Goal: Task Accomplishment & Management: Complete application form

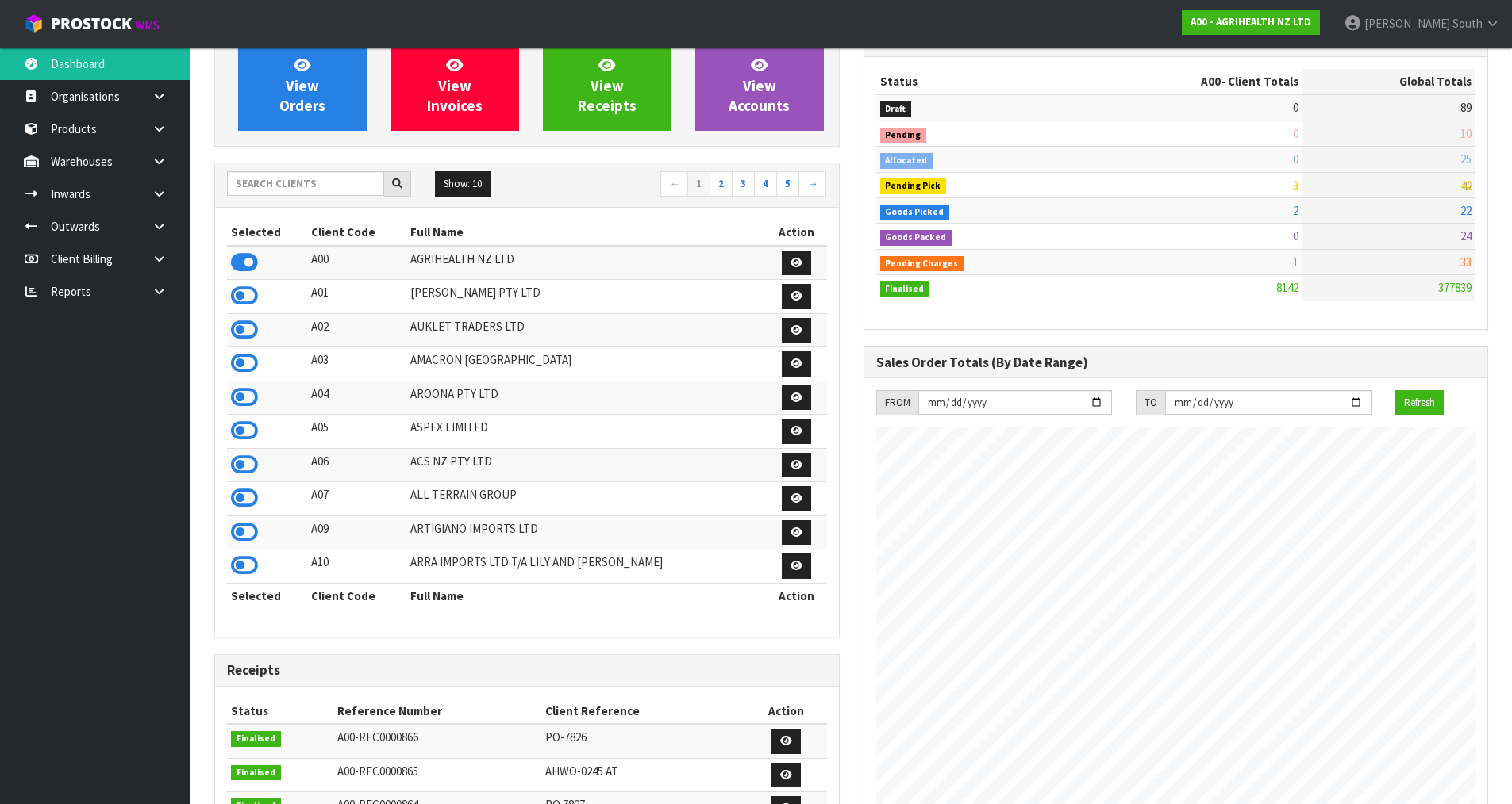
scroll to position [159, 0]
click at [312, 192] on input "text" at bounding box center [305, 182] width 157 height 24
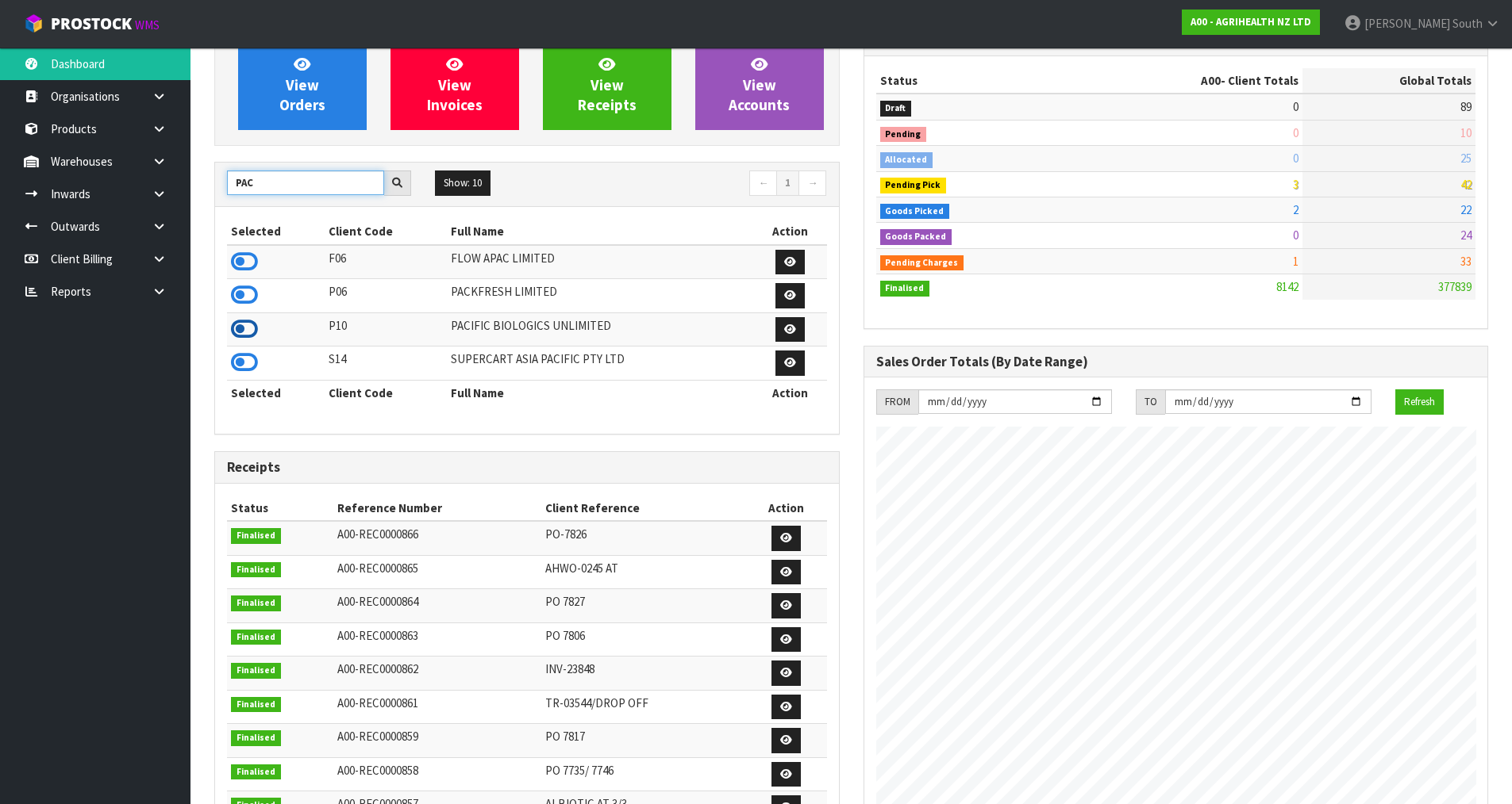
type input "PAC"
click at [244, 330] on icon at bounding box center [244, 329] width 27 height 24
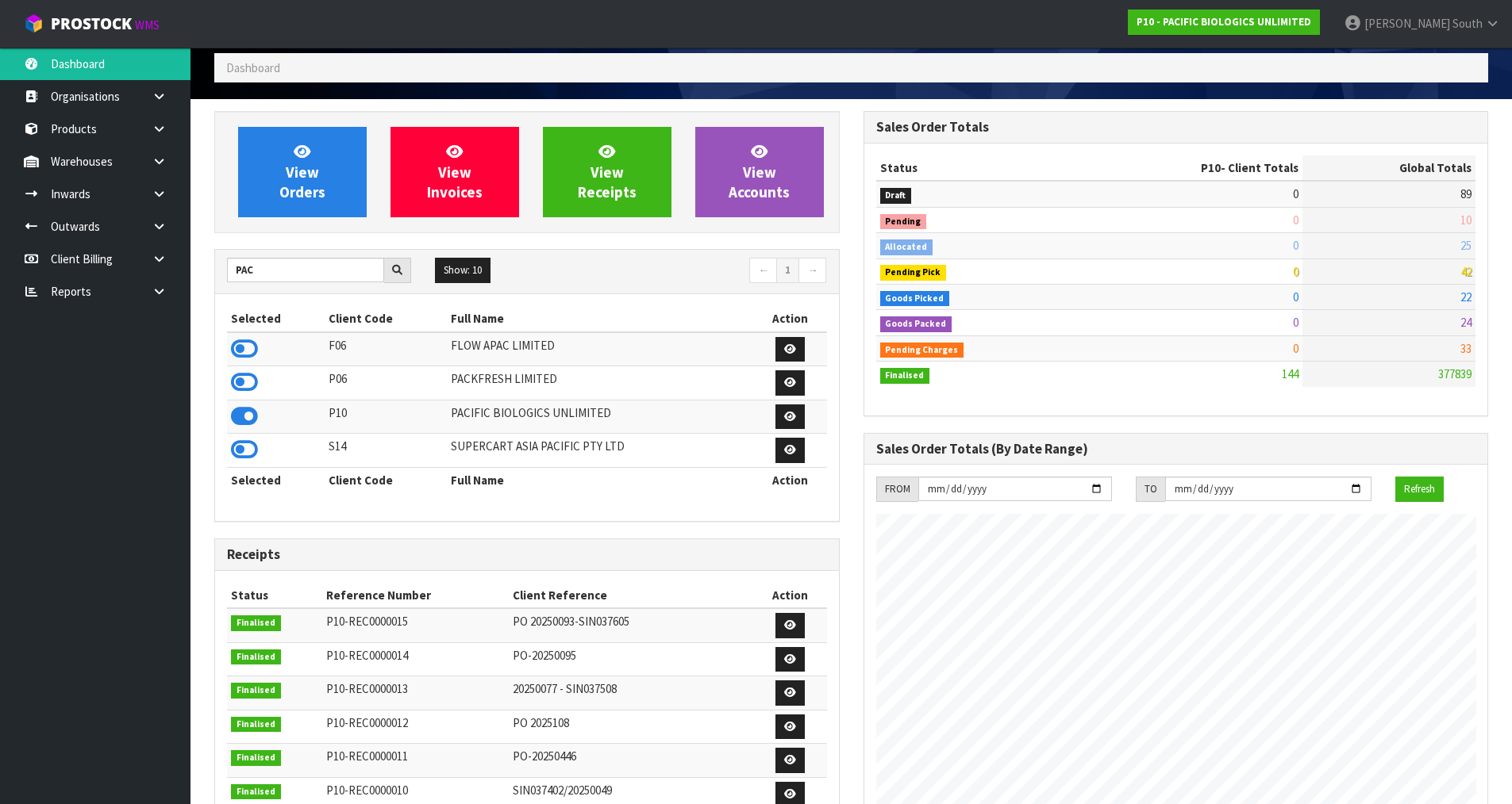
scroll to position [0, 0]
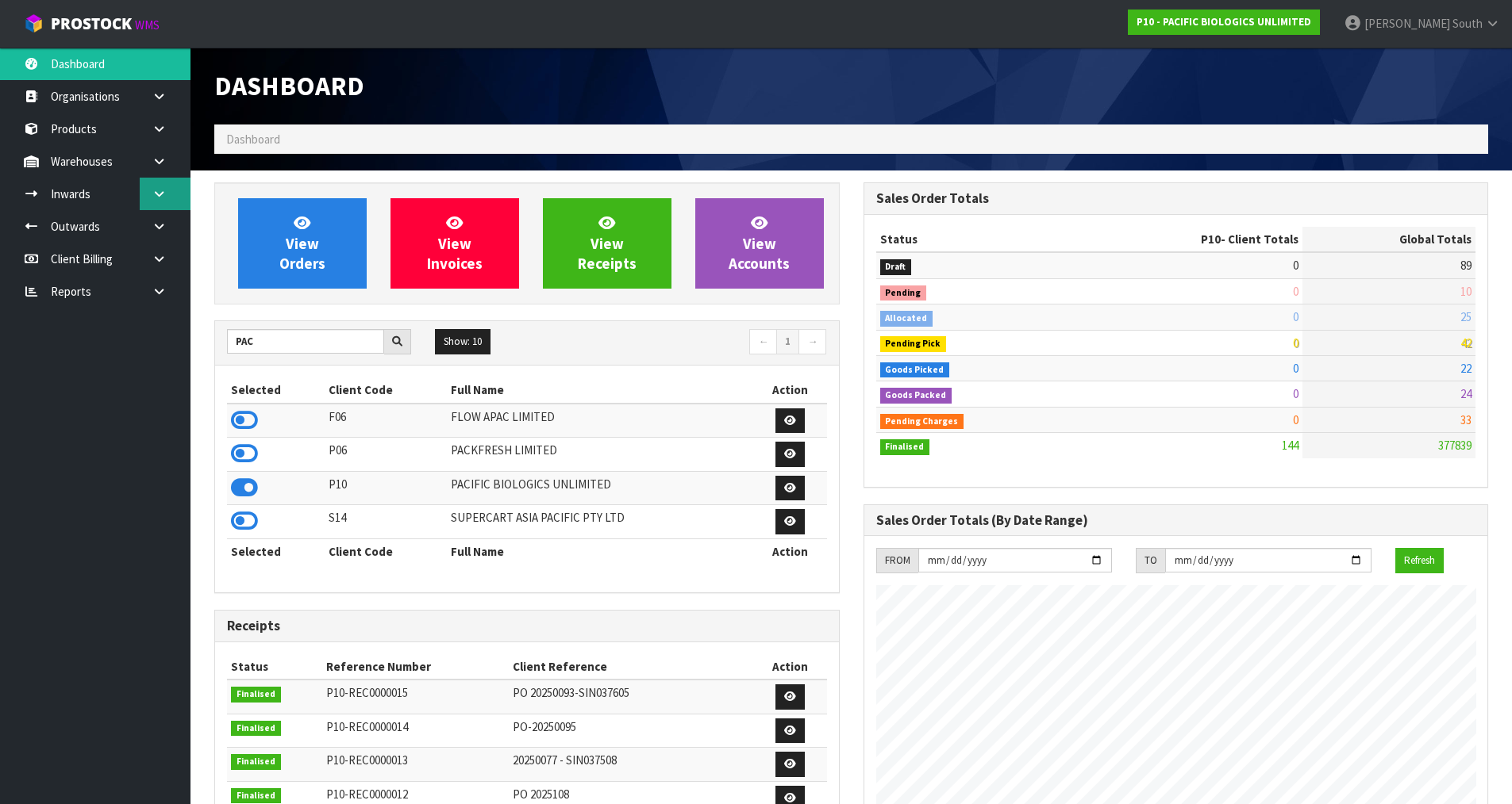
click at [144, 190] on link at bounding box center [165, 194] width 51 height 32
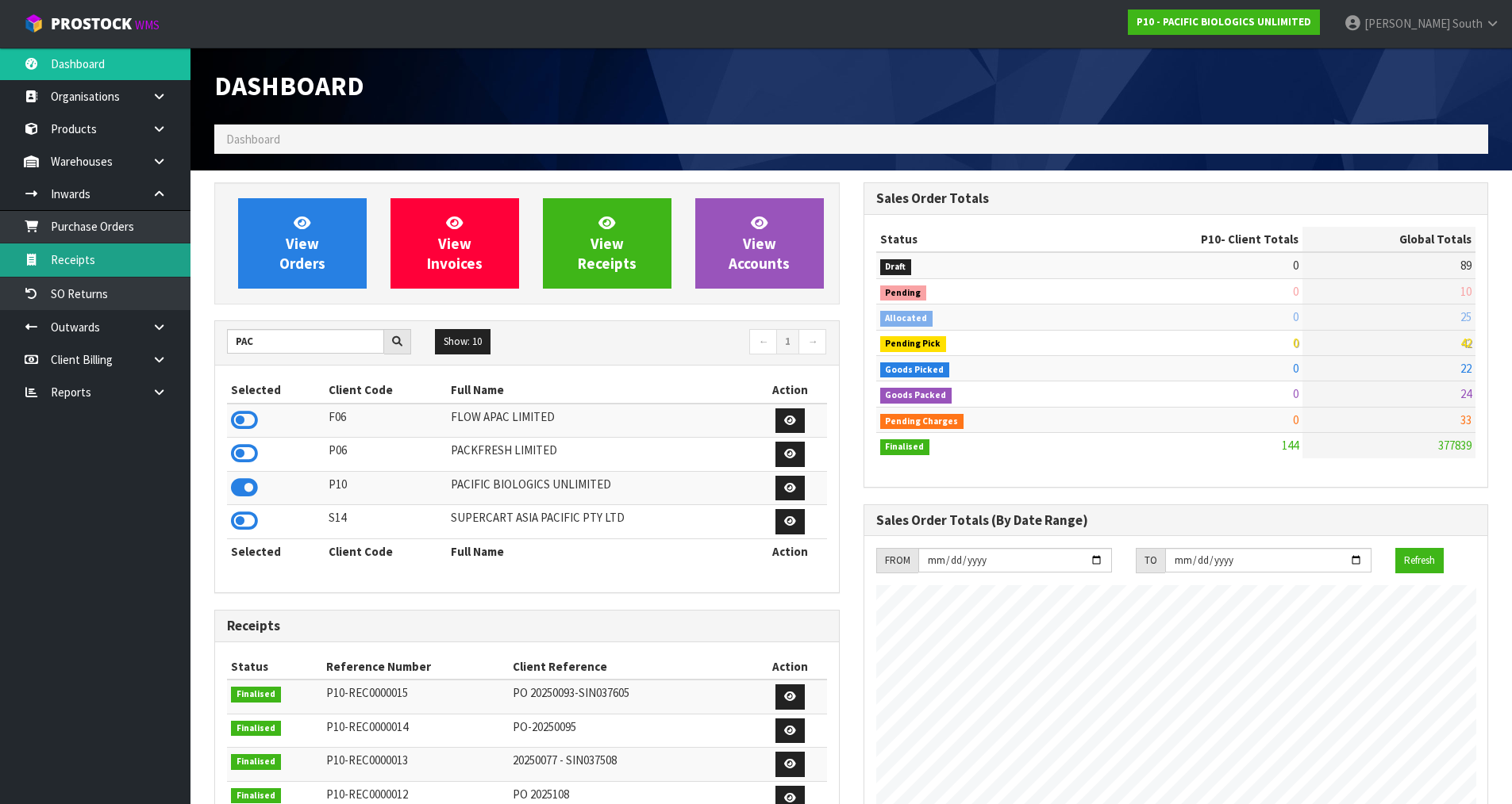
click at [107, 268] on link "Receipts" at bounding box center [95, 260] width 190 height 32
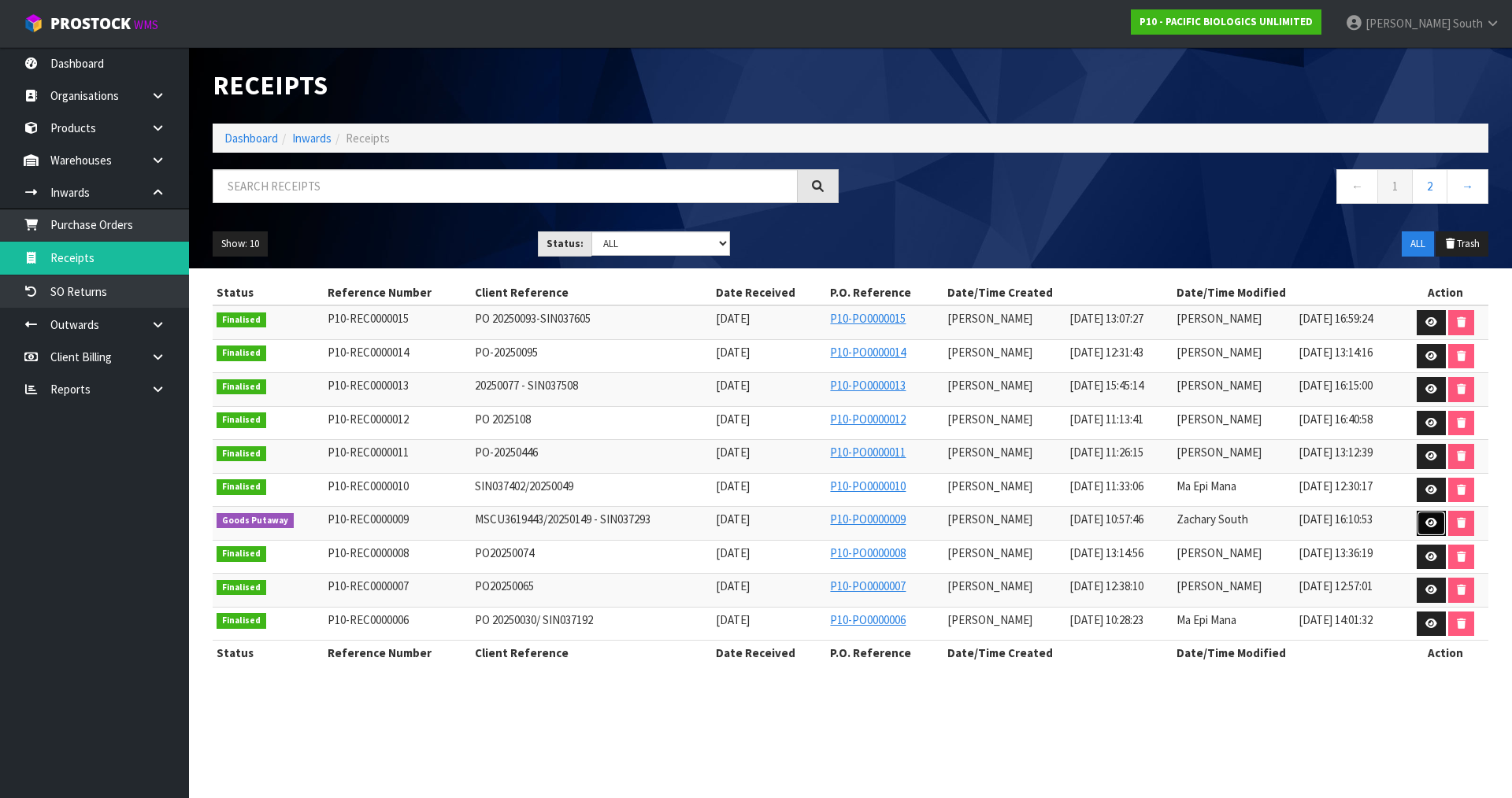
click at [1418, 523] on link at bounding box center [1431, 523] width 29 height 25
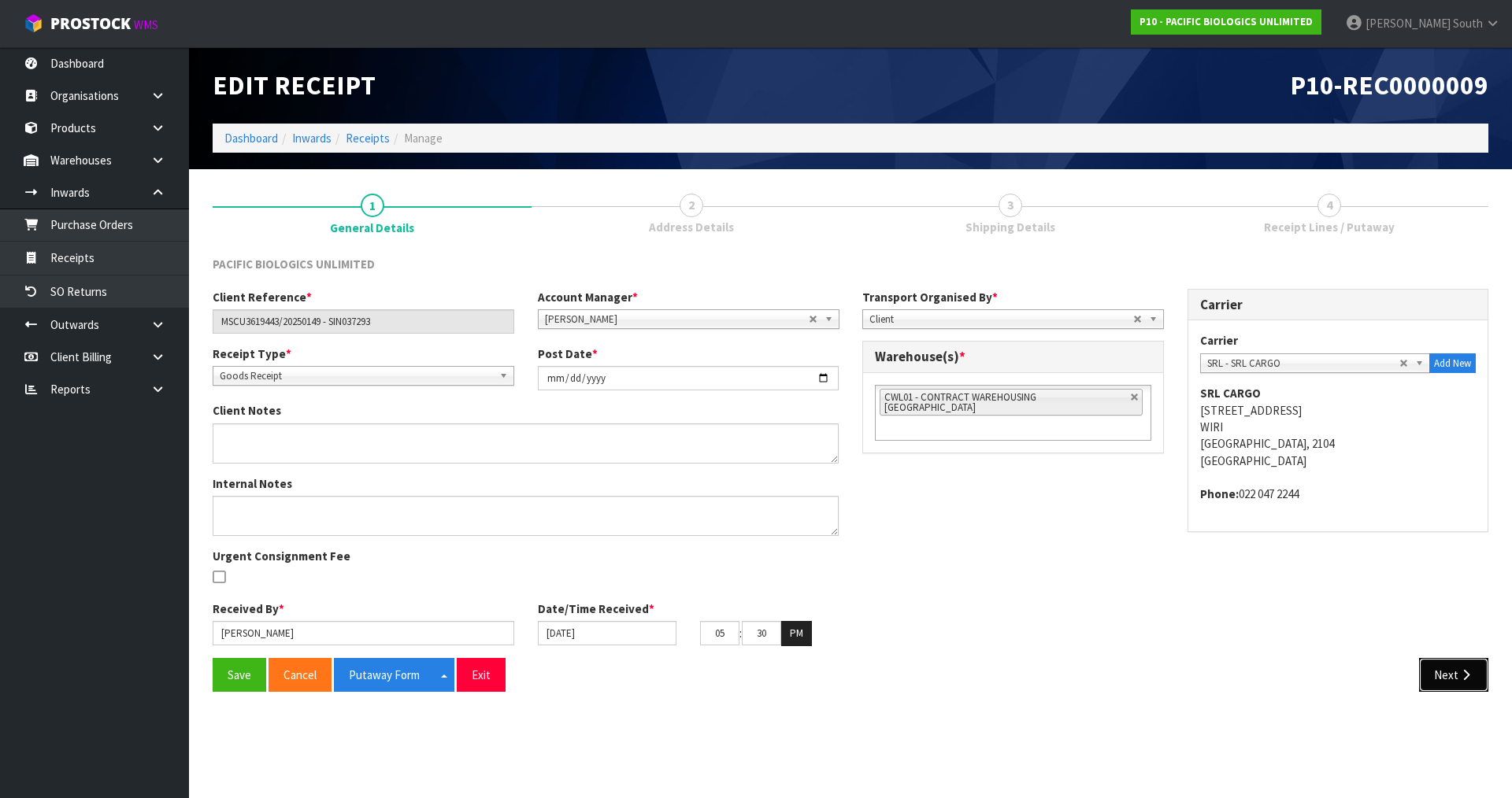
click at [1431, 668] on button "Next" at bounding box center [1454, 675] width 70 height 34
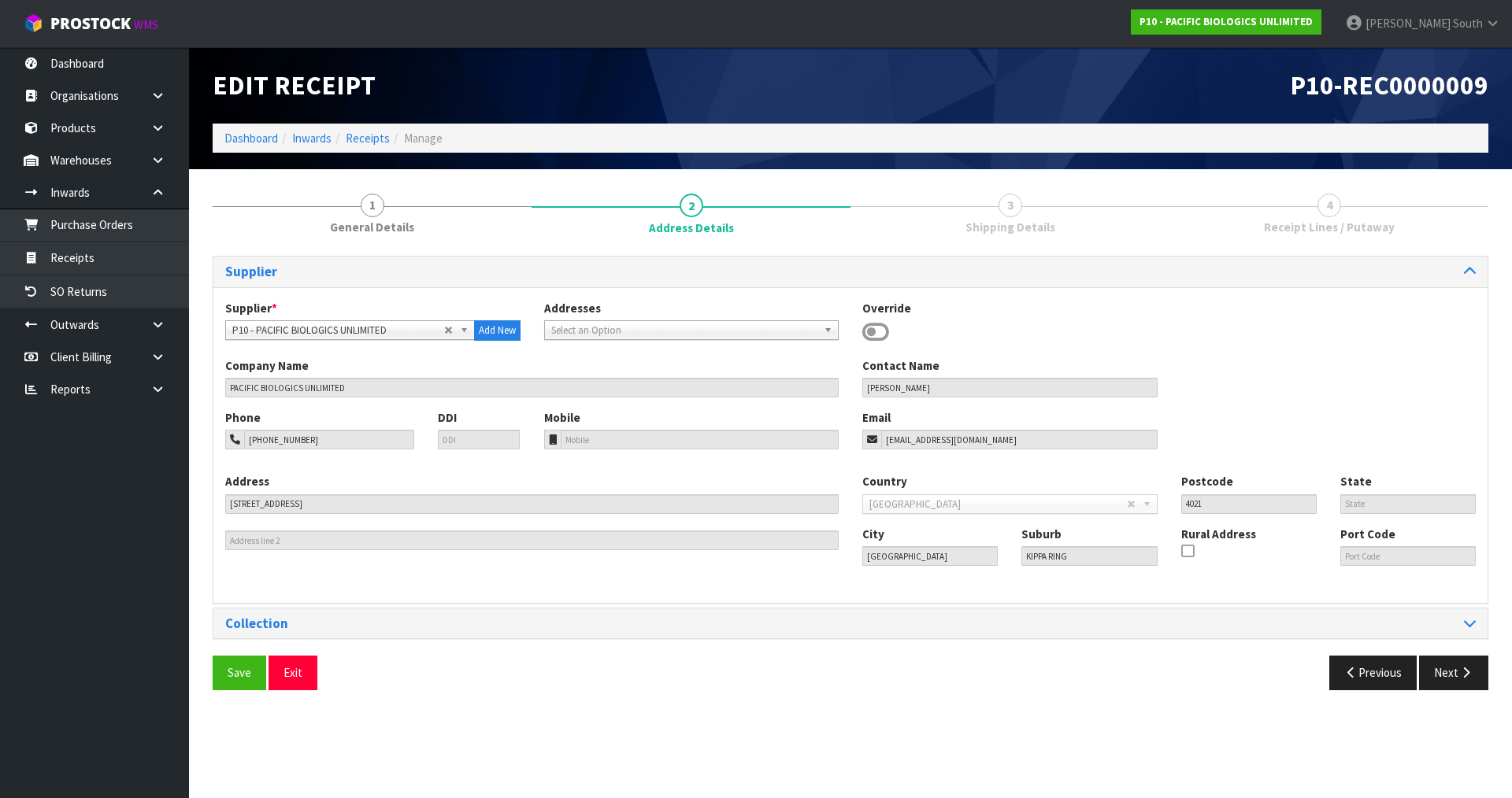
click at [1004, 200] on span "3" at bounding box center [1010, 206] width 24 height 24
click at [1442, 673] on button "Next" at bounding box center [1454, 672] width 70 height 34
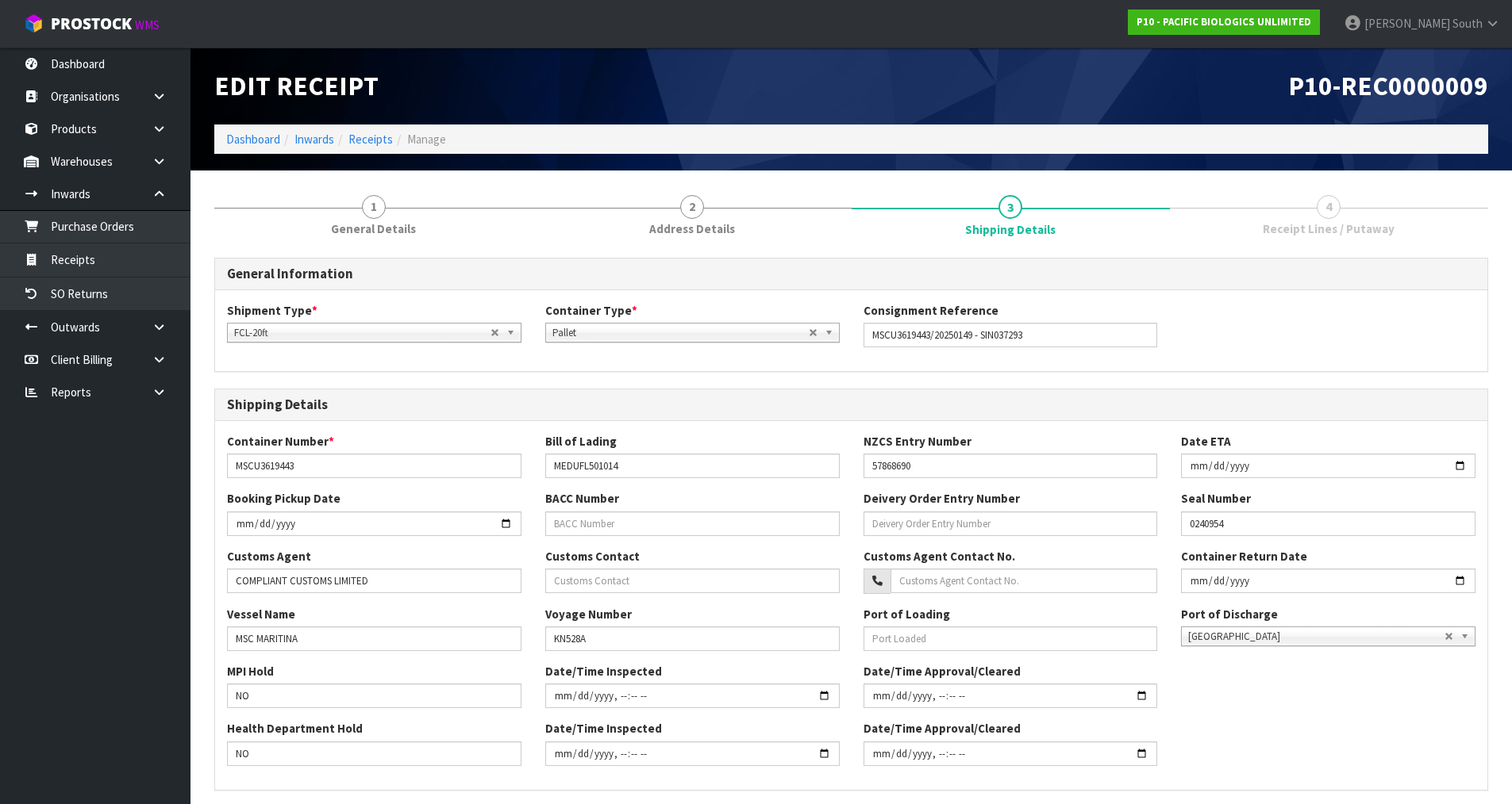
click at [1180, 346] on div "Shipment Type * LCL National LCL International FCL-20ft FCL-40ft FCL-20ft Conta…" at bounding box center [851, 331] width 1272 height 57
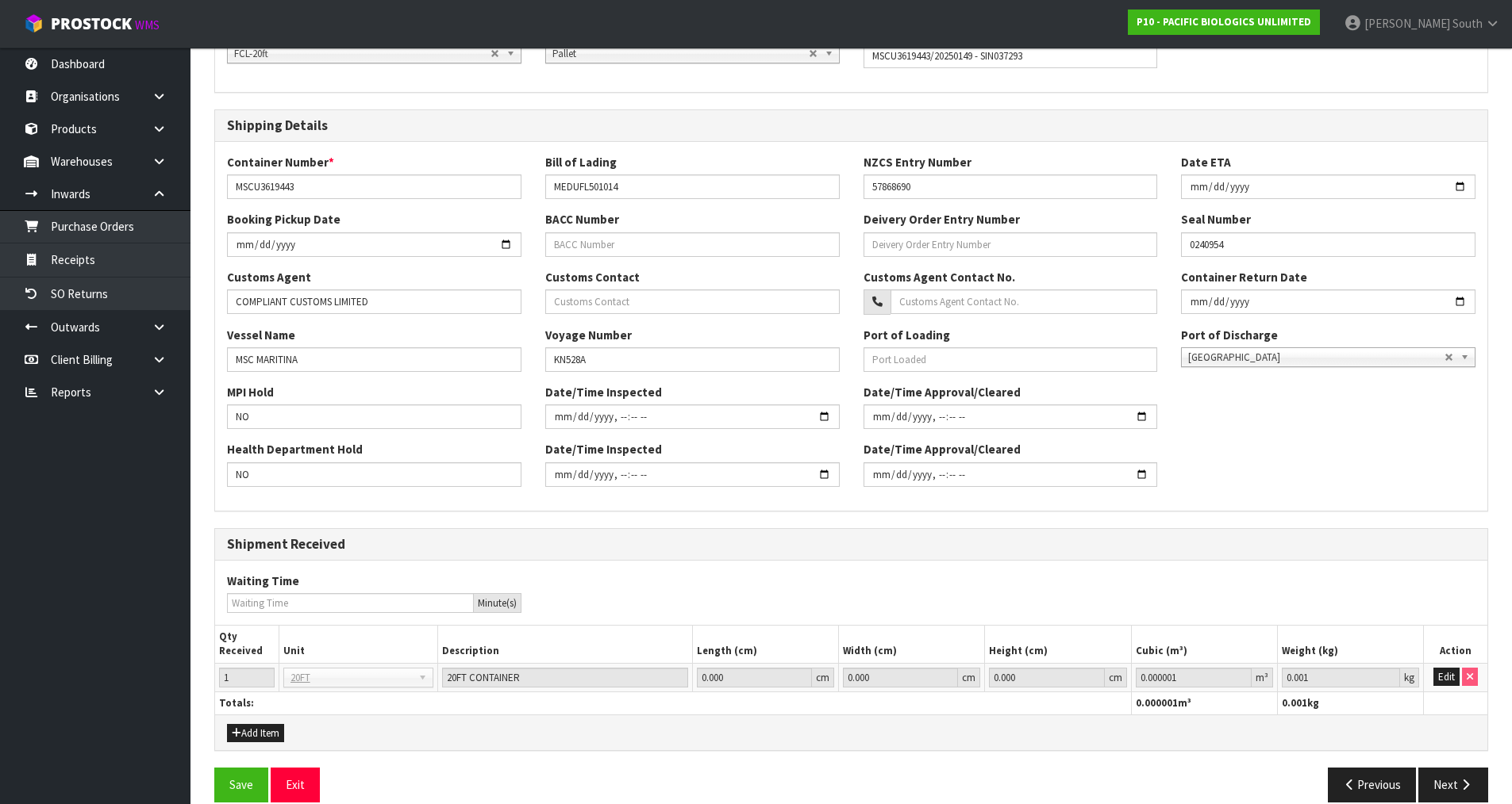
scroll to position [302, 0]
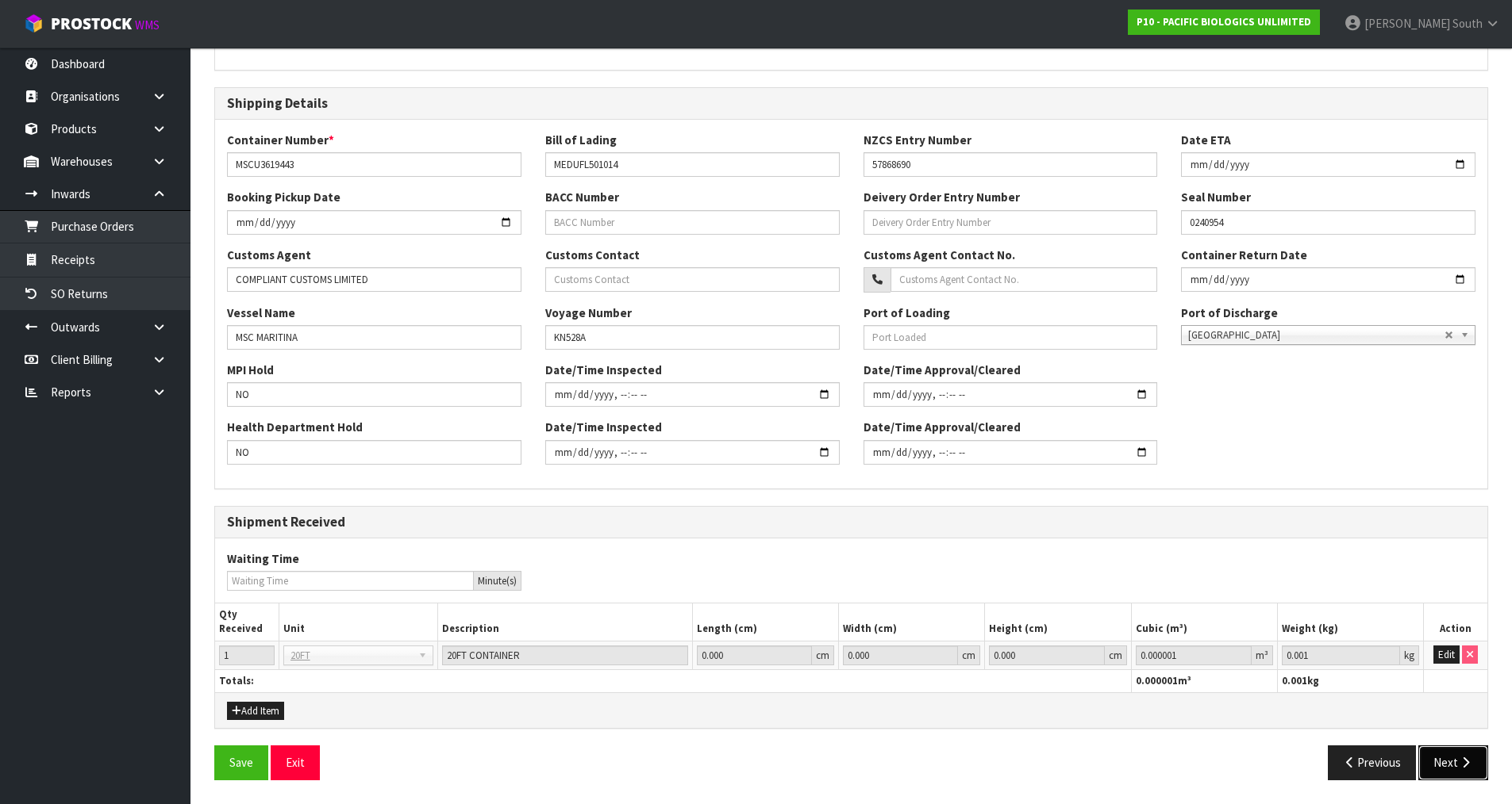
click at [1426, 752] on button "Next" at bounding box center [1453, 763] width 70 height 34
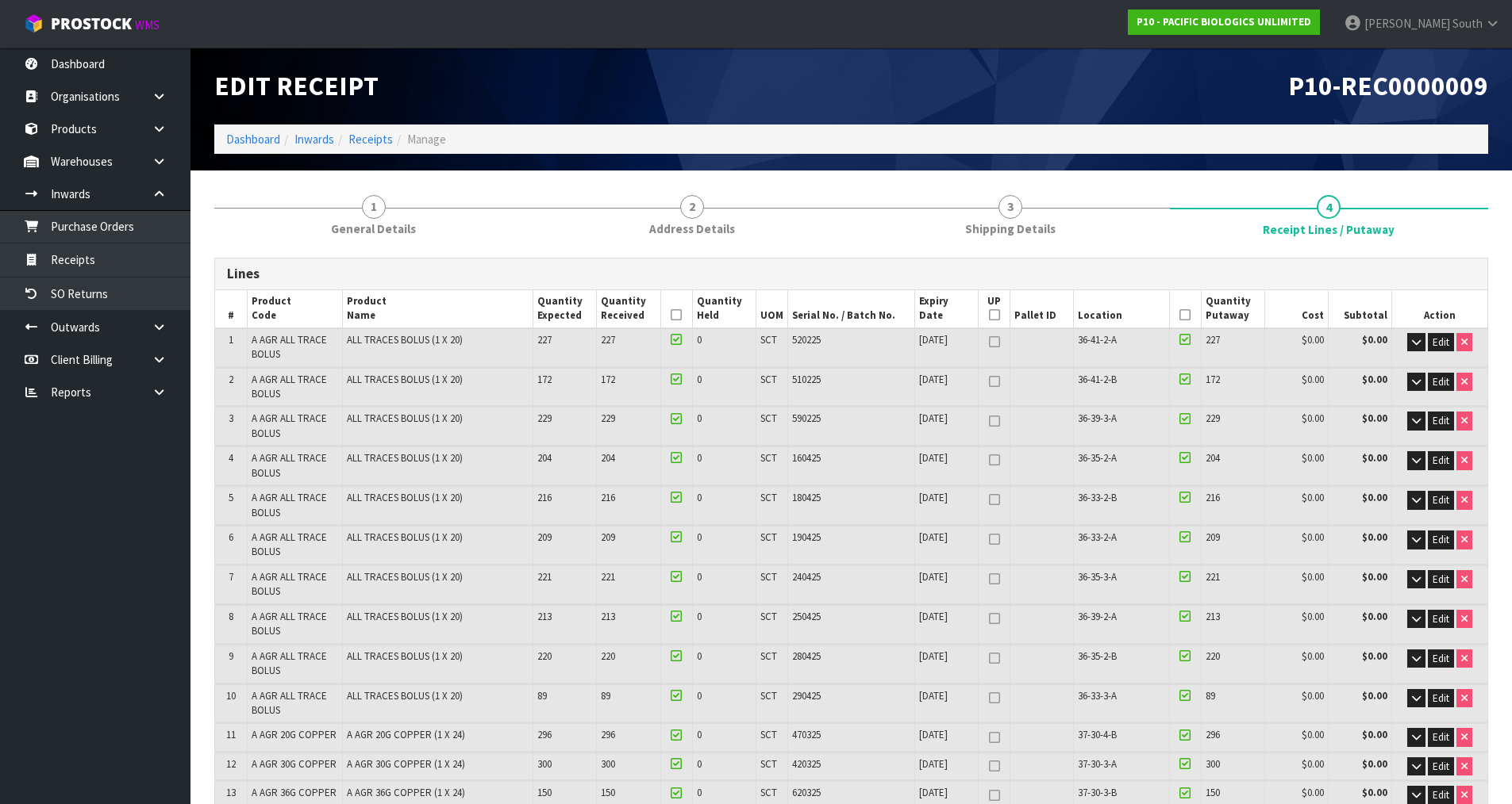
click at [1050, 271] on h3 "Lines" at bounding box center [850, 273] width 1248 height 15
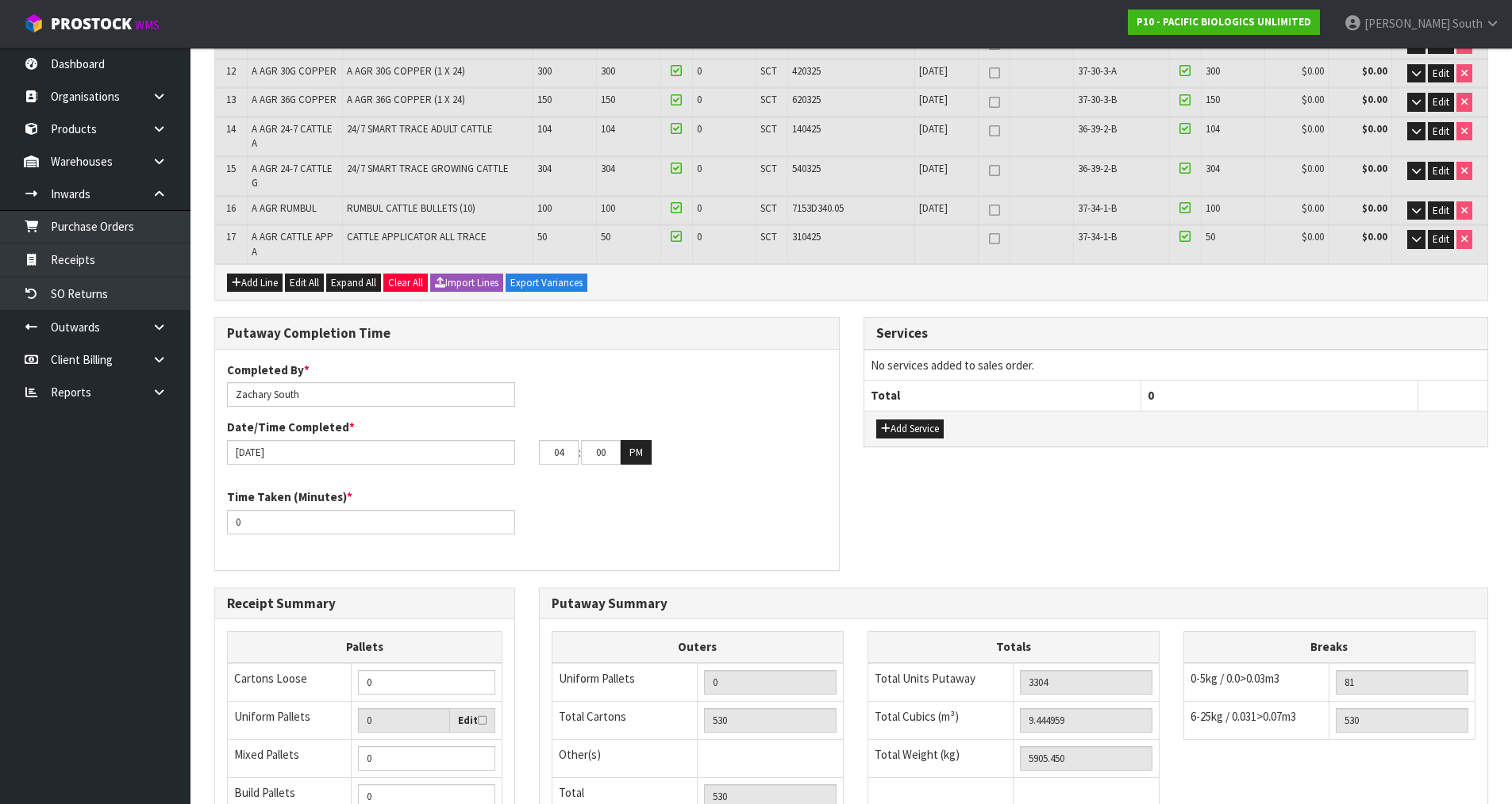
scroll to position [436, 0]
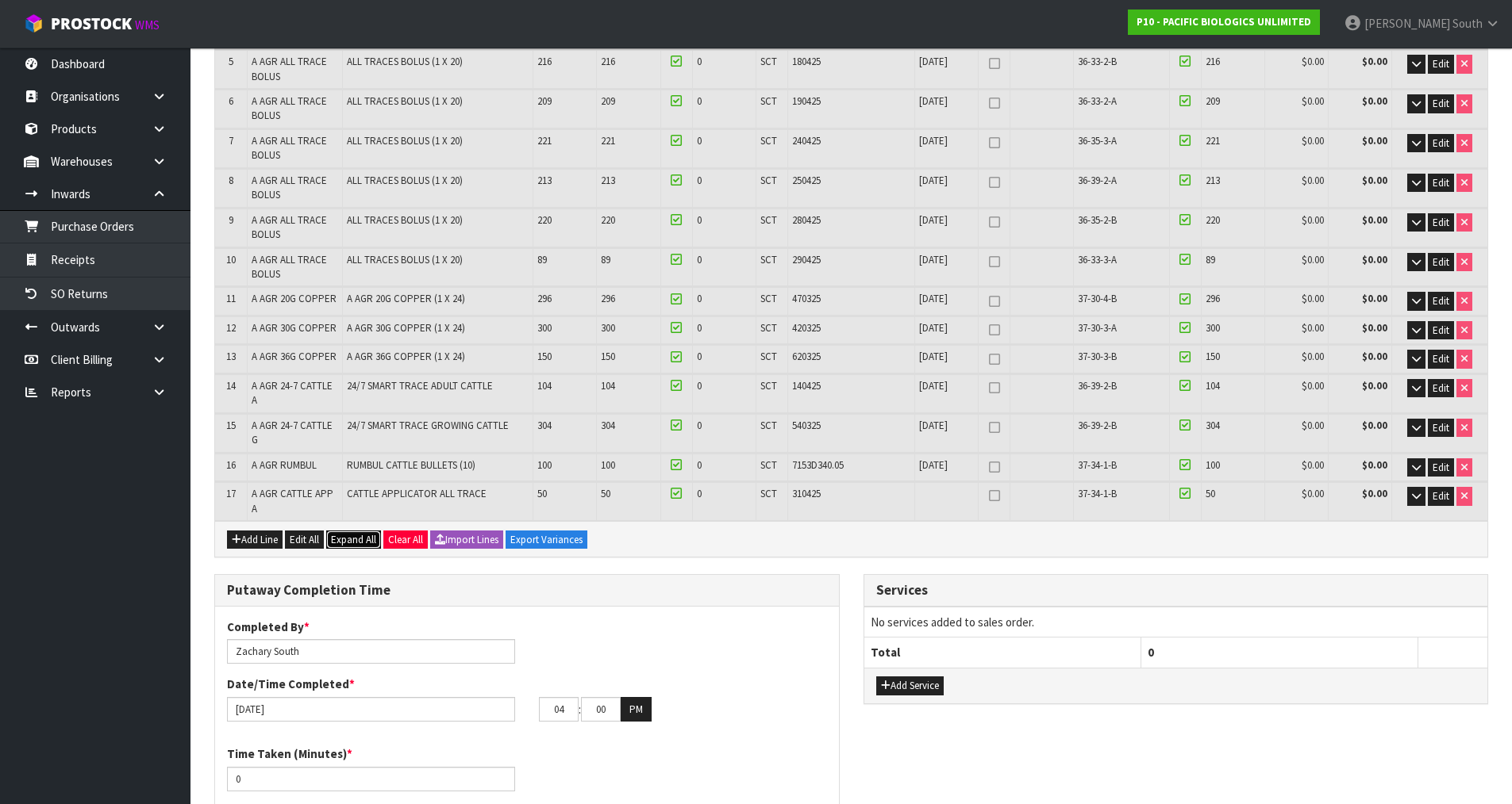
click at [361, 533] on span "Expand All" at bounding box center [353, 539] width 45 height 14
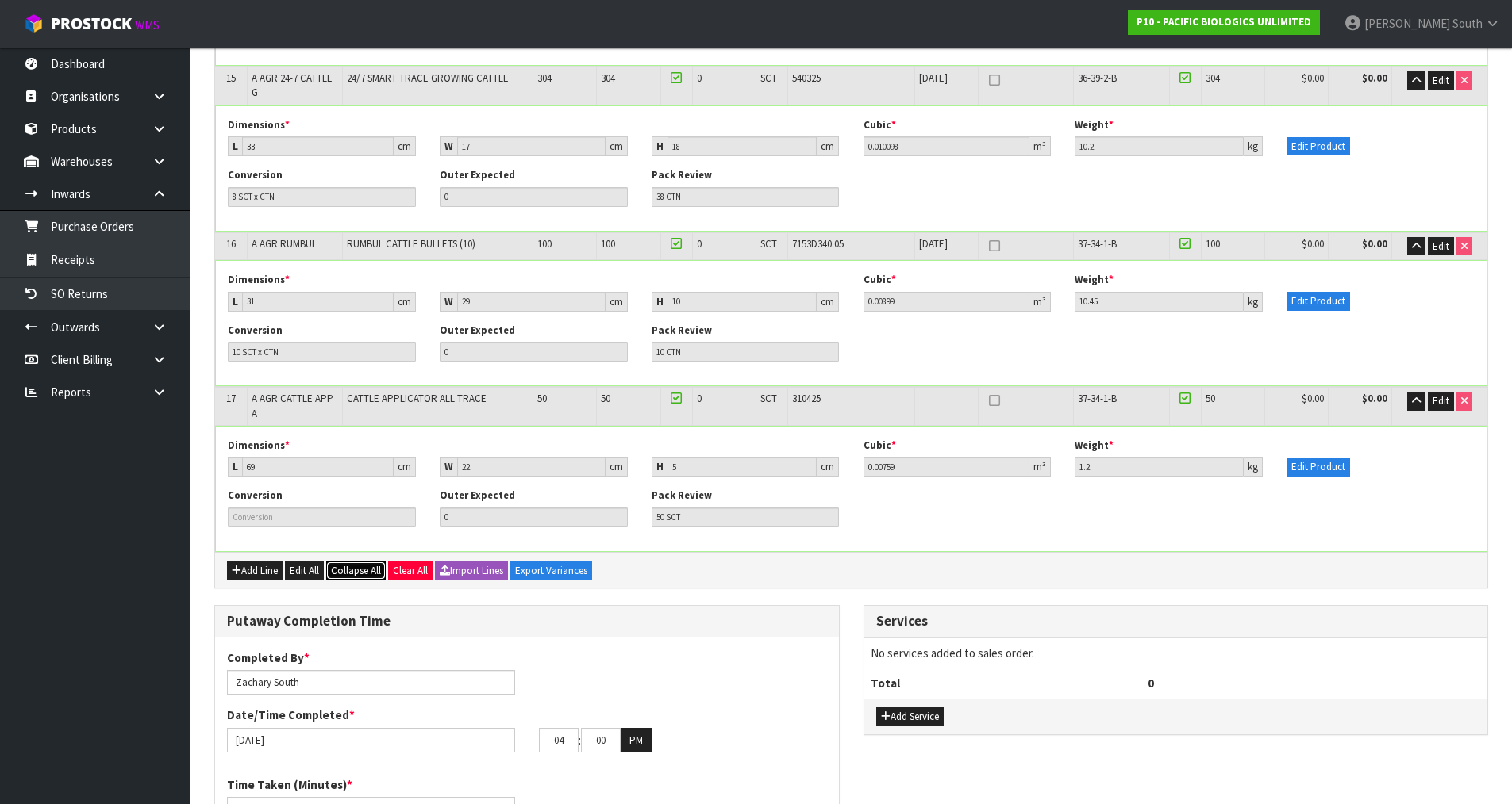
scroll to position [2672, 0]
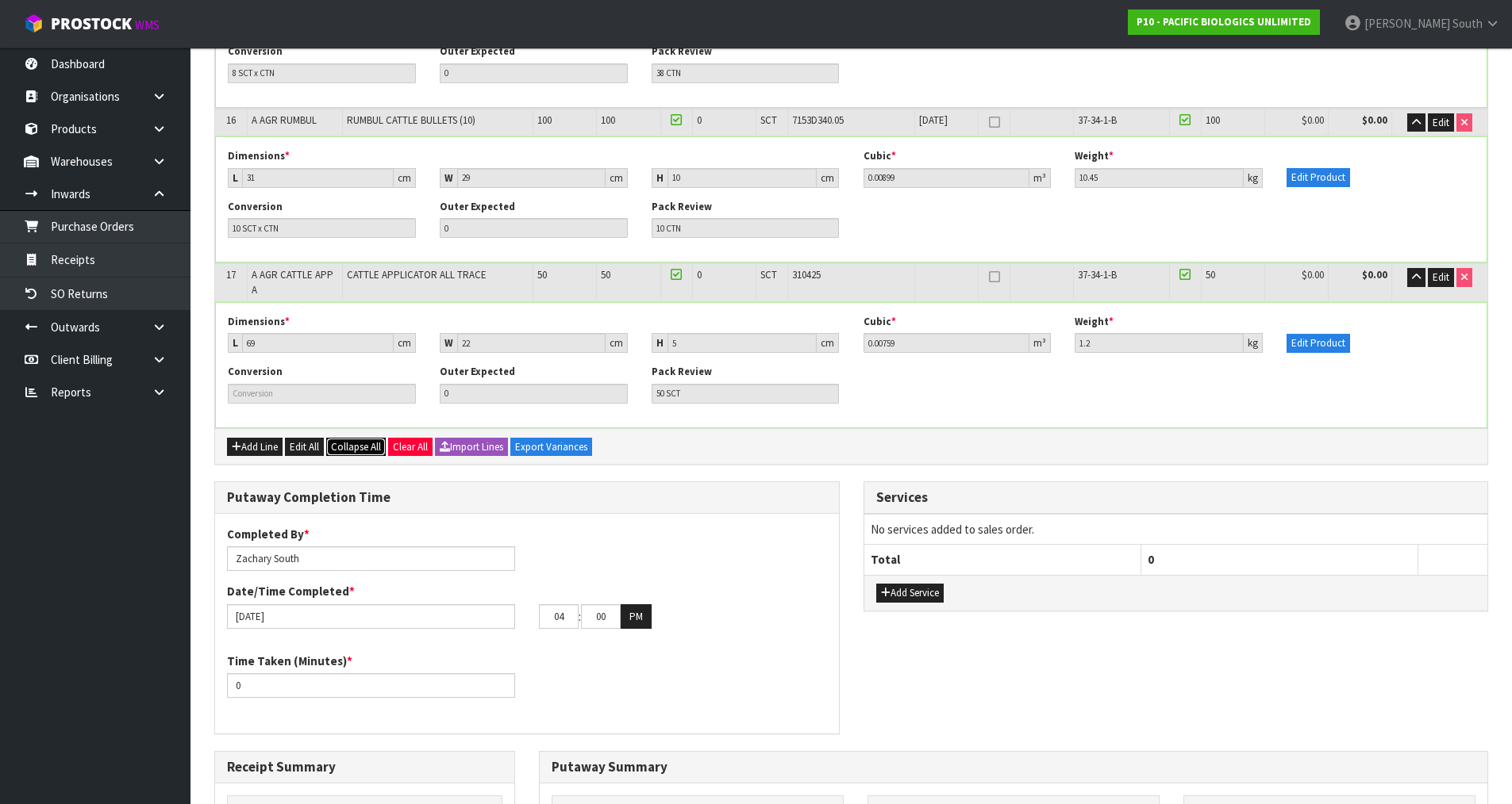
click at [374, 440] on span "Collapse All" at bounding box center [356, 447] width 50 height 14
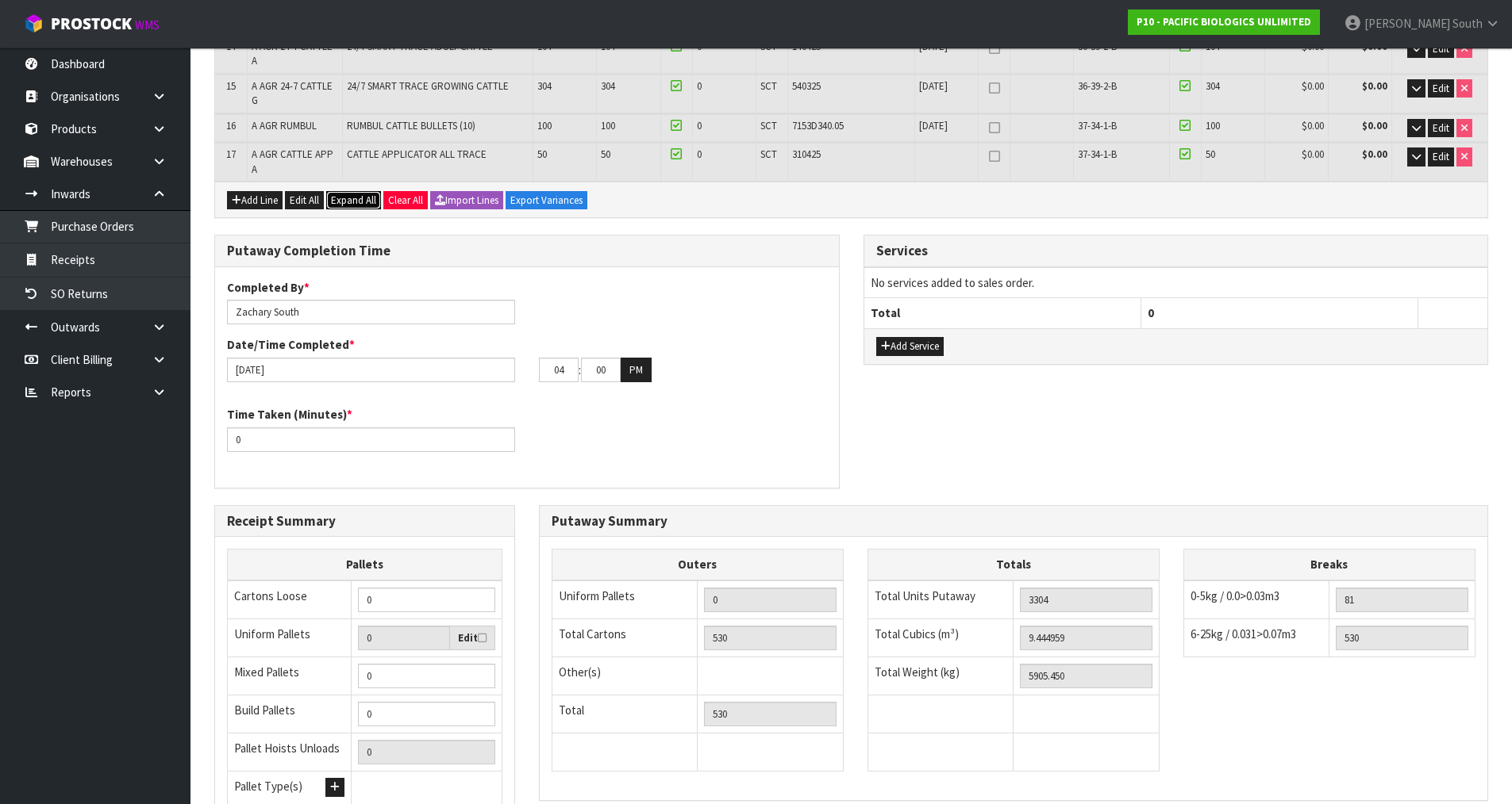
scroll to position [912, 0]
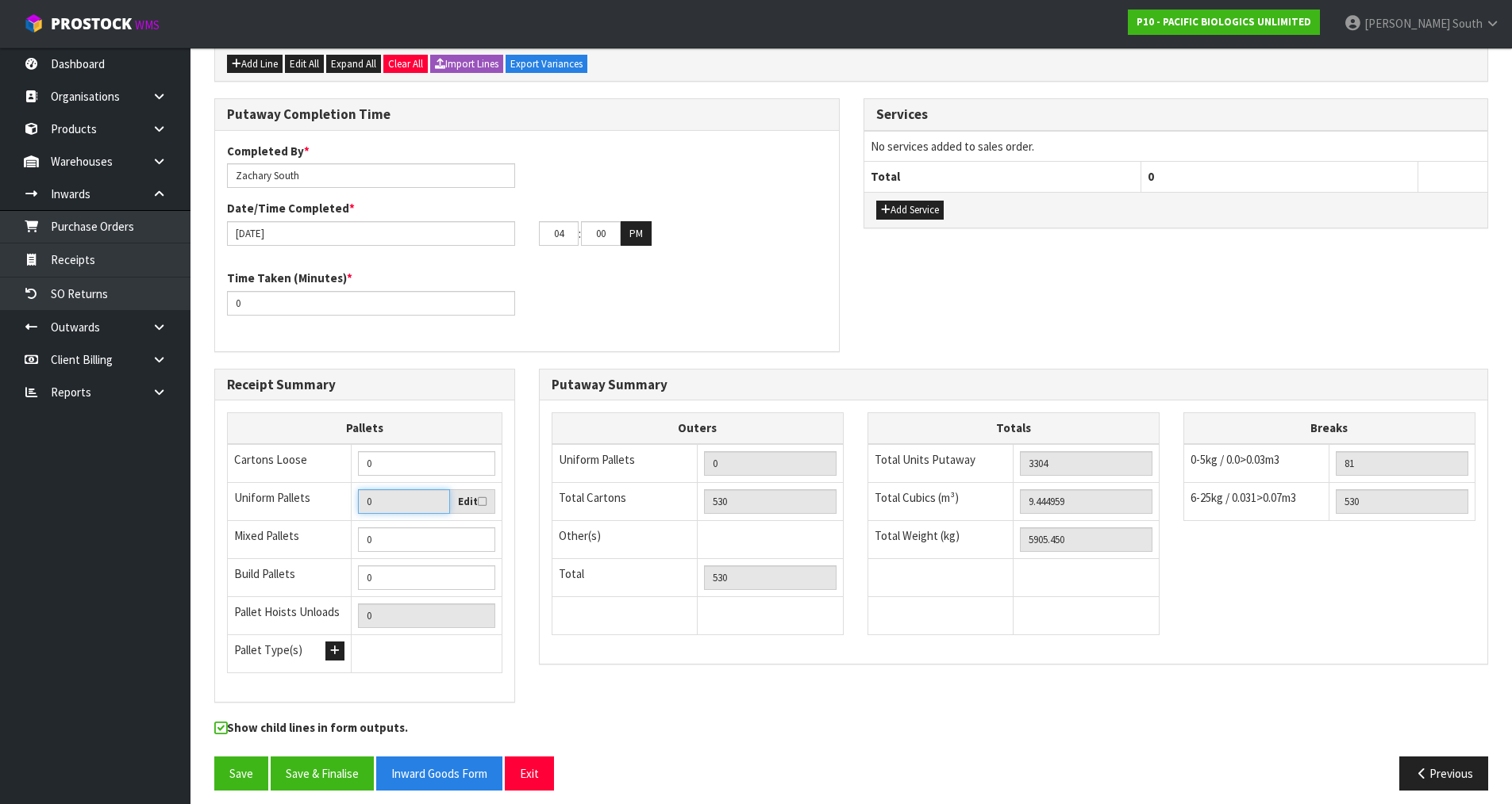
click at [400, 491] on input "0" at bounding box center [404, 502] width 92 height 24
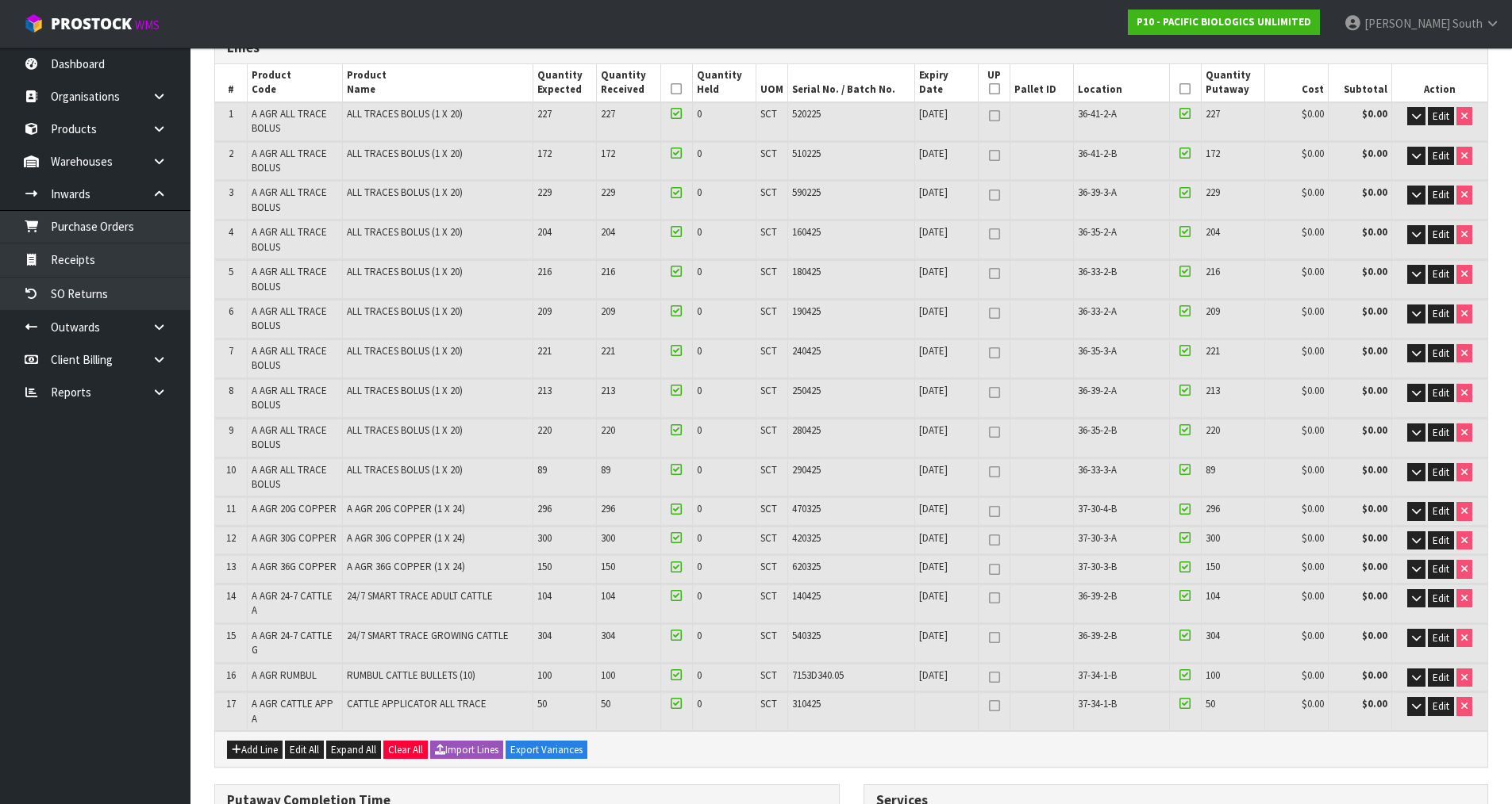
scroll to position [198, 0]
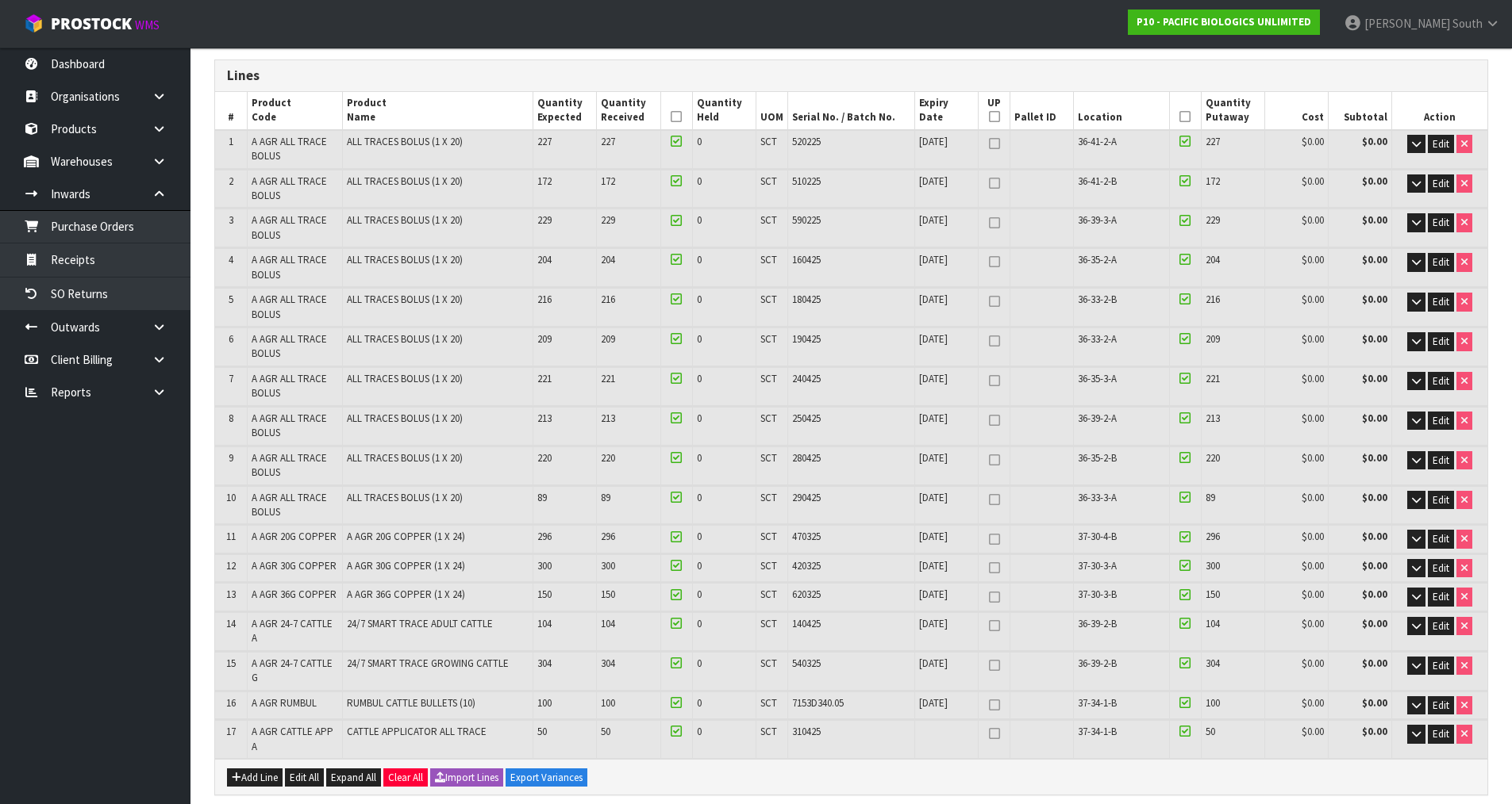
click at [990, 223] on icon at bounding box center [995, 223] width 11 height 1
type input "1"
type input "485"
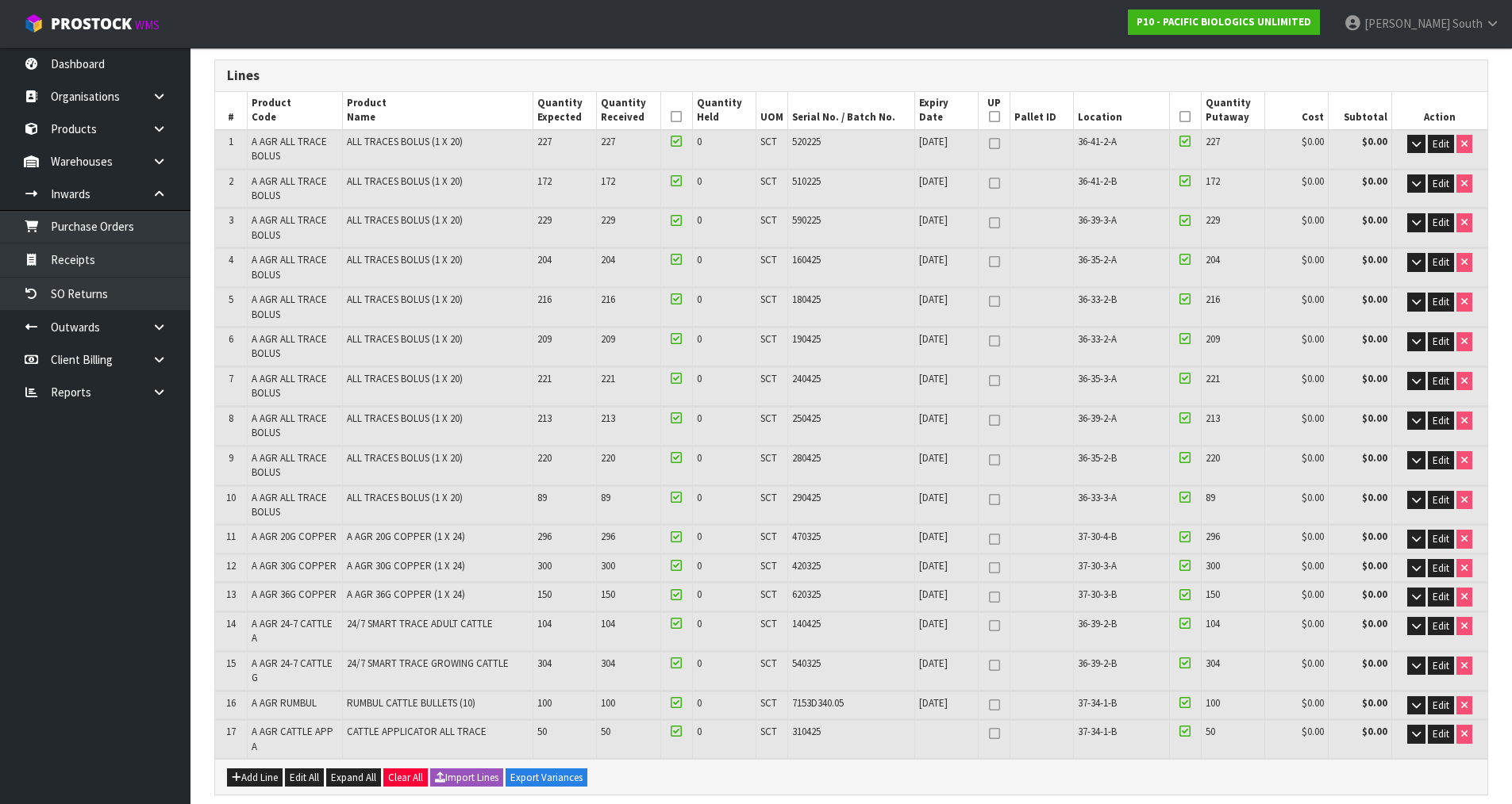
type input "486"
click at [998, 420] on icon at bounding box center [995, 420] width 11 height 1
type input "2"
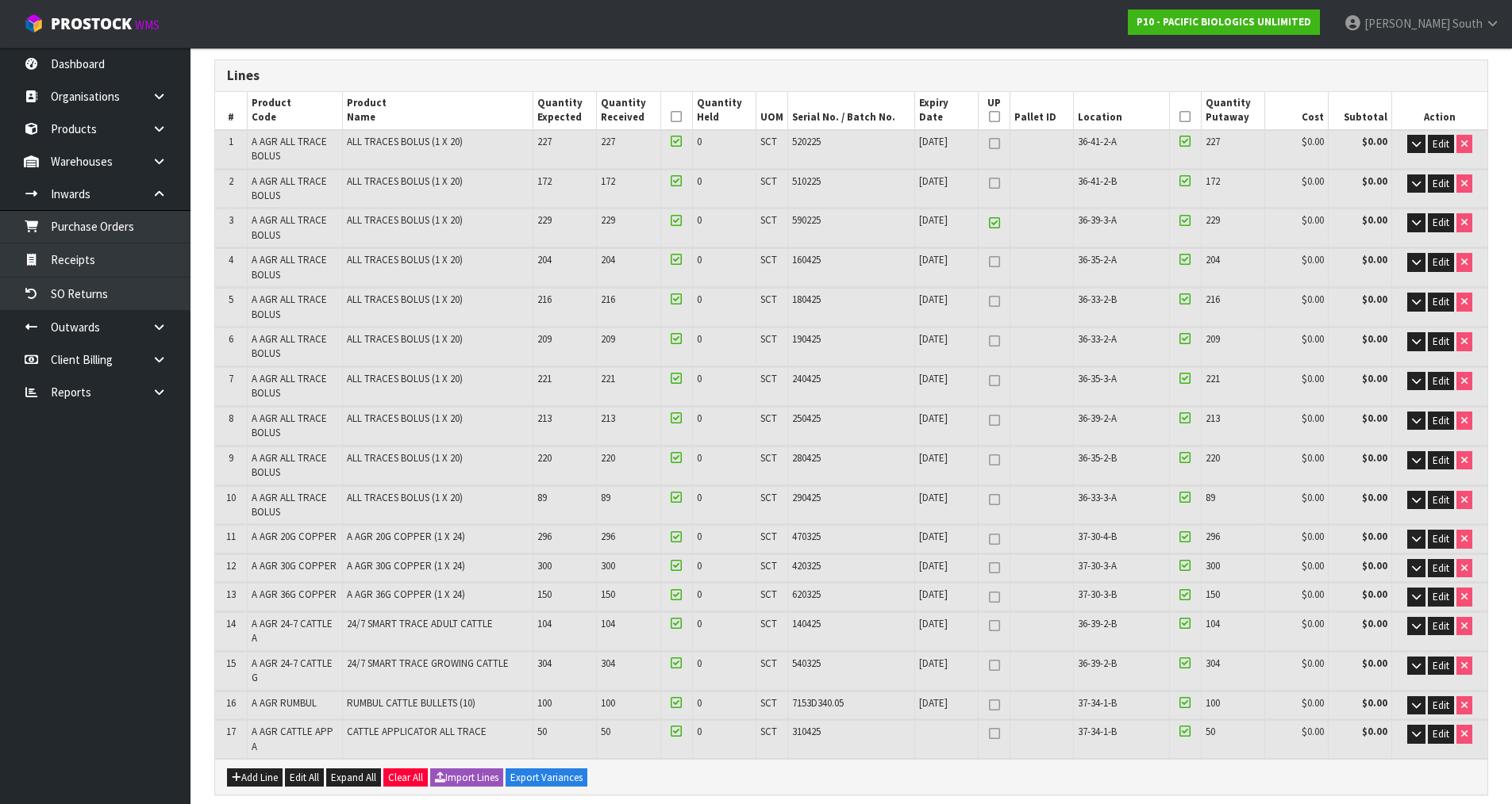
type input "443"
type input "445"
click at [993, 460] on icon at bounding box center [995, 460] width 11 height 1
type input "3"
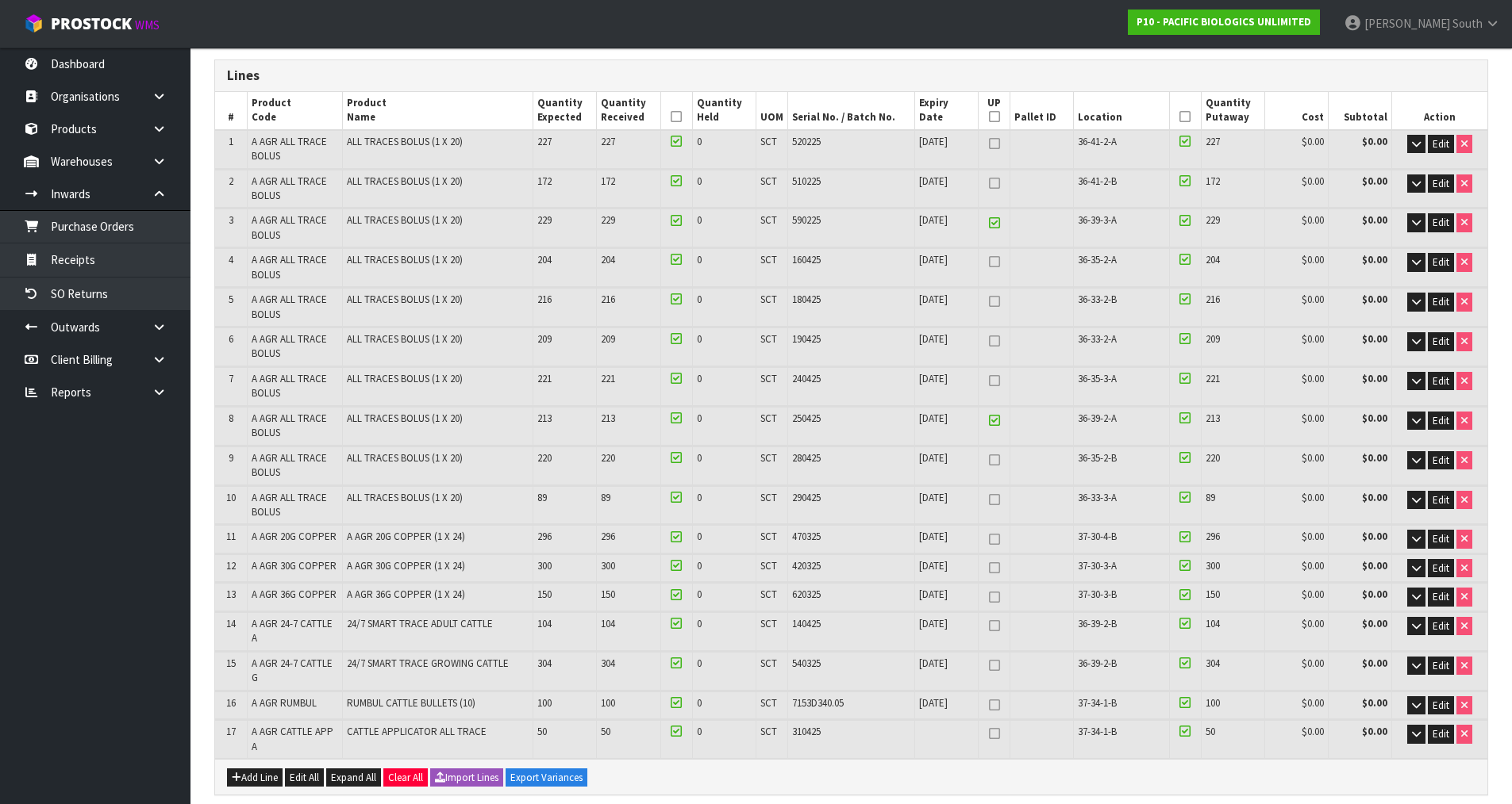
type input "3"
type input "399"
type input "402"
click at [994, 500] on icon at bounding box center [995, 500] width 11 height 1
type input "4"
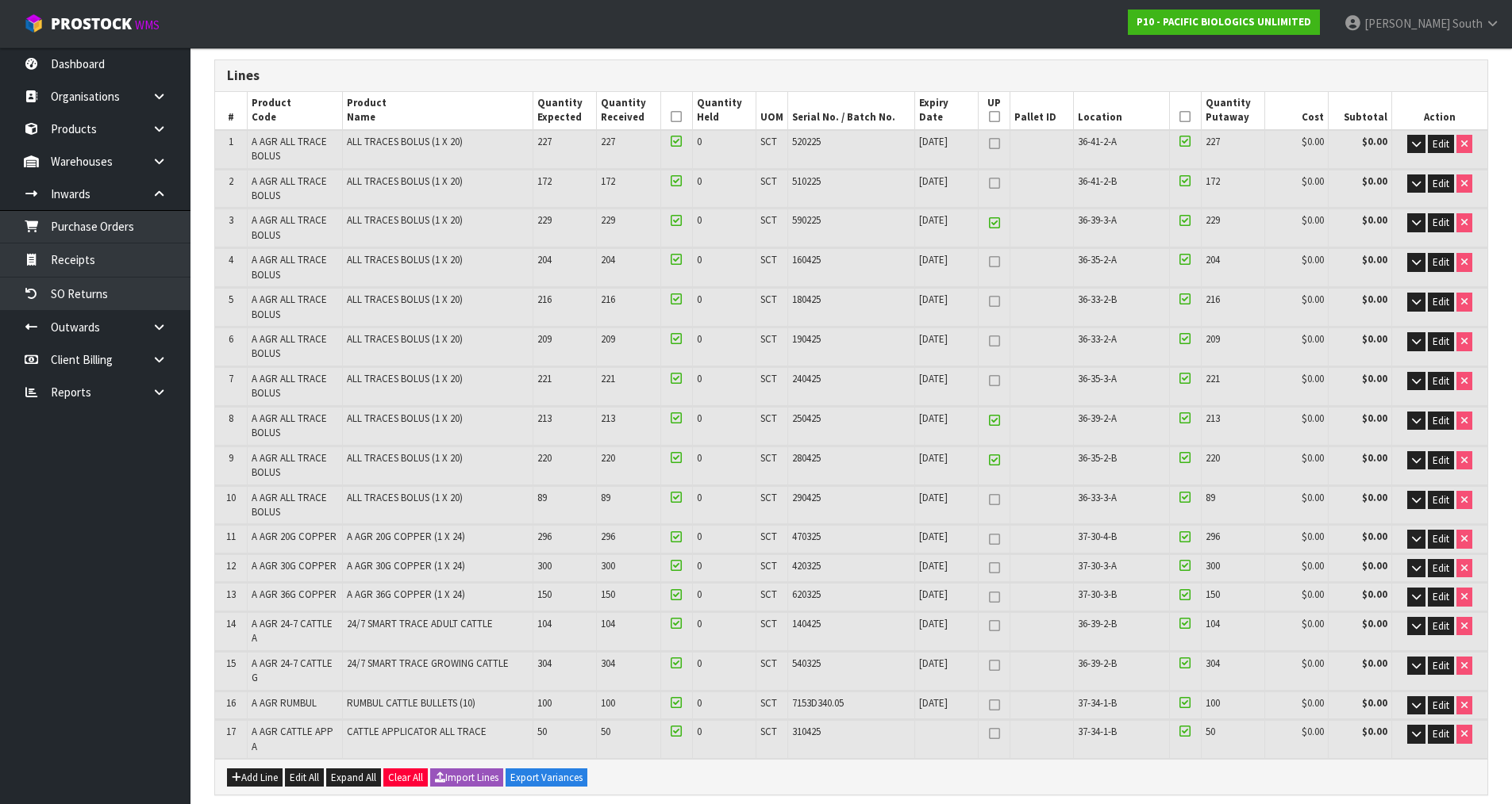
type input "4"
type input "382"
type input "386"
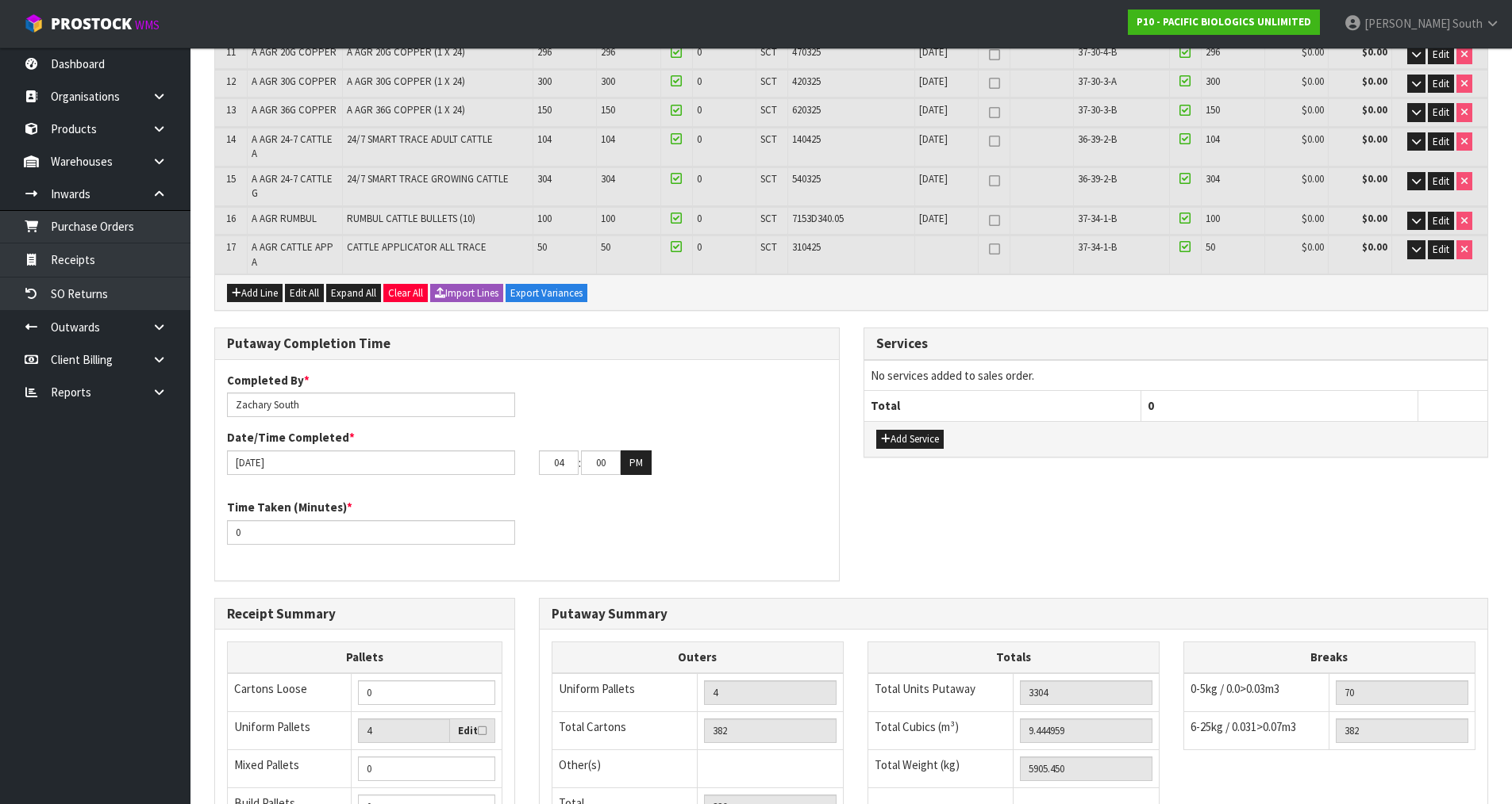
scroll to position [833, 0]
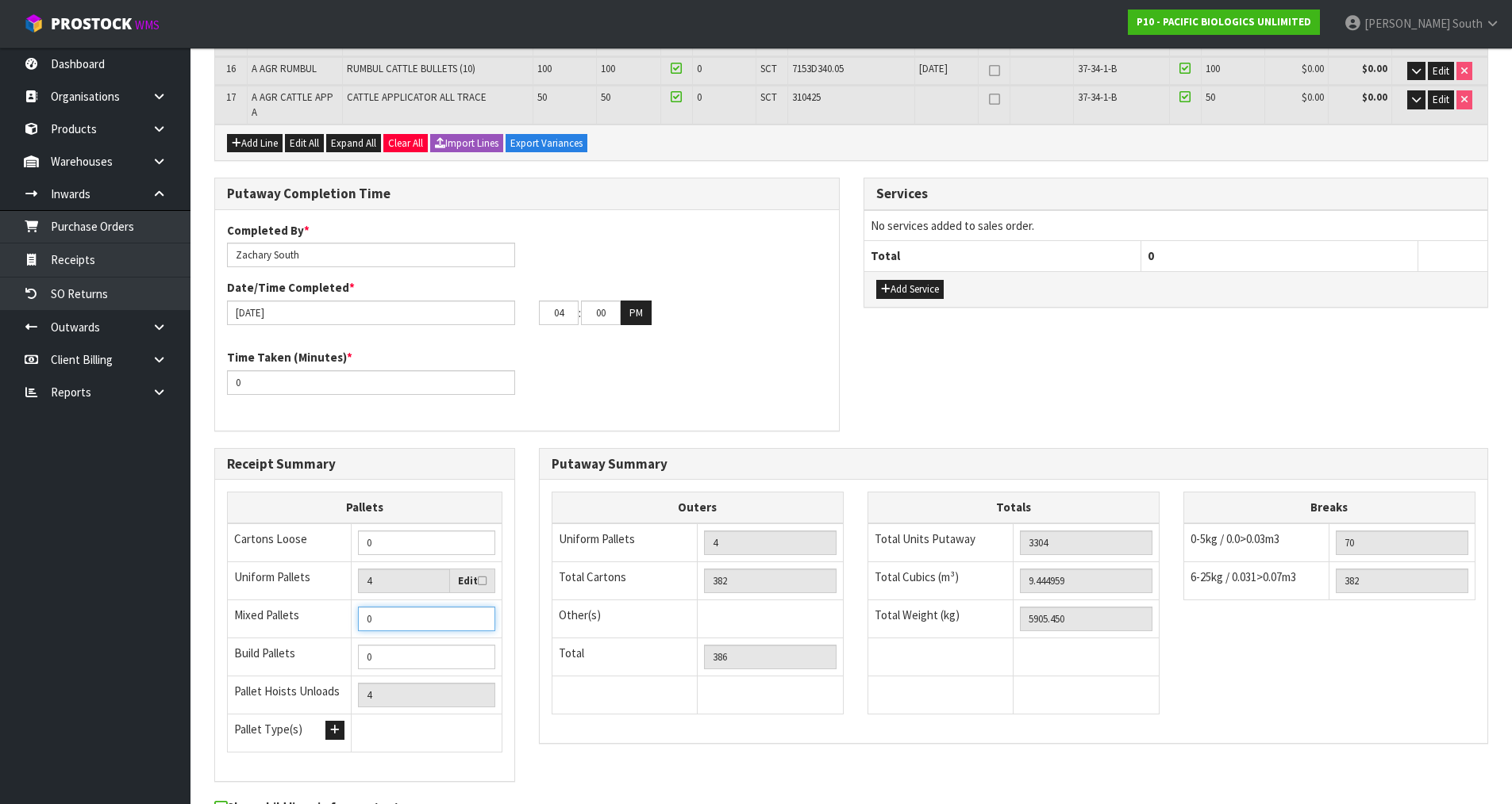
drag, startPoint x: 397, startPoint y: 609, endPoint x: 369, endPoint y: 609, distance: 28.0
click at [369, 609] on input "0" at bounding box center [427, 619] width 137 height 24
type input "5"
type input "9"
type input "5"
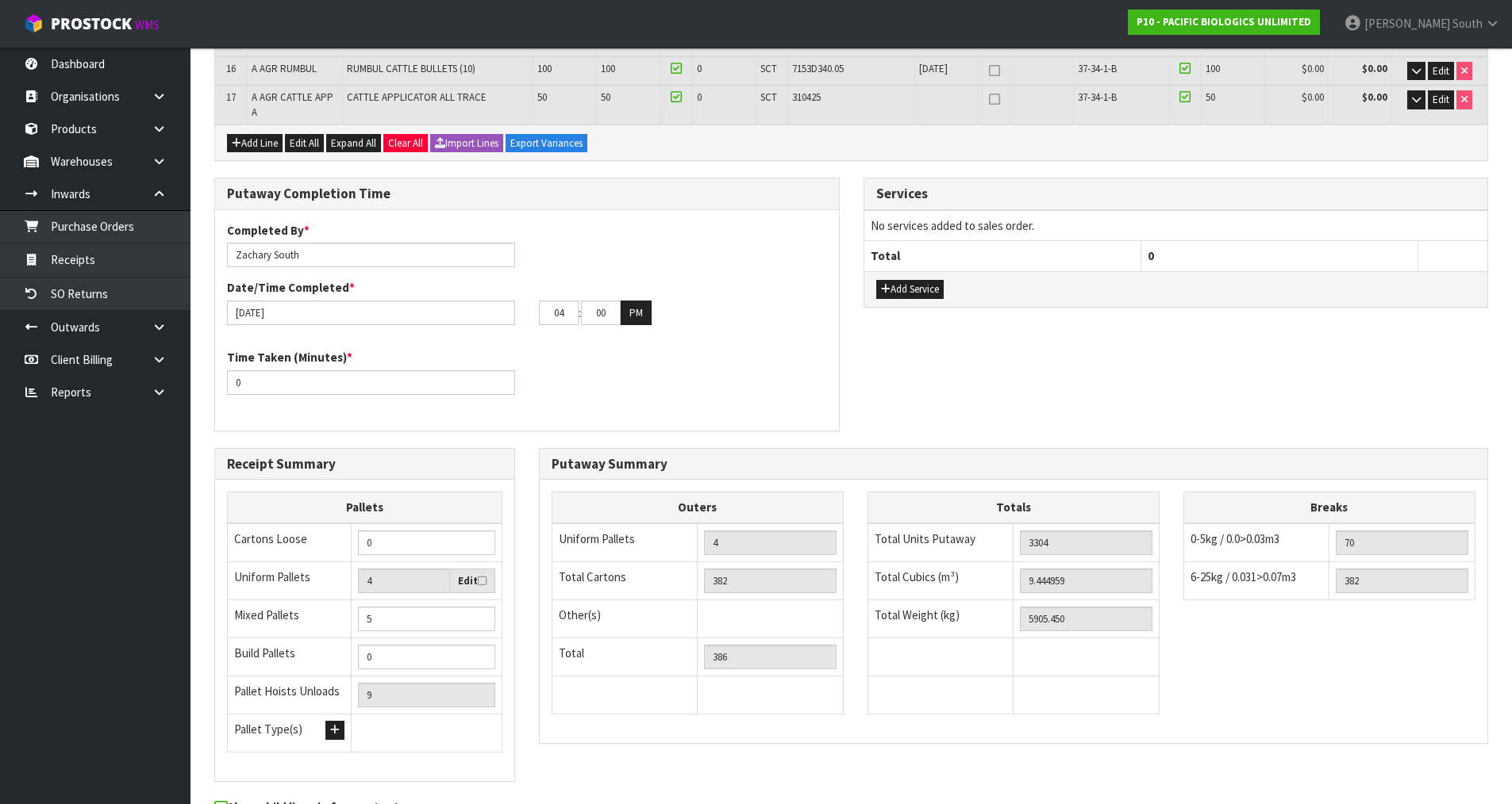
click at [587, 727] on div "Outers Uniform Pallets 4 Total Cartons 382 Other(s) Bag x 0 Bar x 0 Basket x 0 …" at bounding box center [1013, 611] width 947 height 263
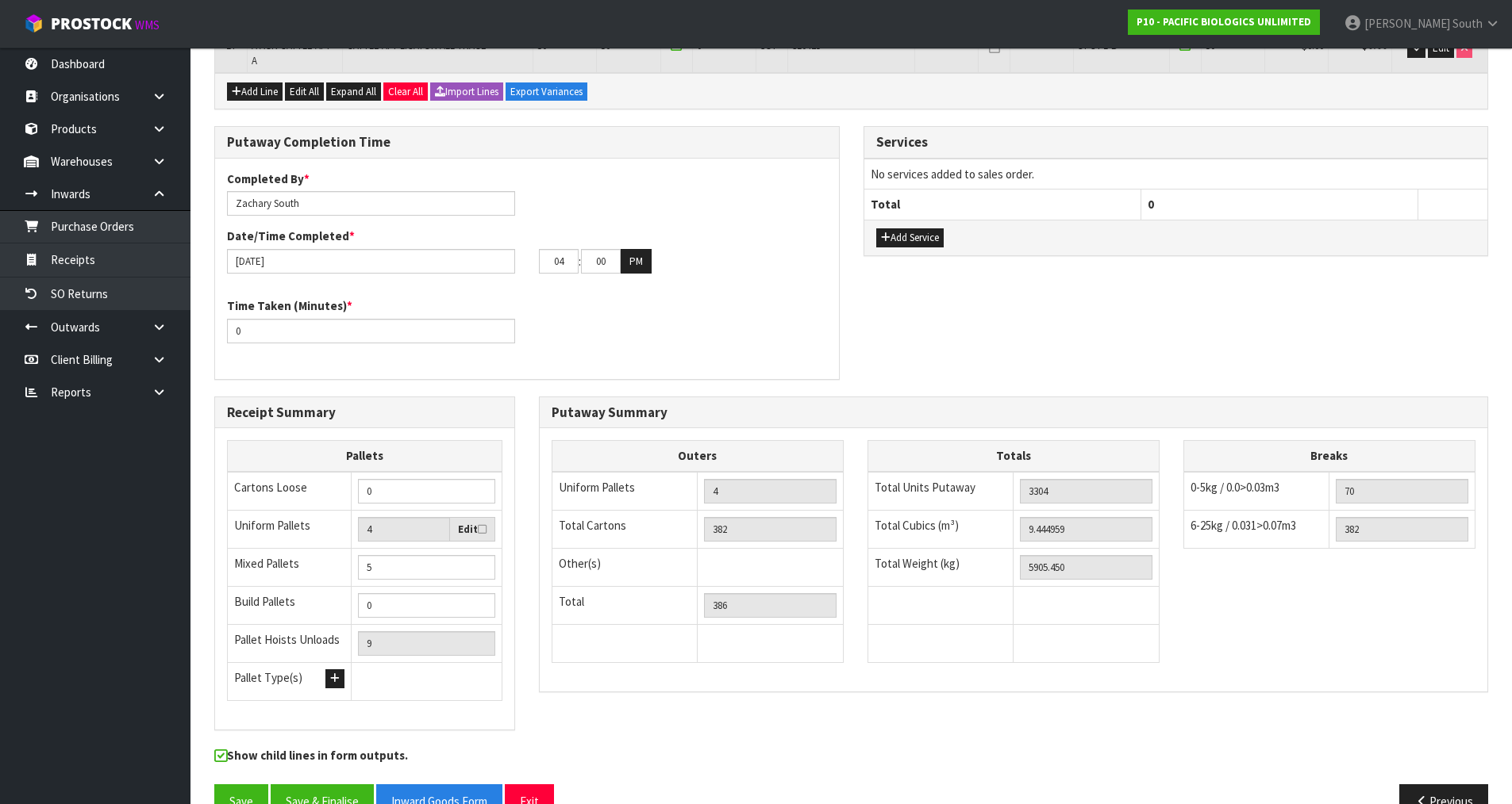
scroll to position [912, 0]
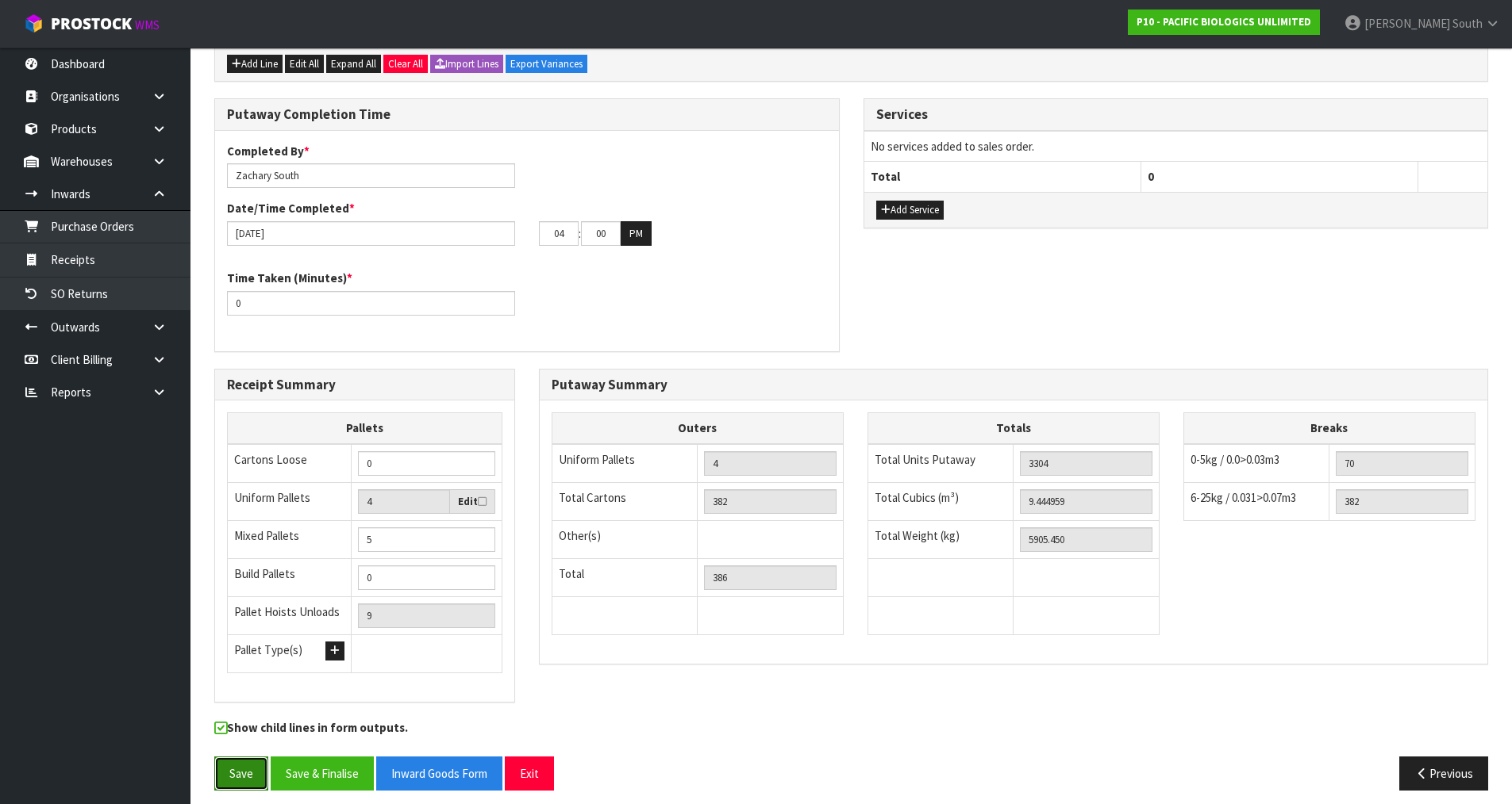
click at [260, 757] on button "Save" at bounding box center [241, 773] width 54 height 34
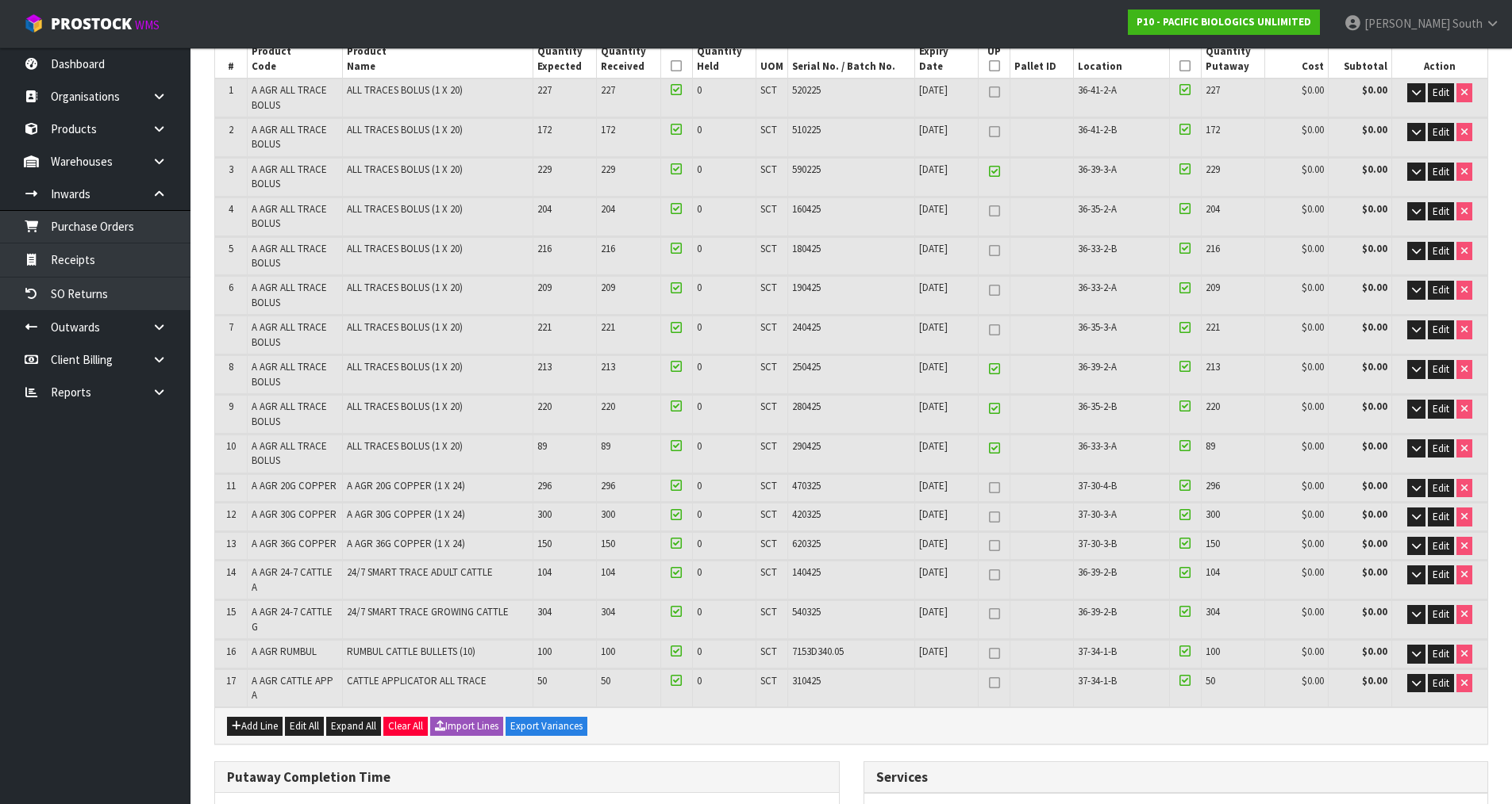
scroll to position [335, 0]
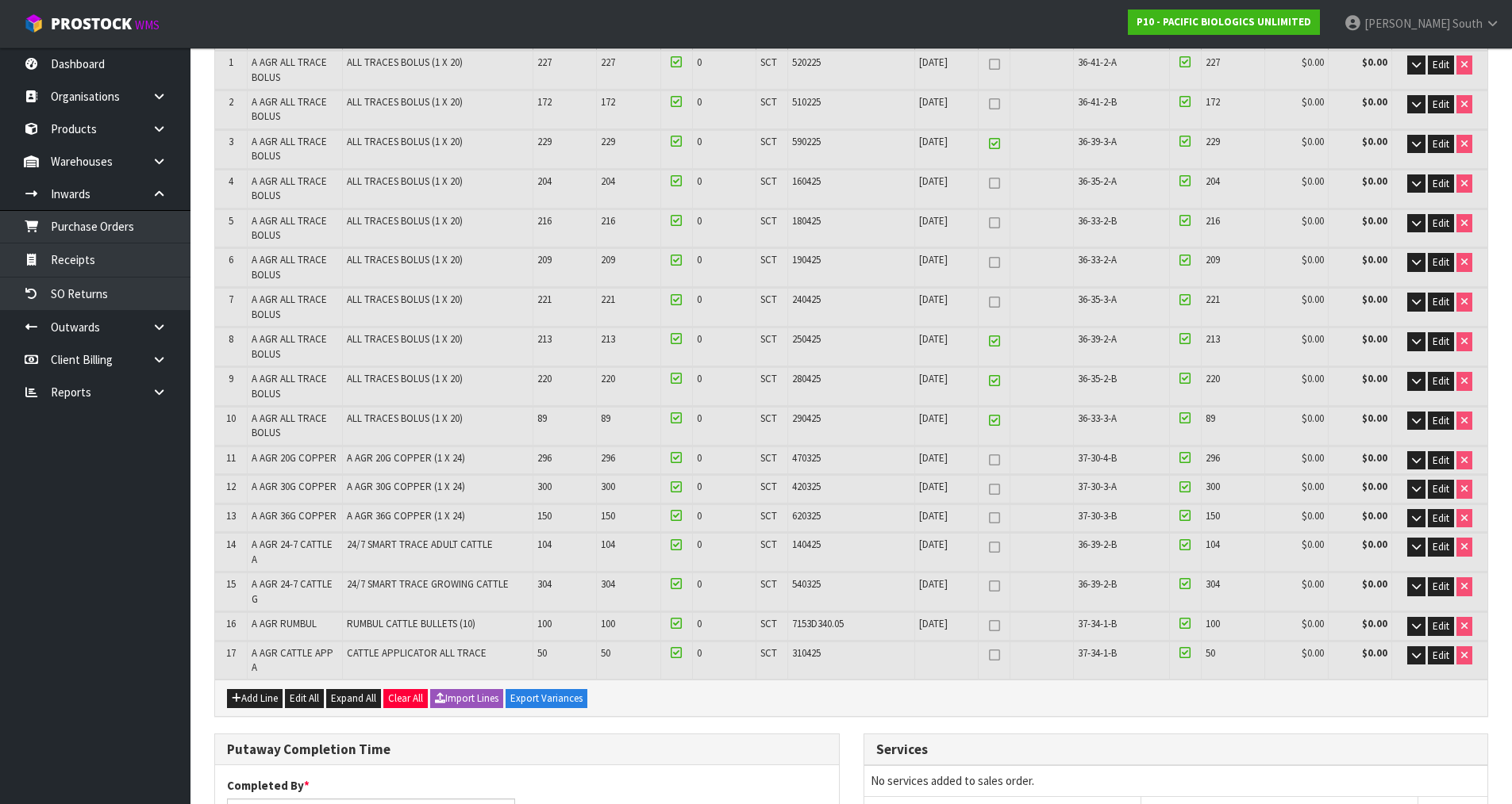
click at [987, 341] on link at bounding box center [995, 342] width 21 height 19
type input "3"
type input "8"
type input "3"
type input "424"
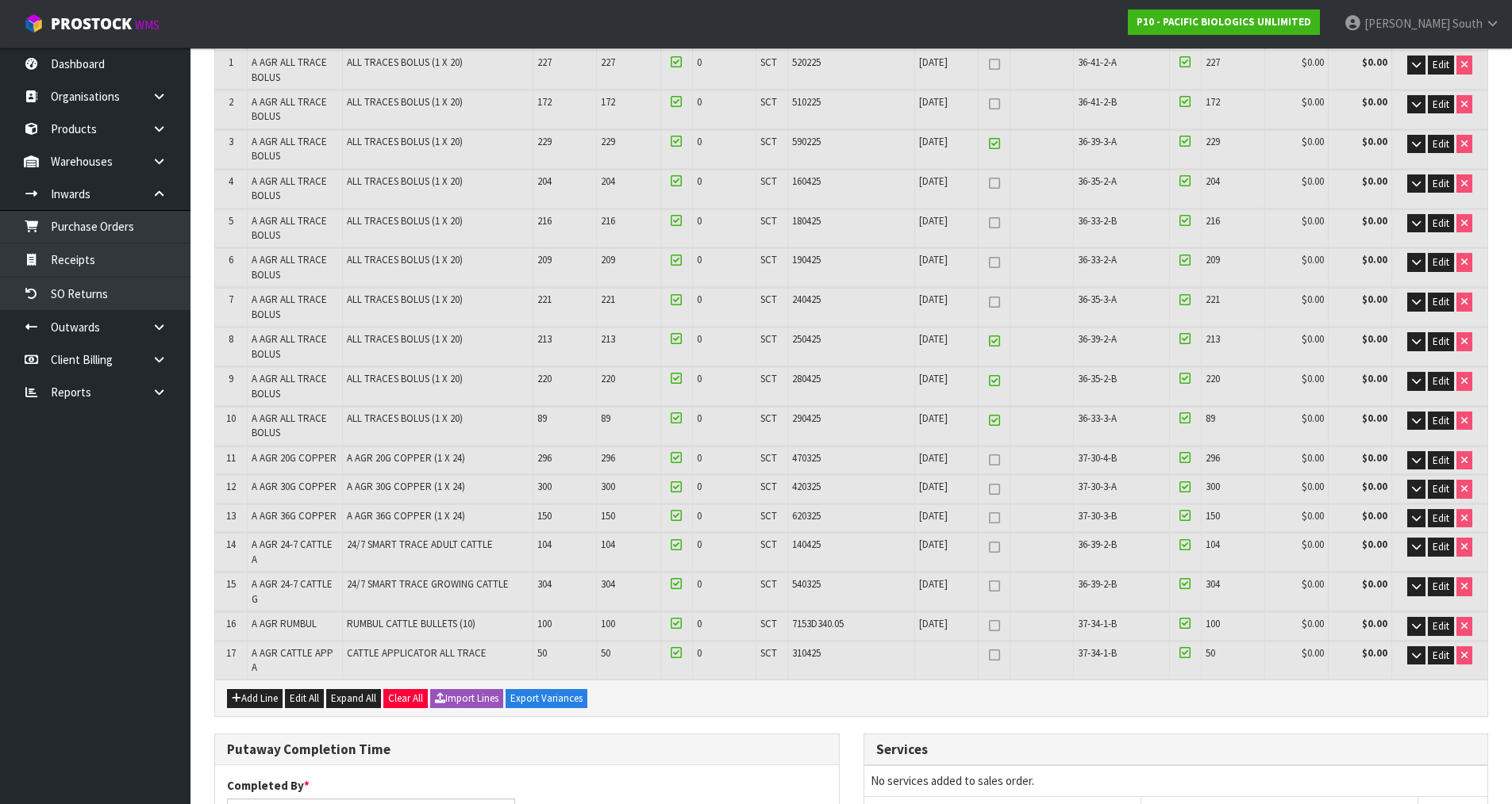
type input "427"
click at [992, 381] on icon at bounding box center [995, 381] width 11 height 1
type input "2"
type input "7"
type input "2"
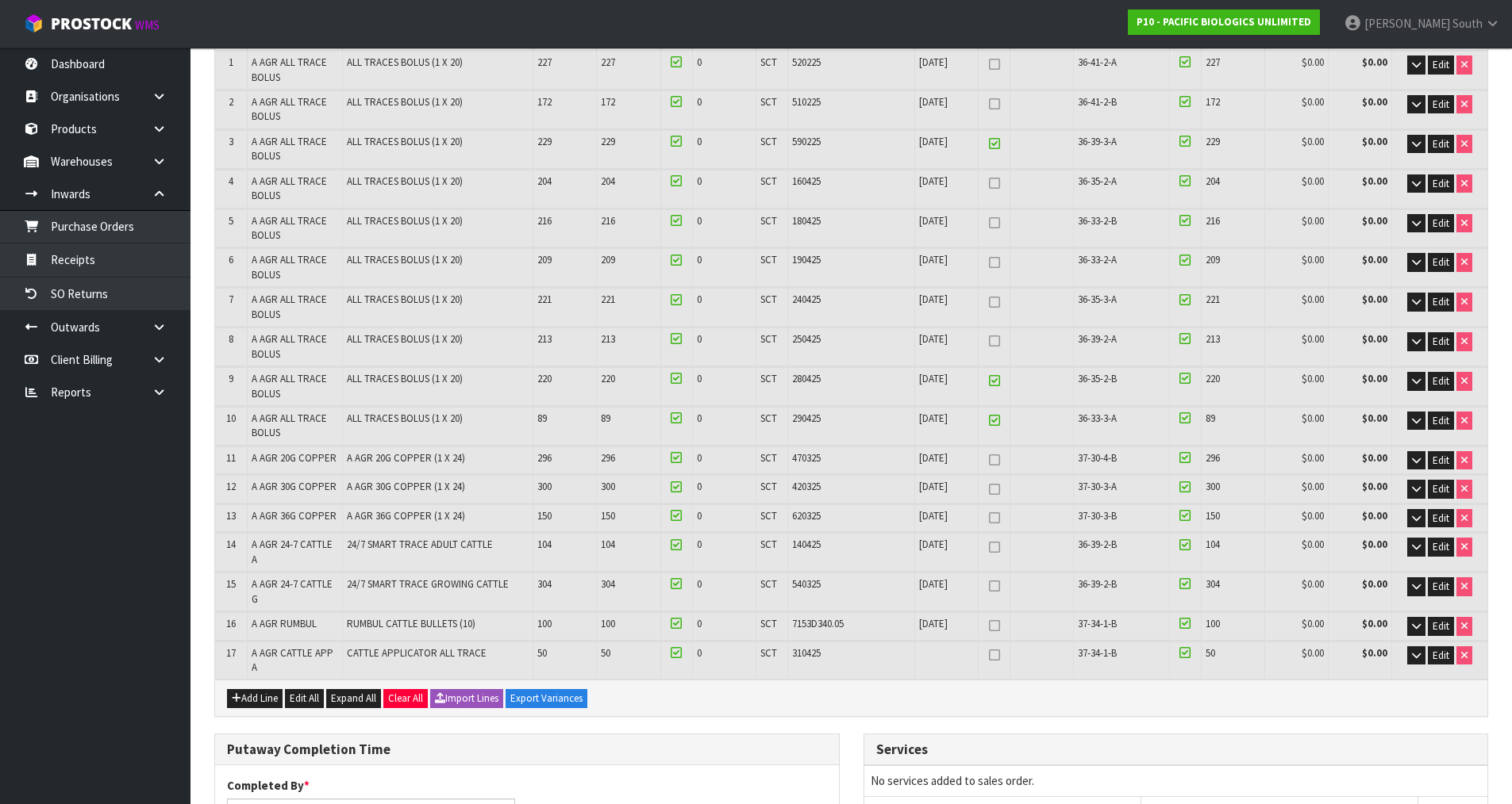
type input "468"
type input "470"
click at [993, 412] on link at bounding box center [995, 422] width 21 height 19
type input "1"
type input "6"
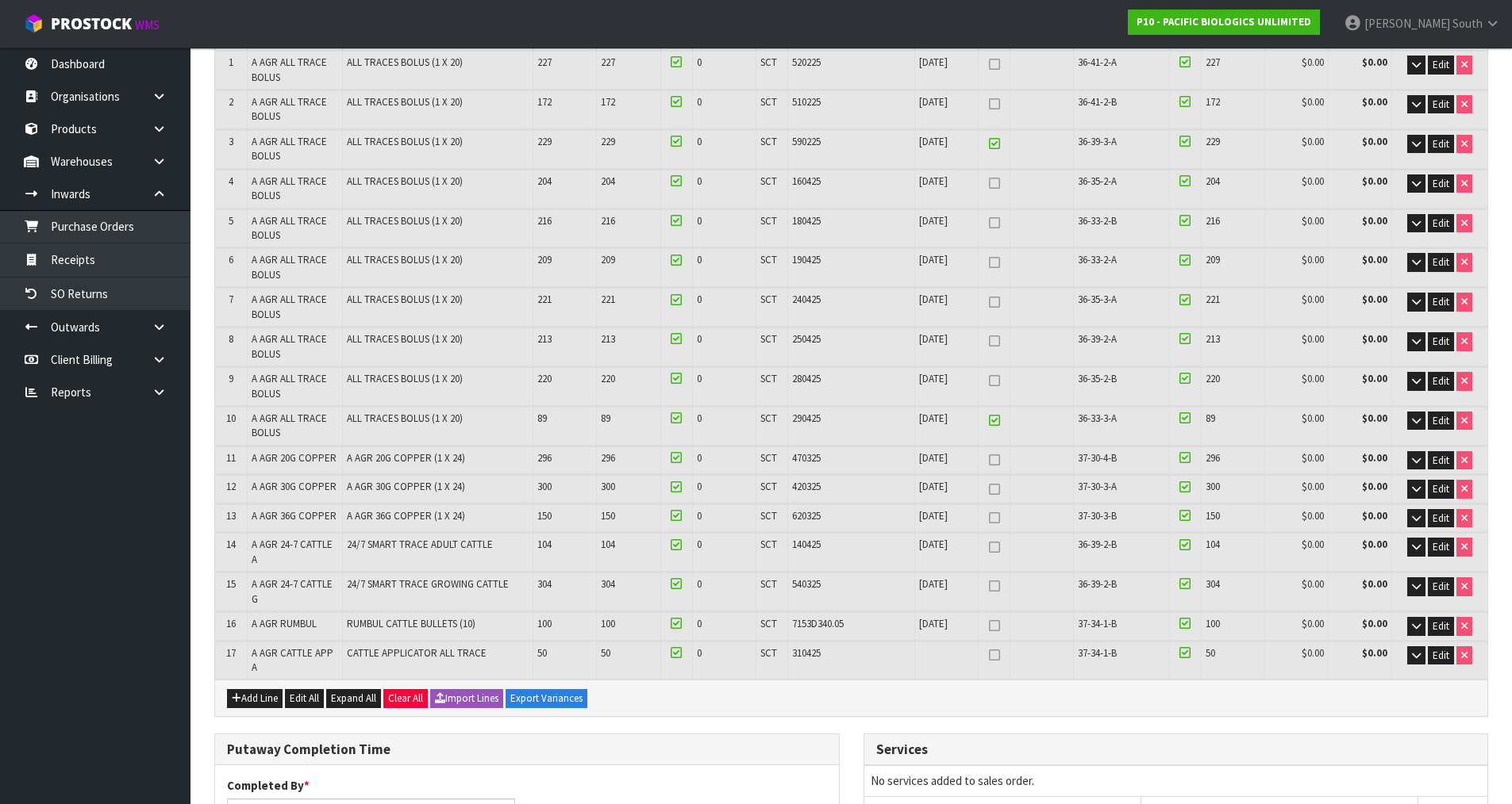
type input "1"
type input "485"
type input "486"
click at [992, 135] on link at bounding box center [995, 144] width 21 height 19
type input "0"
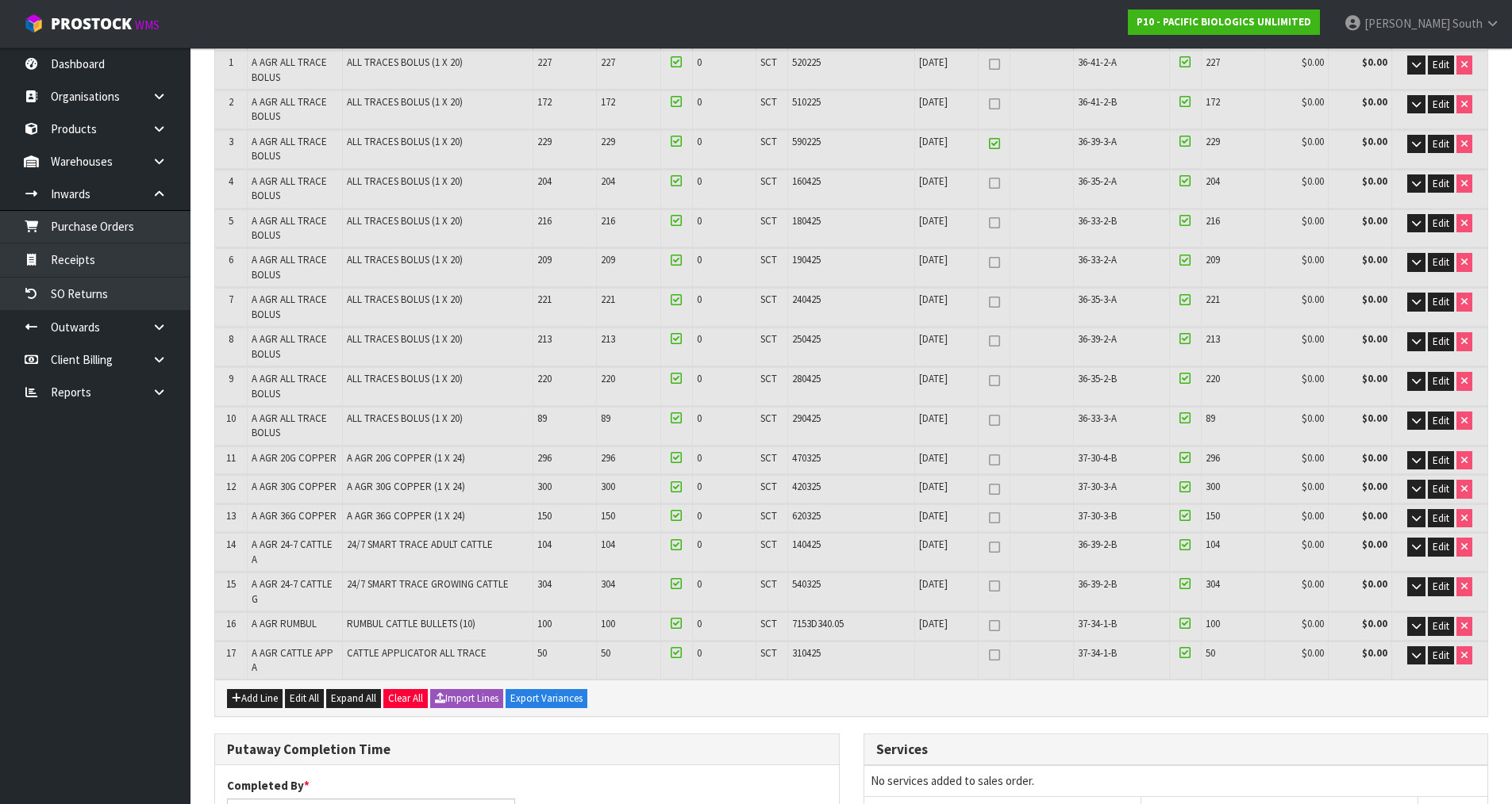
type input "5"
type input "0"
type input "530"
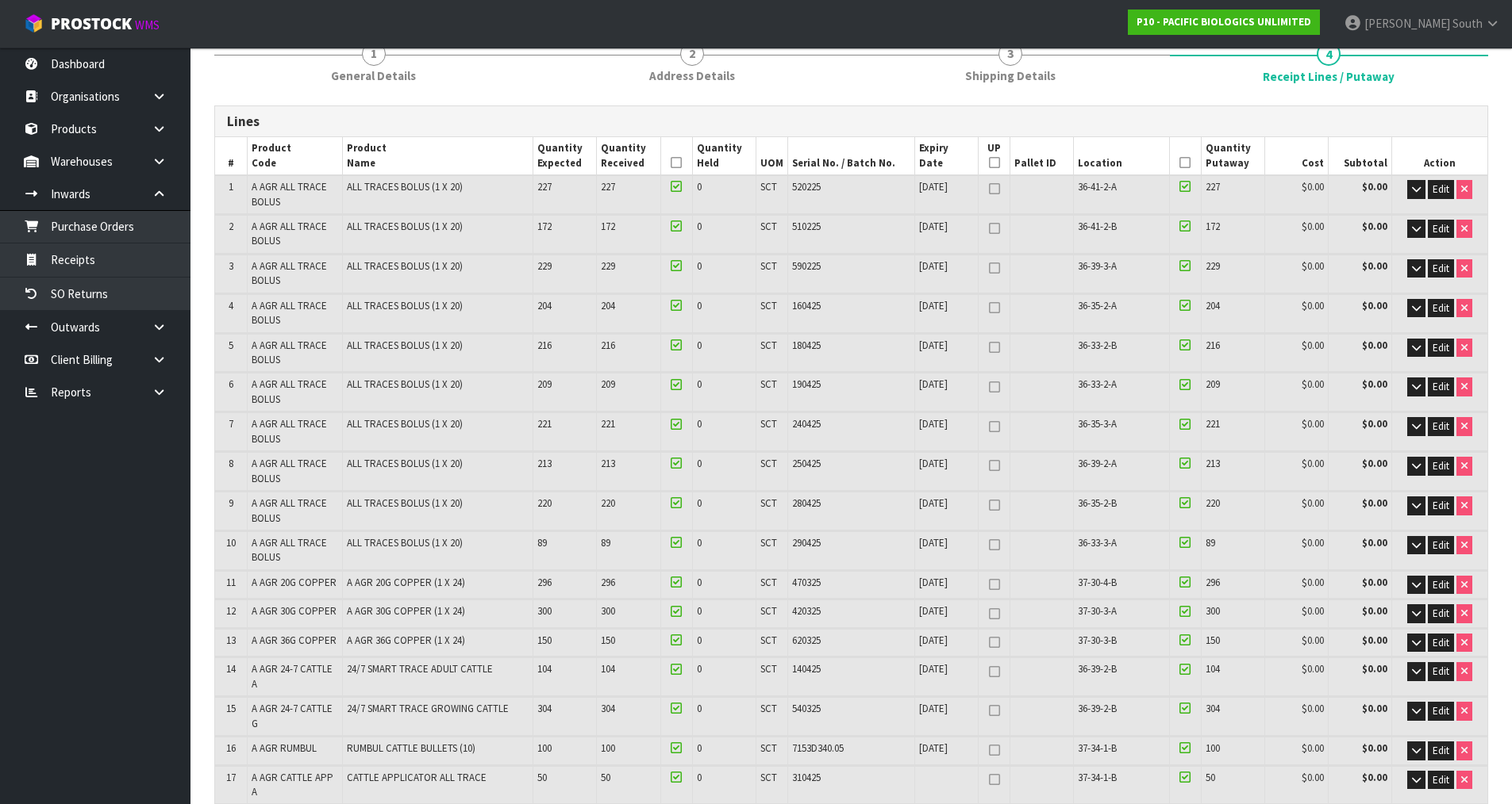
scroll to position [176, 0]
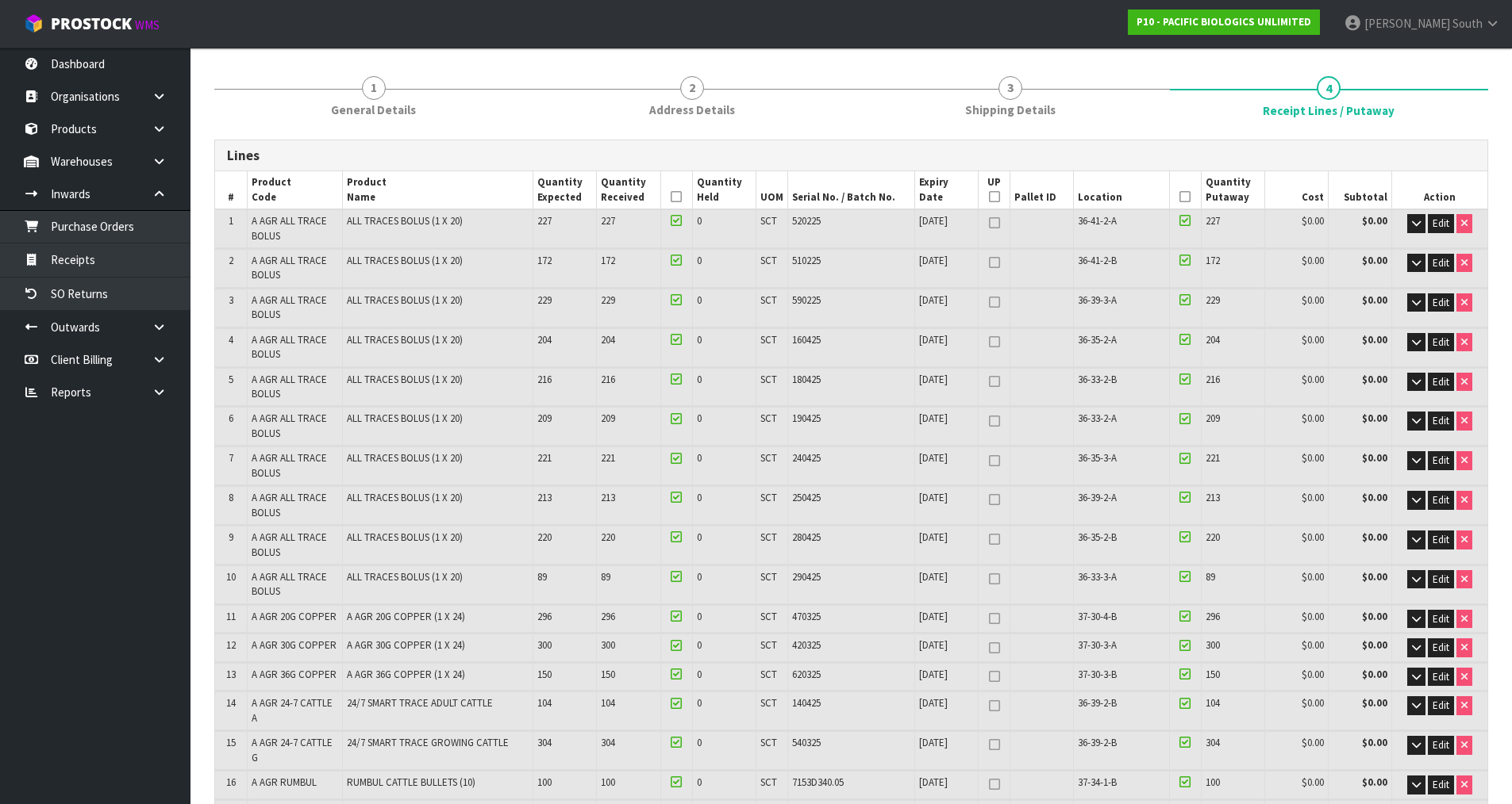
click at [995, 302] on icon at bounding box center [995, 302] width 11 height 1
type input "1"
type input "6"
type input "1"
type input "485"
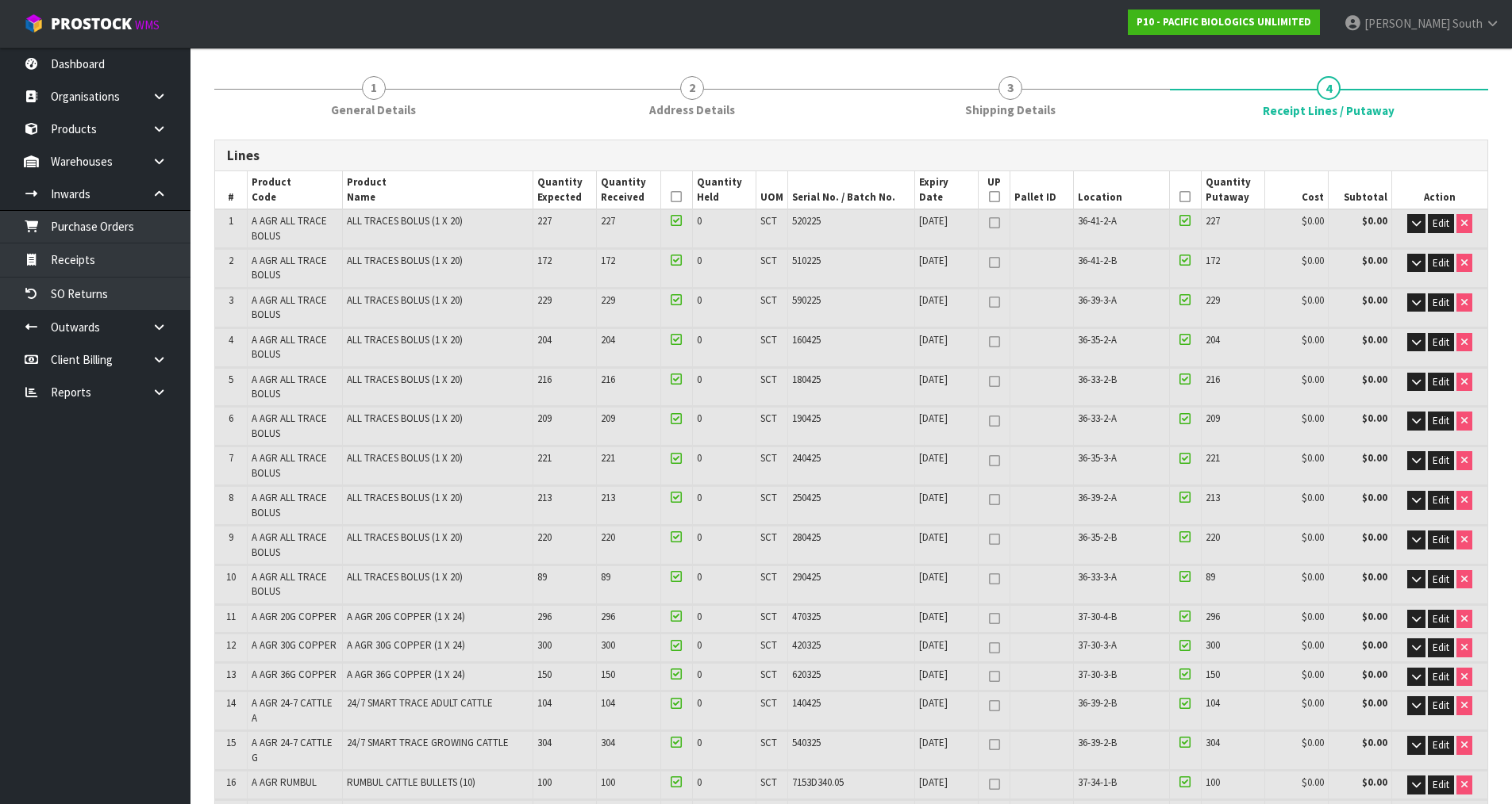
type input "486"
click at [990, 303] on icon at bounding box center [995, 302] width 11 height 1
type input "0"
type input "5"
type input "0"
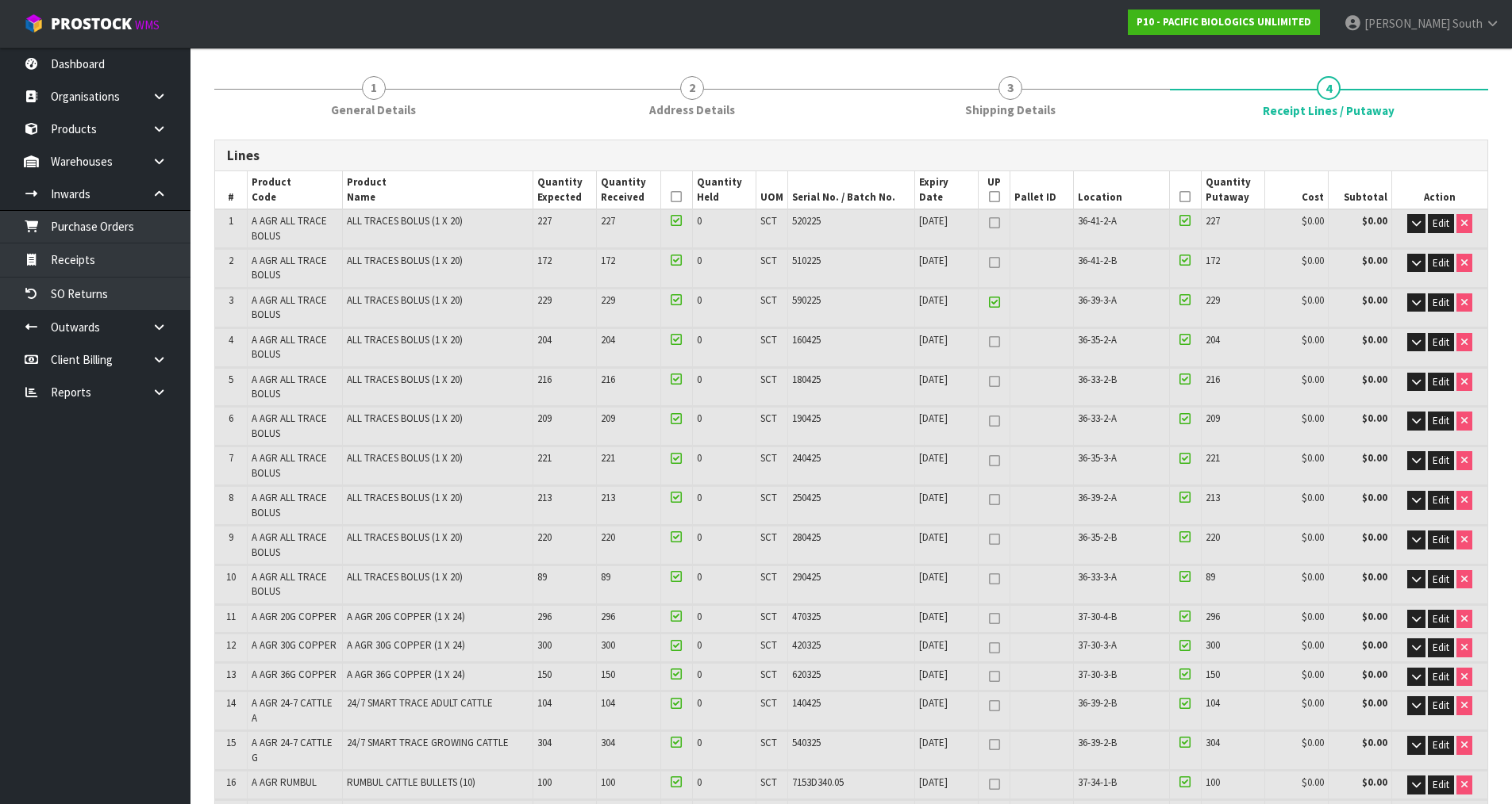
type input "530"
click at [990, 303] on icon at bounding box center [995, 302] width 11 height 1
type input "1"
type input "6"
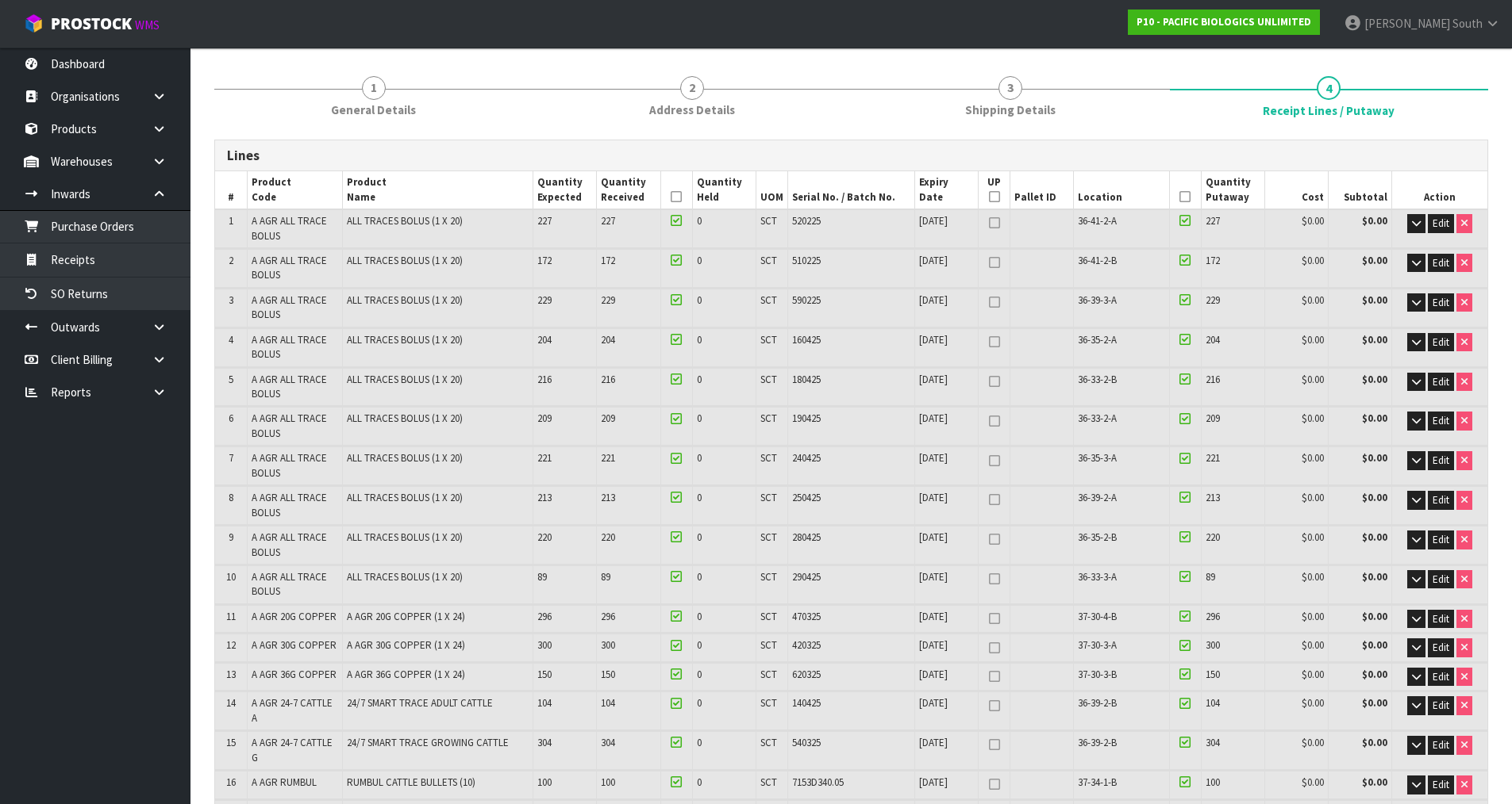
type input "1"
type input "485"
type input "486"
click at [992, 500] on icon at bounding box center [995, 500] width 11 height 1
type input "2"
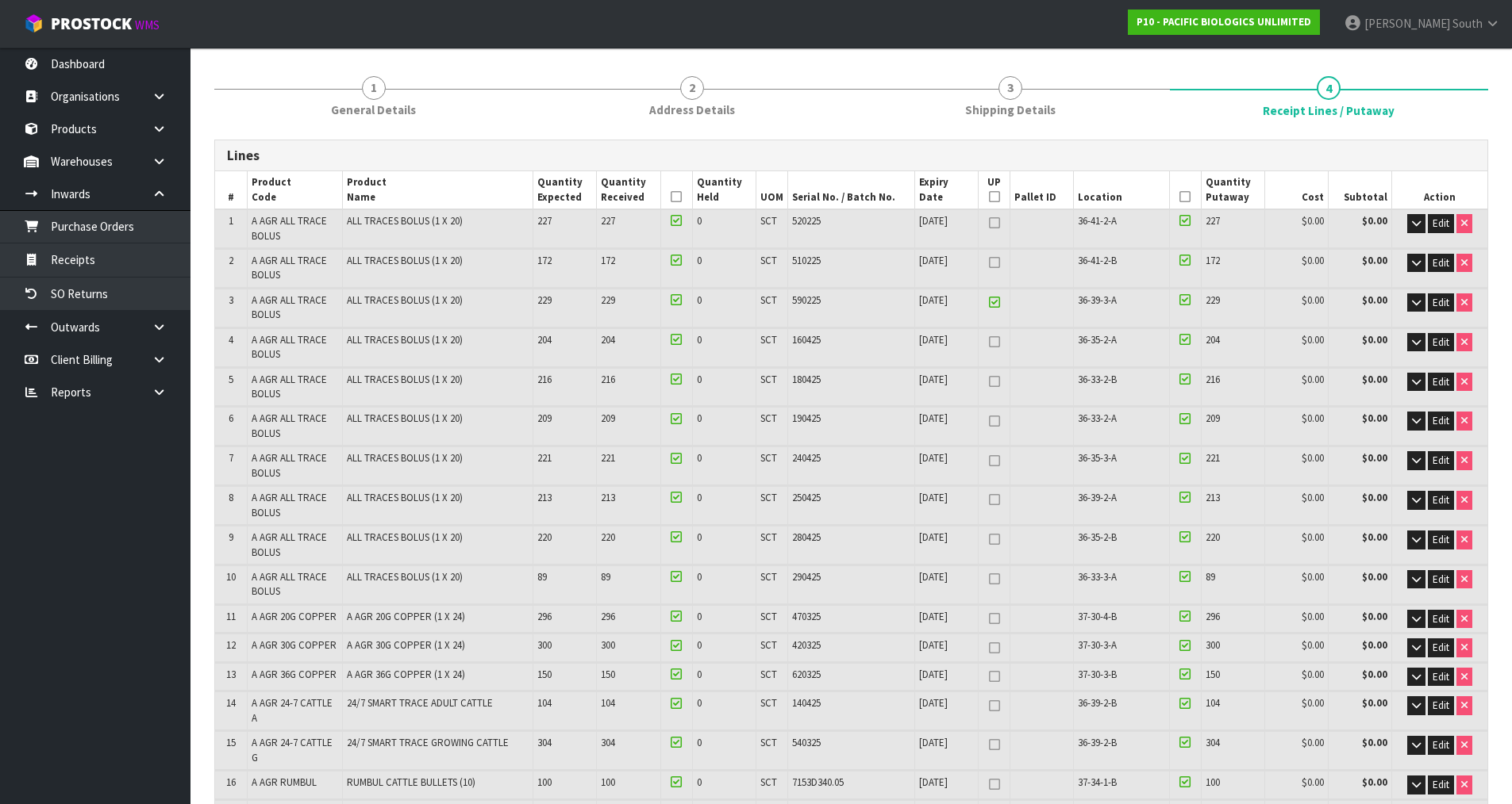
type input "7"
type input "2"
type input "443"
type input "445"
click at [992, 531] on link at bounding box center [995, 540] width 21 height 19
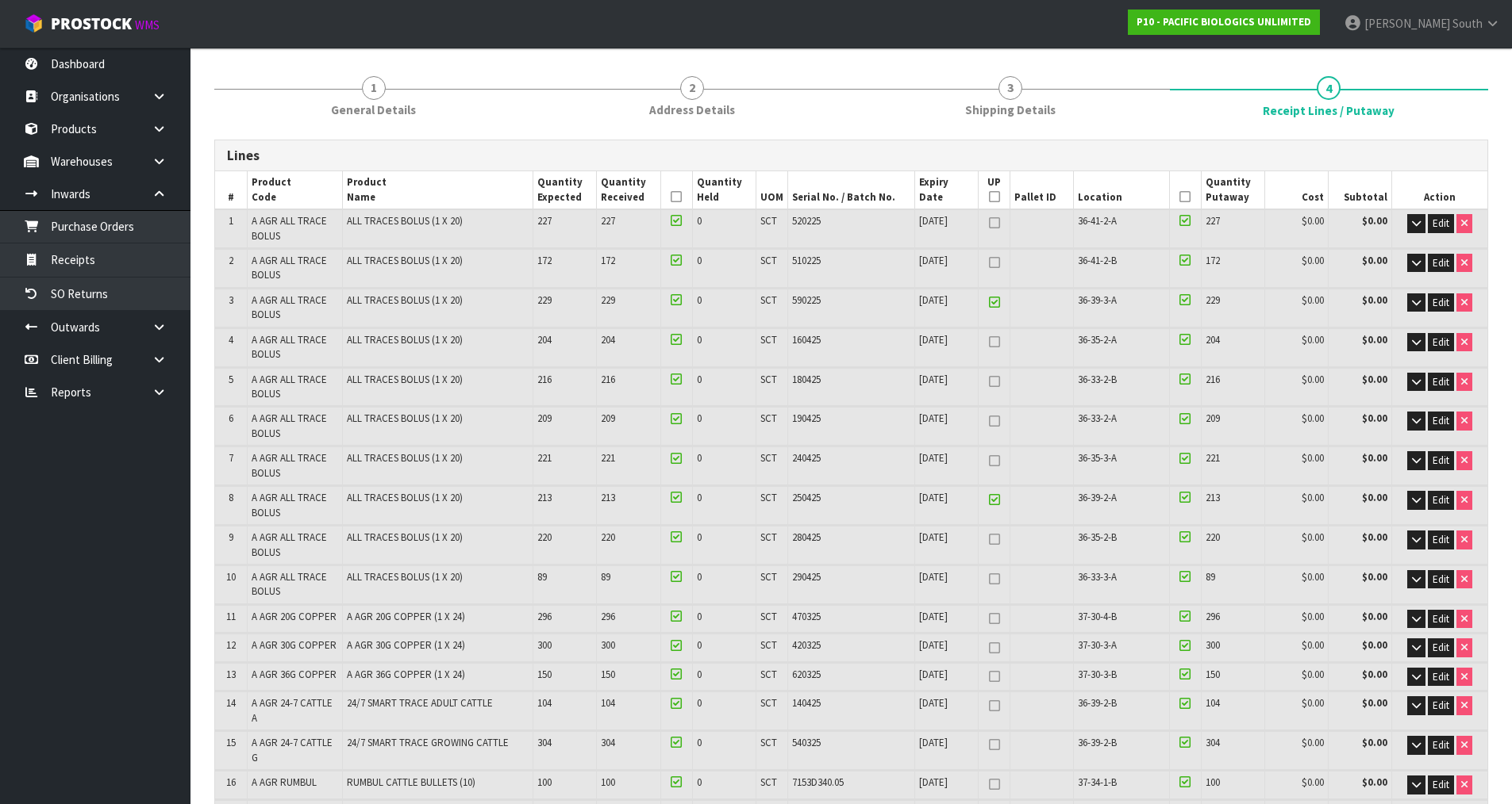
type input "3"
type input "8"
type input "3"
type input "399"
type input "402"
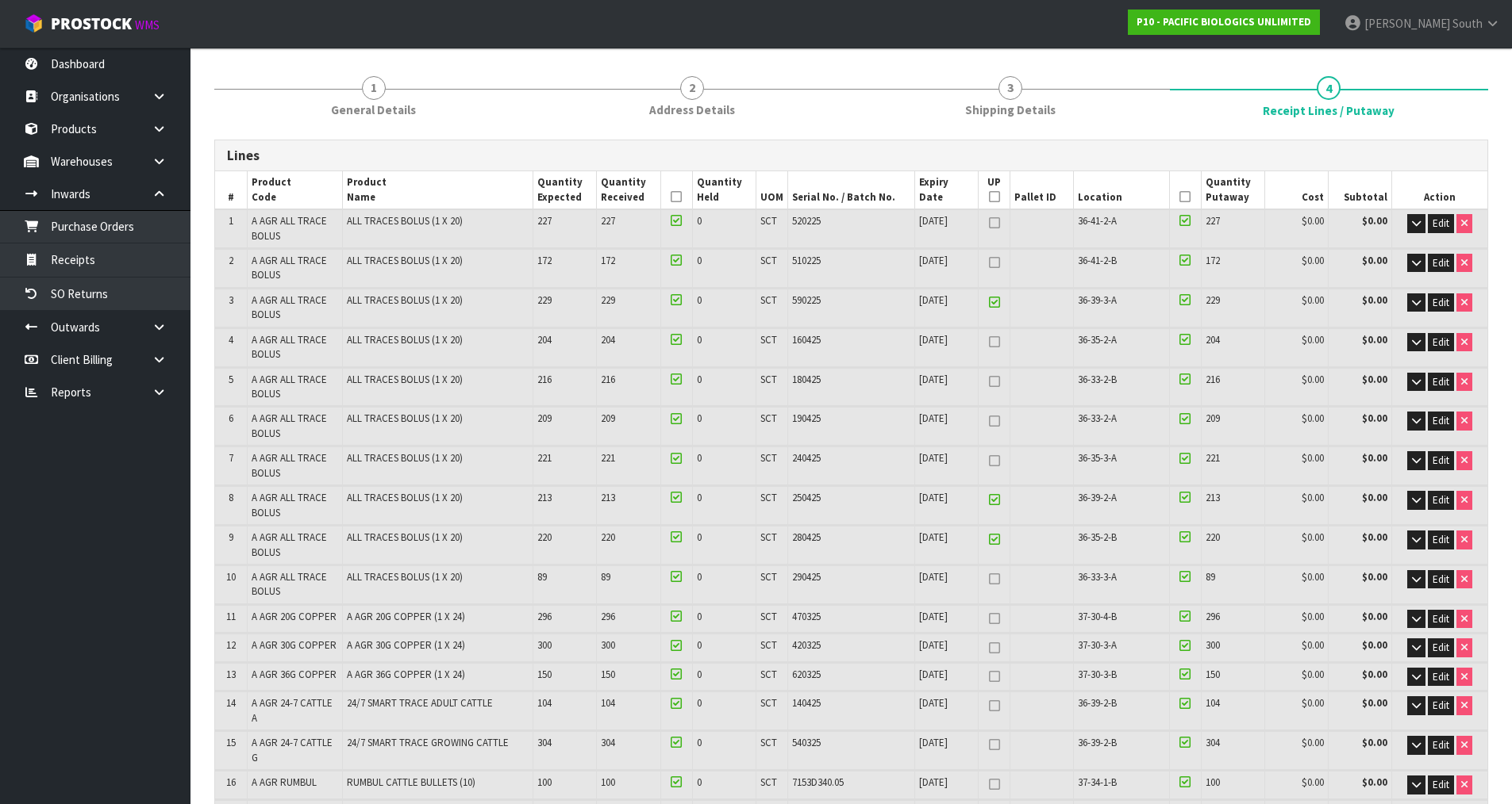
click at [992, 580] on icon at bounding box center [995, 579] width 11 height 1
type input "4"
type input "9"
type input "4"
type input "382"
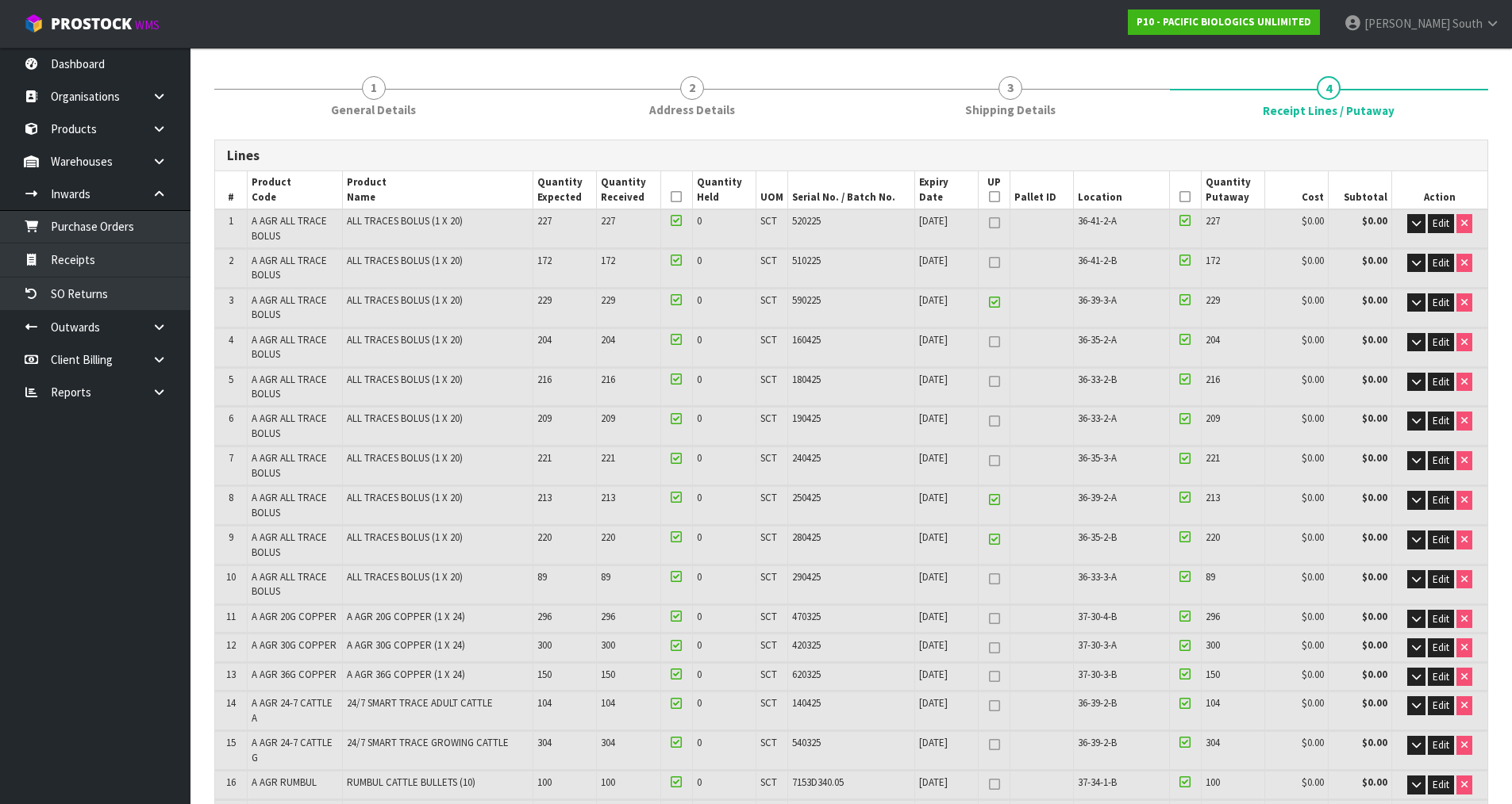
type input "386"
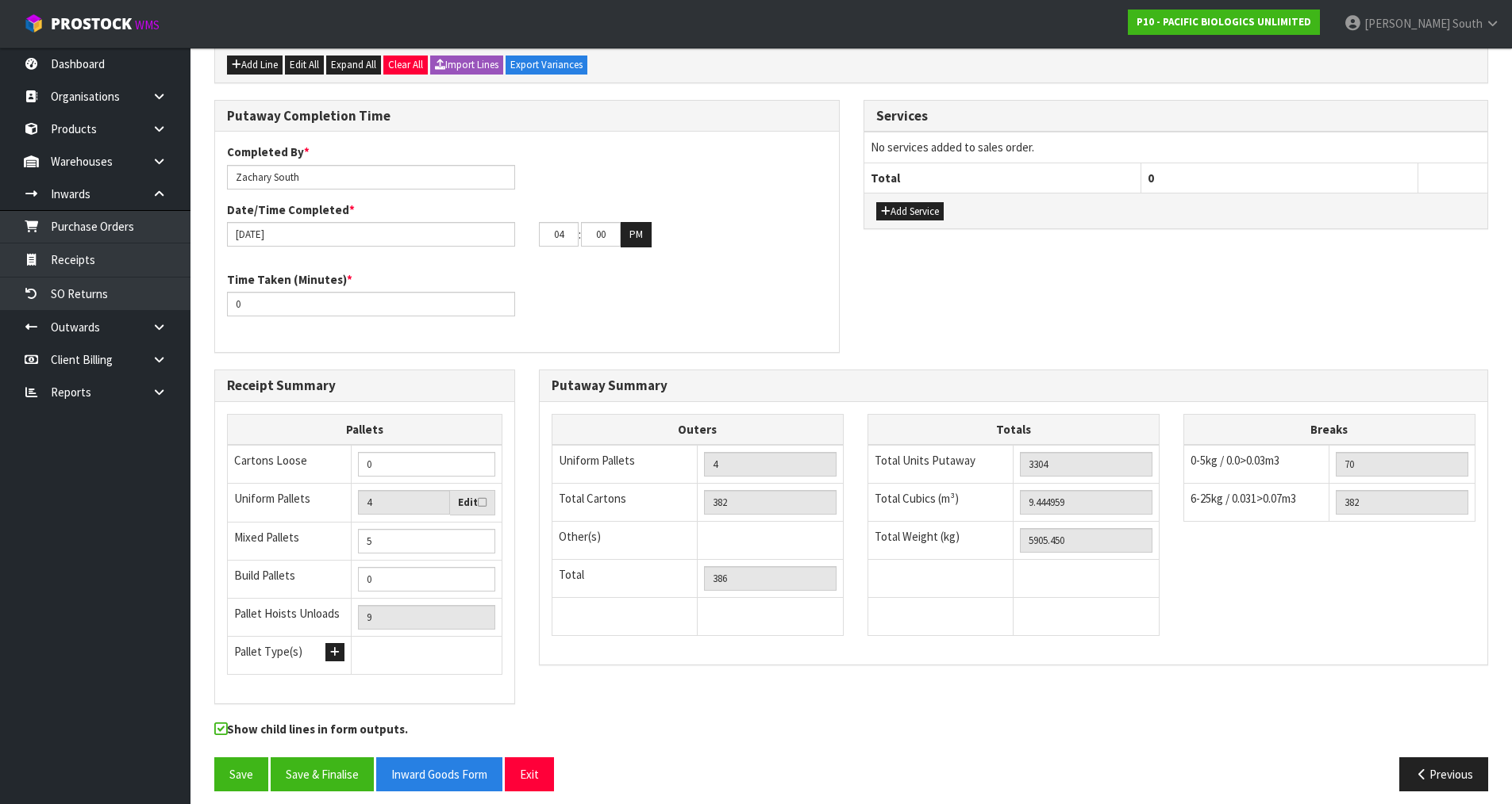
scroll to position [969, 0]
click at [769, 452] on input "4" at bounding box center [770, 464] width 132 height 24
drag, startPoint x: 713, startPoint y: 452, endPoint x: 746, endPoint y: 452, distance: 33.0
click at [746, 452] on input "4" at bounding box center [770, 464] width 132 height 24
click at [884, 628] on div "Totals Total Units Putaway 3304 Total Cubics (m³) 9.444959 Total Weight (kg) 59…" at bounding box center [1013, 532] width 292 height 239
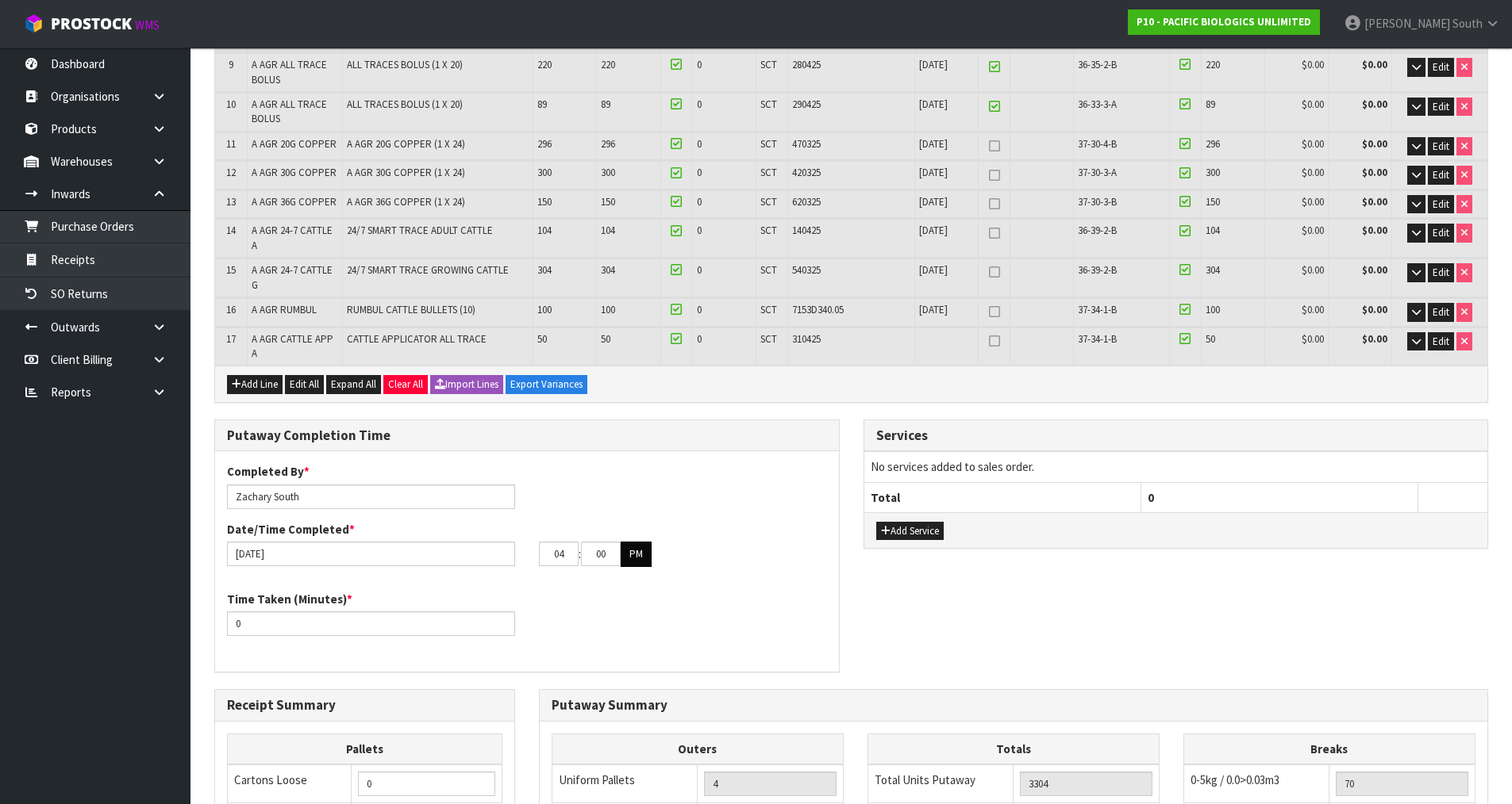
scroll to position [652, 0]
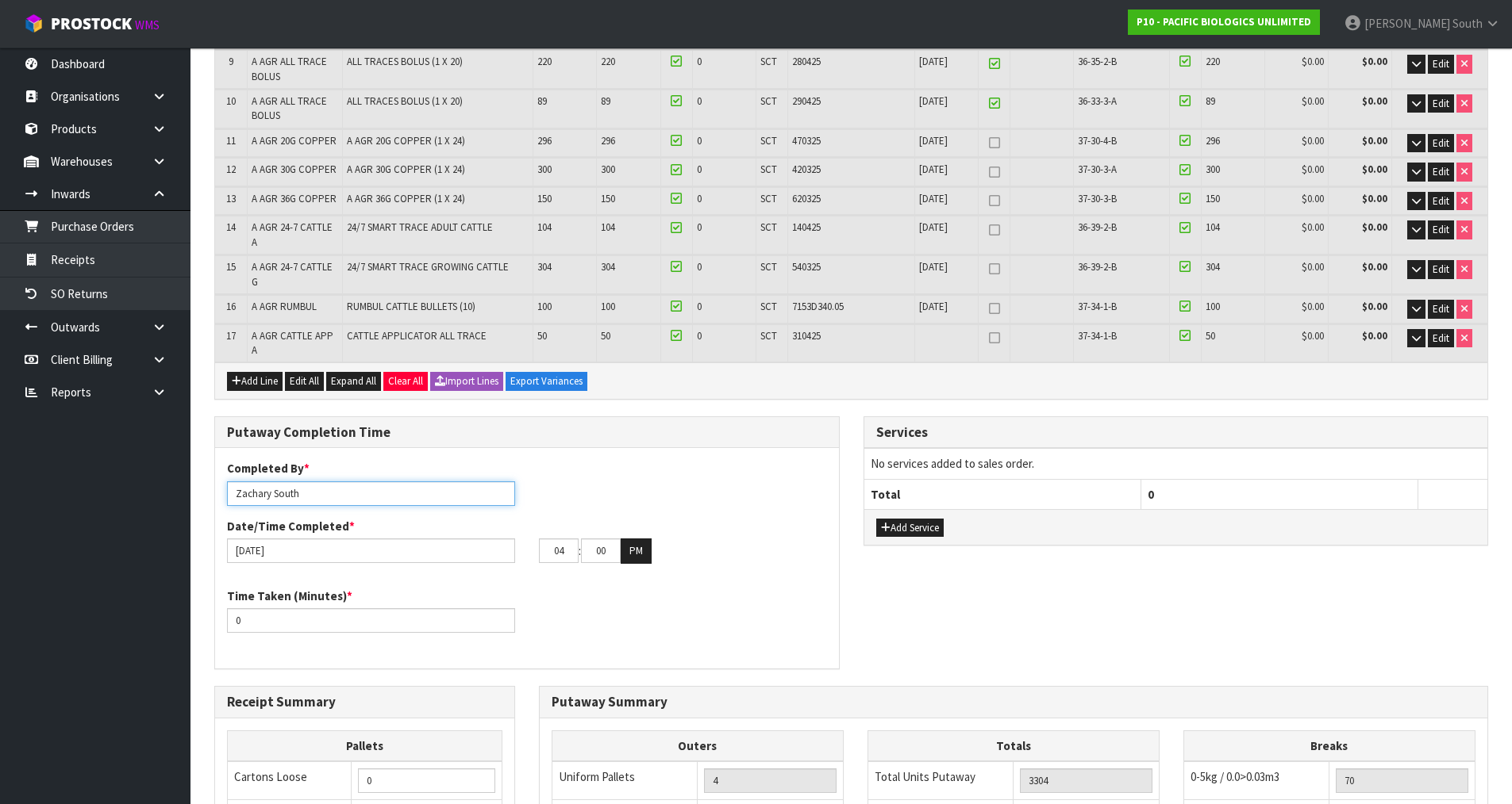
click at [381, 481] on input "Zachary South" at bounding box center [370, 494] width 288 height 24
type input "Zachary South + johnny + meena"
click at [663, 470] on div "Completed By * Zachary South + johnny + meena Date/Time Completed * 21/08/2025 …" at bounding box center [527, 518] width 624 height 115
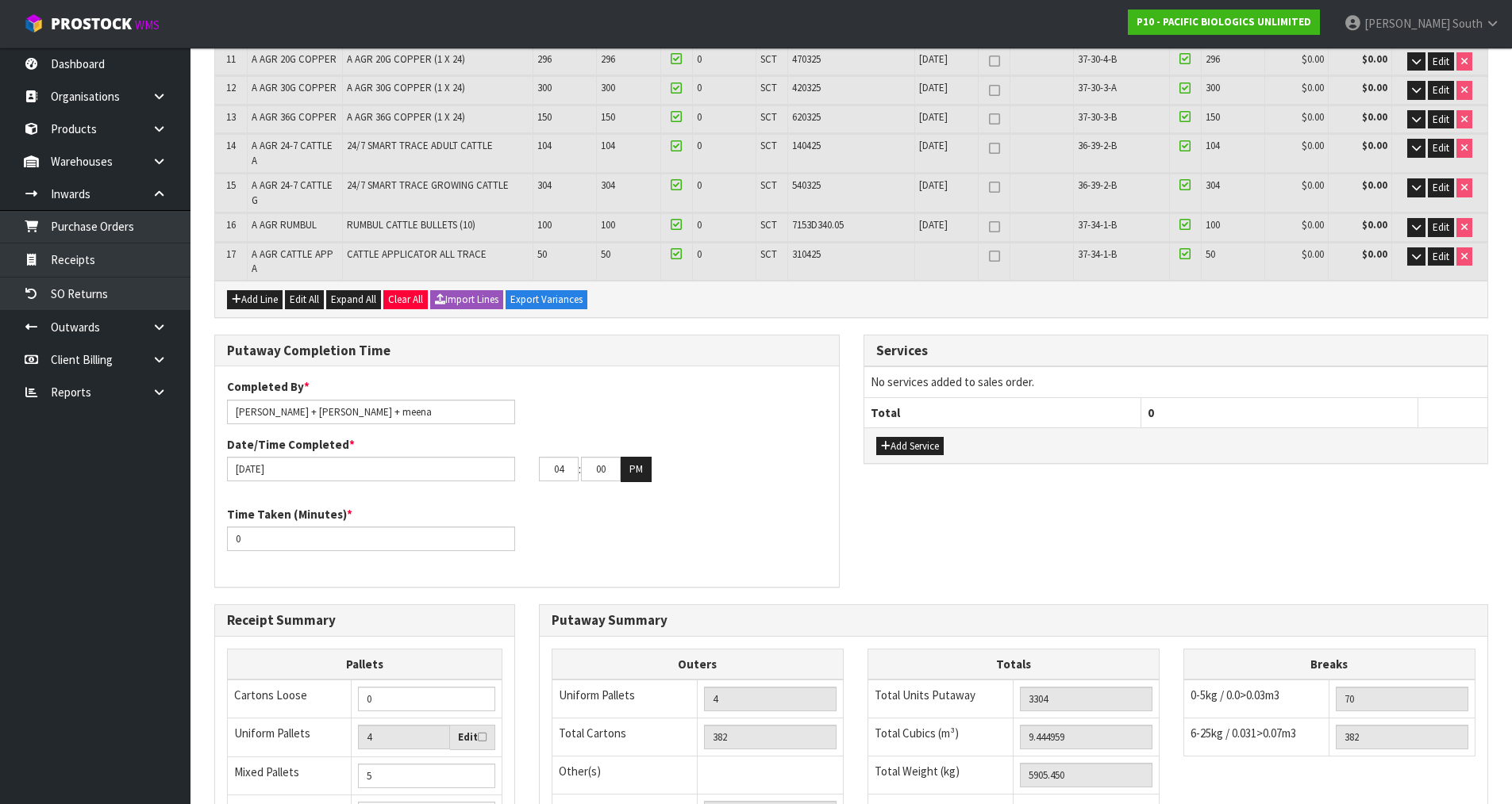
scroll to position [810, 0]
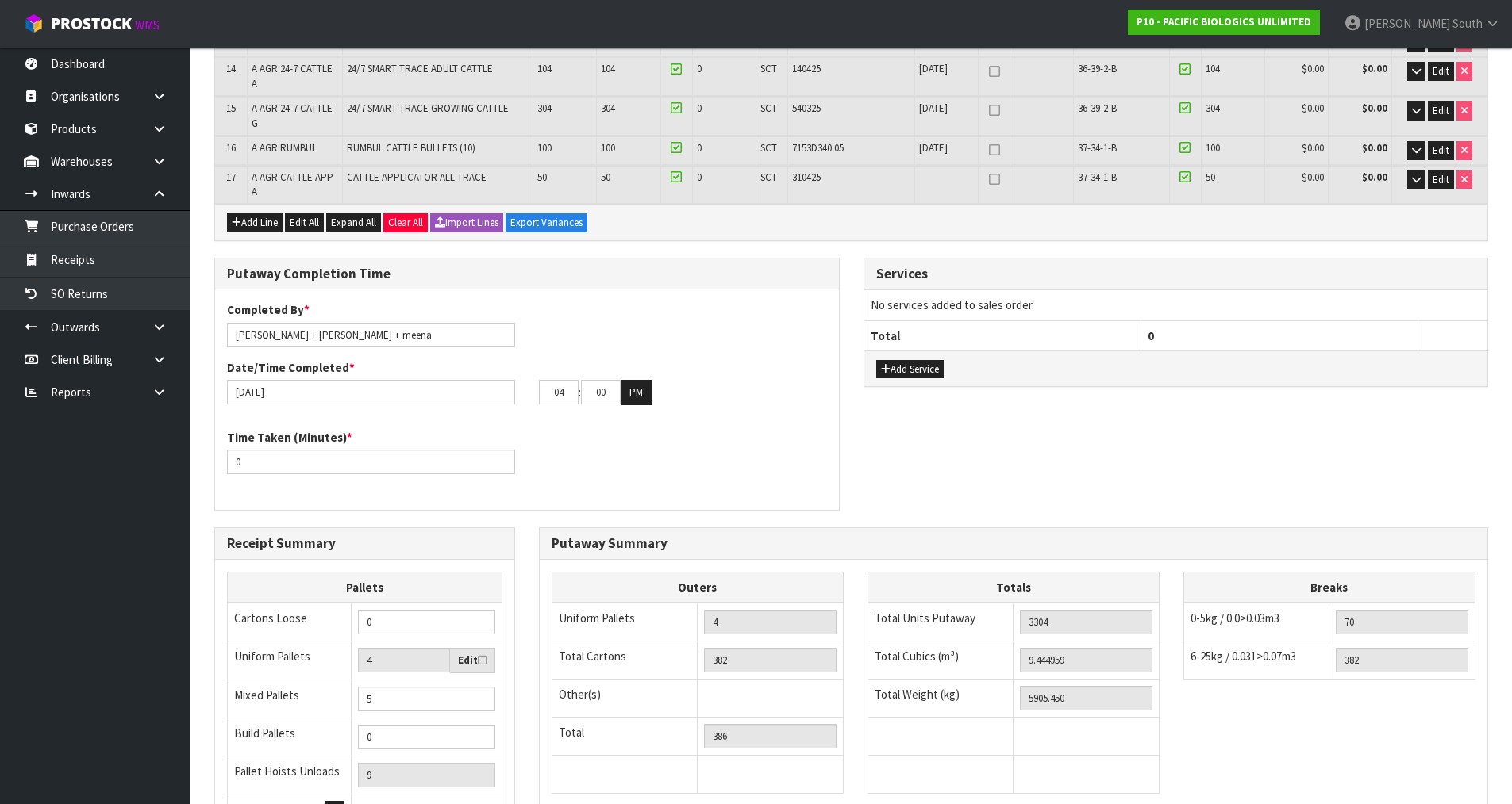
click at [268, 434] on label "Time Taken (Minutes) *" at bounding box center [289, 437] width 125 height 17
click at [266, 450] on input "0" at bounding box center [370, 462] width 288 height 24
drag, startPoint x: 398, startPoint y: 445, endPoint x: 214, endPoint y: 449, distance: 184.0
click at [214, 449] on div "Putaway Completion Time Completed By * Zachary South + johnny + meena Date/Time…" at bounding box center [527, 393] width 649 height 269
drag, startPoint x: 341, startPoint y: 455, endPoint x: 205, endPoint y: 457, distance: 136.0
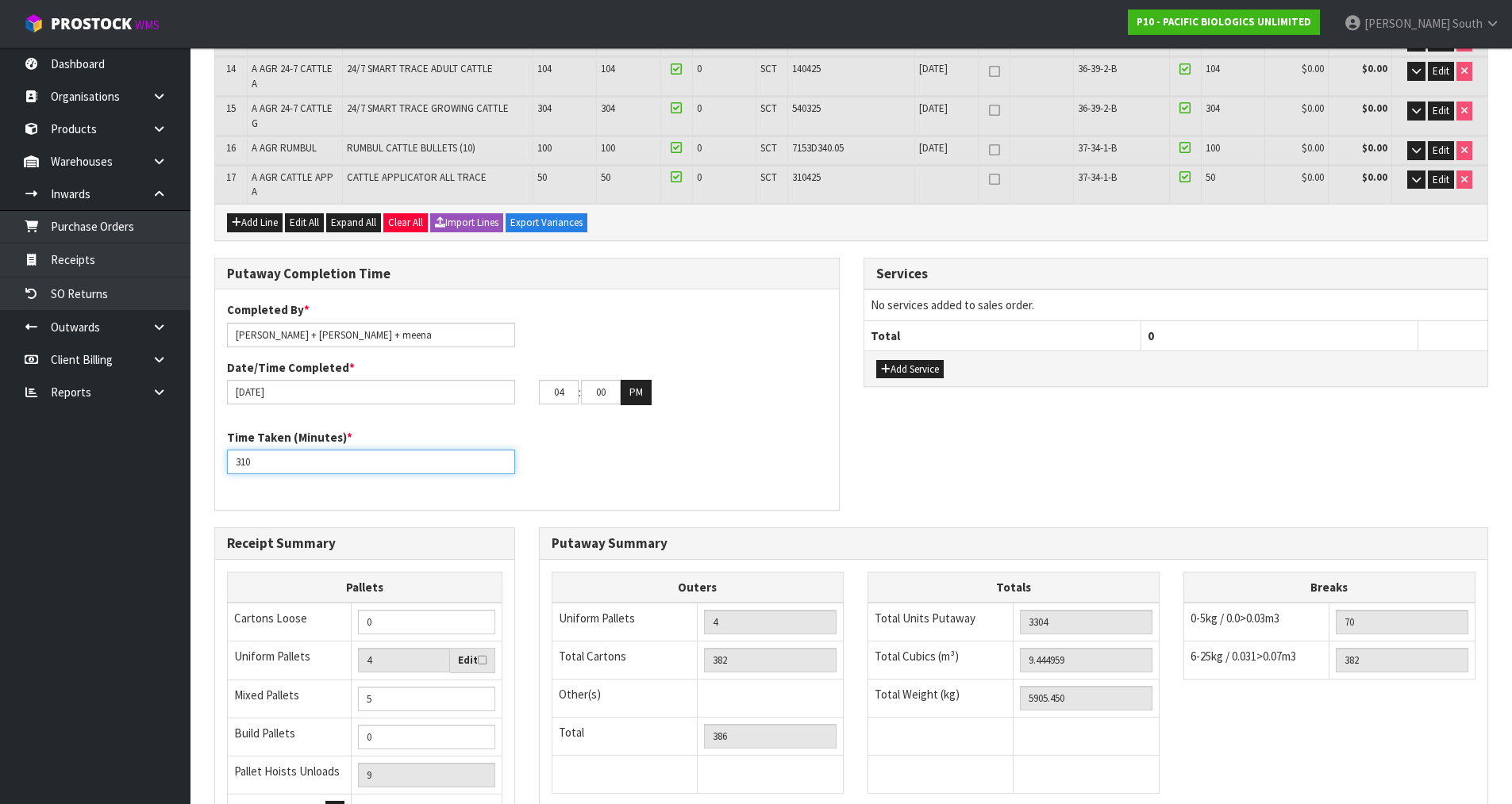
click at [205, 457] on div "Putaway Completion Time Completed By * Zachary South + johnny + meena Date/Time…" at bounding box center [527, 393] width 649 height 269
click at [554, 442] on div "Time Taken (Minutes) * 580" at bounding box center [527, 457] width 624 height 57
drag, startPoint x: 300, startPoint y: 458, endPoint x: 160, endPoint y: 465, distance: 140.2
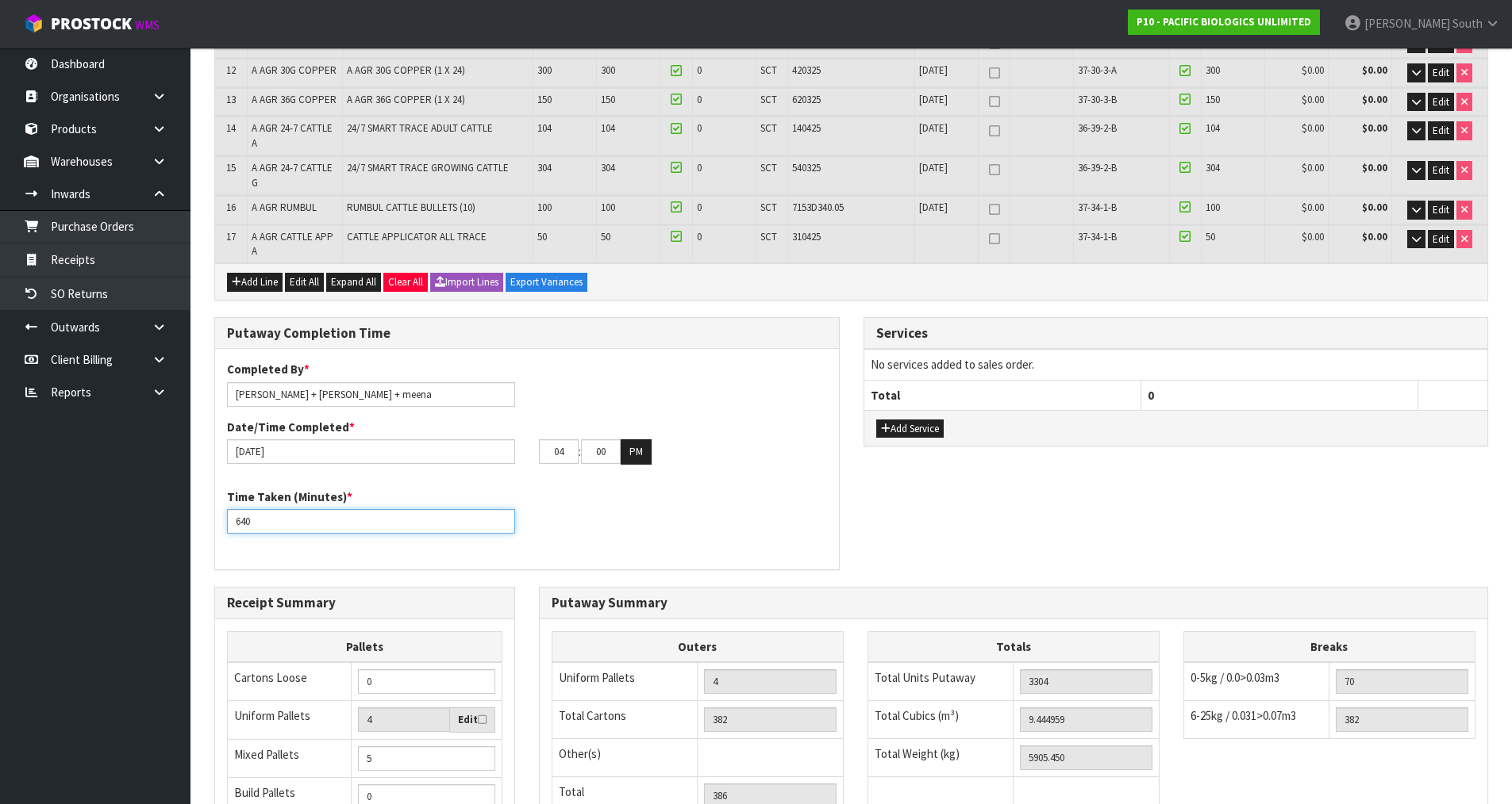
scroll to position [969, 0]
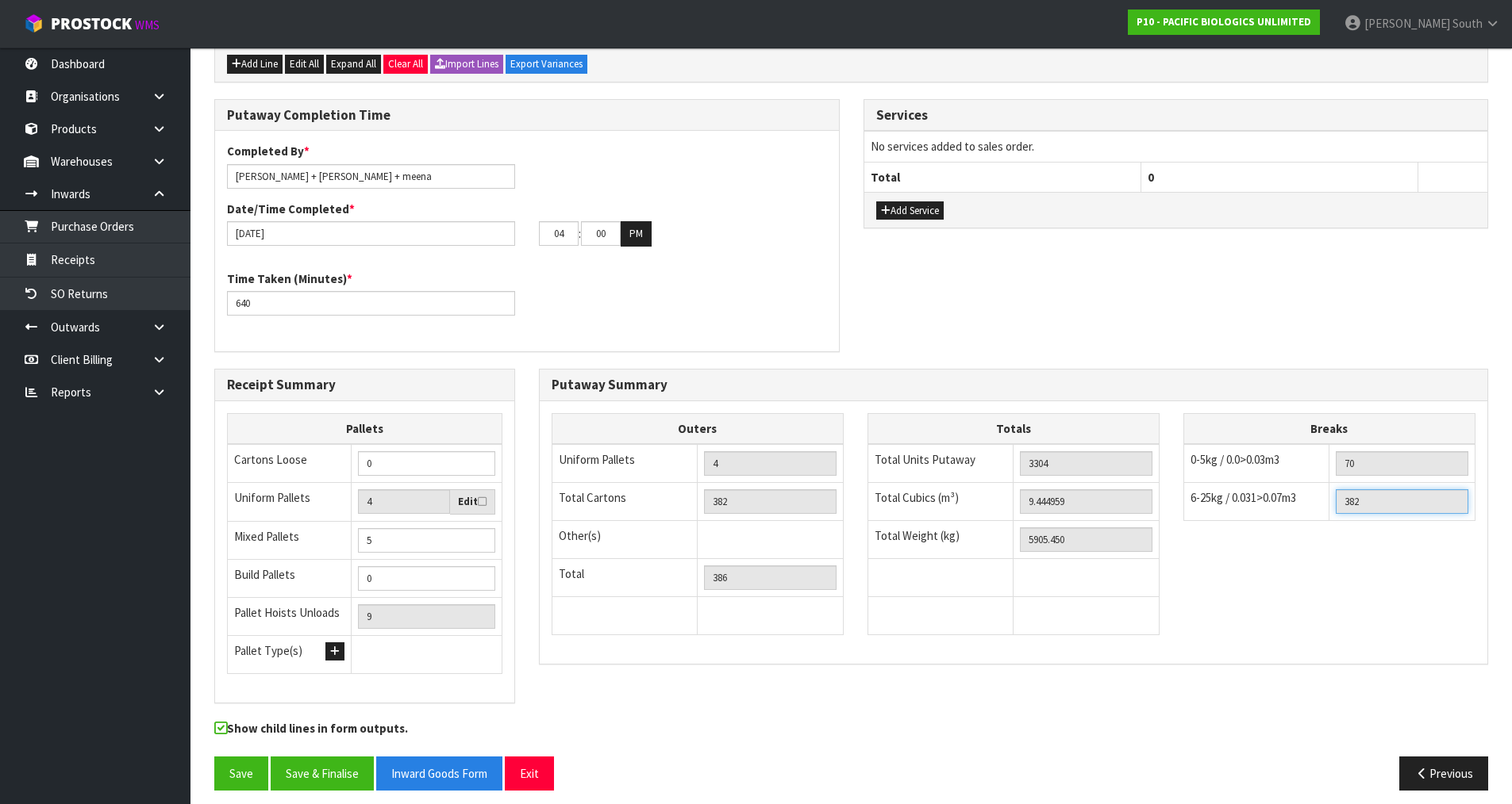
drag, startPoint x: 1387, startPoint y: 496, endPoint x: 1345, endPoint y: 500, distance: 42.2
click at [1345, 500] on input "382" at bounding box center [1401, 502] width 132 height 24
drag, startPoint x: 1356, startPoint y: 465, endPoint x: 1364, endPoint y: 456, distance: 12.0
click at [1361, 460] on td "70" at bounding box center [1402, 464] width 146 height 39
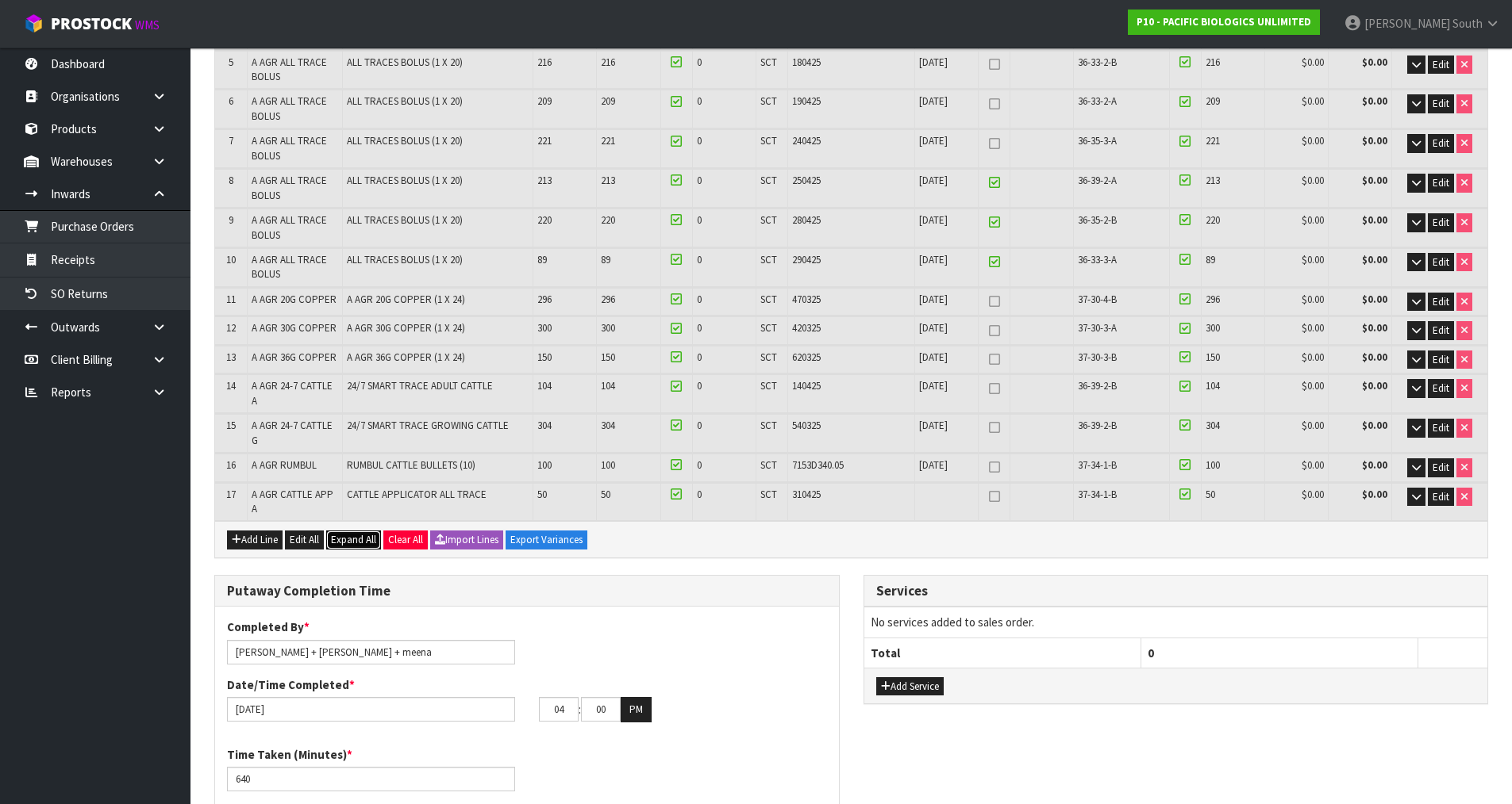
click at [336, 533] on span "Expand All" at bounding box center [353, 539] width 45 height 14
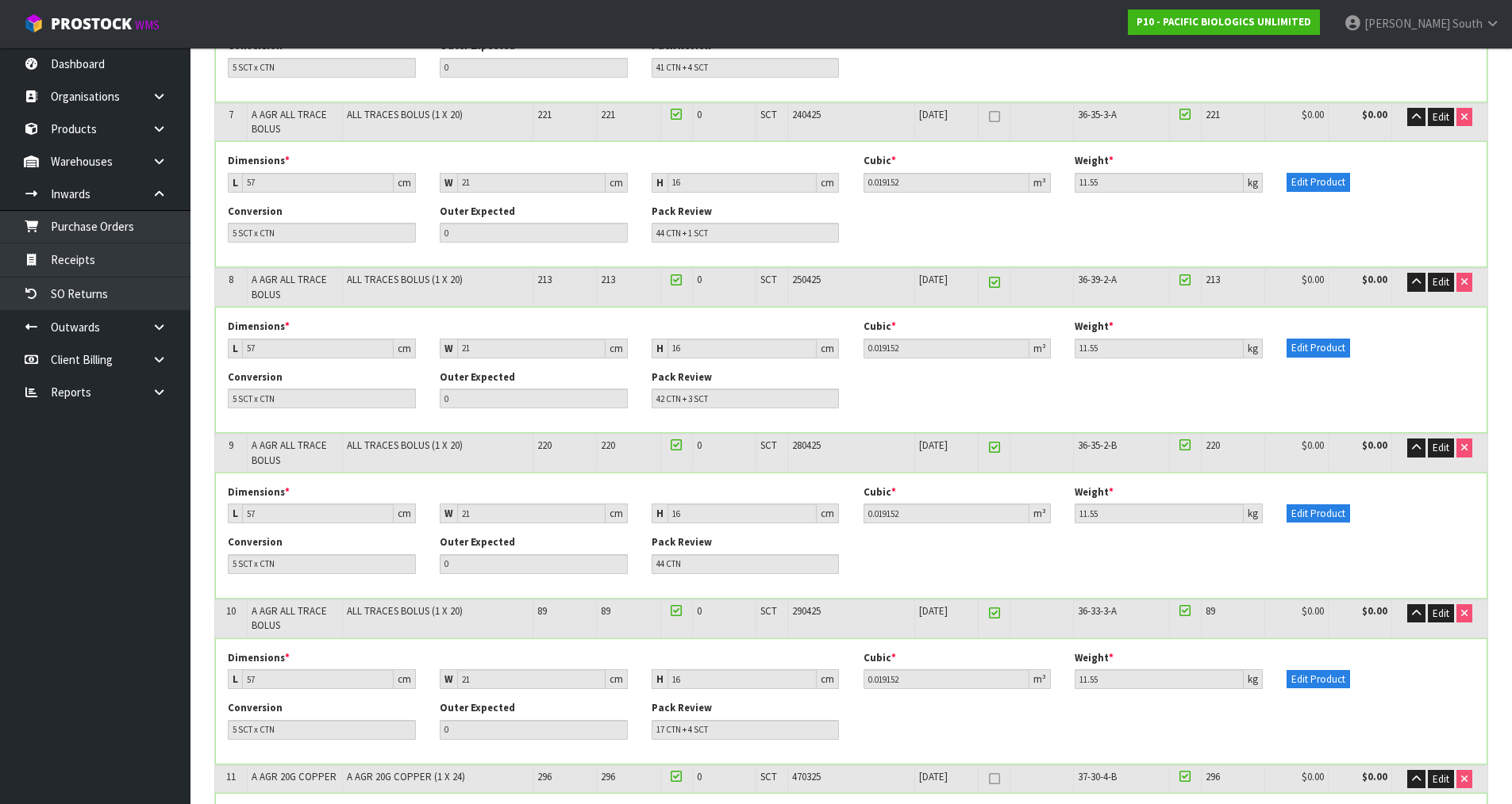
scroll to position [1301, 0]
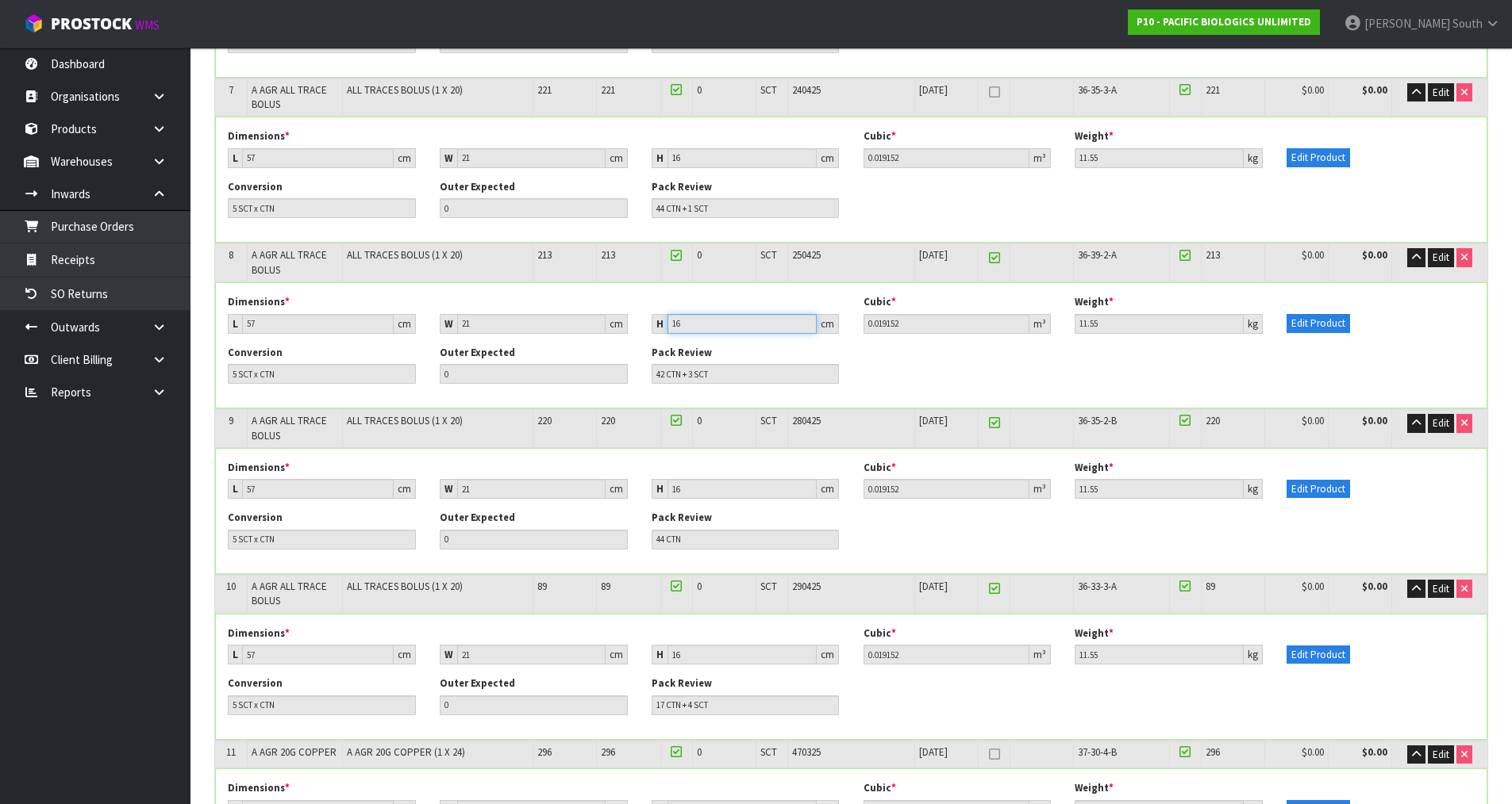
click at [706, 324] on input "16" at bounding box center [742, 324] width 150 height 20
click at [993, 356] on div "Conversion 5 SCT x CTN Outer Expected 0 Pack Review 42 CTN + 3 SCT" at bounding box center [851, 371] width 1271 height 50
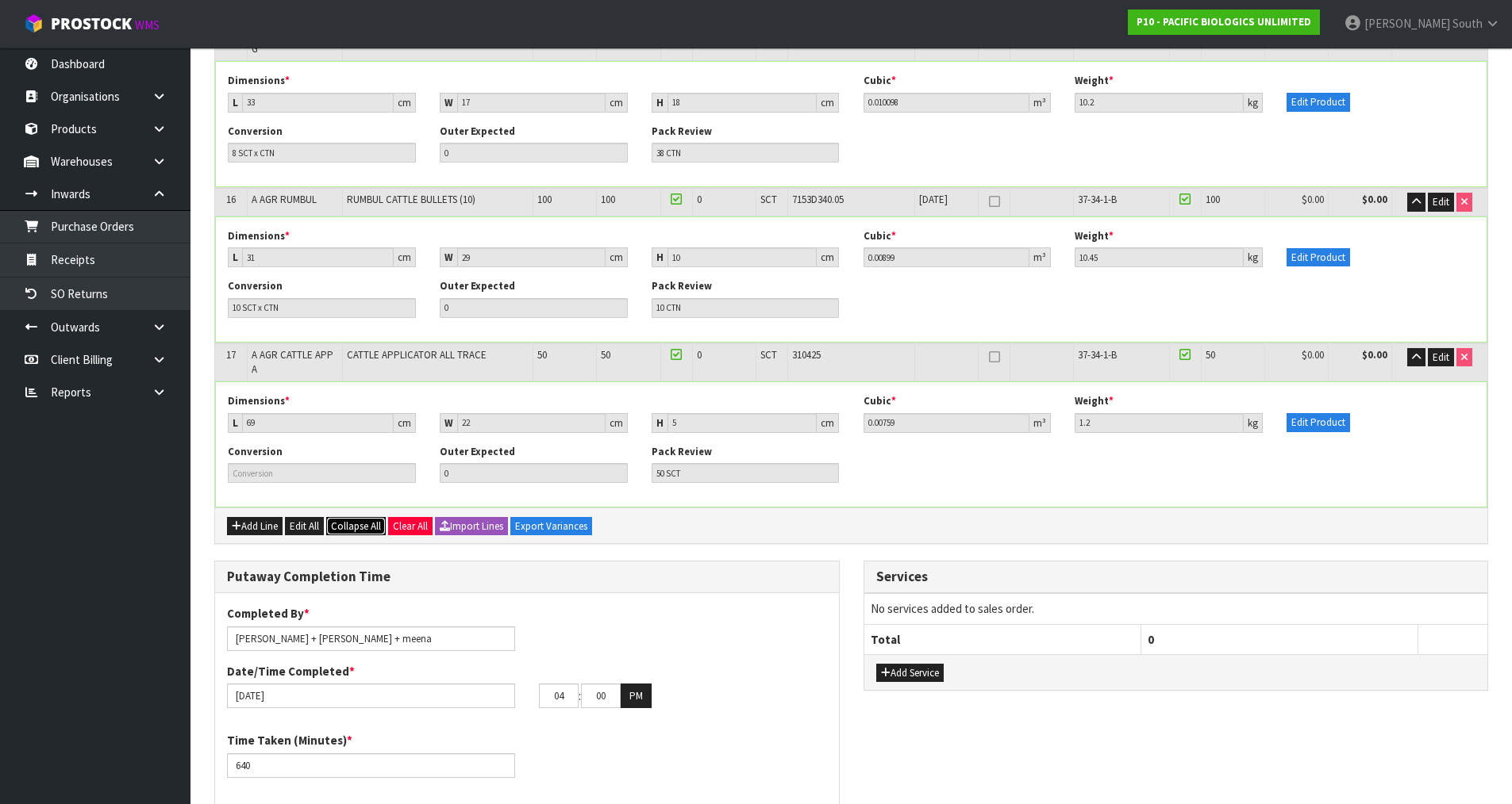
click at [350, 519] on span "Collapse All" at bounding box center [356, 526] width 50 height 14
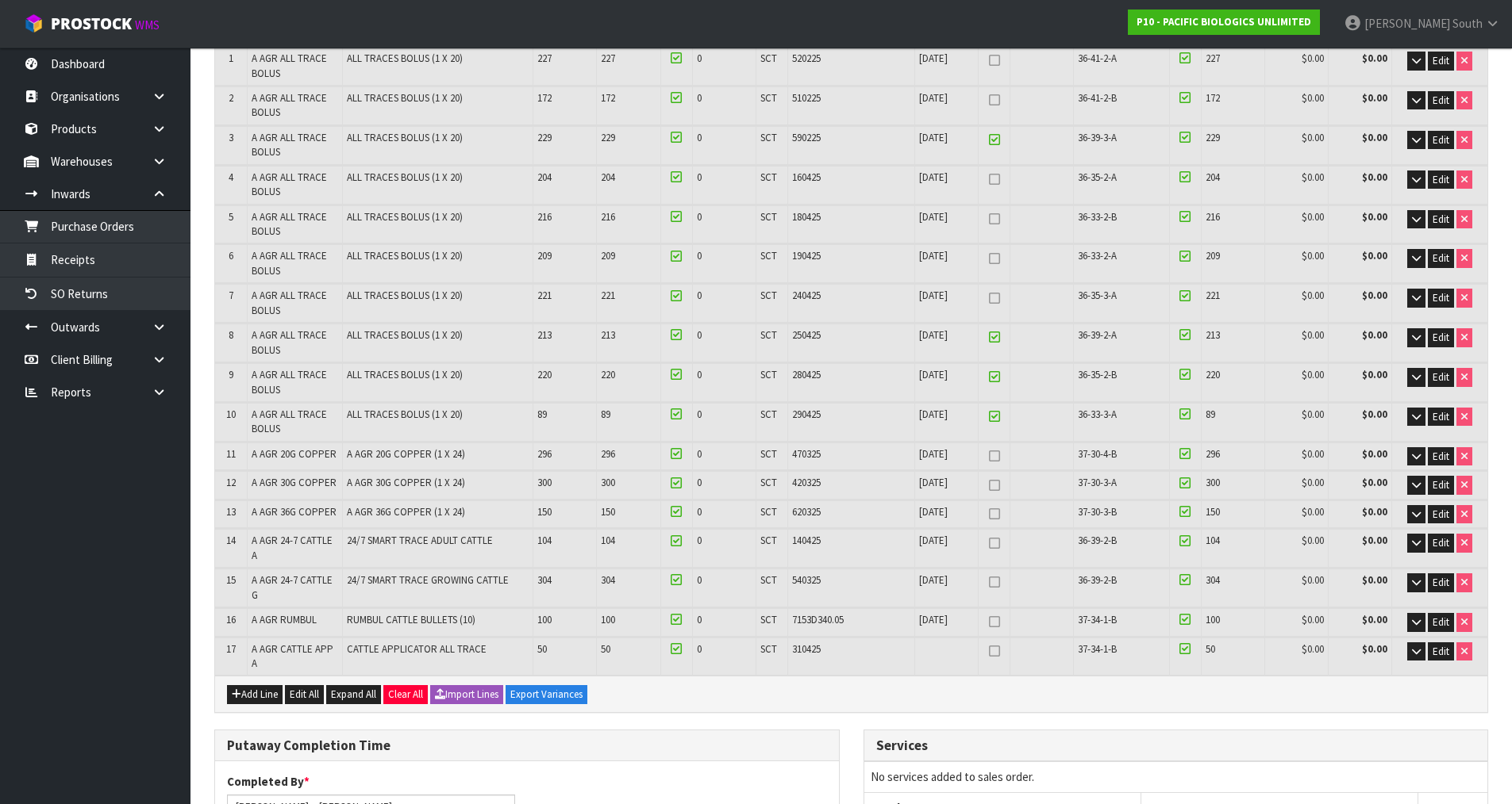
scroll to position [256, 0]
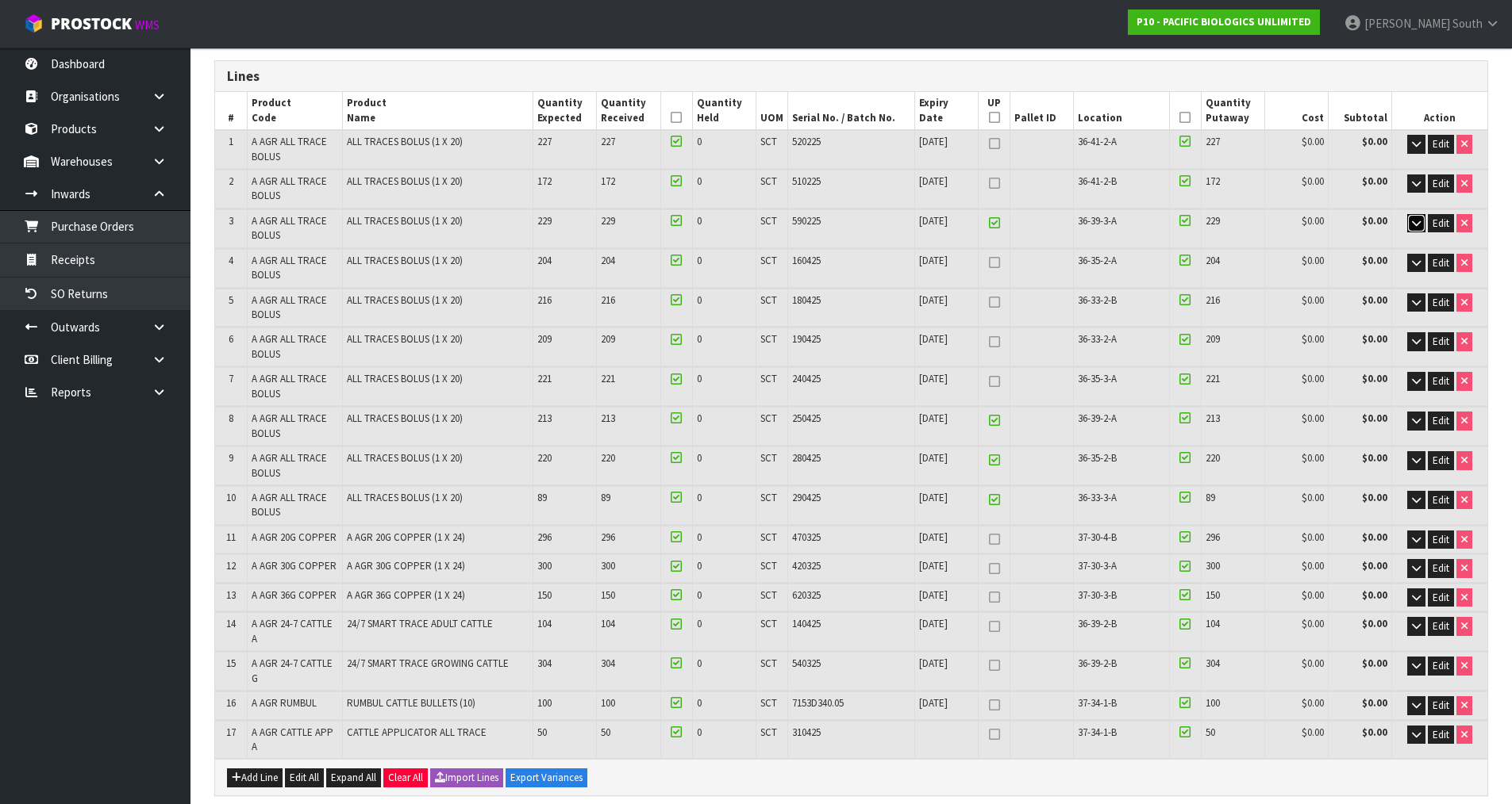
click at [1412, 222] on icon "button" at bounding box center [1416, 223] width 9 height 10
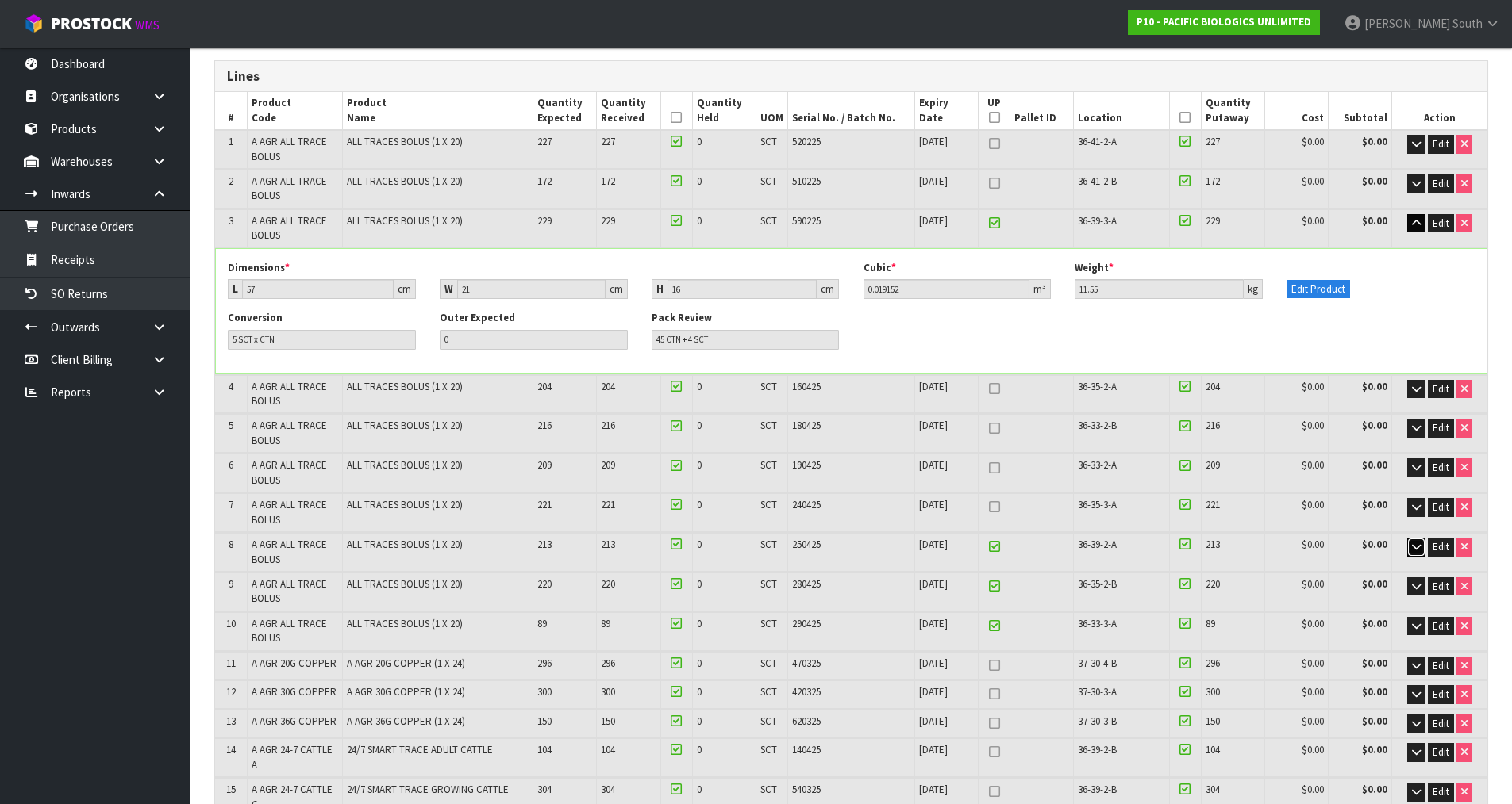
click at [1414, 543] on icon "button" at bounding box center [1416, 547] width 9 height 10
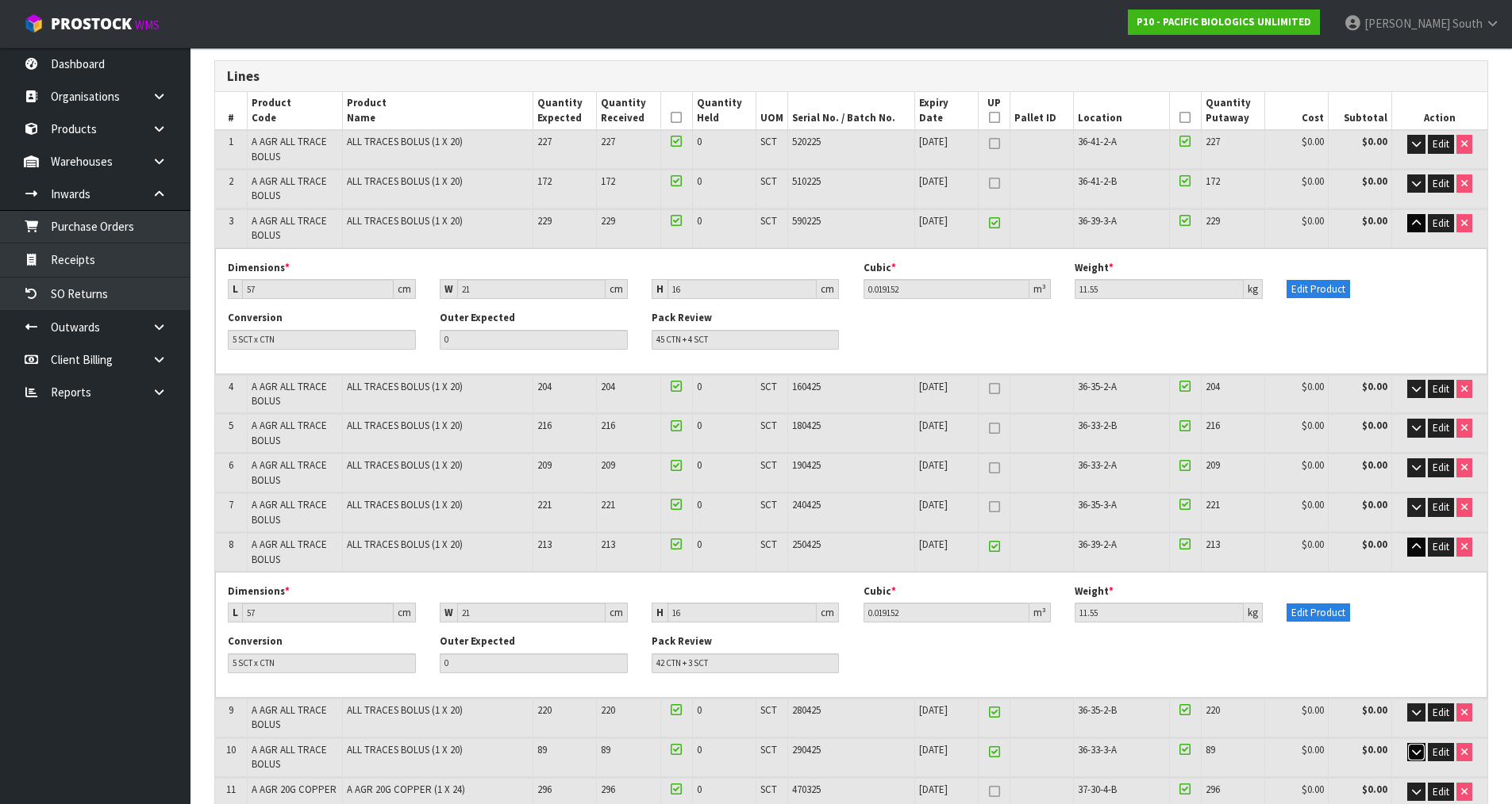
click at [1414, 752] on icon "button" at bounding box center [1416, 752] width 9 height 10
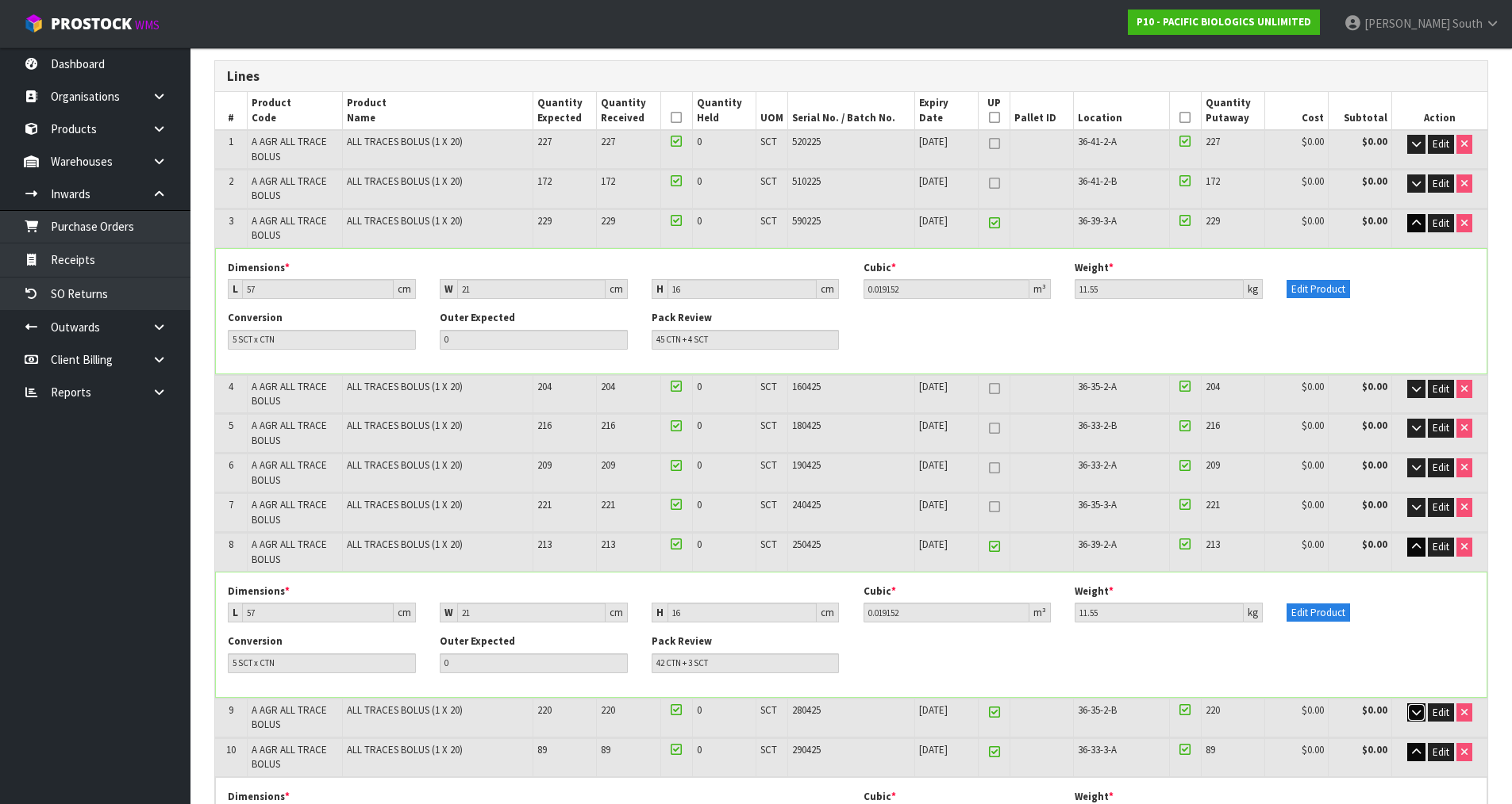
click at [1416, 708] on icon "button" at bounding box center [1416, 712] width 9 height 10
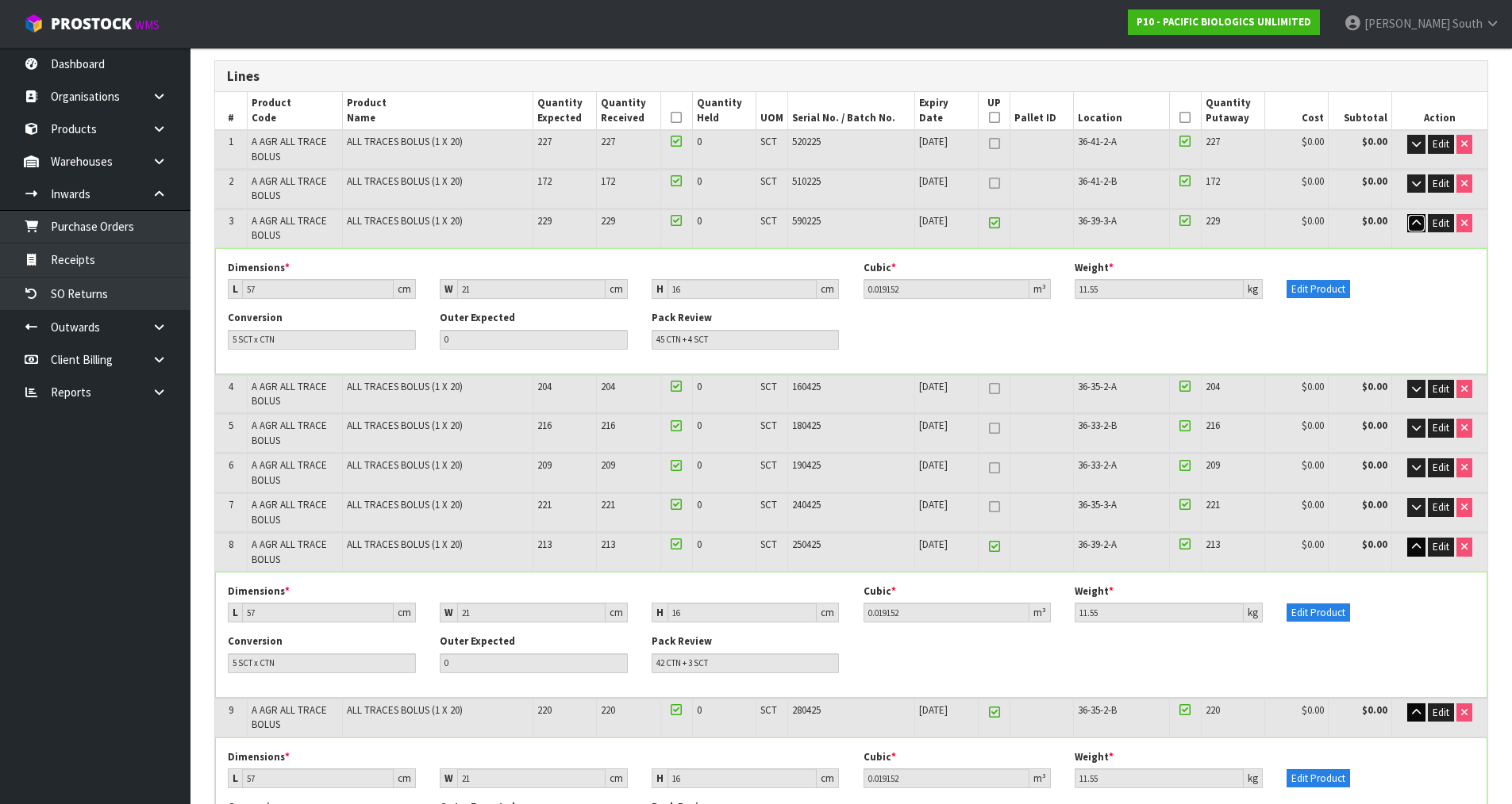
click at [1418, 225] on icon "button" at bounding box center [1416, 223] width 9 height 10
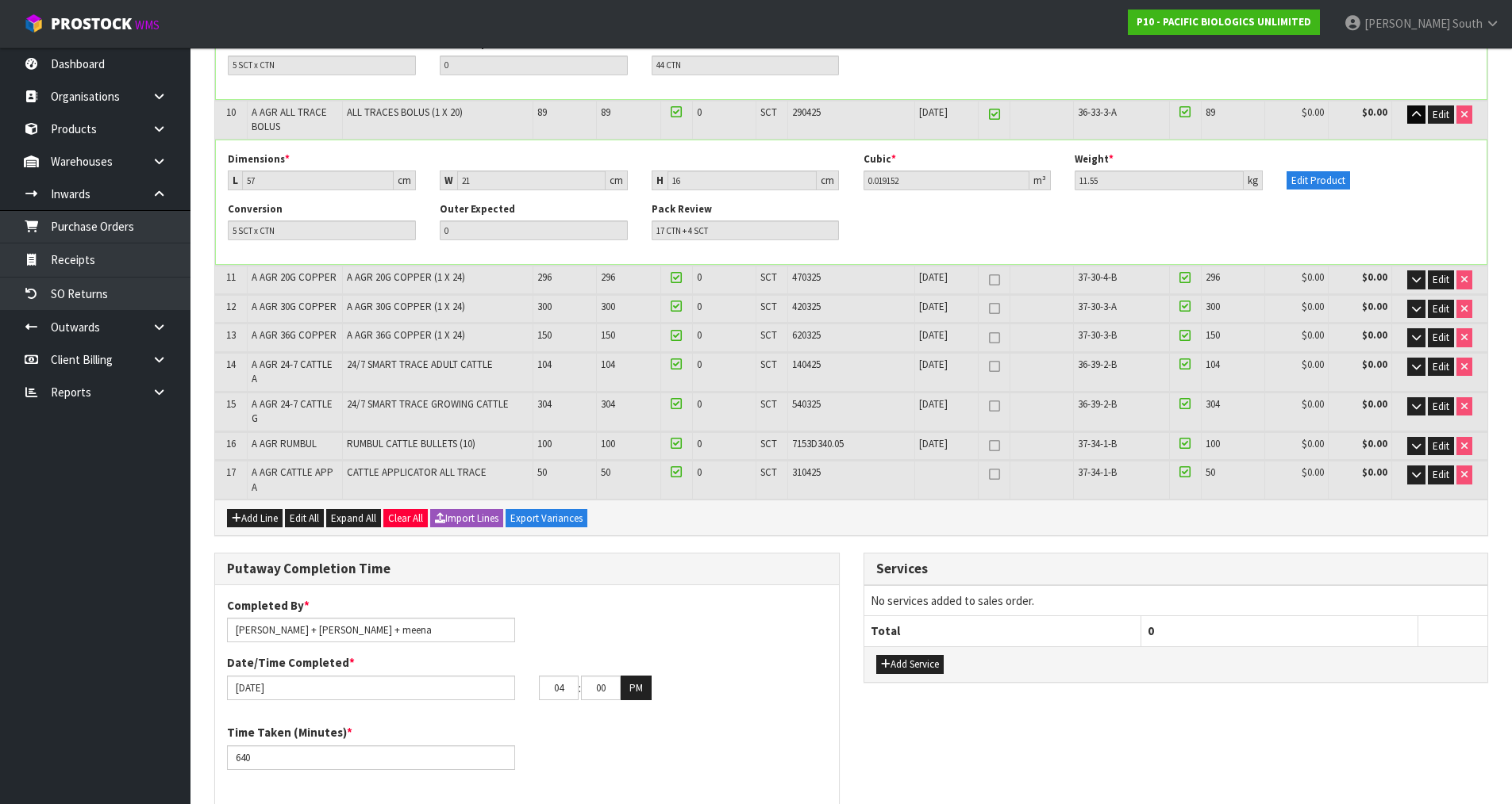
scroll to position [951, 0]
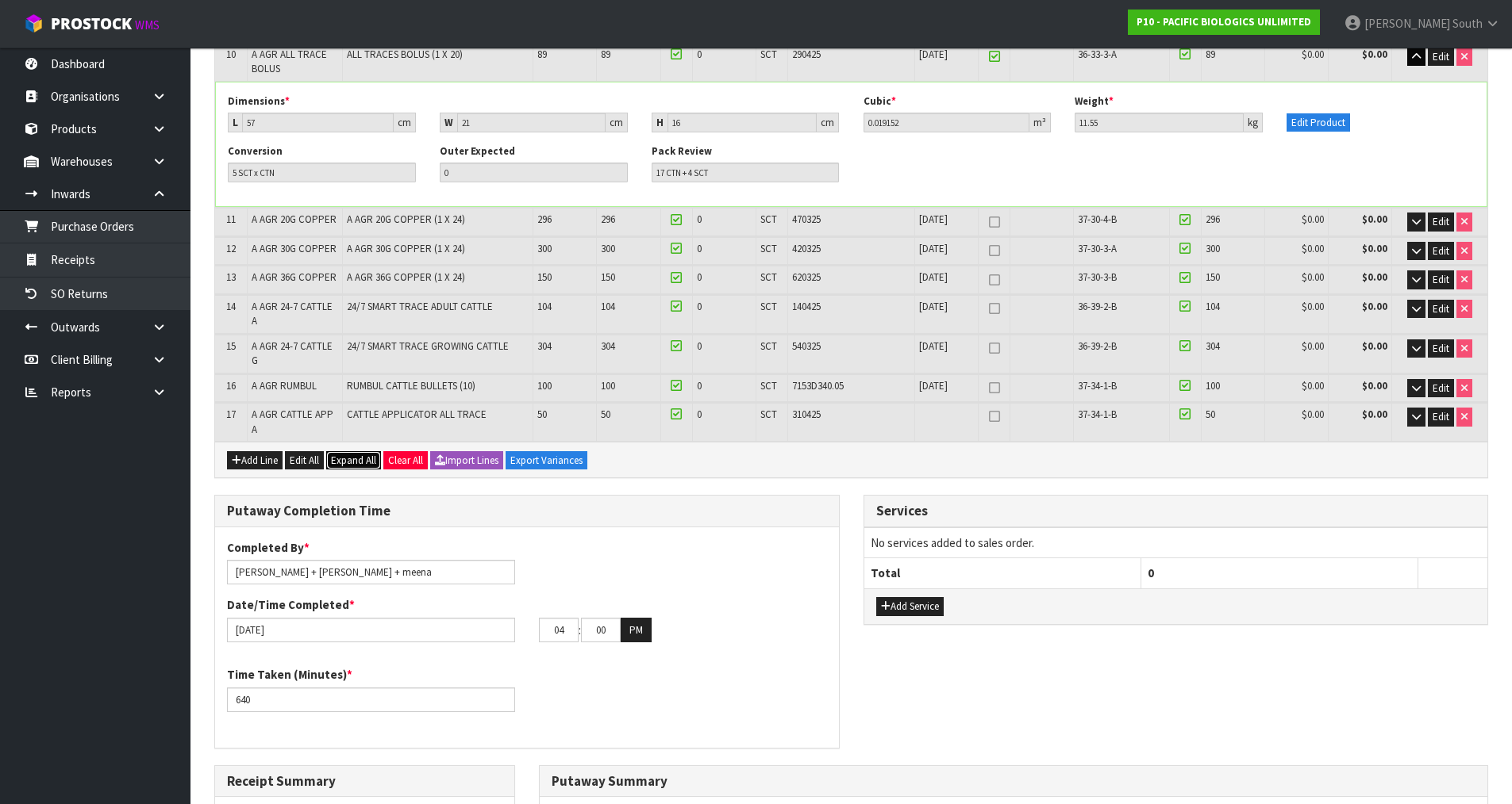
click at [354, 454] on span "Expand All" at bounding box center [353, 460] width 45 height 14
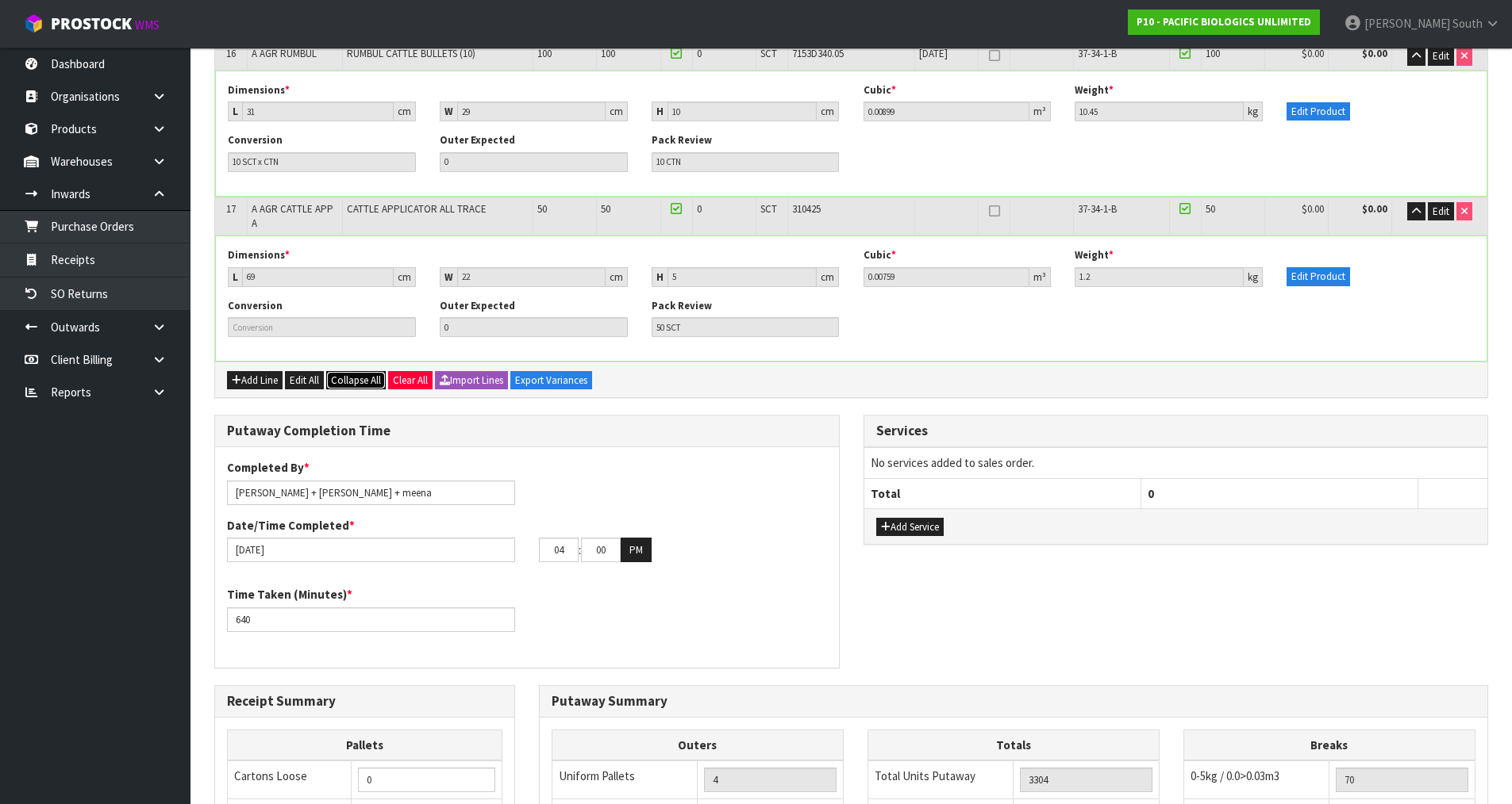
scroll to position [2943, 0]
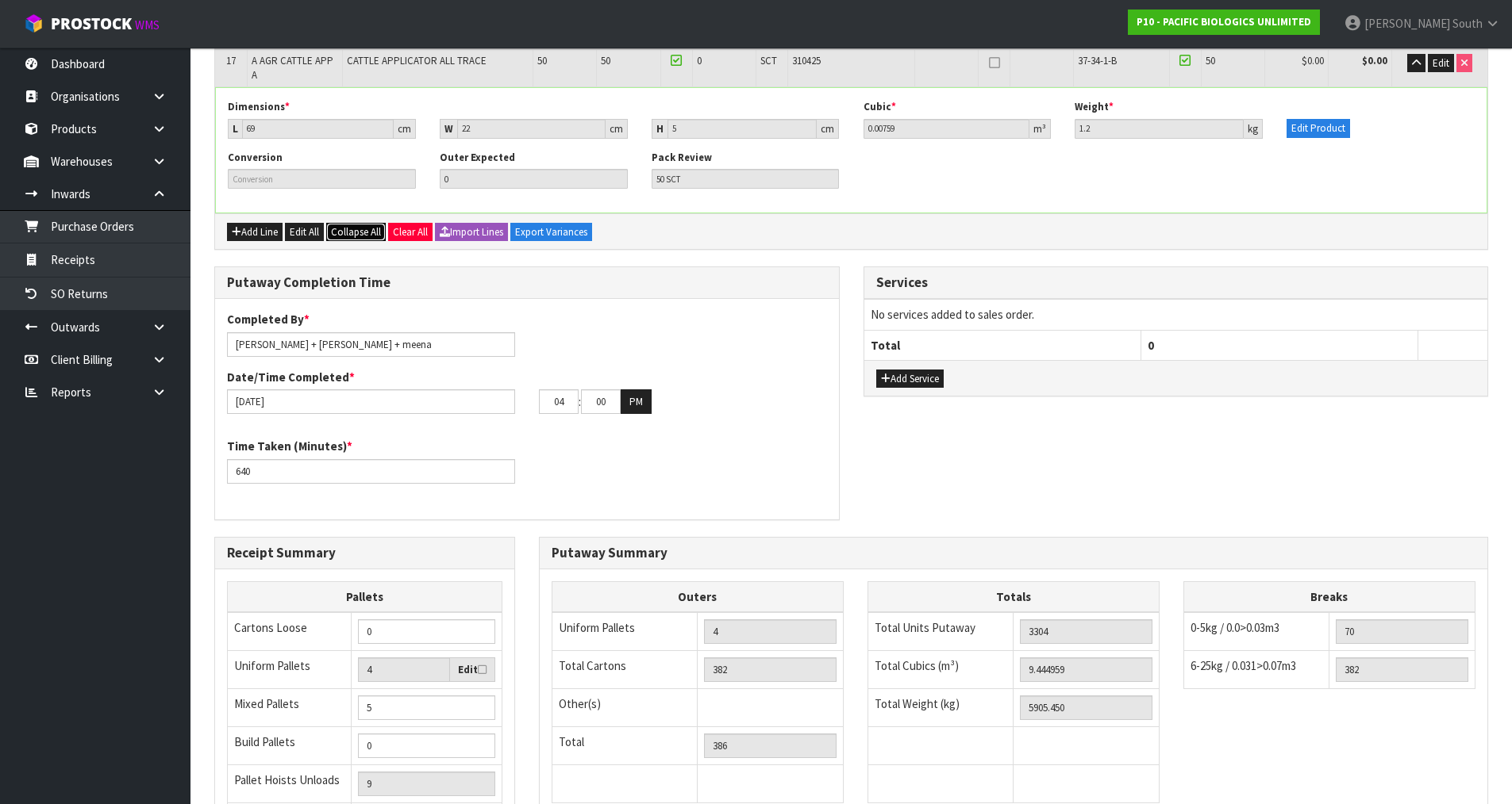
click at [356, 225] on span "Collapse All" at bounding box center [356, 231] width 50 height 14
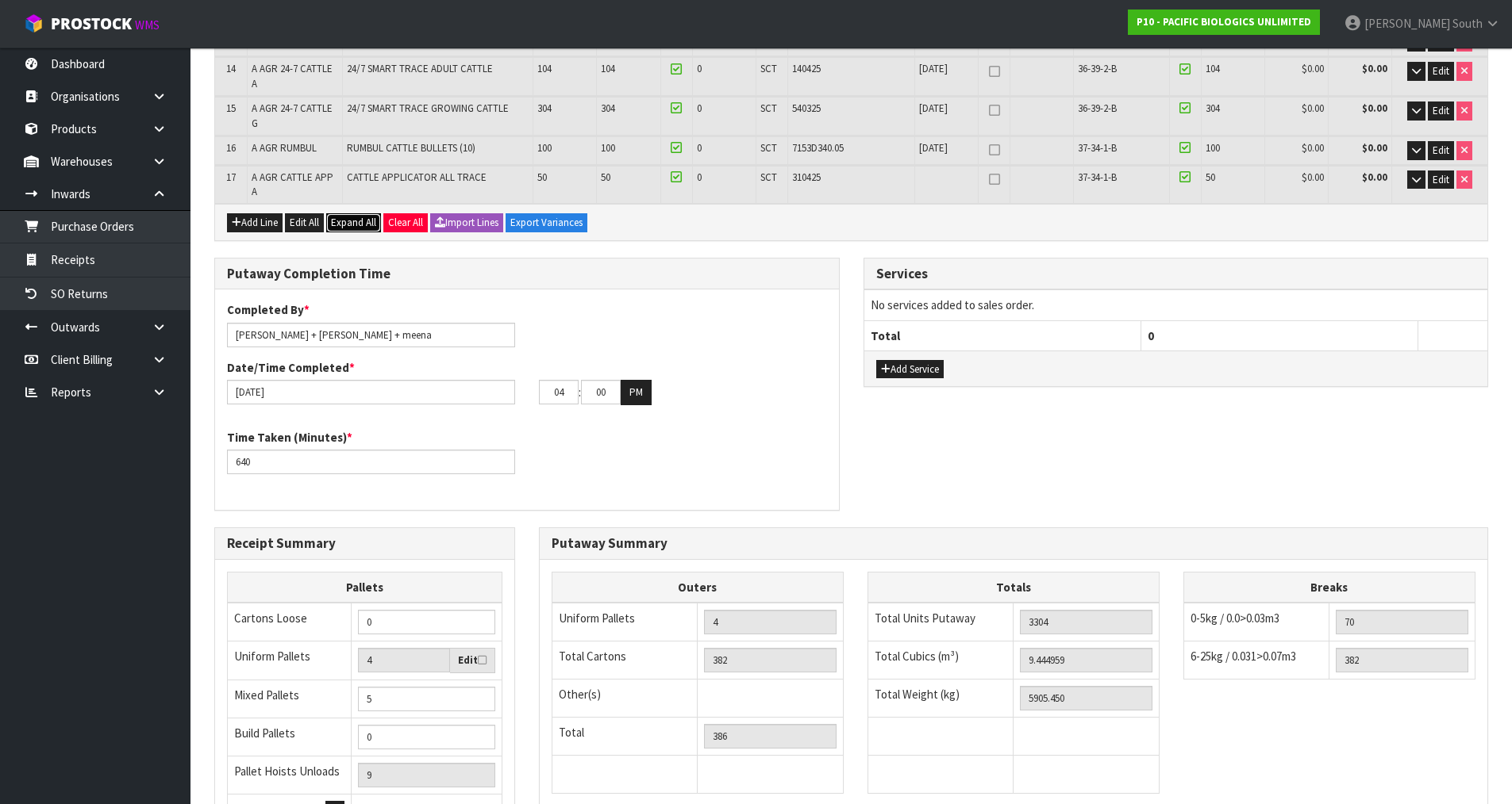
scroll to position [890, 0]
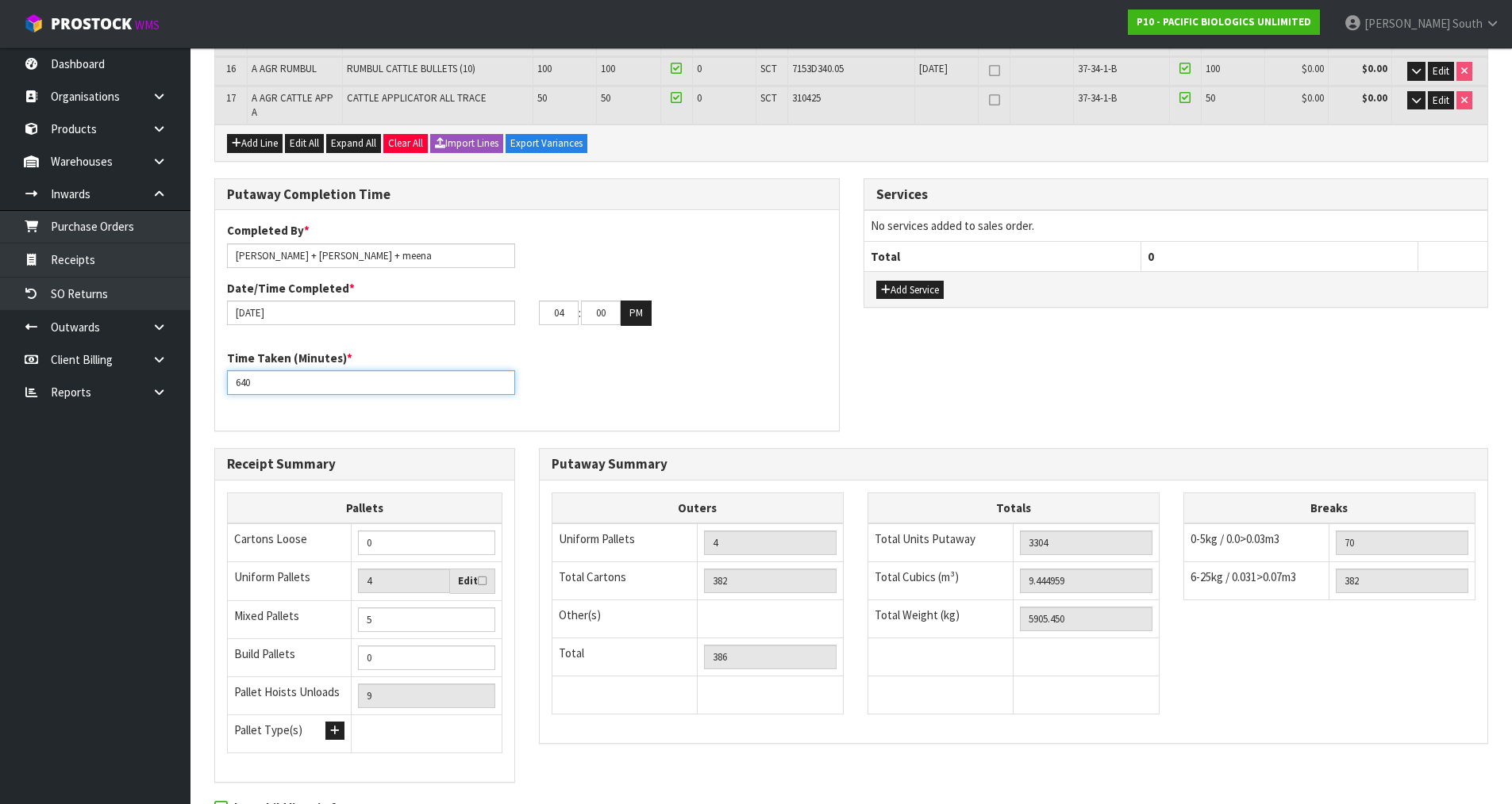
drag, startPoint x: 278, startPoint y: 374, endPoint x: 219, endPoint y: 377, distance: 59.1
click at [219, 377] on div "Time Taken (Minutes) * 640" at bounding box center [371, 373] width 312 height 45
click at [297, 370] on input "640" at bounding box center [370, 382] width 288 height 24
click at [641, 385] on div "Time Taken (Minutes) * 670" at bounding box center [527, 378] width 624 height 57
click at [244, 370] on input "670" at bounding box center [370, 382] width 288 height 24
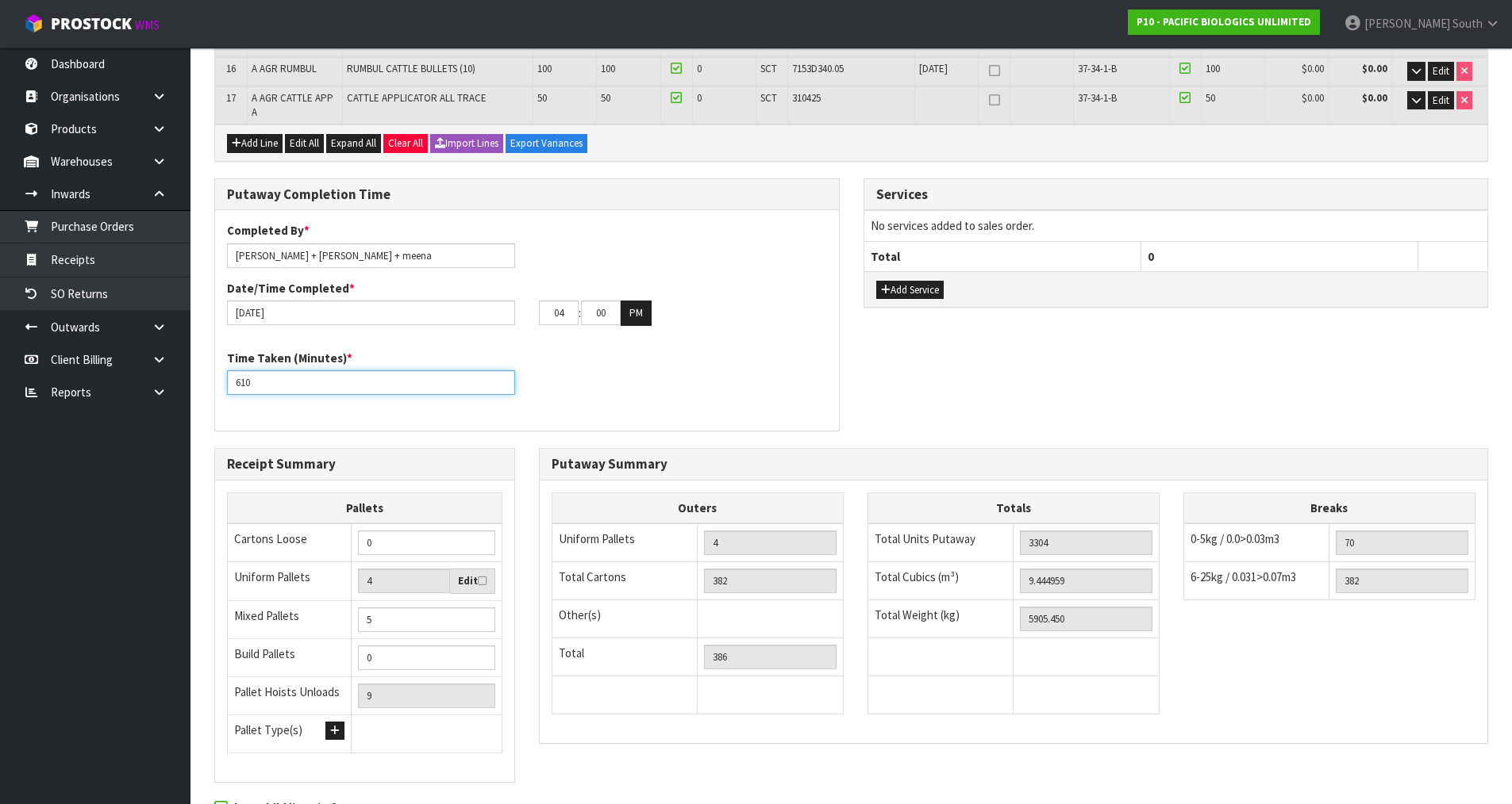
type input "610"
click at [556, 377] on div "Time Taken (Minutes) * 610" at bounding box center [527, 378] width 624 height 57
click at [247, 372] on input "610" at bounding box center [370, 382] width 288 height 24
click at [705, 377] on div "Time Taken (Minutes) * 610" at bounding box center [527, 378] width 624 height 57
click at [336, 370] on input "610" at bounding box center [370, 382] width 288 height 24
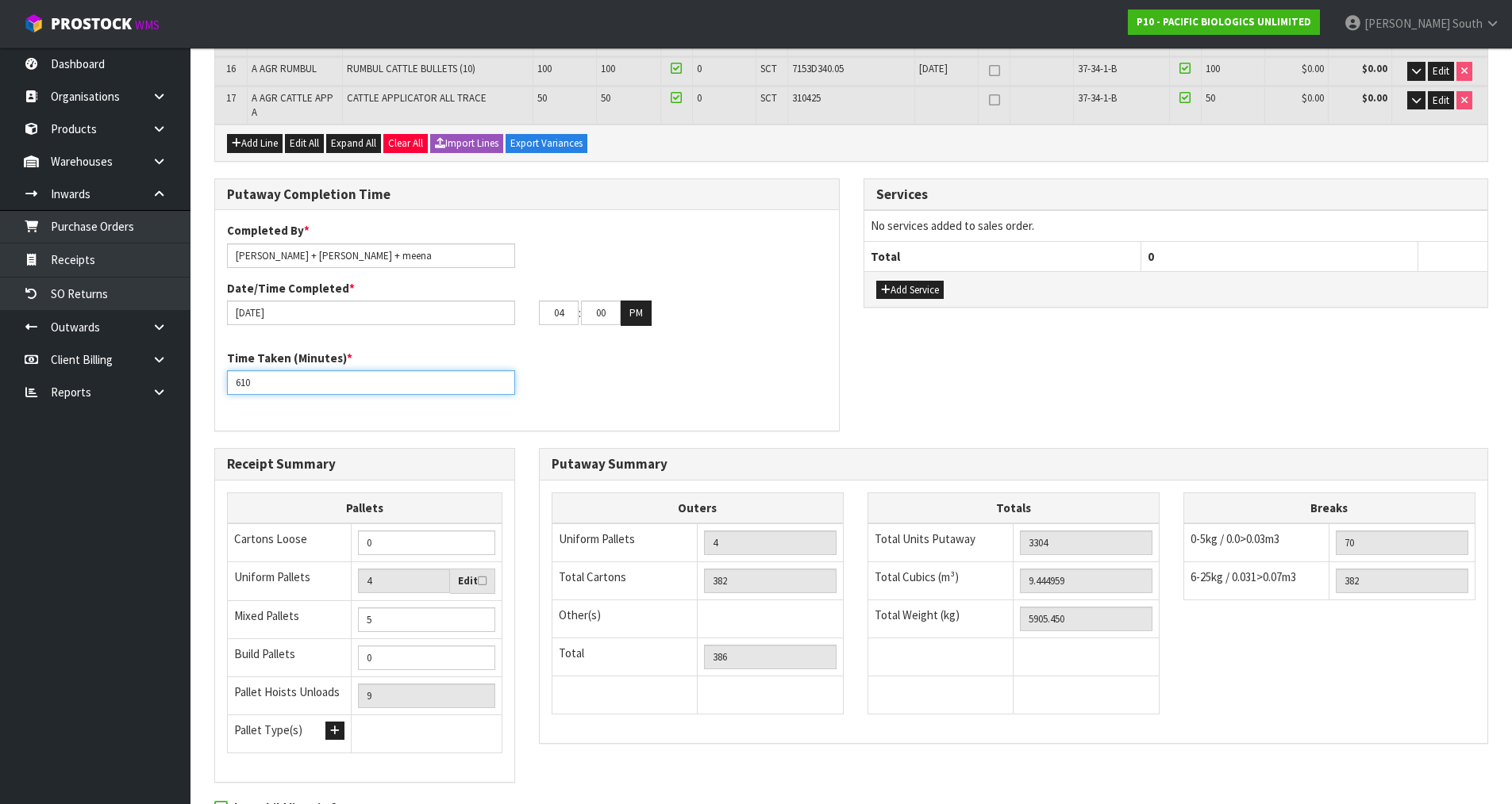
drag, startPoint x: 286, startPoint y: 371, endPoint x: 228, endPoint y: 374, distance: 58.1
click at [228, 374] on input "610" at bounding box center [370, 382] width 288 height 24
click at [754, 414] on div "Completed By * Zachary South + johnny + meena Date/Time Completed * 21/08/2025 …" at bounding box center [527, 320] width 624 height 220
drag, startPoint x: 335, startPoint y: 365, endPoint x: 222, endPoint y: 369, distance: 113.1
click at [222, 369] on div "Time Taken (Minutes) * 610" at bounding box center [371, 373] width 312 height 45
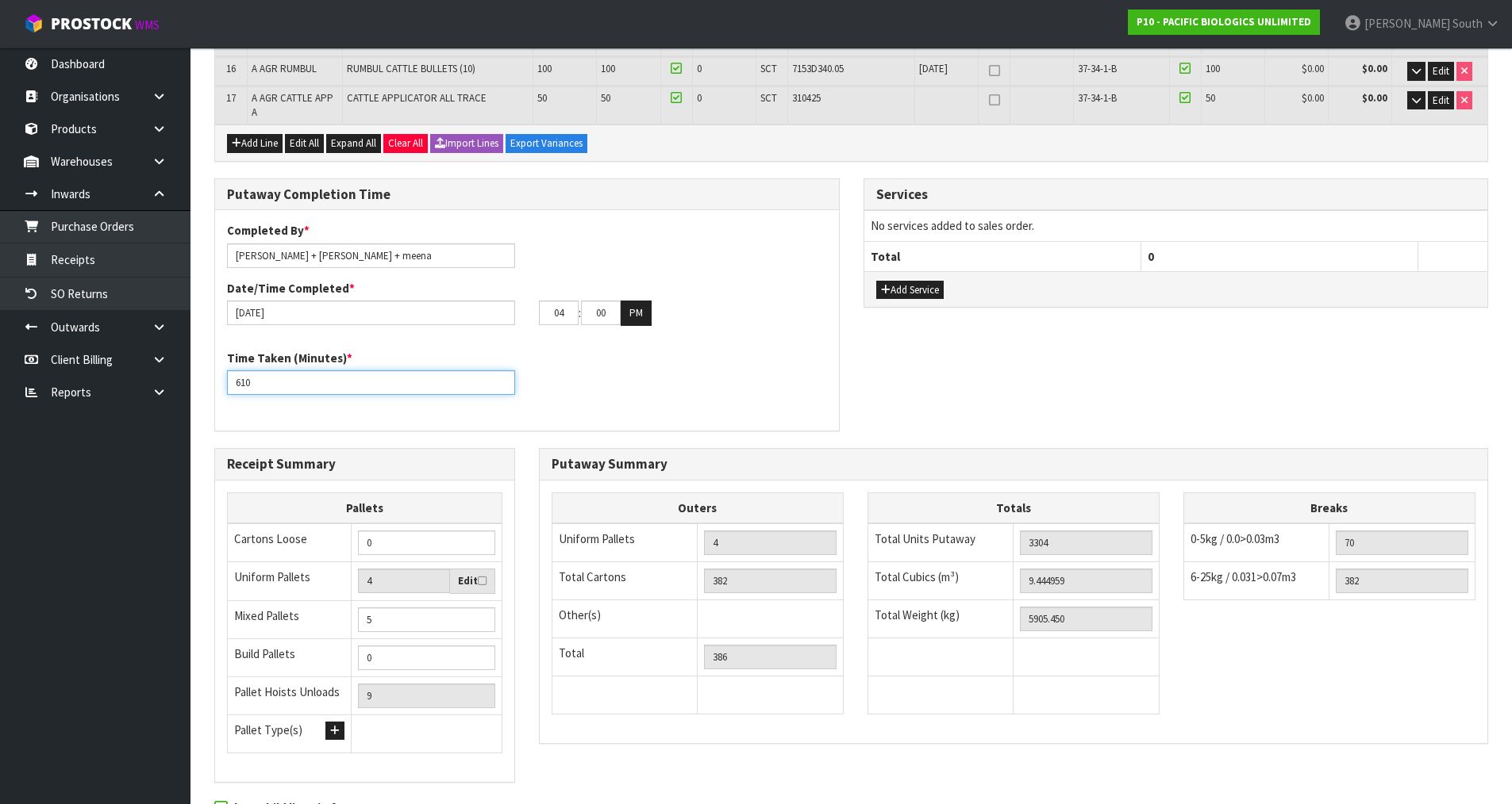
click at [259, 375] on input "610" at bounding box center [370, 382] width 288 height 24
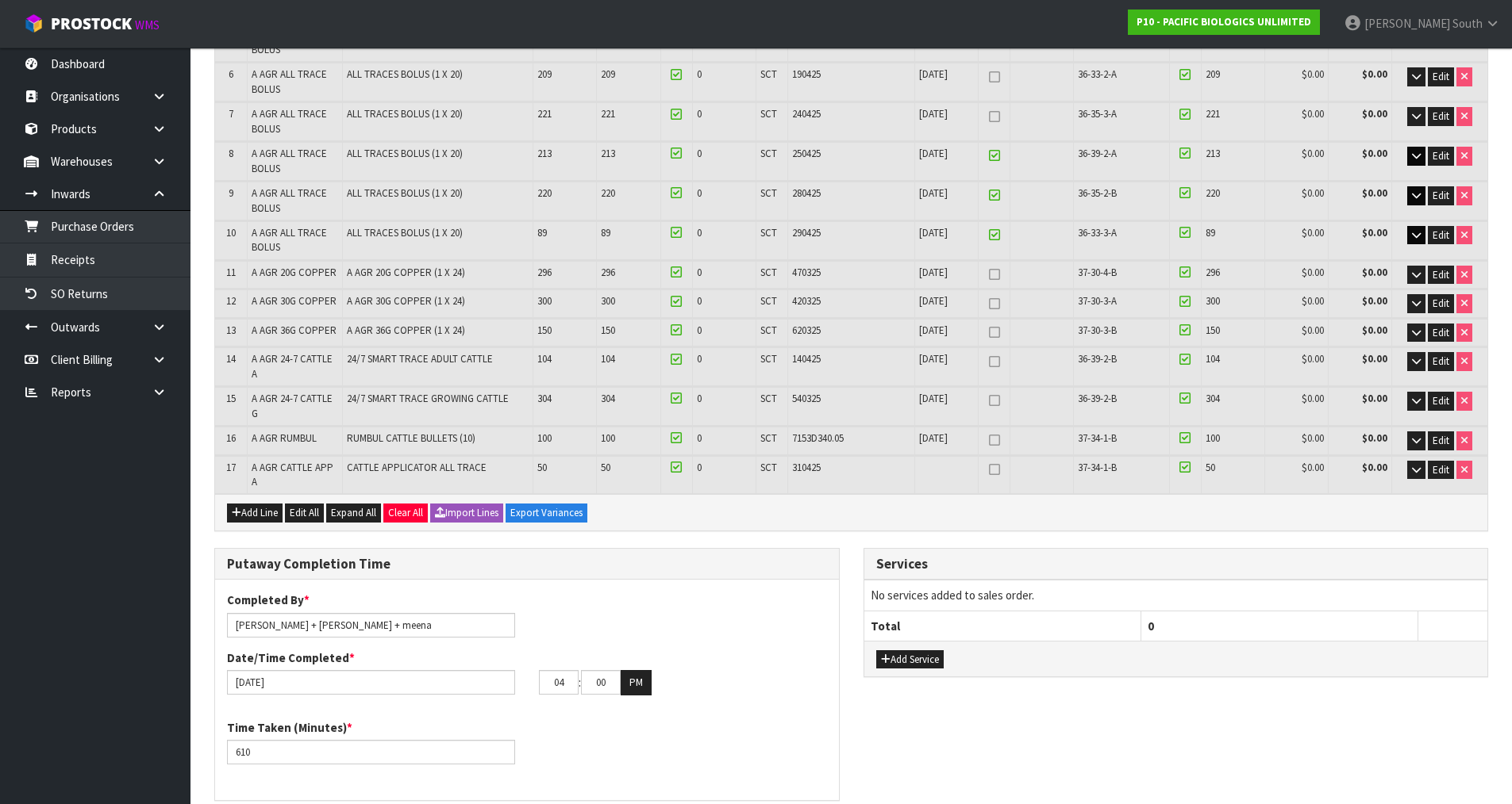
scroll to position [494, 0]
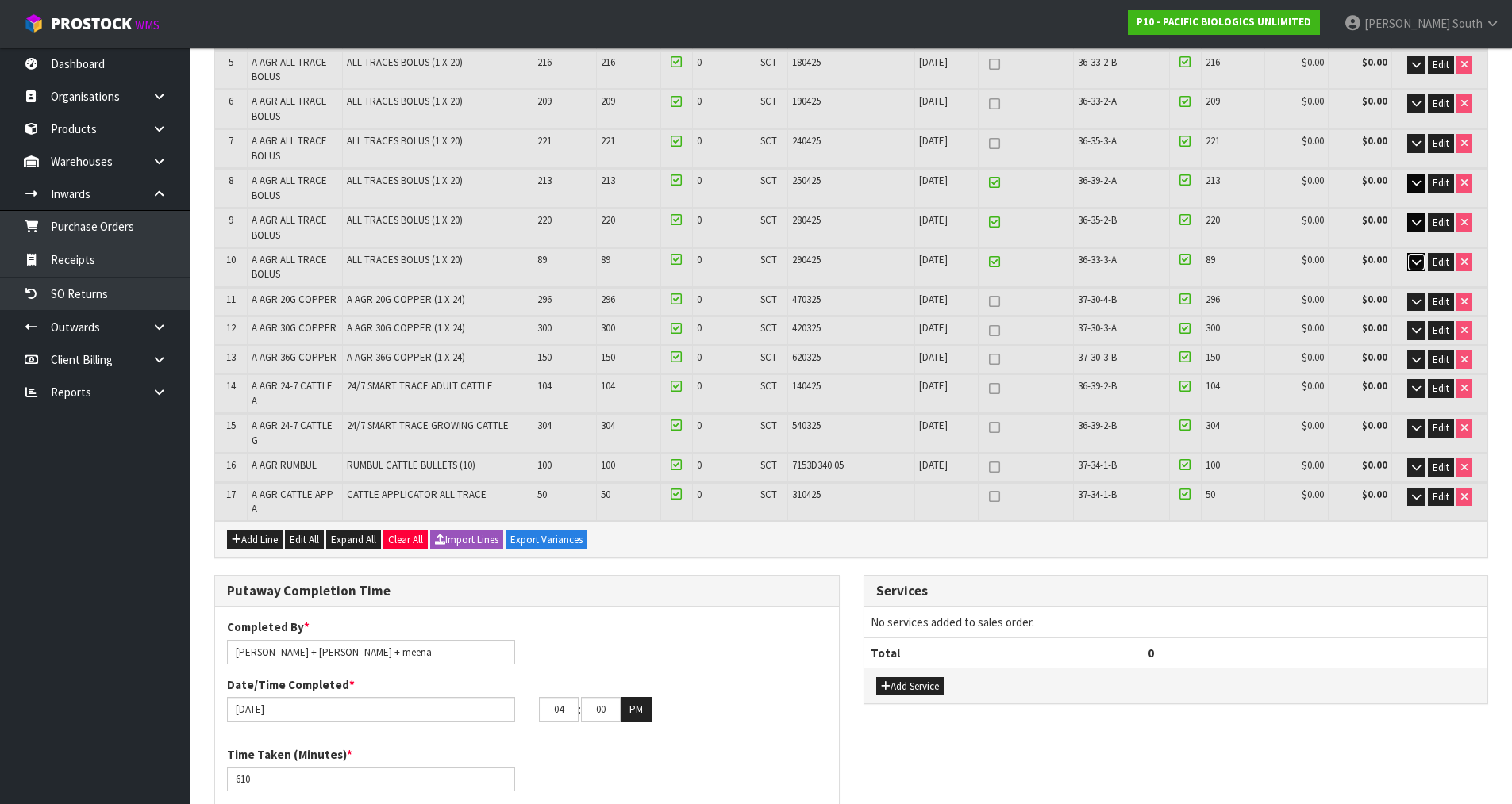
drag, startPoint x: 1421, startPoint y: 265, endPoint x: 1397, endPoint y: 263, distance: 24.1
click at [1421, 265] on icon "button" at bounding box center [1416, 262] width 9 height 10
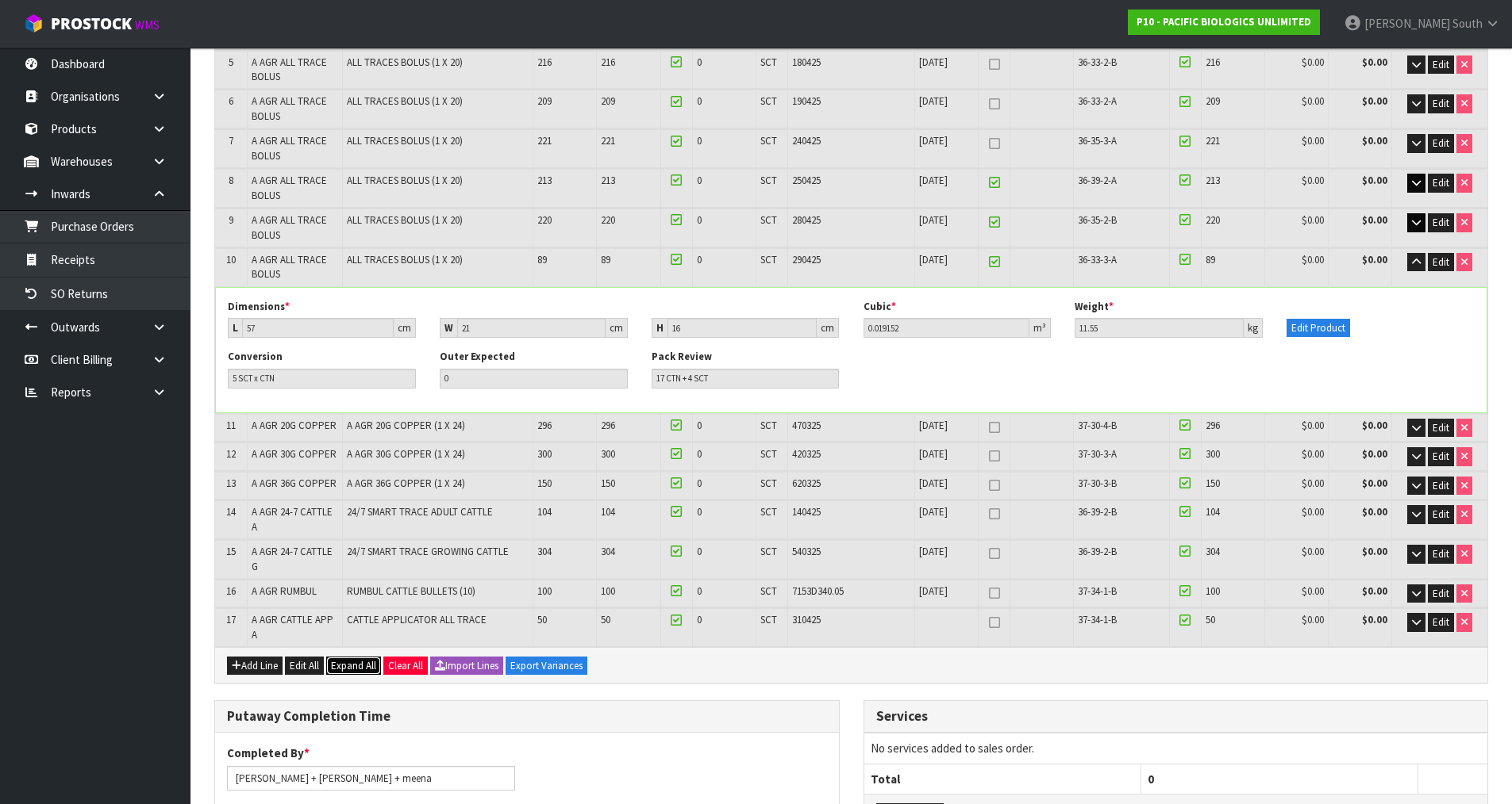
click at [361, 659] on span "Expand All" at bounding box center [353, 665] width 45 height 14
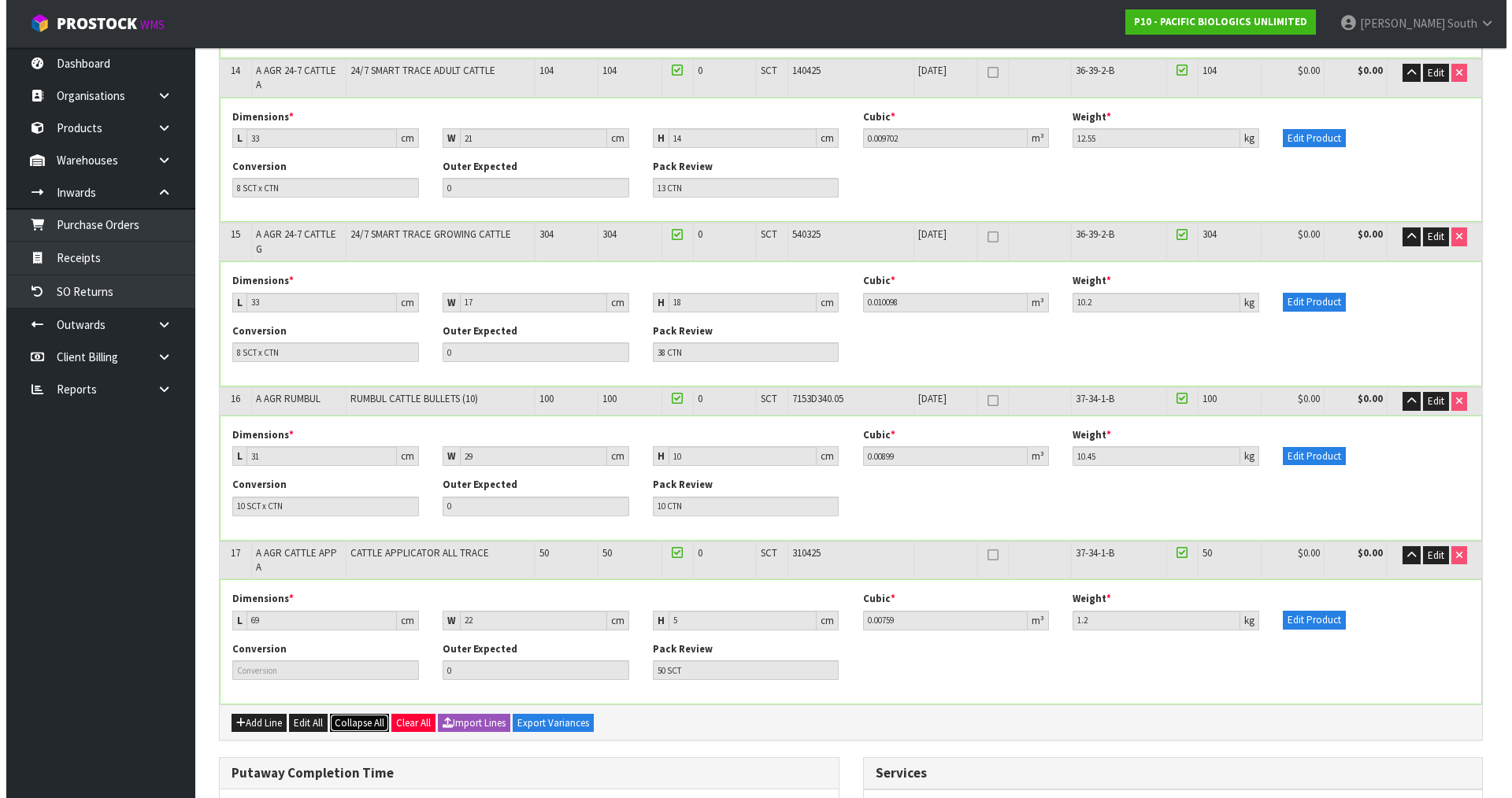
scroll to position [2440, 0]
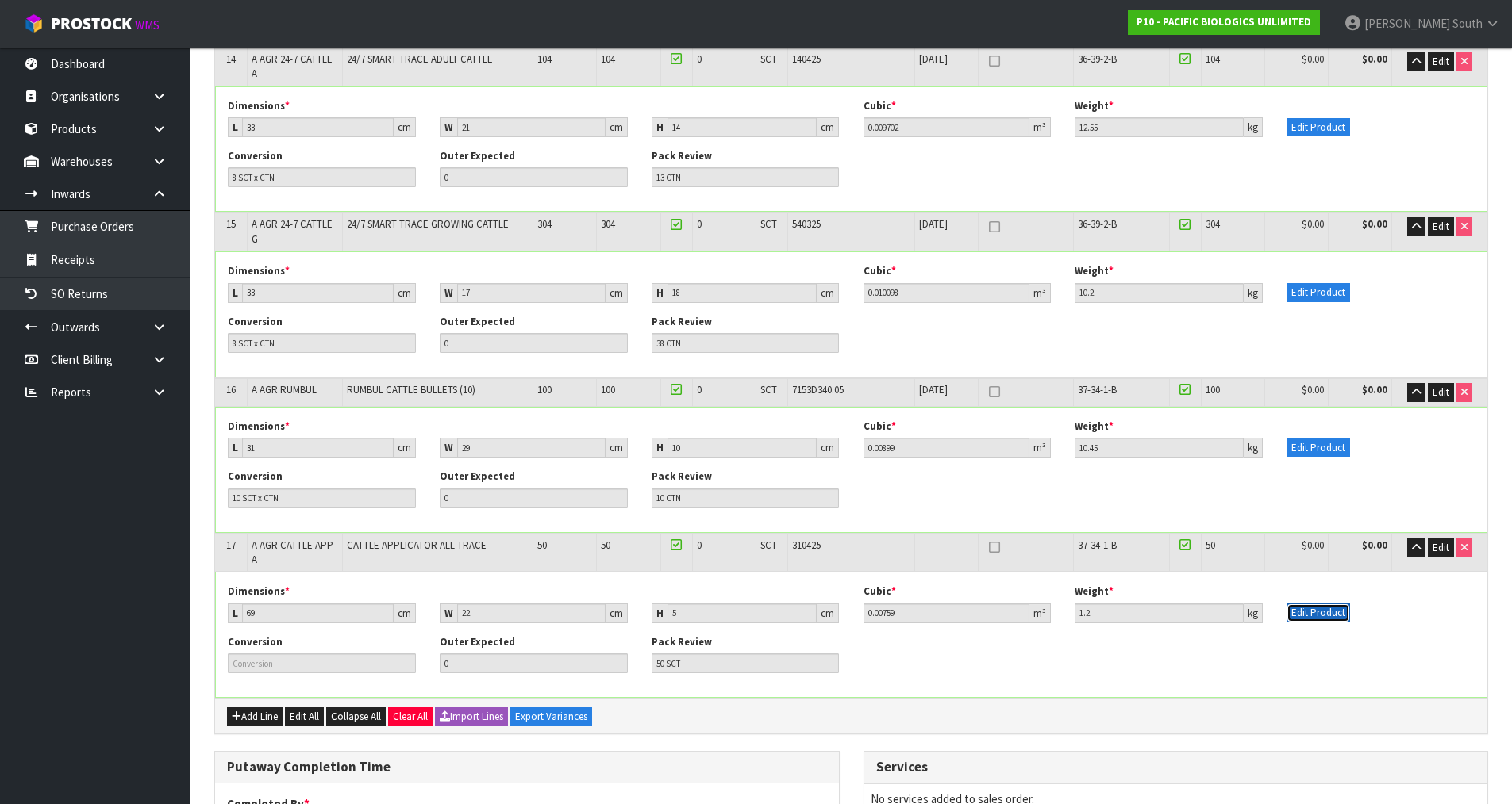
click at [1315, 604] on button "Edit Product" at bounding box center [1318, 614] width 64 height 19
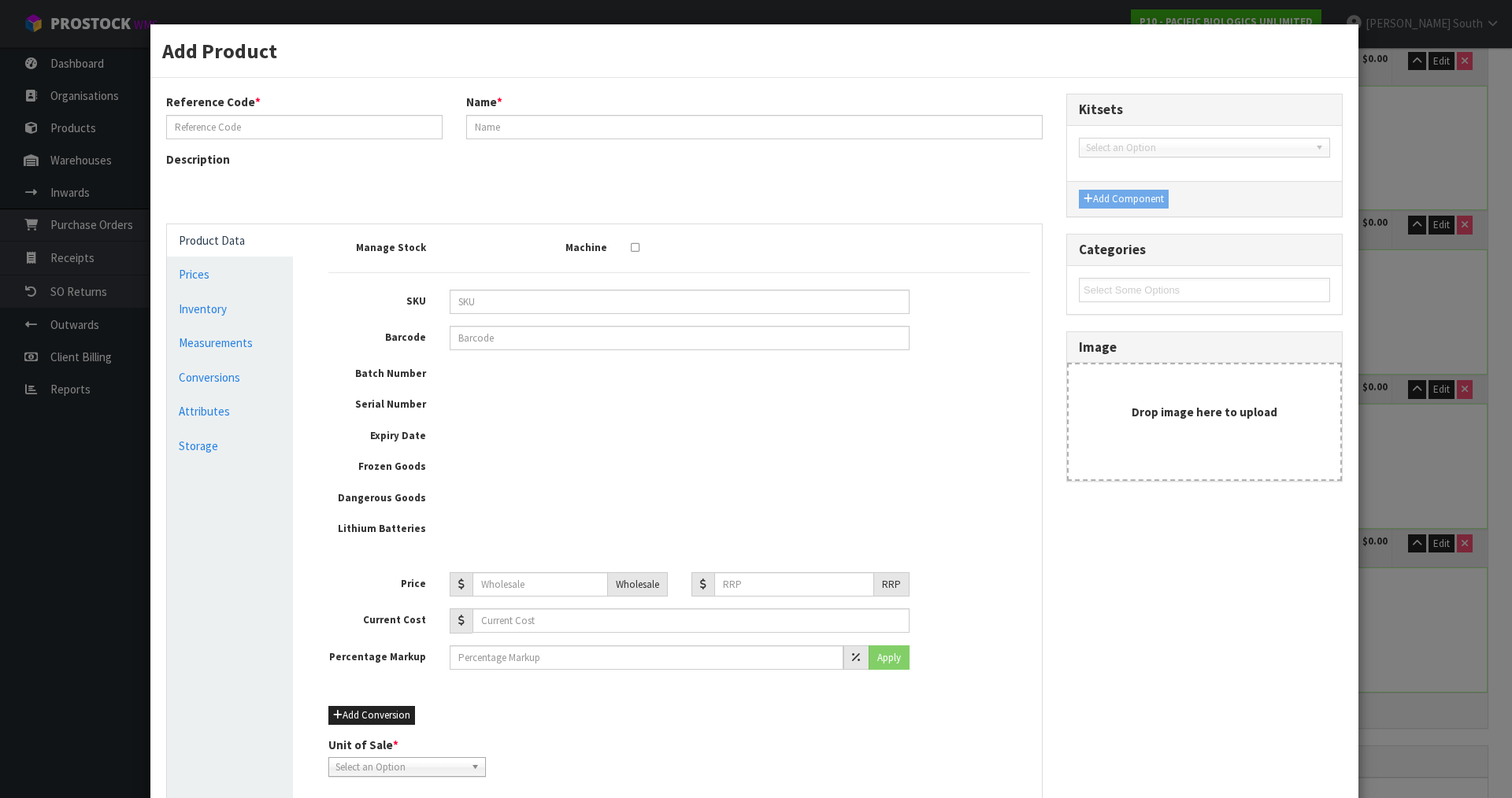
type input "A AGR CATTLE APP A"
type input "CATTLE APPLICATOR ALL TRACE"
type input "5060164020257"
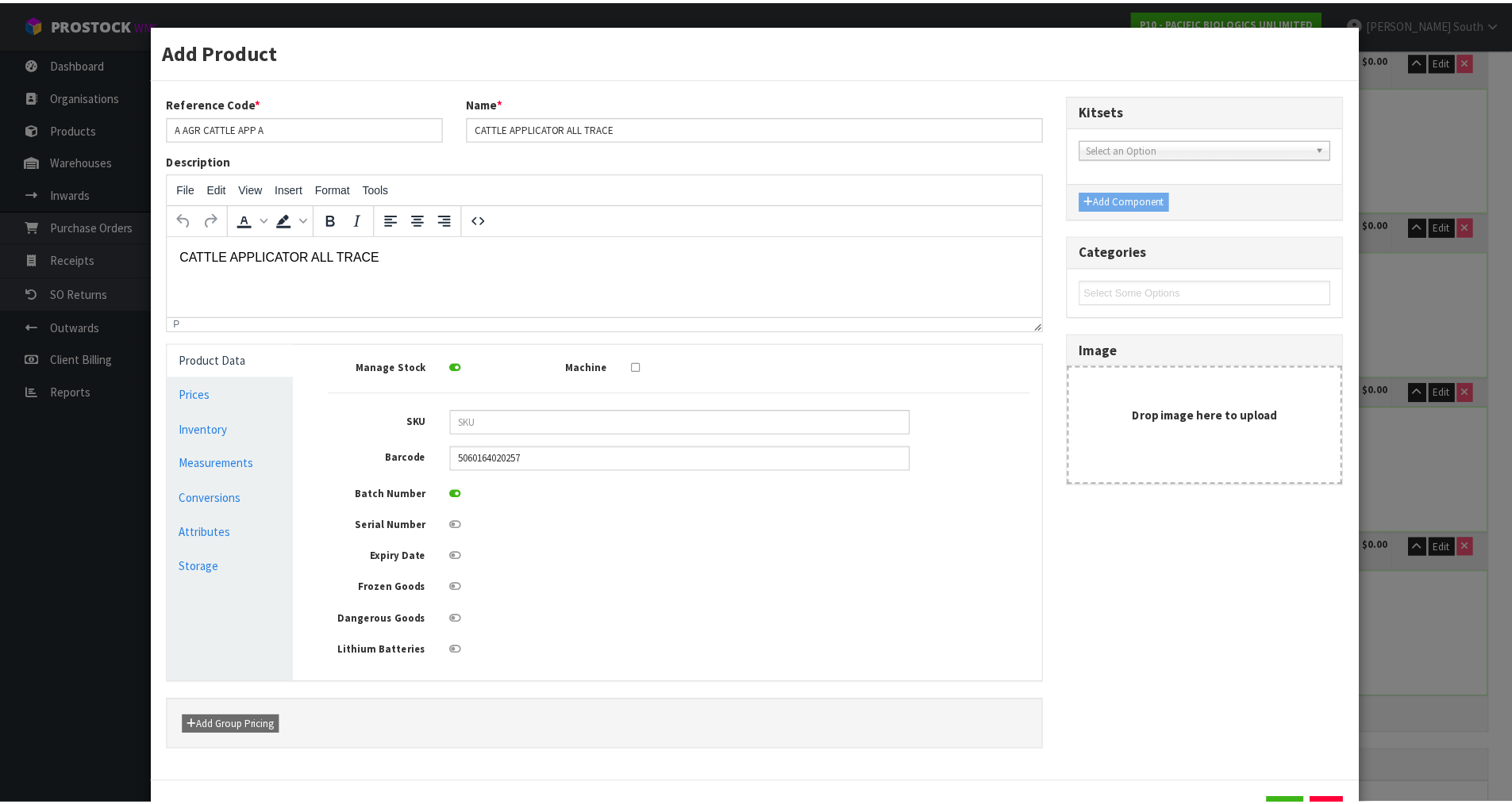
scroll to position [0, 0]
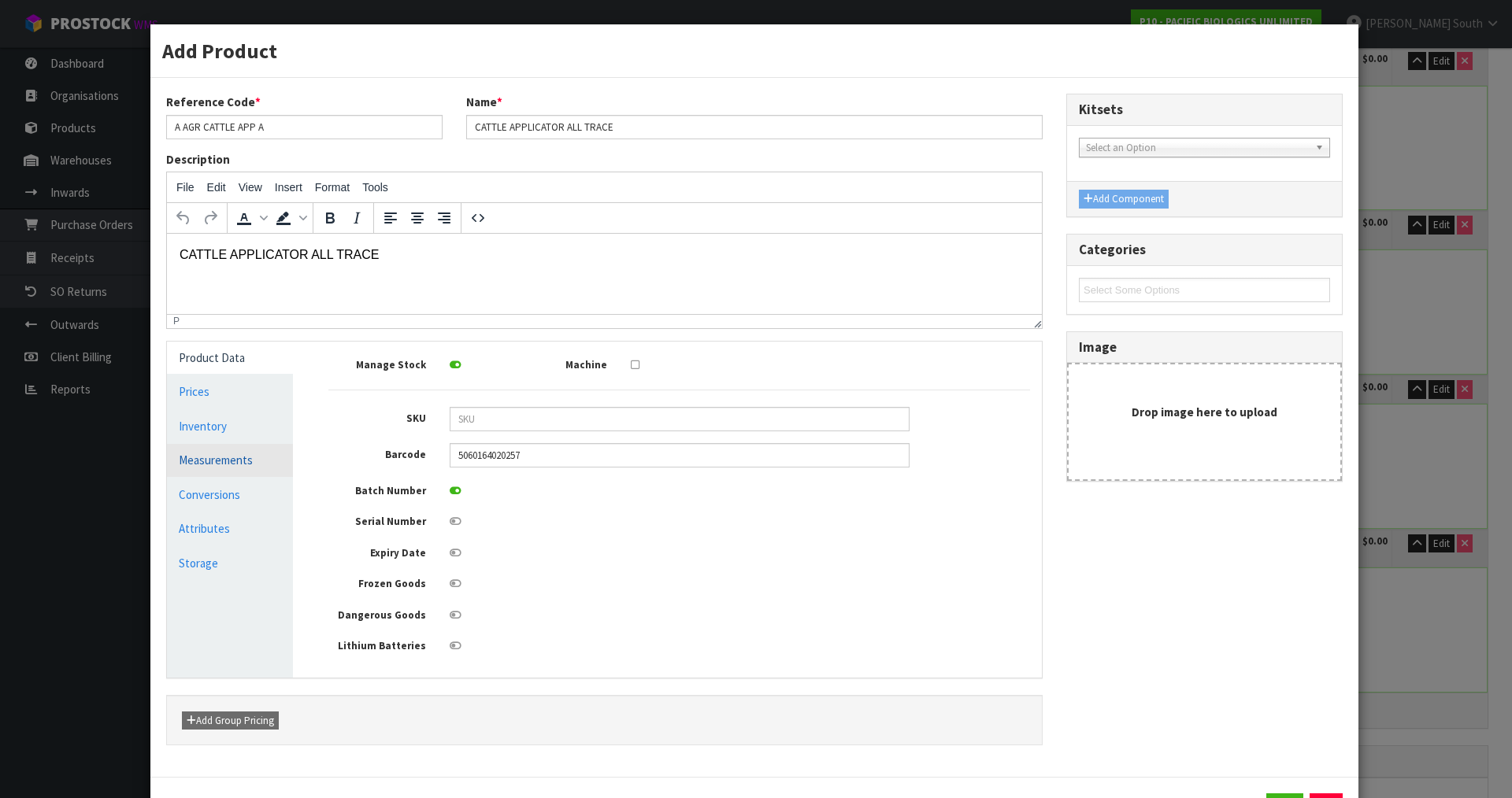
click at [255, 455] on link "Measurements" at bounding box center [230, 460] width 126 height 32
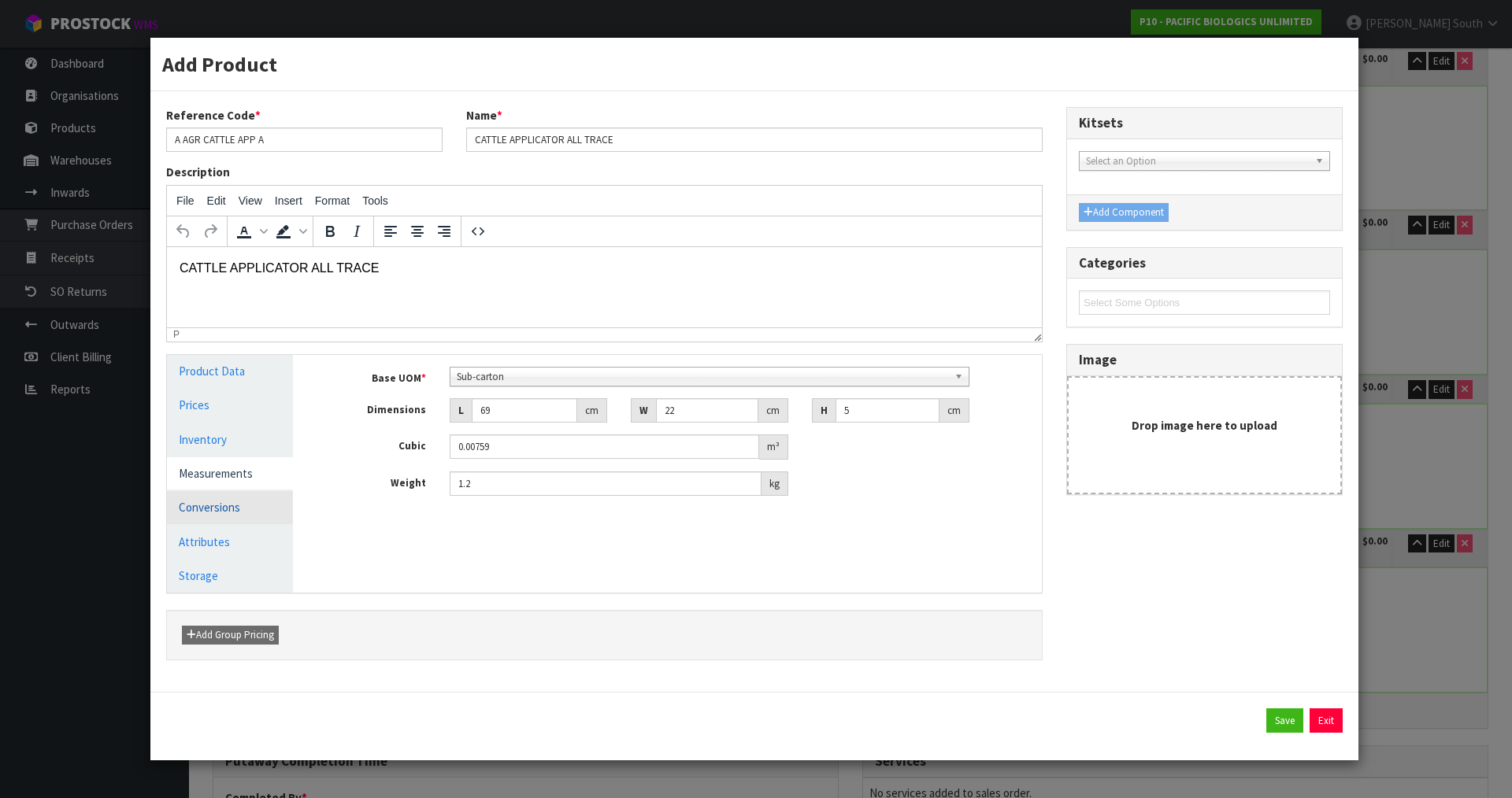
click at [251, 503] on link "Conversions" at bounding box center [230, 507] width 126 height 32
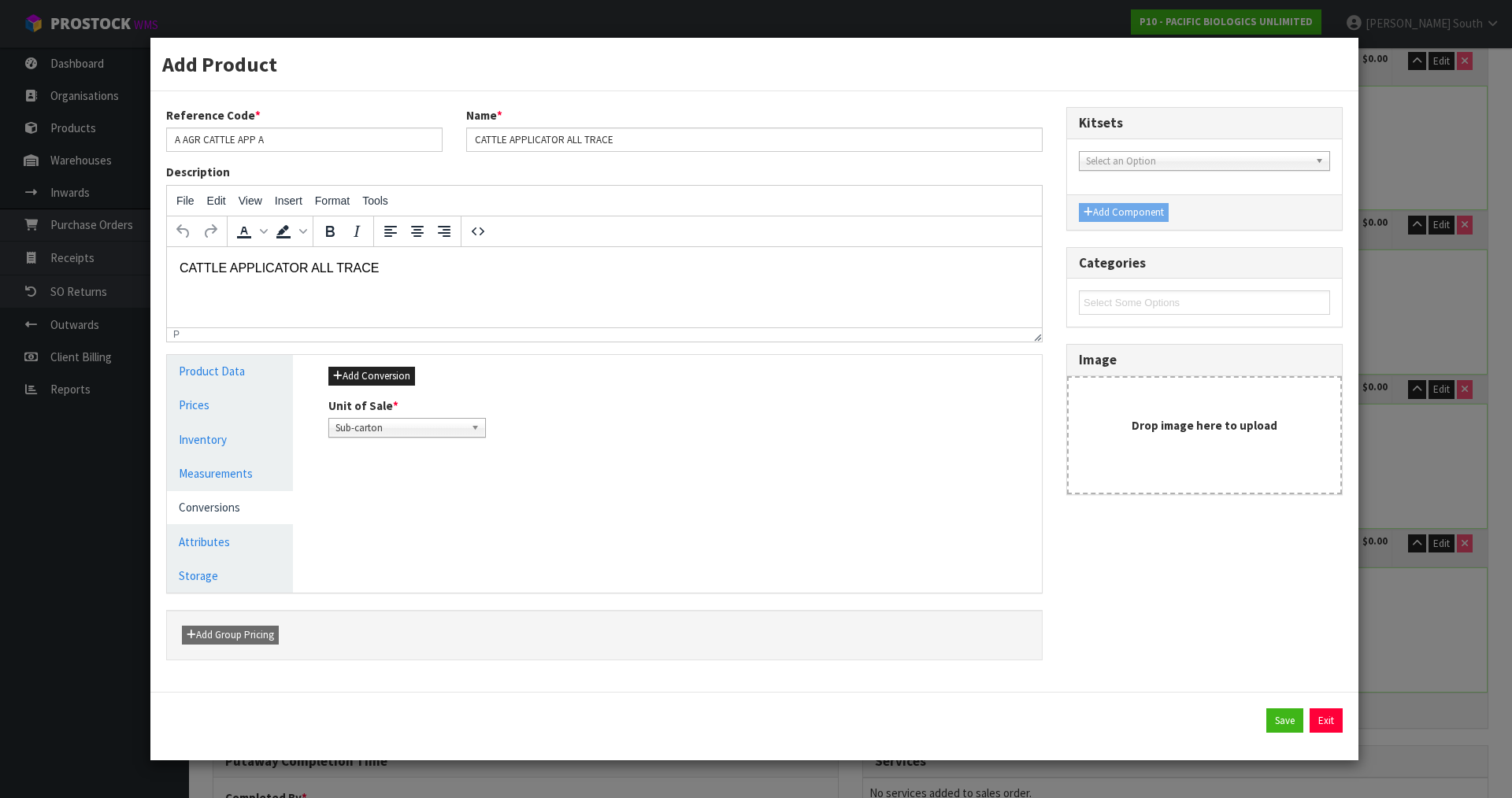
click at [294, 467] on div "Product Data Prices Inventory Measurements Conversions Attributes Storage" at bounding box center [230, 474] width 150 height 238
click at [264, 470] on link "Measurements" at bounding box center [230, 473] width 126 height 32
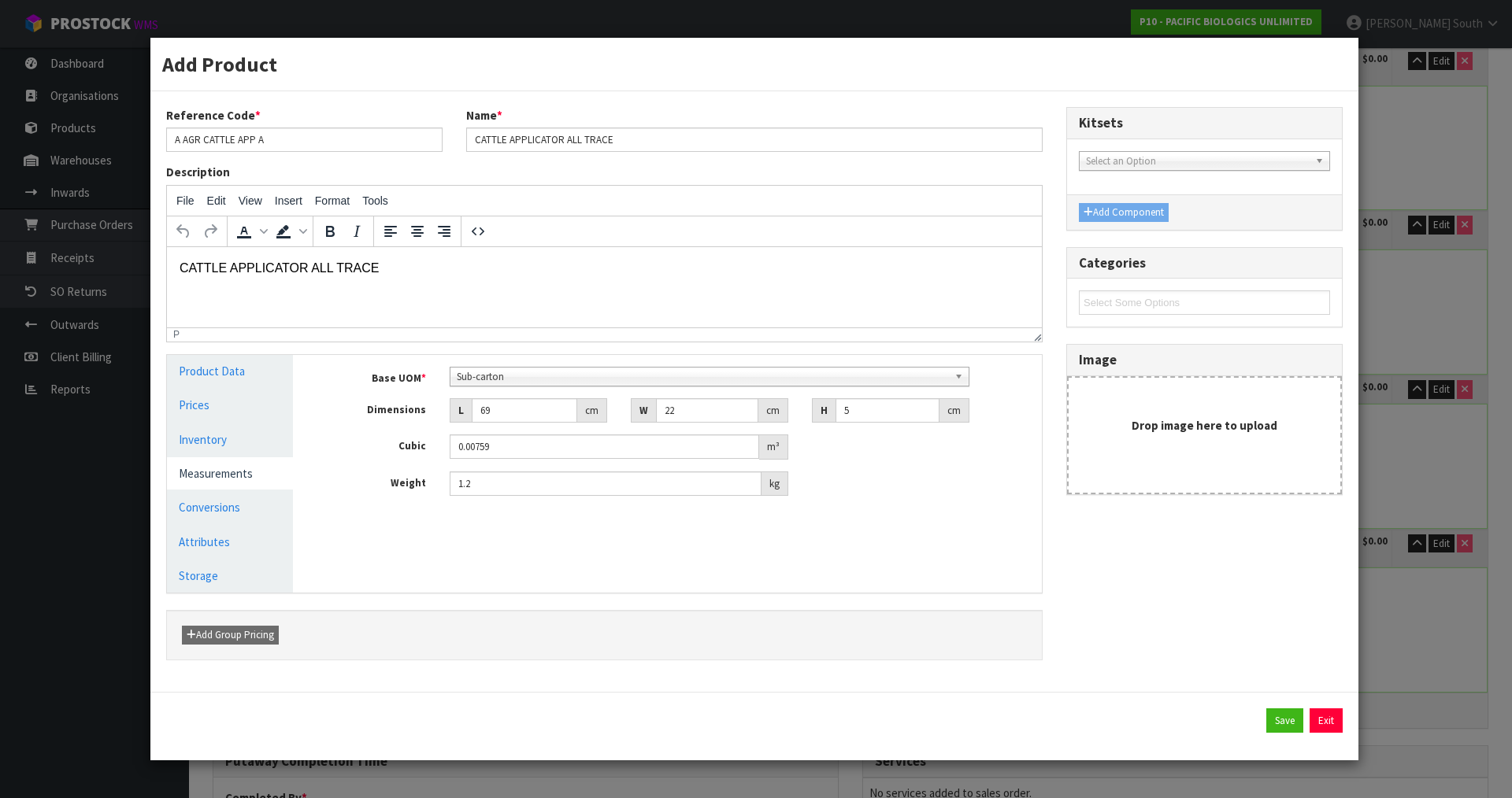
click at [1407, 620] on div "Add Product Reference Code * A AGR CATTLE APP A Name * CATTLE APPLICATOR ALL TR…" at bounding box center [756, 399] width 1512 height 798
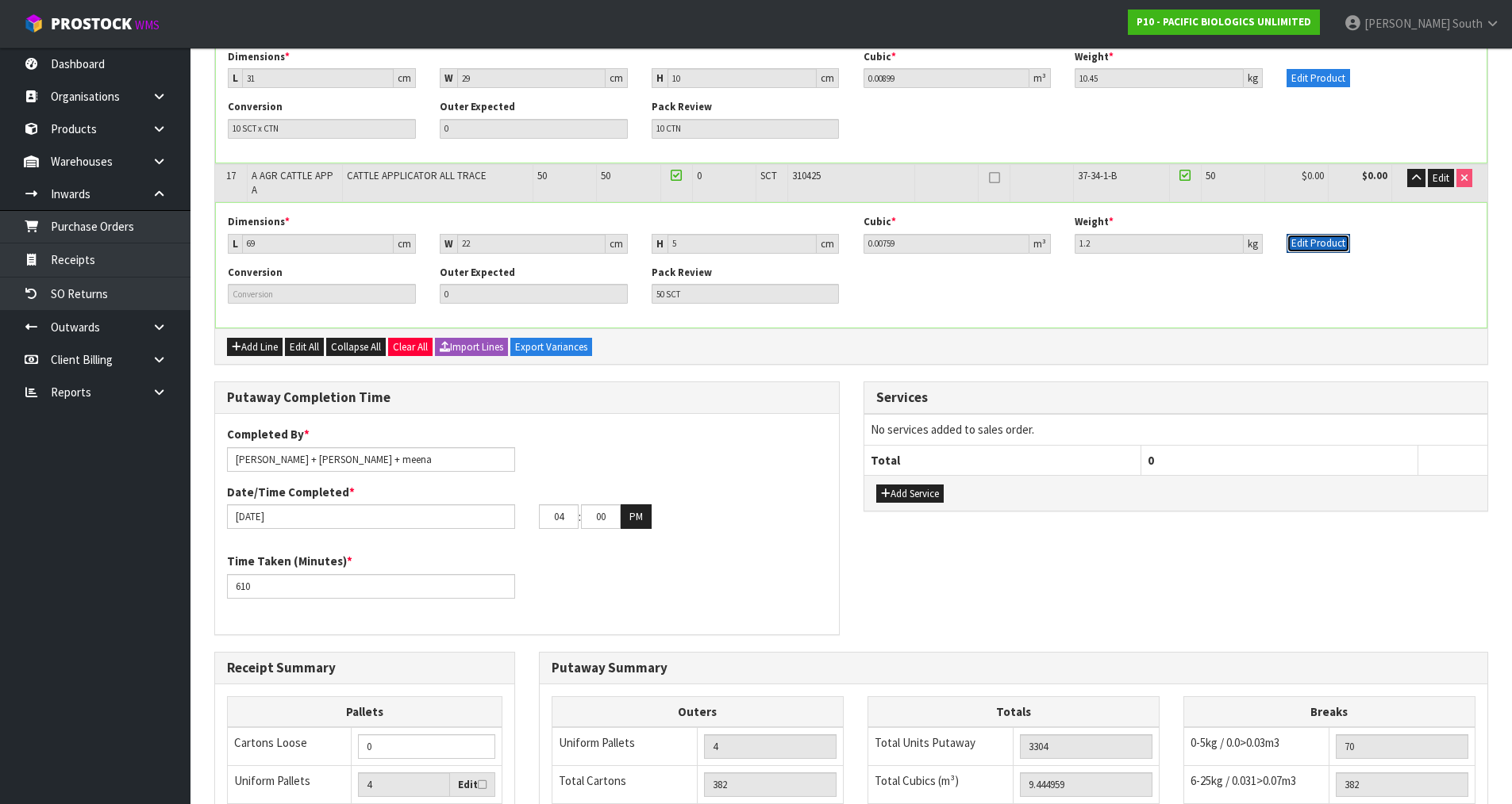
scroll to position [2935, 0]
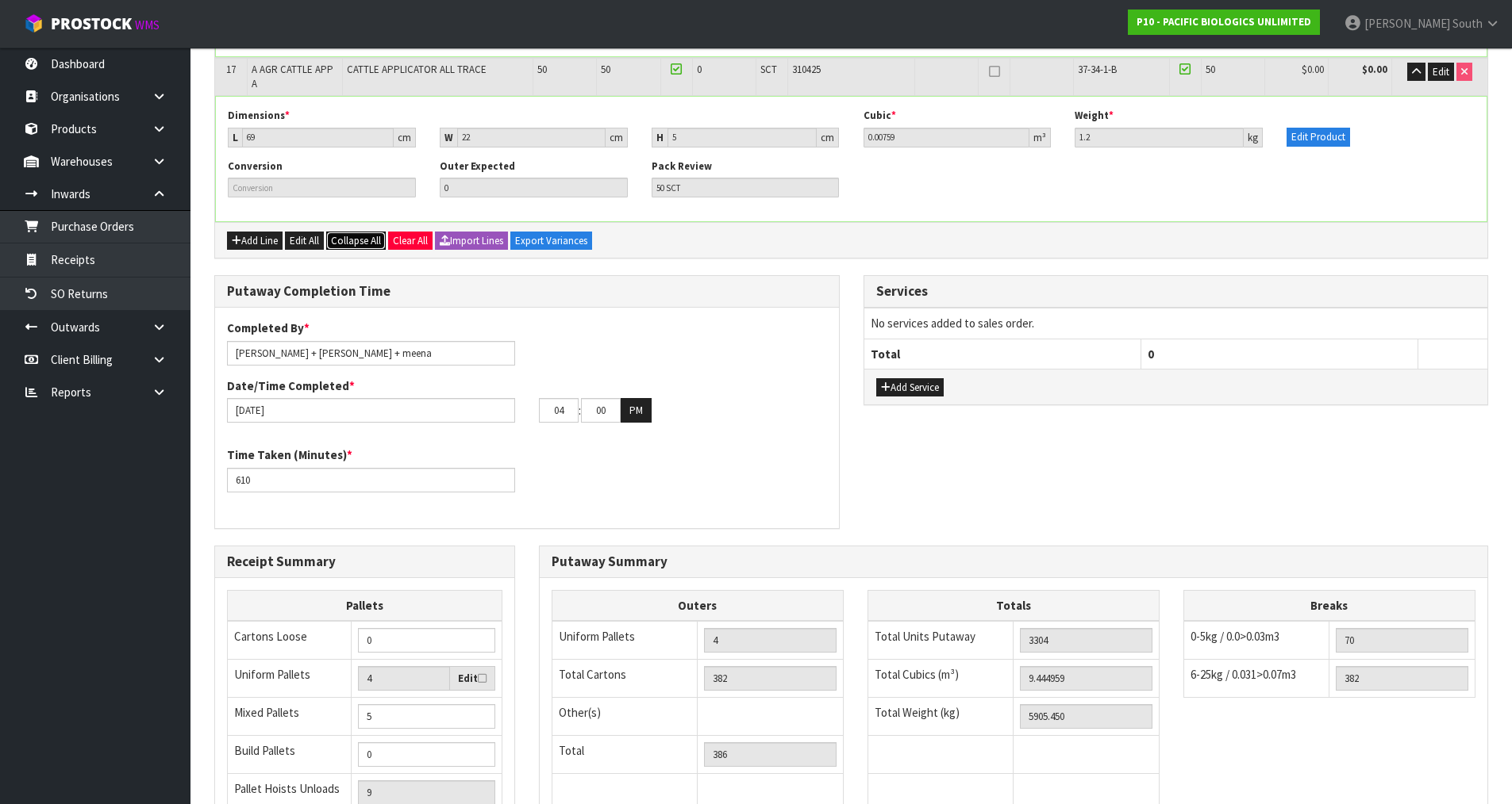
click at [349, 234] on span "Collapse All" at bounding box center [356, 240] width 50 height 14
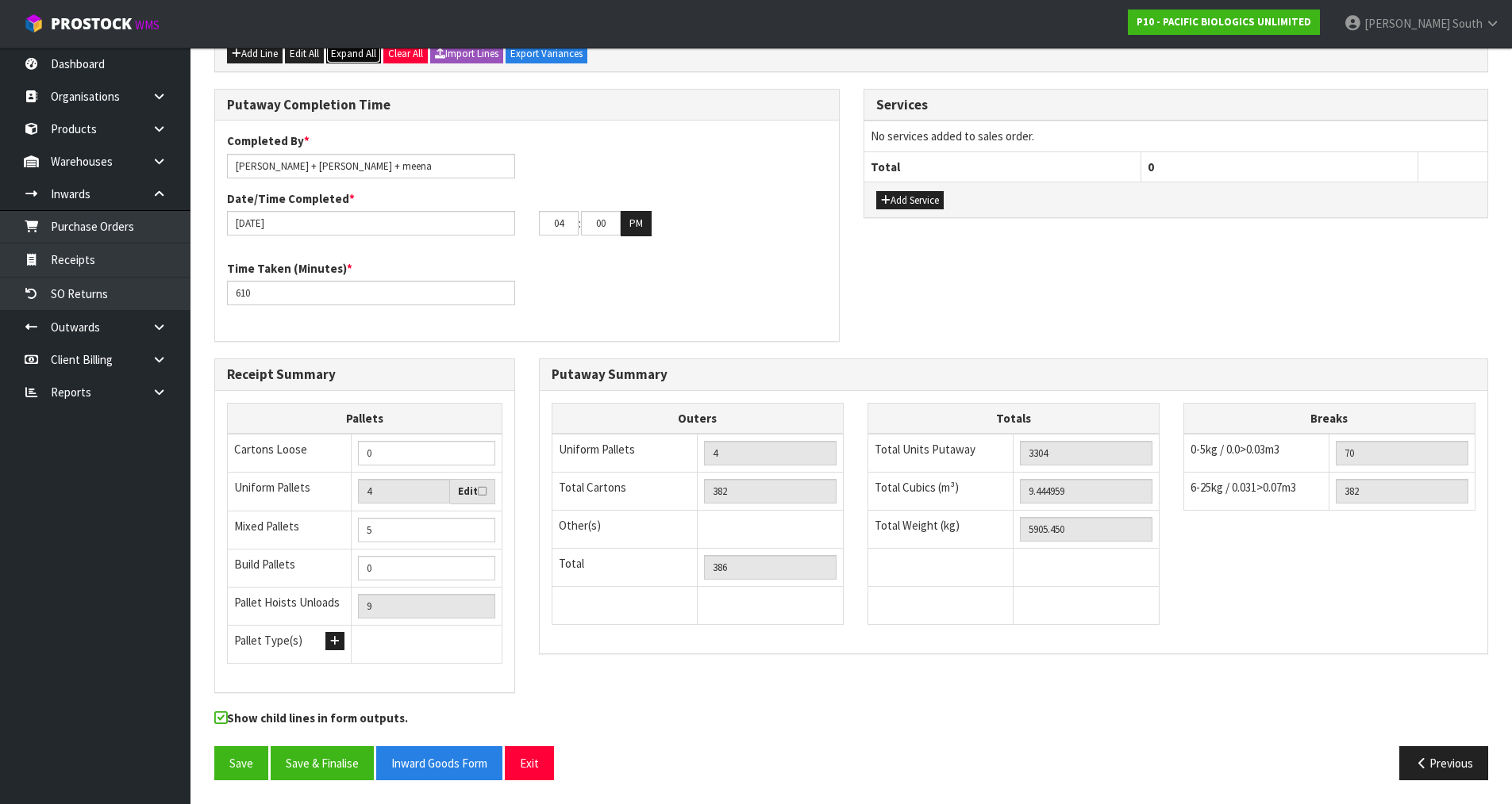
scroll to position [969, 0]
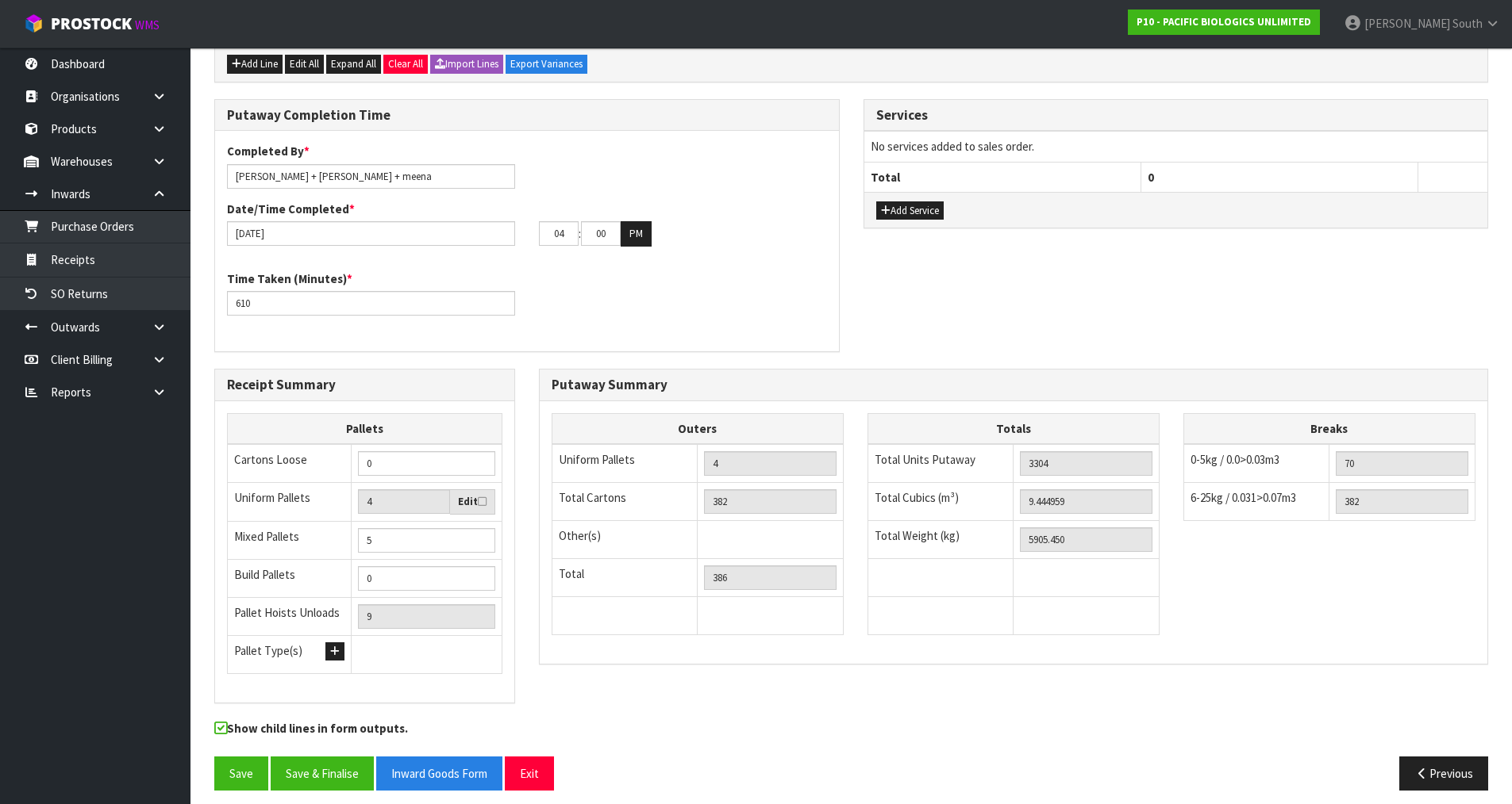
click at [898, 318] on div "Putaway Completion Time Completed By * Zachary South + johnny + meena Date/Time…" at bounding box center [851, 234] width 1297 height 269
click at [1180, 651] on div "Outers Uniform Pallets 4 Total Cartons 382 Other(s) Bag x 0 Bar x 0 Basket x 0 …" at bounding box center [1013, 533] width 947 height 263
drag, startPoint x: 1094, startPoint y: 531, endPoint x: 988, endPoint y: 530, distance: 106.0
click at [988, 530] on tr "Total Weight (kg) 5905.450" at bounding box center [1013, 539] width 291 height 38
click at [1123, 606] on td at bounding box center [1086, 616] width 146 height 38
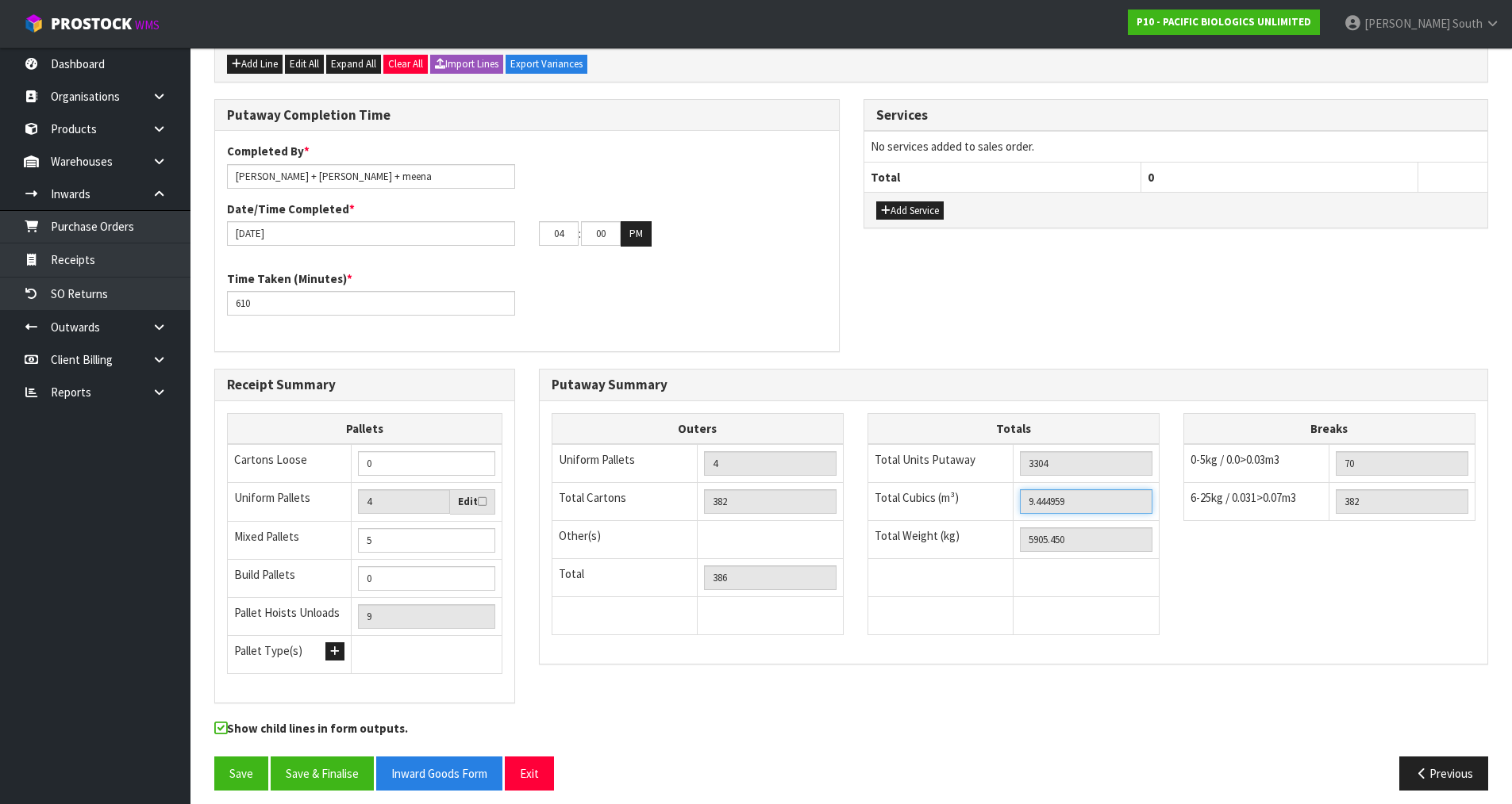
drag, startPoint x: 1096, startPoint y: 485, endPoint x: 934, endPoint y: 485, distance: 162.0
click at [934, 485] on tr "Total Cubics (m³) 9.444959" at bounding box center [1013, 502] width 291 height 38
click at [250, 756] on button "Save" at bounding box center [241, 773] width 54 height 34
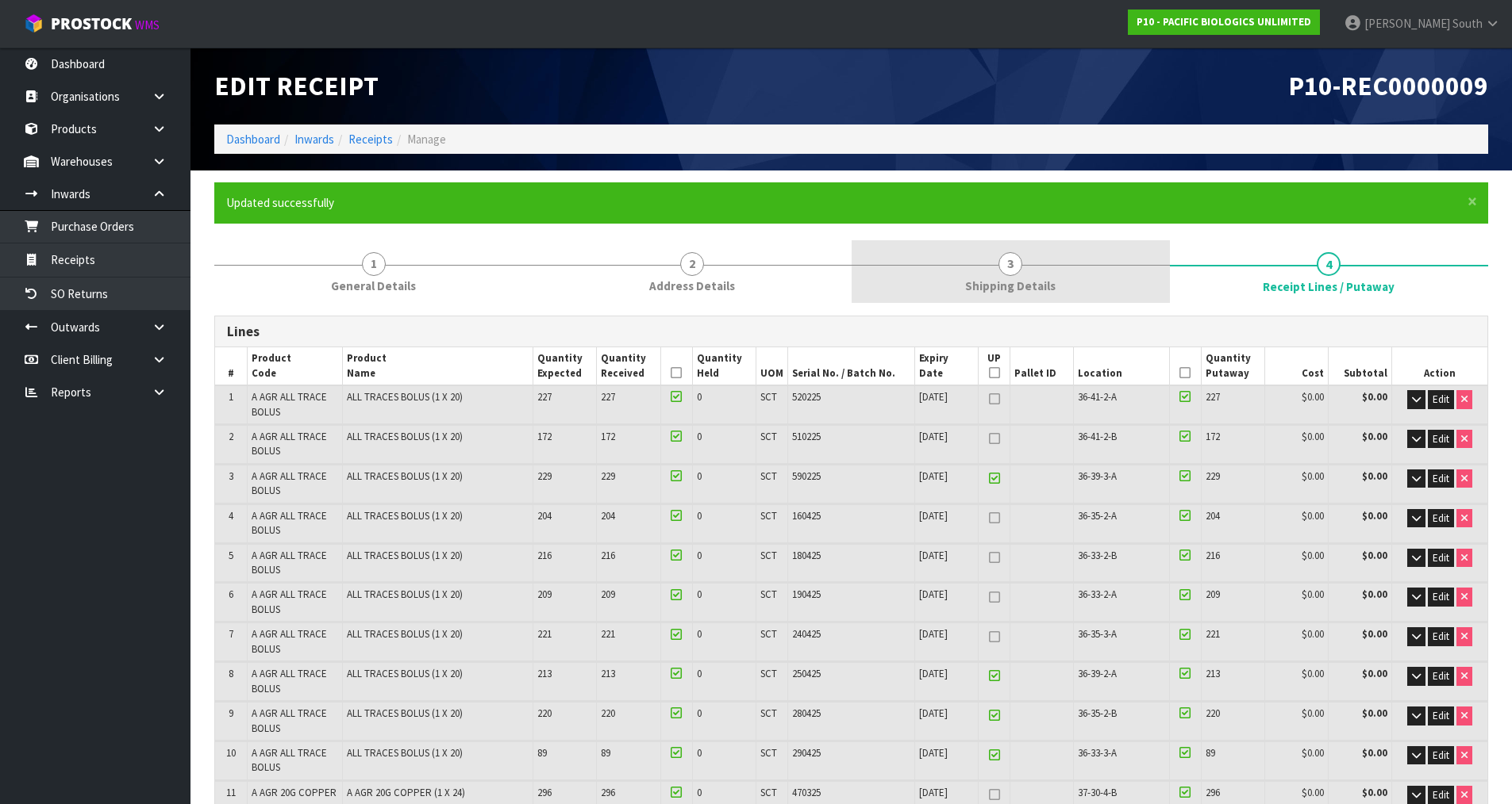
click at [1036, 285] on span "Shipping Details" at bounding box center [1010, 285] width 90 height 17
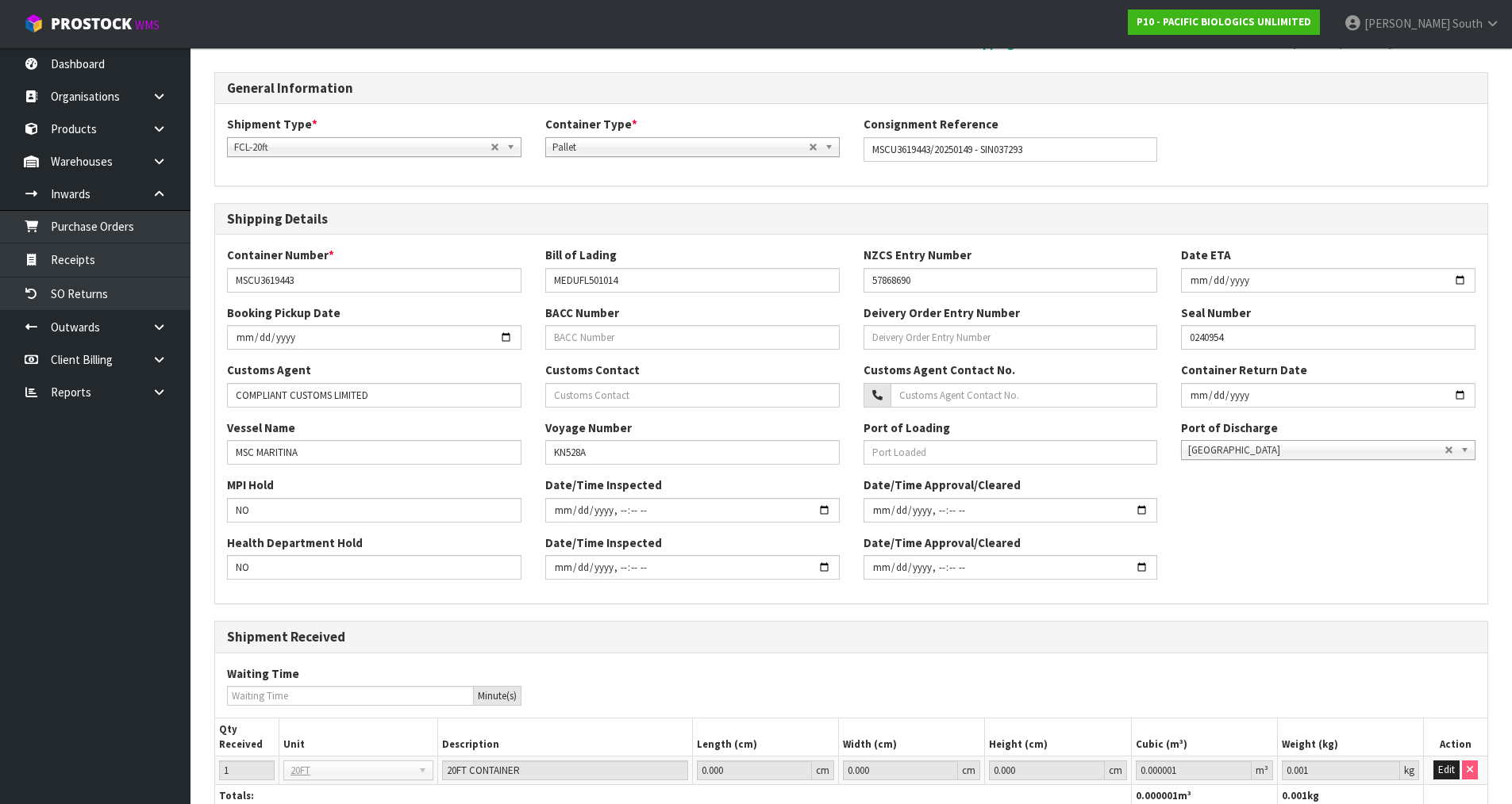
scroll to position [359, 0]
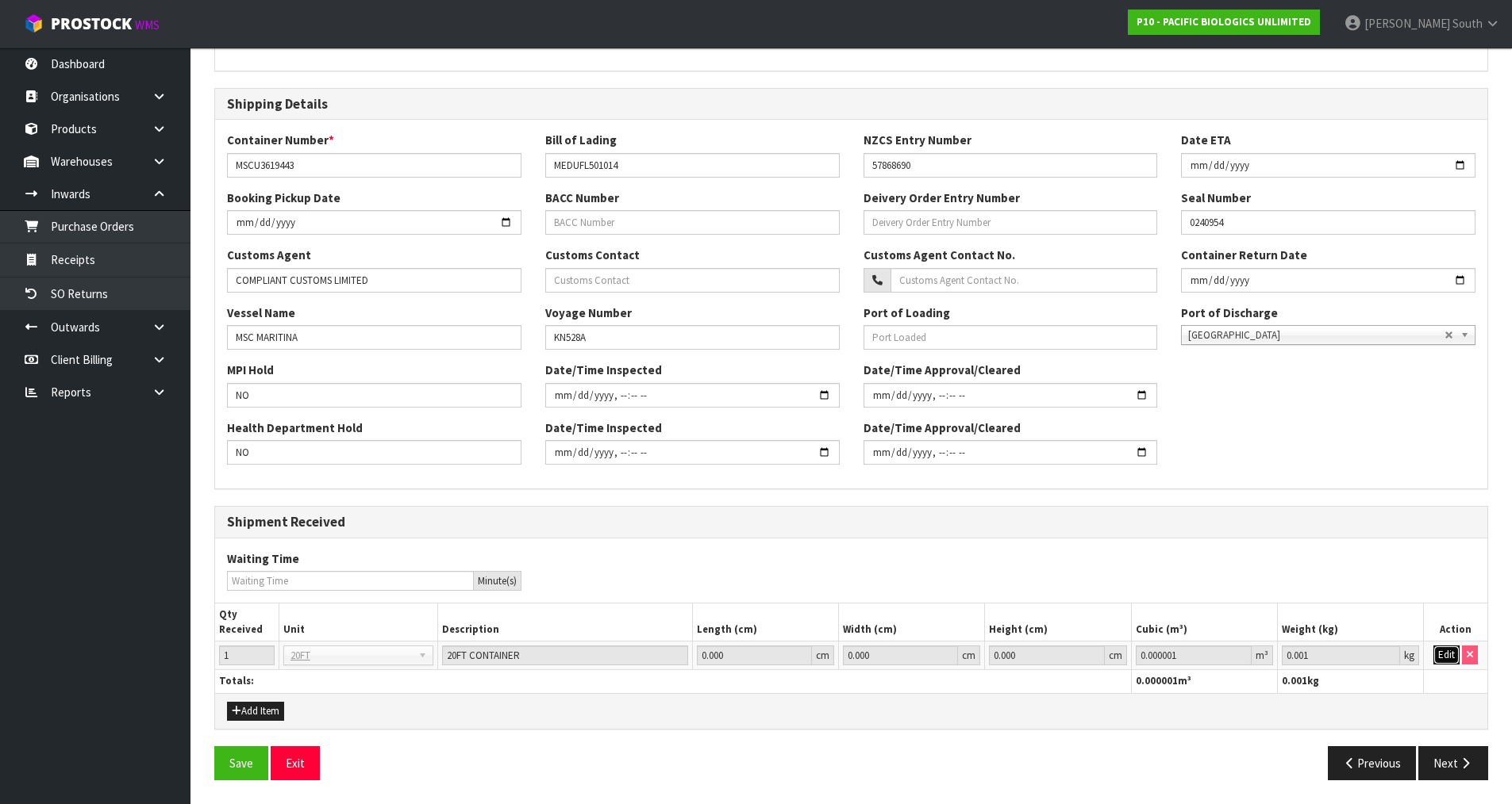
click at [1440, 651] on button "Edit" at bounding box center [1446, 656] width 26 height 19
drag, startPoint x: 1194, startPoint y: 650, endPoint x: 1072, endPoint y: 660, distance: 122.4
click at [1074, 660] on tr "1 20FT 20FT 20FT CONTAINER 0.000 cm 0.000 cm 0.000 cm 0.000001 m³ 0.001 kg OK" at bounding box center [851, 656] width 1272 height 28
paste input "9.444959"
type input "9.444959"
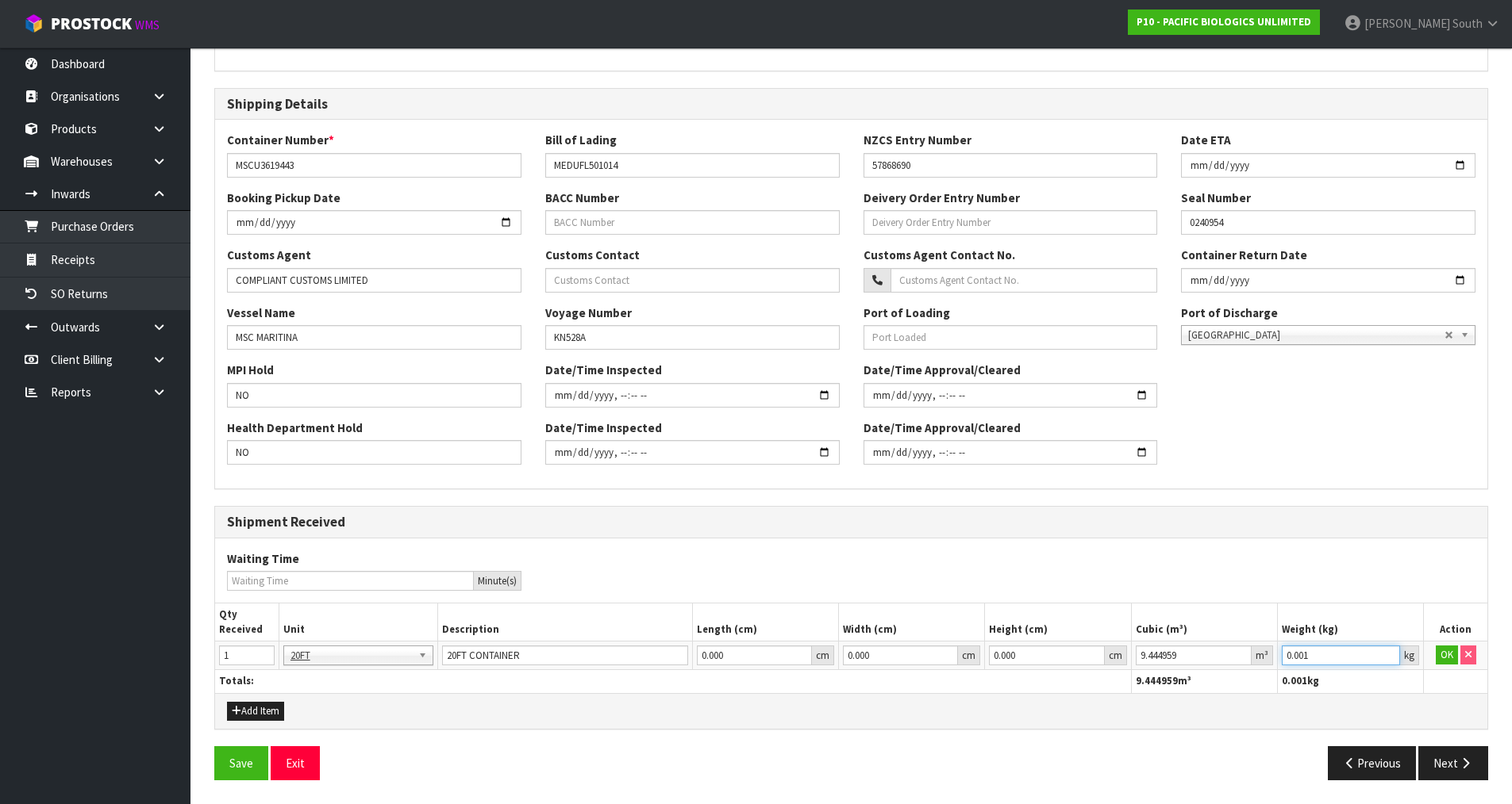
drag, startPoint x: 1322, startPoint y: 649, endPoint x: 1262, endPoint y: 649, distance: 60.0
click at [1262, 649] on tr "1 20FT 20FT 20FT CONTAINER 0.000 cm 0.000 cm 0.000 cm 9.444959 m³ 0.001 kg OK" at bounding box center [851, 656] width 1272 height 28
click at [1343, 663] on input "0.001" at bounding box center [1341, 656] width 119 height 20
click at [1342, 662] on input "0.001" at bounding box center [1341, 656] width 119 height 20
drag, startPoint x: 1342, startPoint y: 662, endPoint x: 1236, endPoint y: 653, distance: 106.4
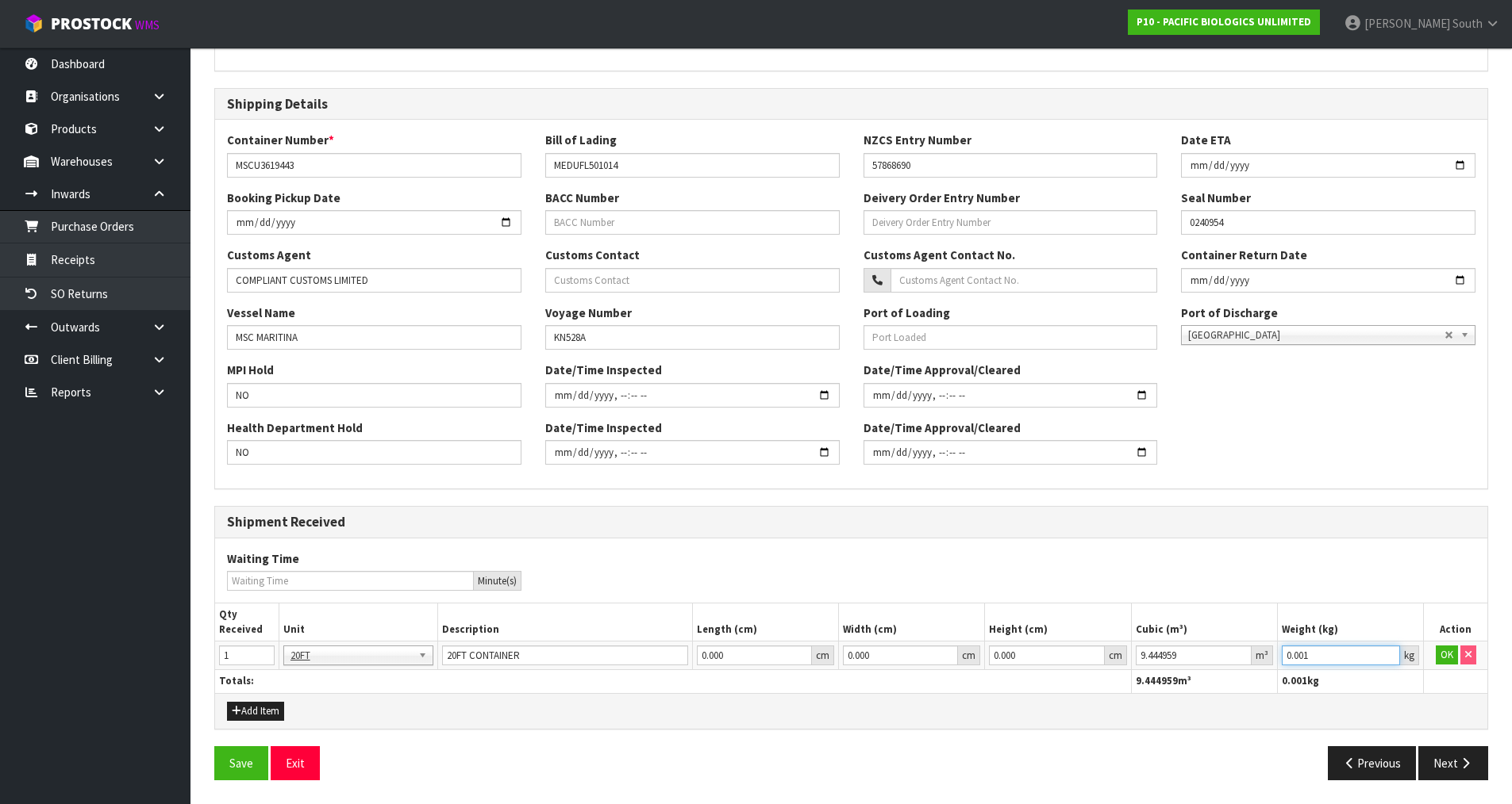
click at [1236, 653] on tr "1 20FT 20FT 20FT CONTAINER 0.000 cm 0.000 cm 0.000 cm 9.444959 m³ 0.001 kg OK" at bounding box center [851, 656] width 1272 height 28
paste input "5905.45"
type input "5905.45"
click at [1439, 654] on button "OK" at bounding box center [1447, 656] width 23 height 19
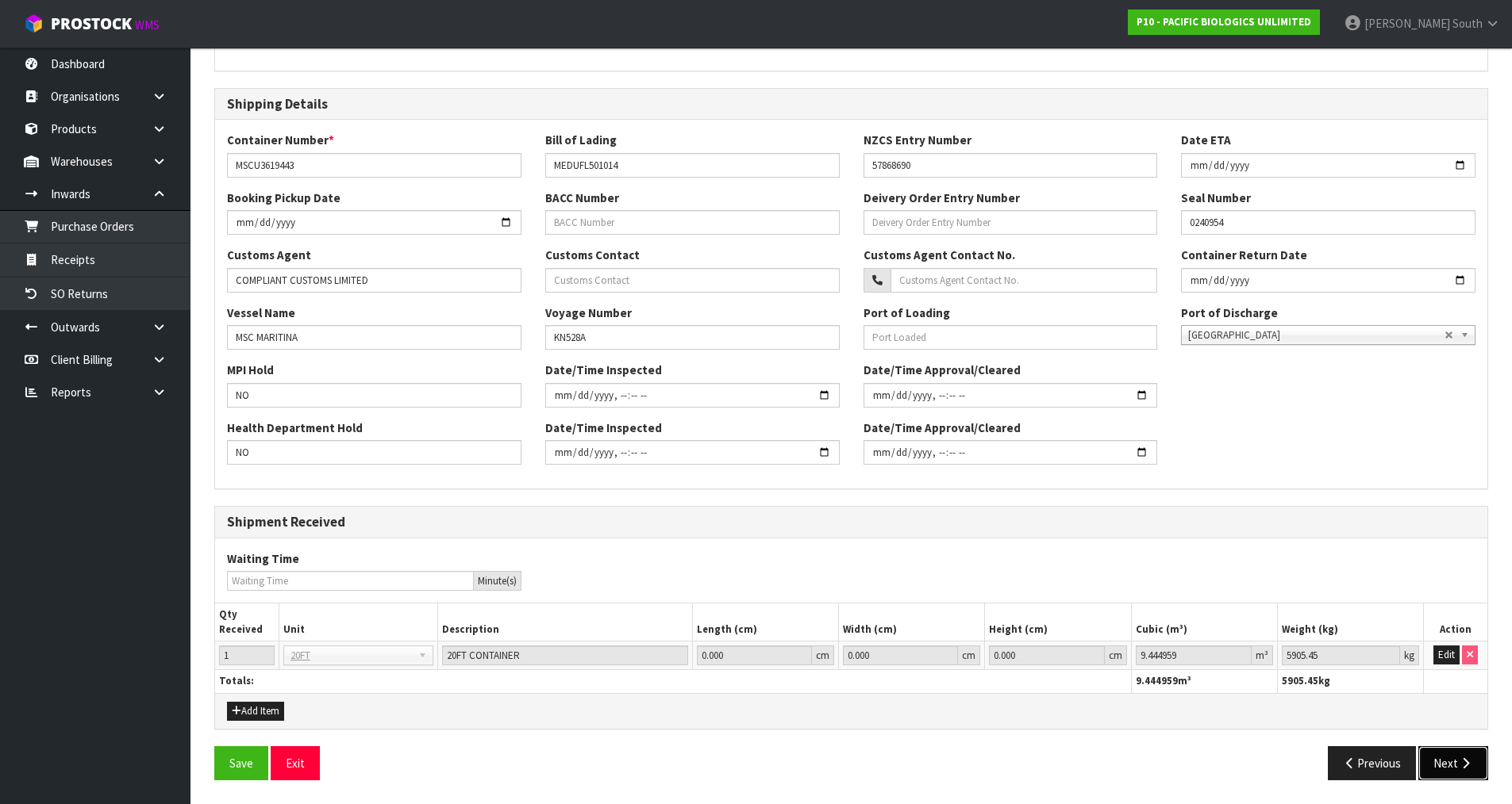
click at [1453, 754] on button "Next" at bounding box center [1453, 764] width 70 height 34
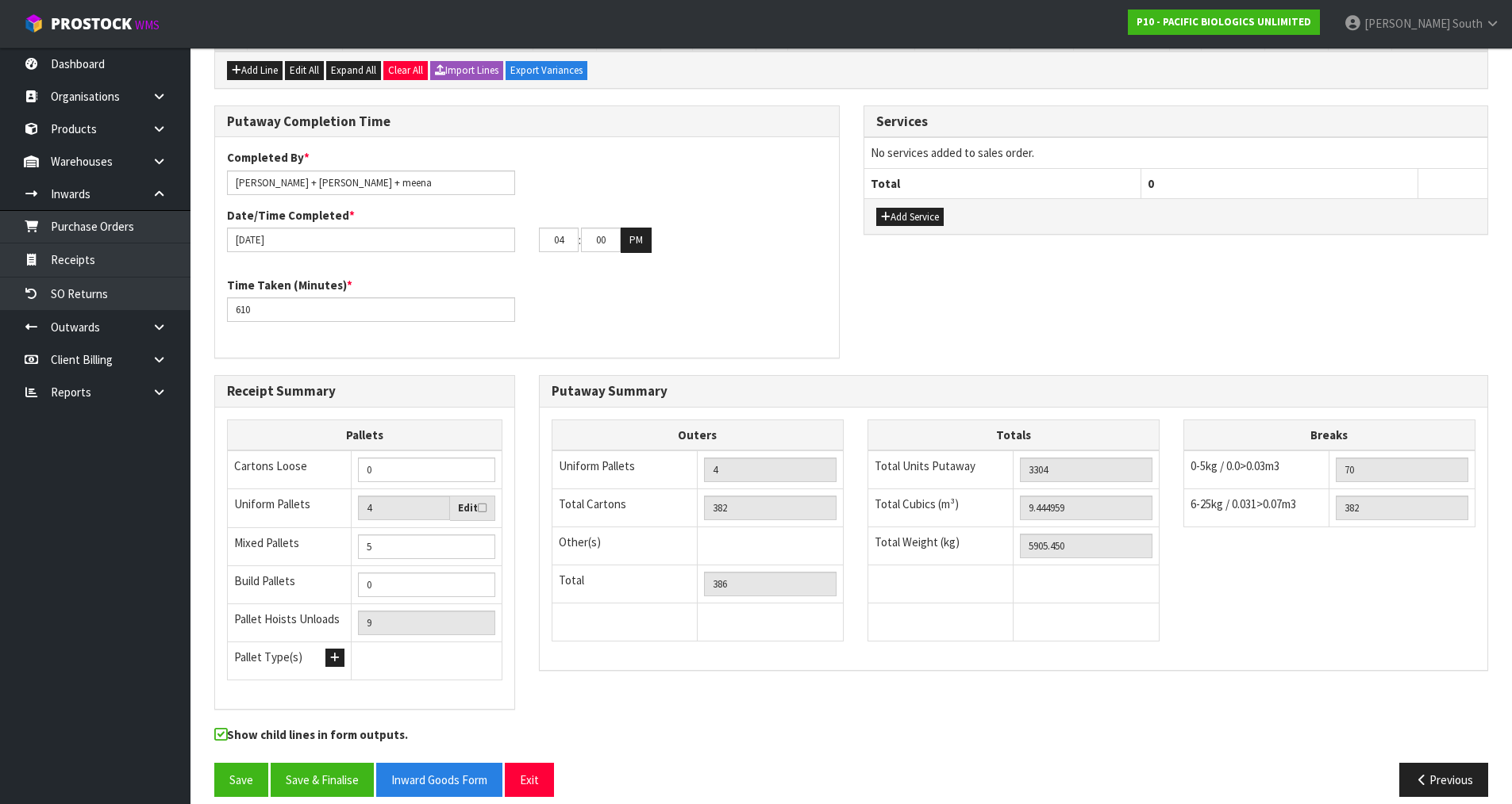
scroll to position [969, 0]
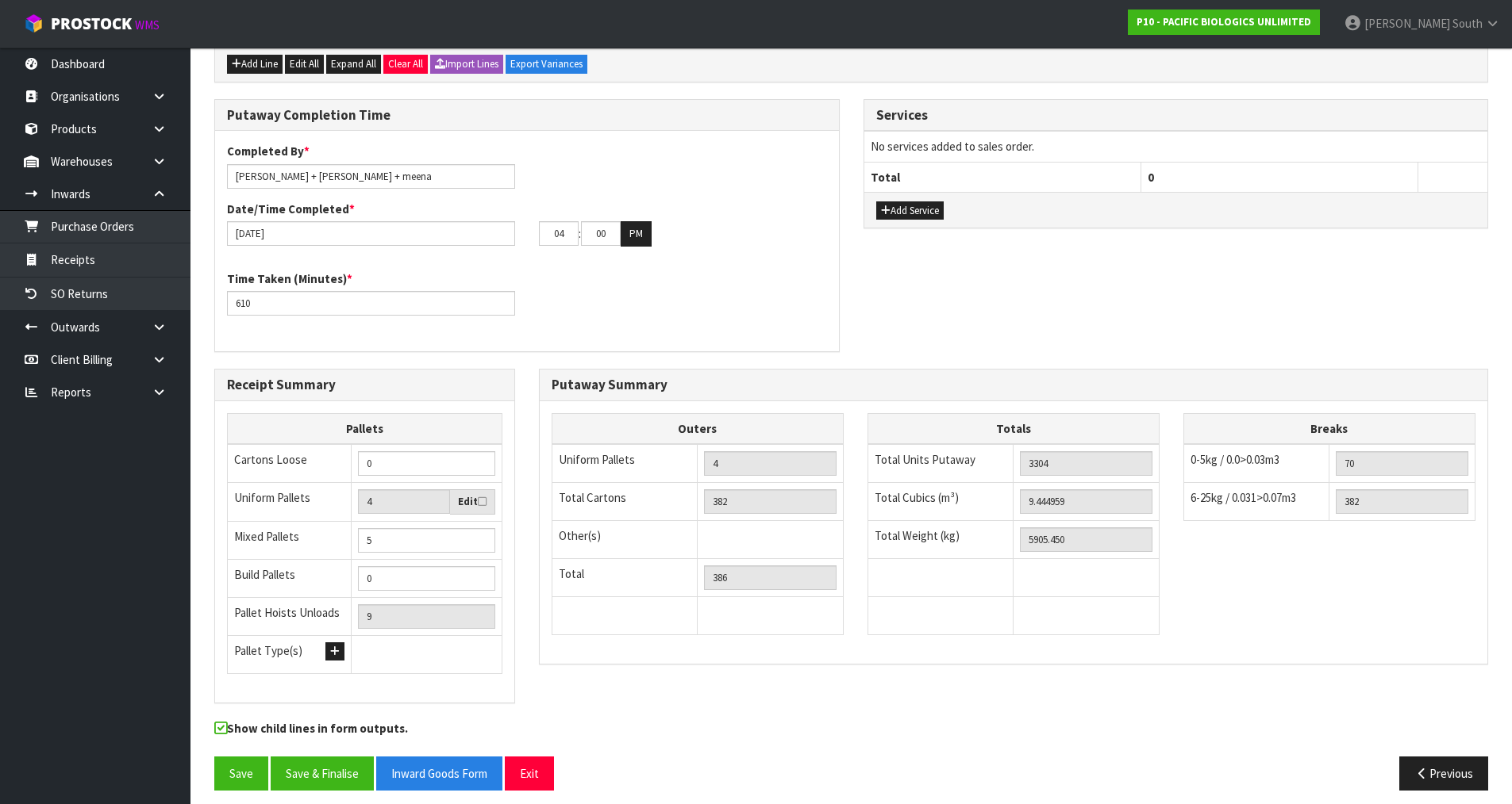
click at [633, 702] on div "Receipt Summary Pallets Cartons Loose 0 Uniform Pallets 4 Edit Mixed Pallets 5 …" at bounding box center [851, 544] width 1297 height 352
click at [253, 756] on button "Save" at bounding box center [241, 773] width 54 height 34
click at [1470, 756] on button "Previous" at bounding box center [1443, 773] width 89 height 34
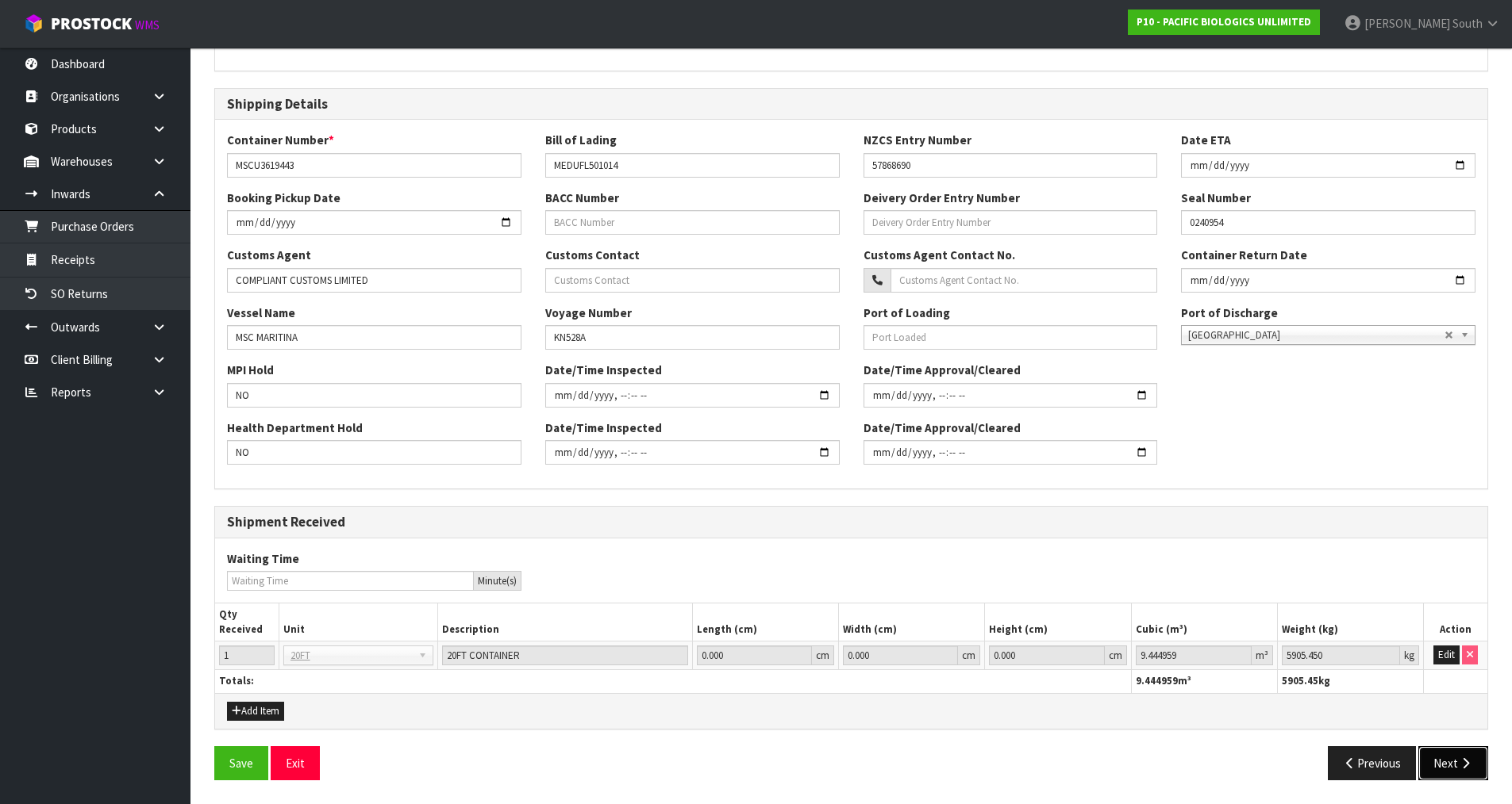
click at [1426, 762] on button "Next" at bounding box center [1453, 764] width 70 height 34
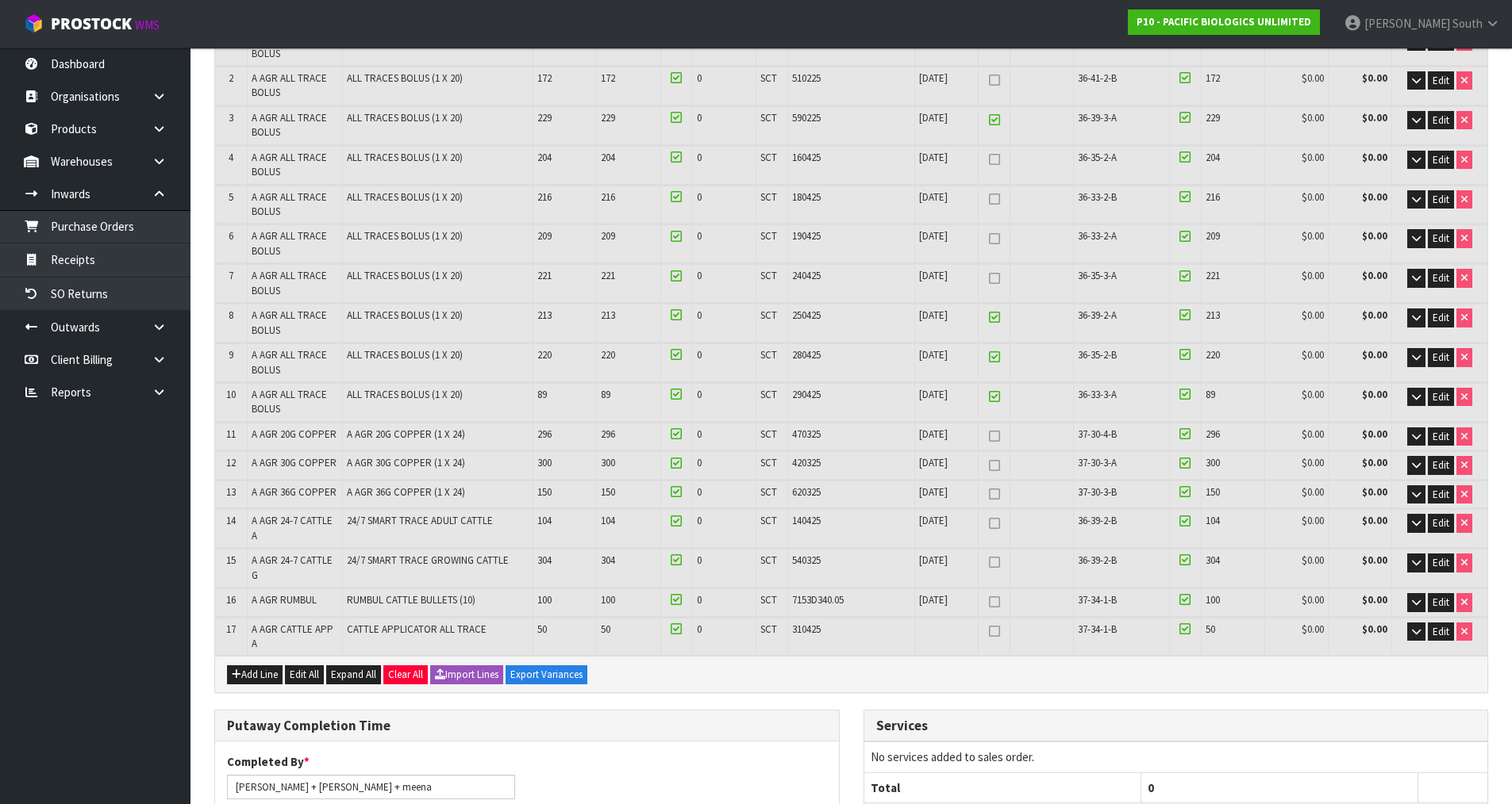
scroll to position [0, 0]
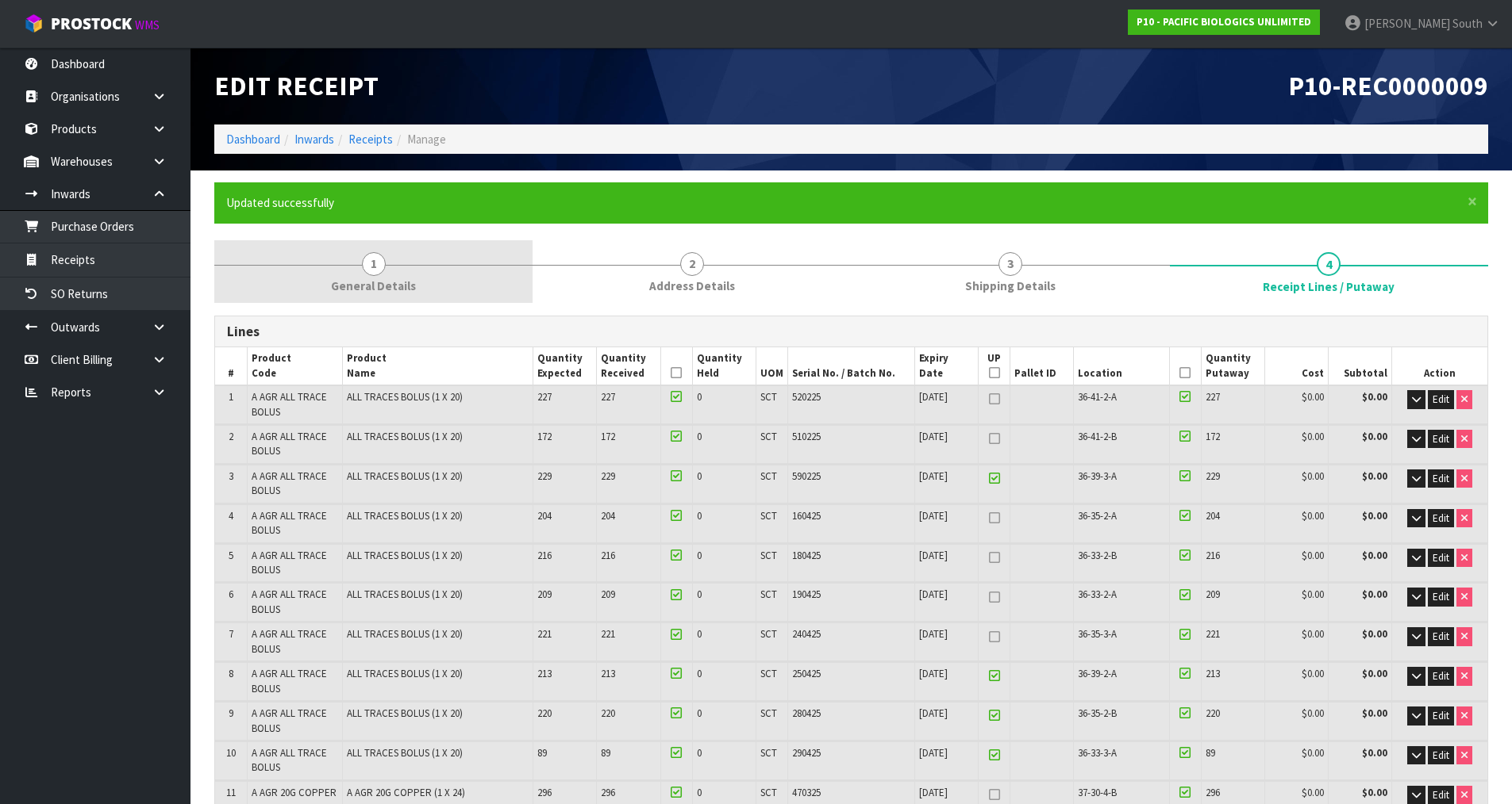
click at [433, 281] on link "1 General Details" at bounding box center [374, 272] width 318 height 63
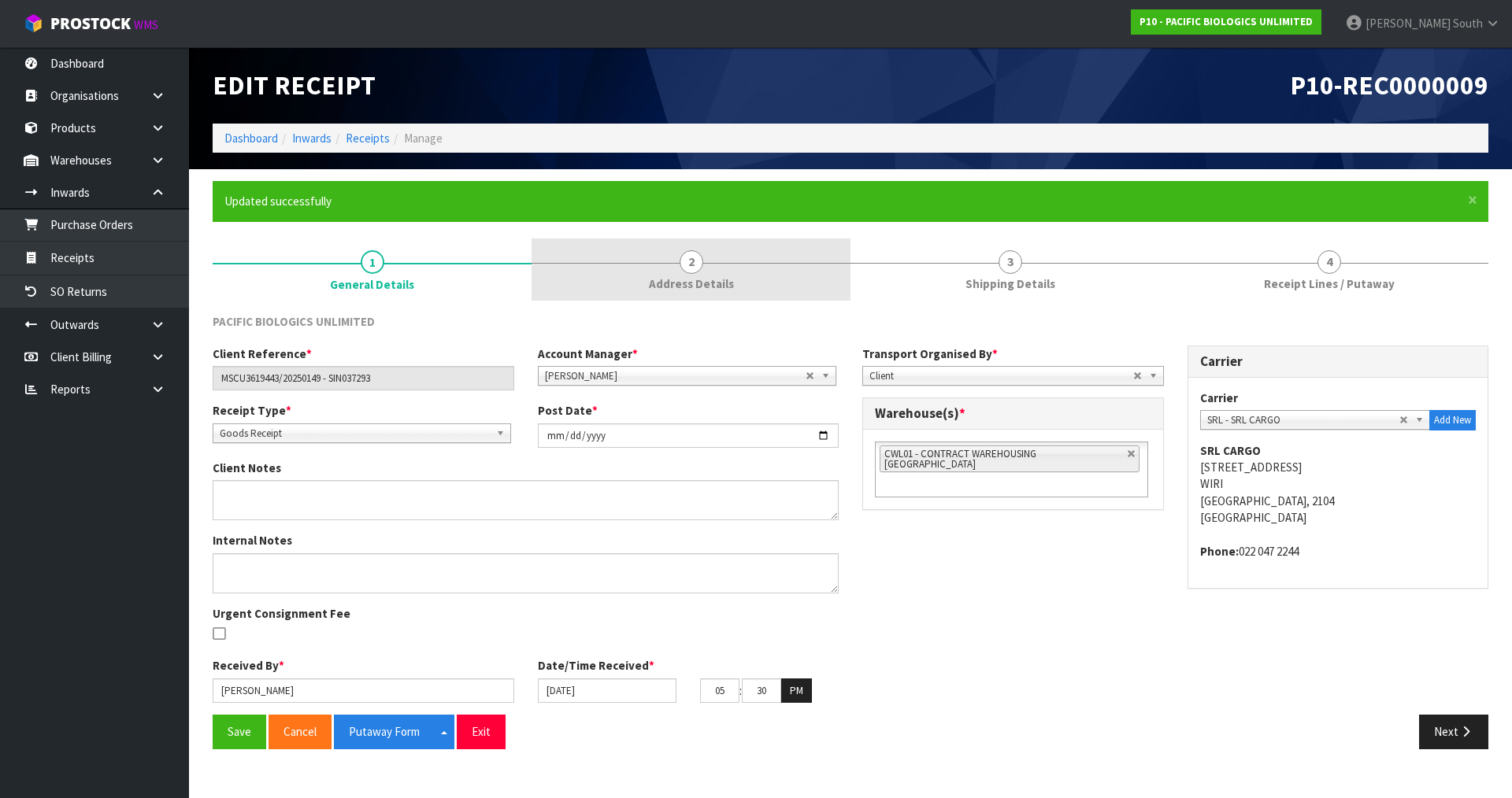
click at [669, 260] on link "2 Address Details" at bounding box center [691, 270] width 319 height 62
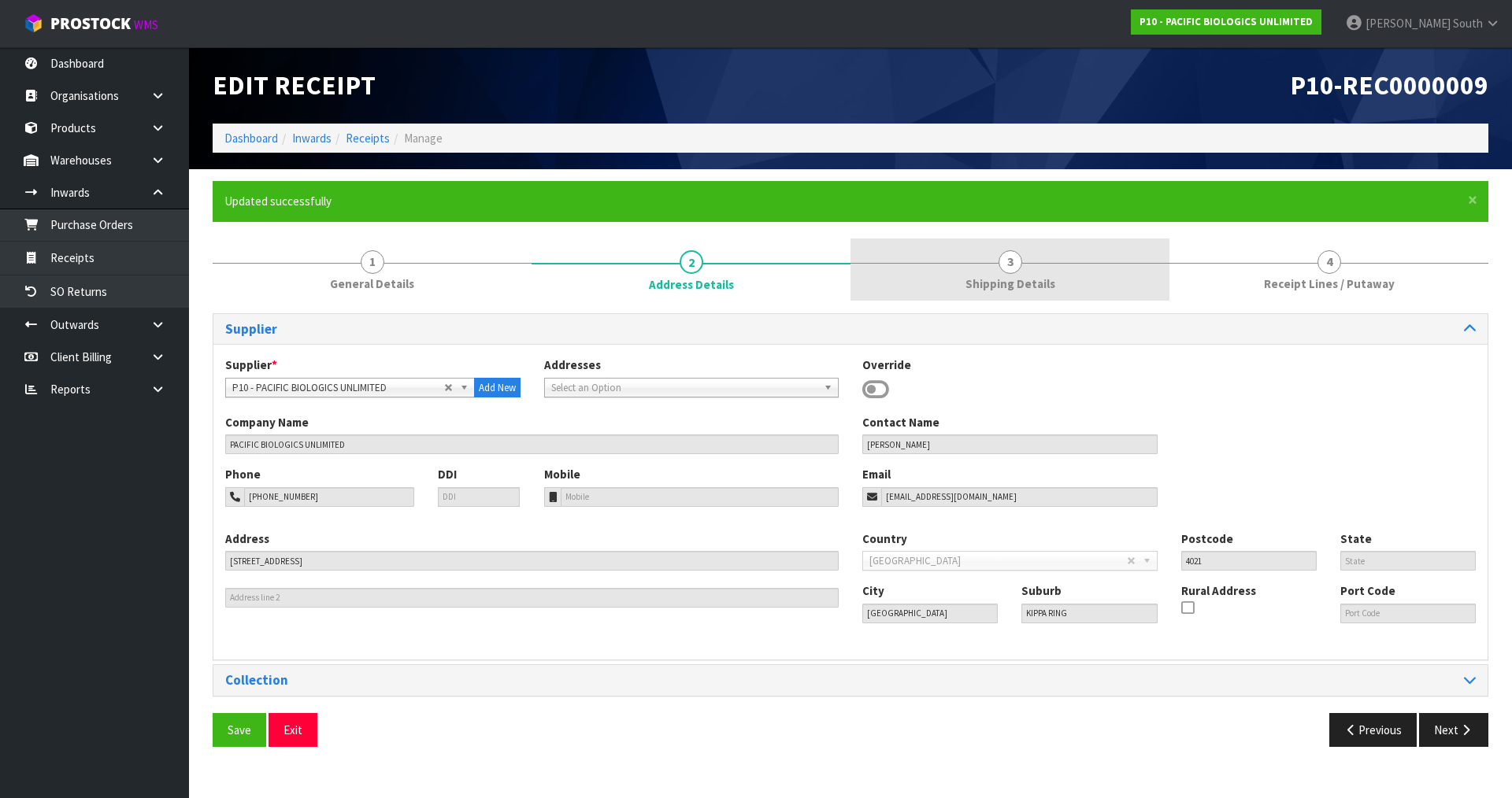
click at [1001, 275] on link "3 Shipping Details" at bounding box center [1009, 270] width 319 height 62
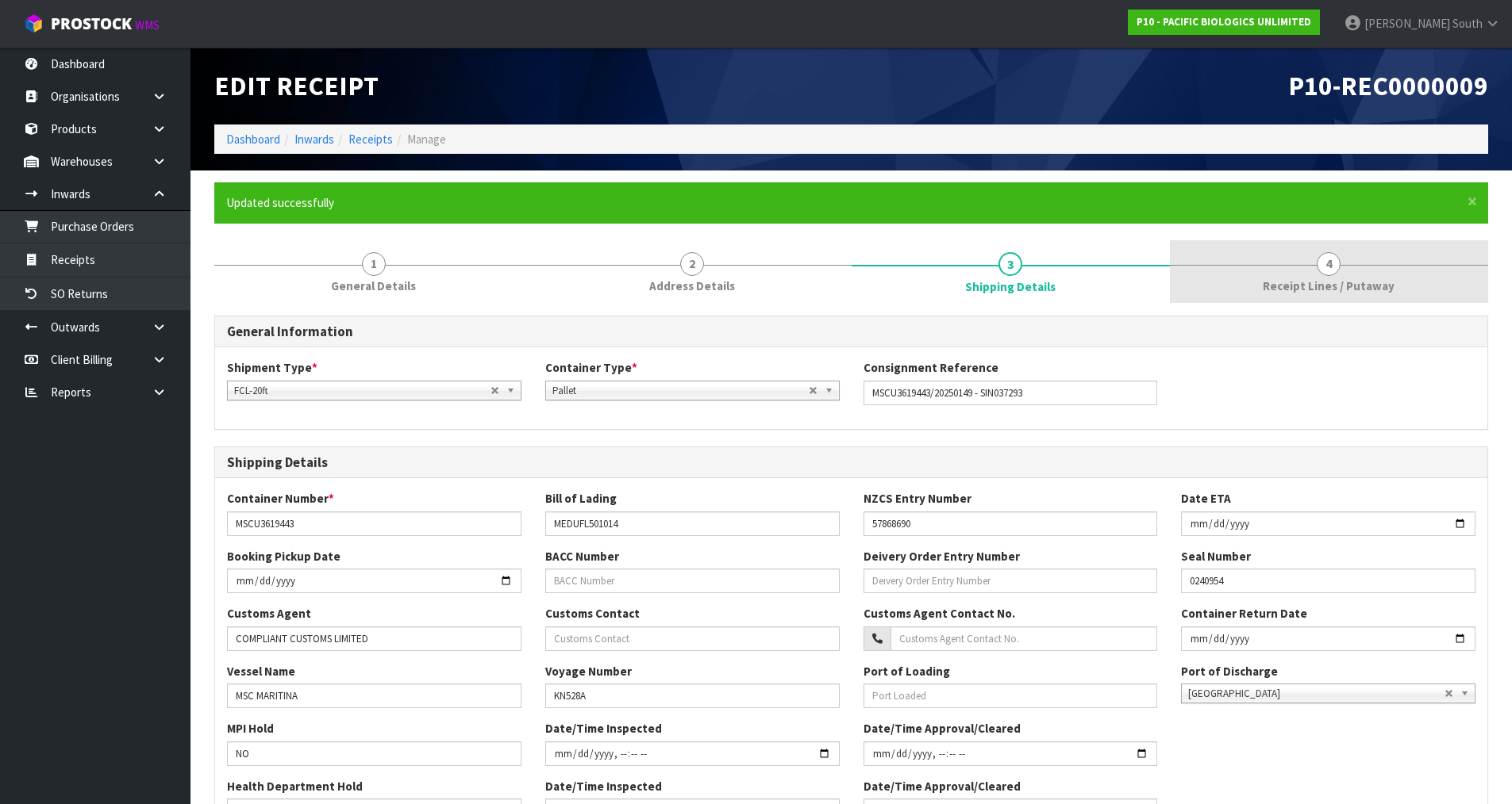
click at [1284, 244] on link "4 Receipt Lines / Putaway" at bounding box center [1329, 272] width 318 height 63
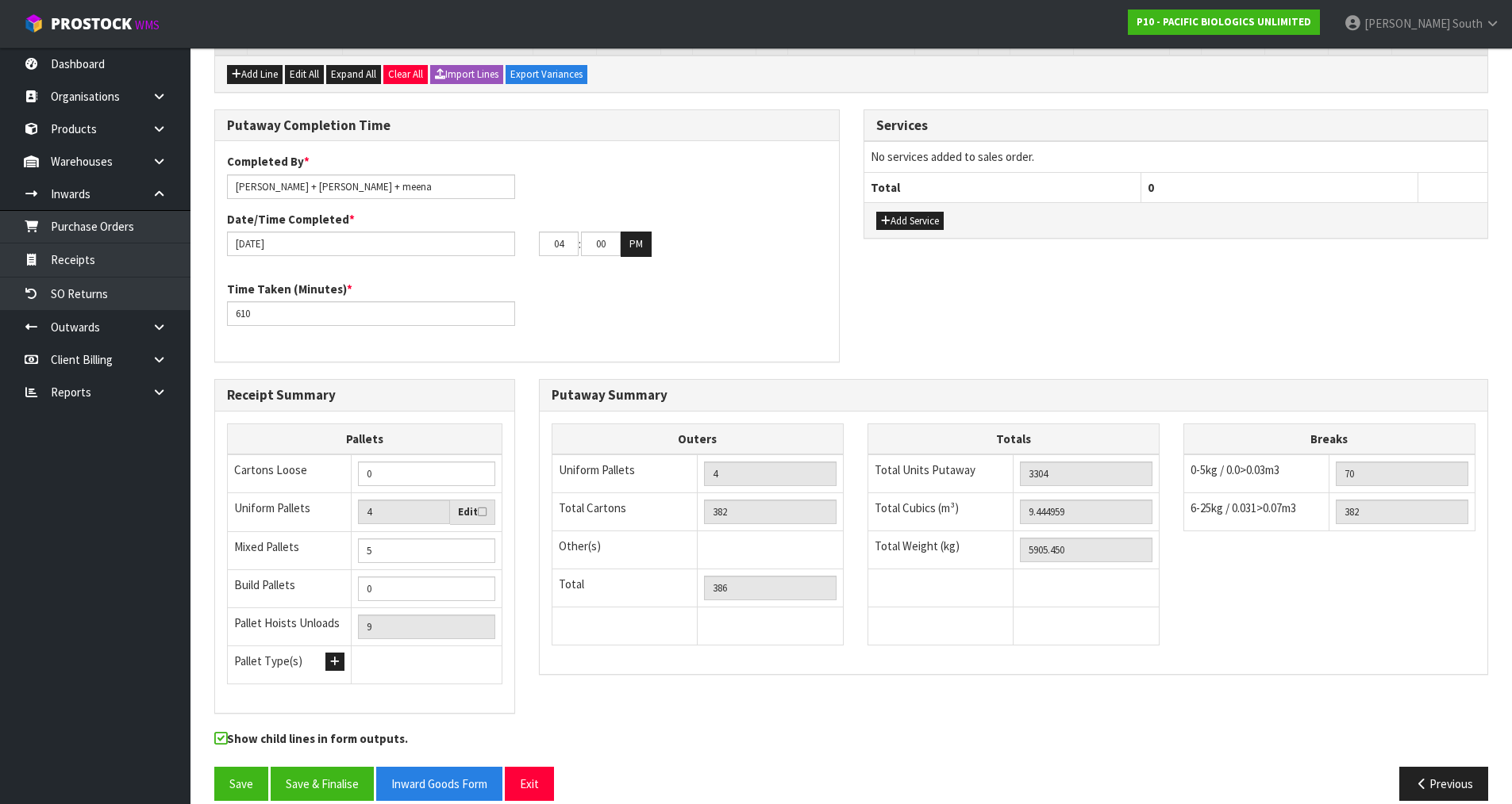
scroll to position [969, 0]
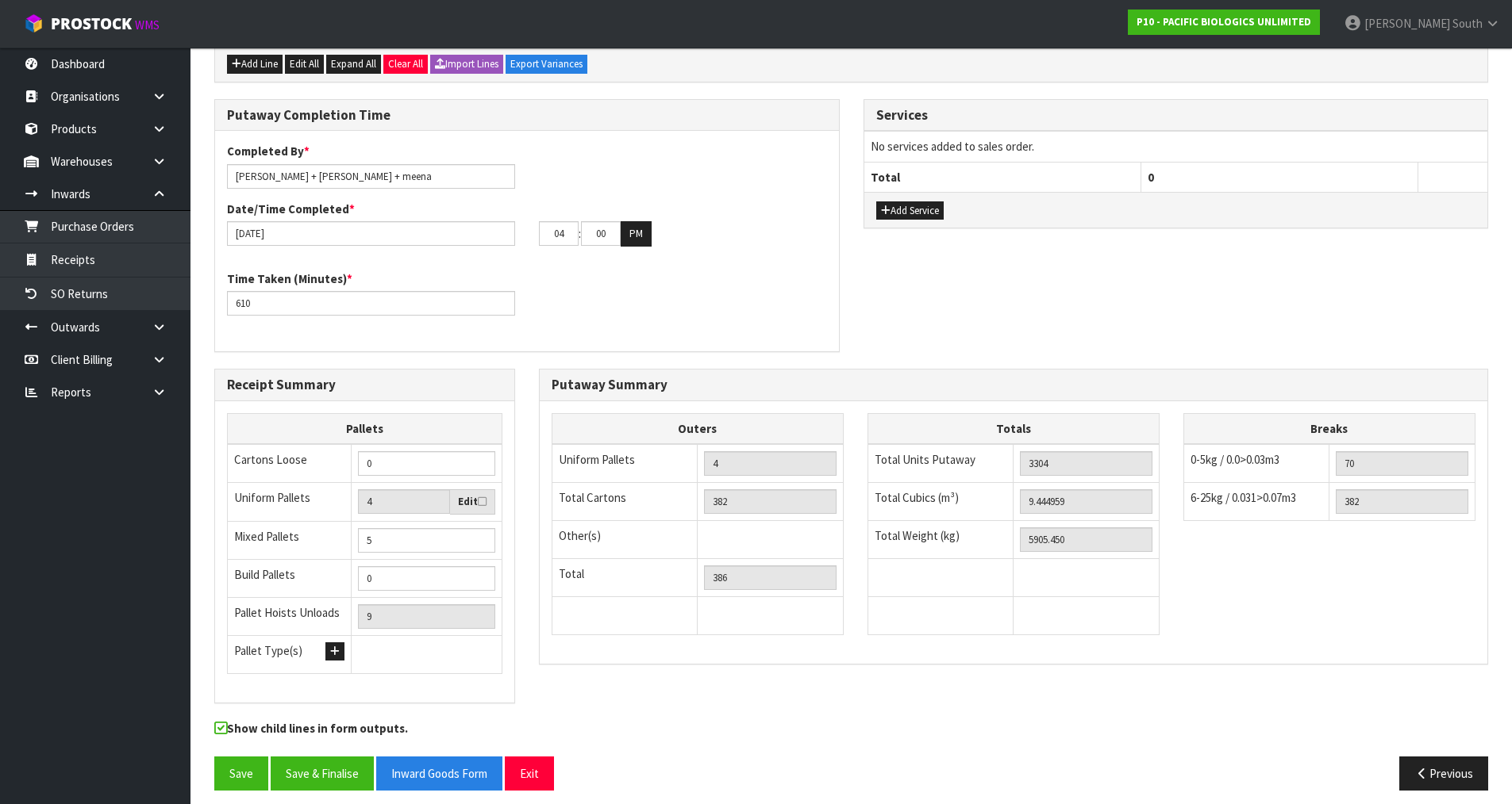
click at [881, 352] on div "Putaway Completion Time Completed By * Zachary South + johnny + meena Date/Time…" at bounding box center [851, 234] width 1297 height 269
click at [344, 763] on button "Save & Finalise" at bounding box center [322, 773] width 103 height 34
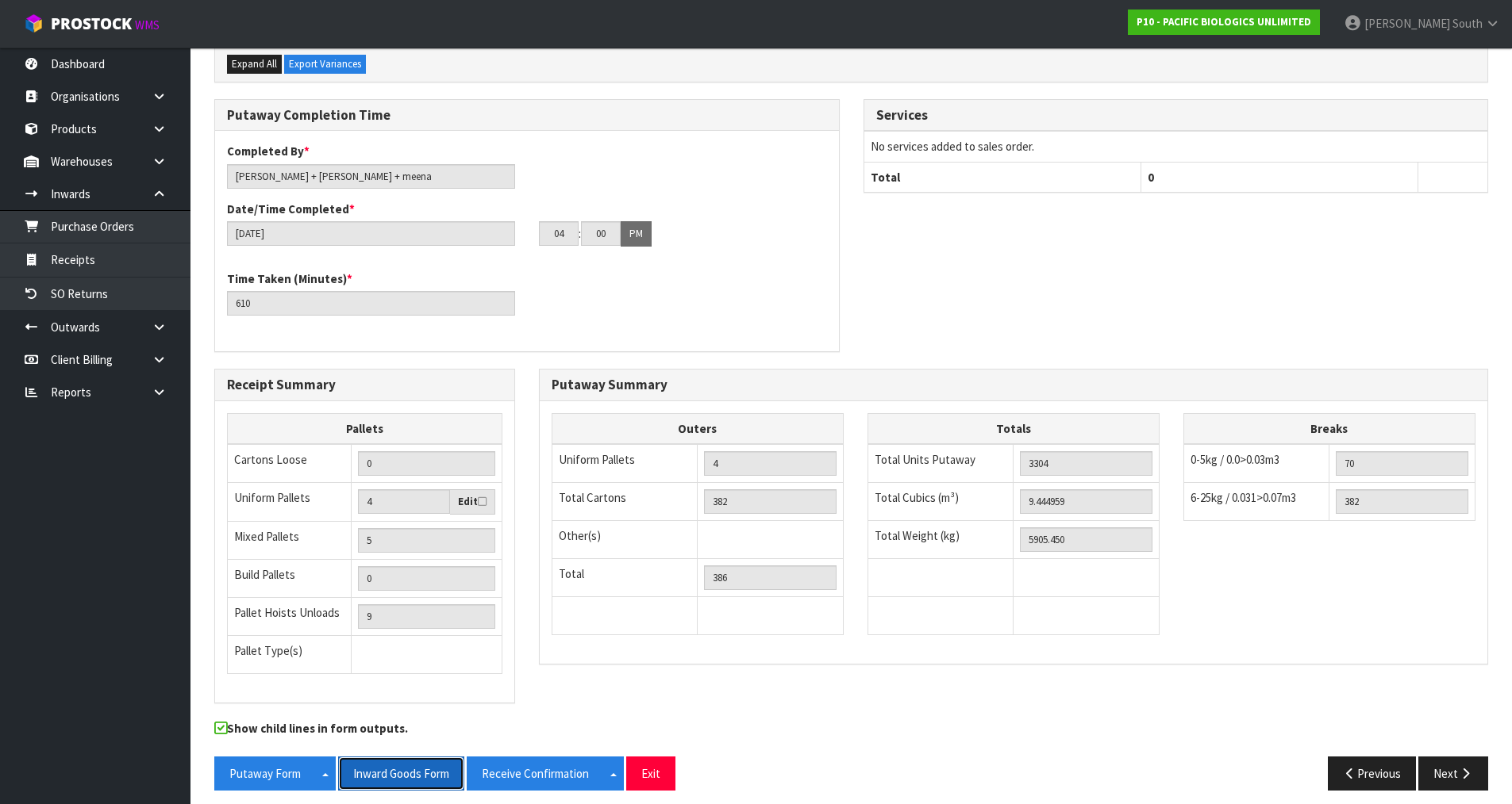
click at [408, 760] on button "Inward Goods Form" at bounding box center [401, 773] width 126 height 34
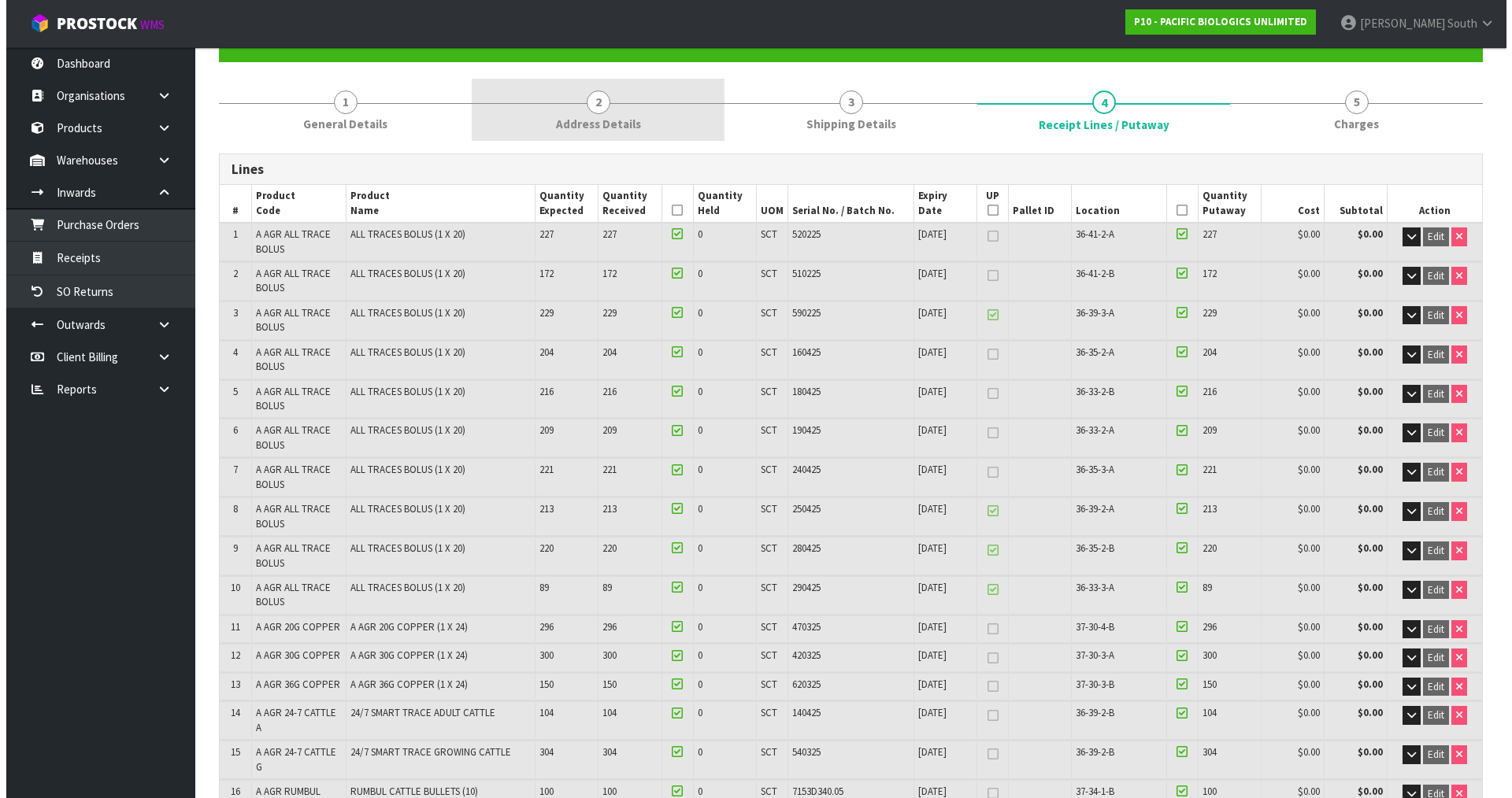
scroll to position [0, 0]
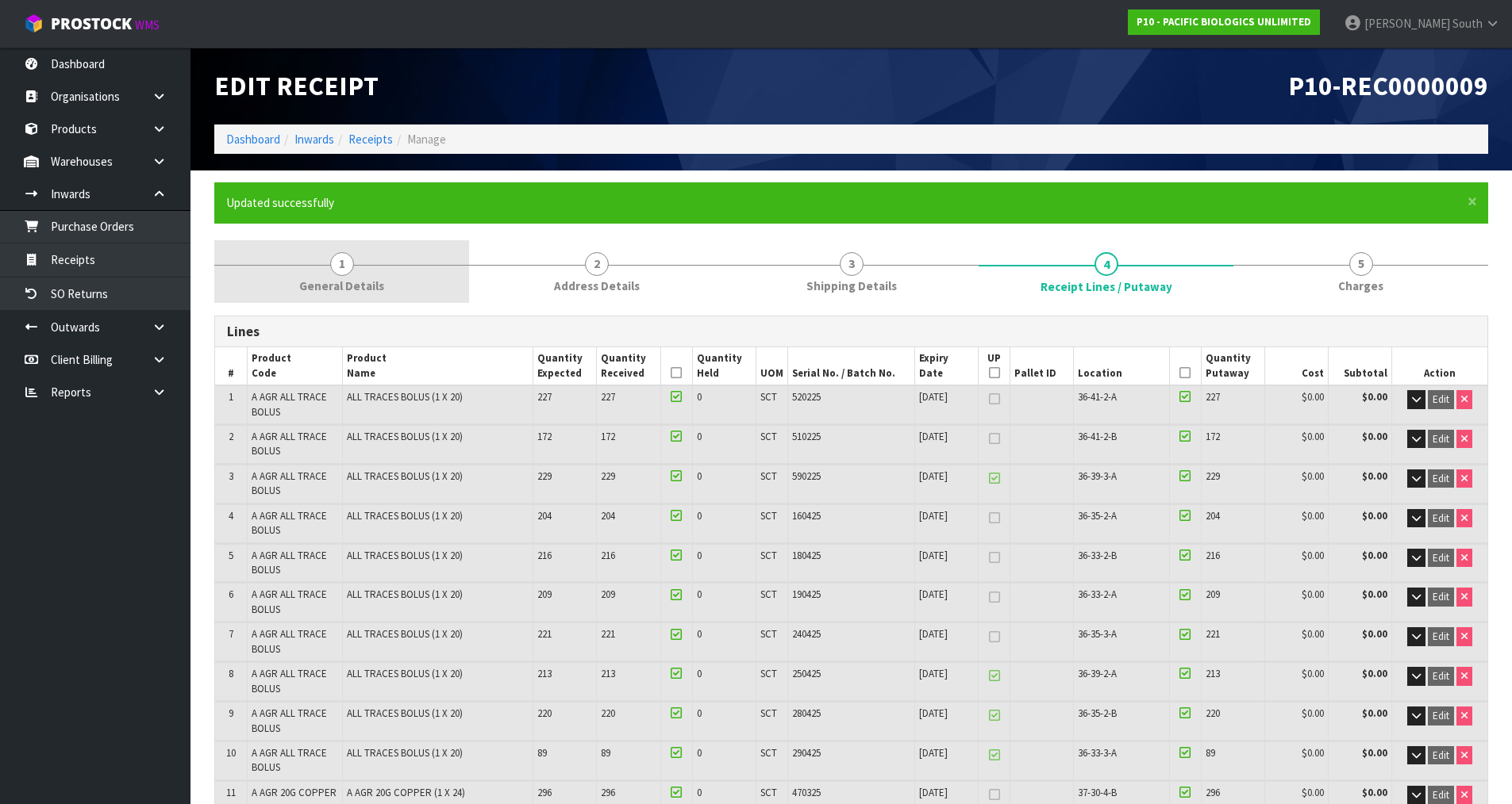
click at [391, 276] on link "1 General Details" at bounding box center [342, 272] width 255 height 63
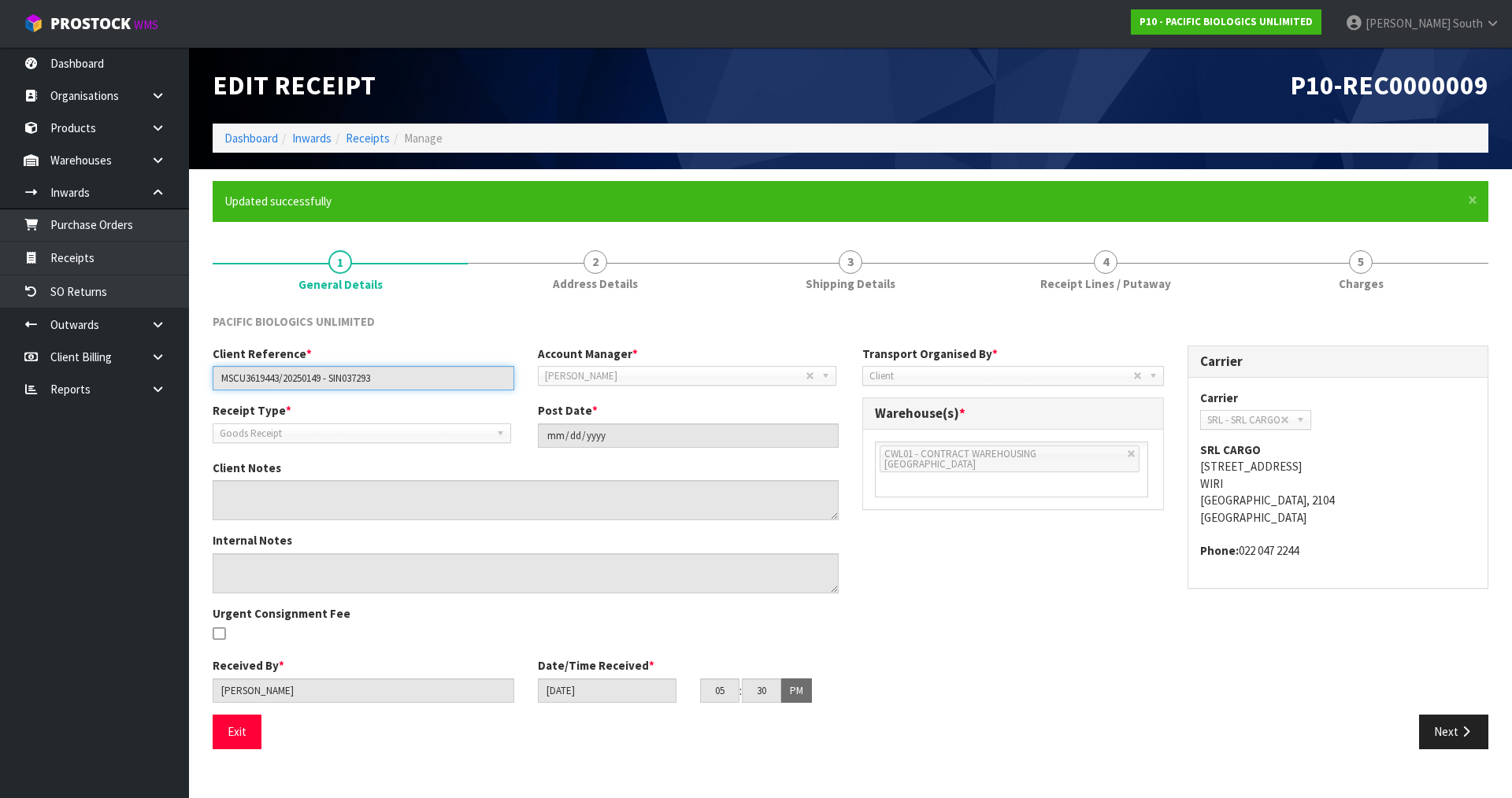
drag, startPoint x: 445, startPoint y: 370, endPoint x: 213, endPoint y: 376, distance: 232.1
click at [213, 376] on input "MSCU3619443/20250149 - SIN037293" at bounding box center [363, 378] width 302 height 24
click at [412, 379] on input "MSCU3619443/20250149 - SIN037293" at bounding box center [363, 378] width 302 height 24
click at [1017, 565] on div "Client Reference * MSCU3619443/20250149 - SIN037293 Account Manager * Zubair Mo…" at bounding box center [850, 530] width 1299 height 369
drag, startPoint x: 286, startPoint y: 376, endPoint x: 430, endPoint y: 378, distance: 144.0
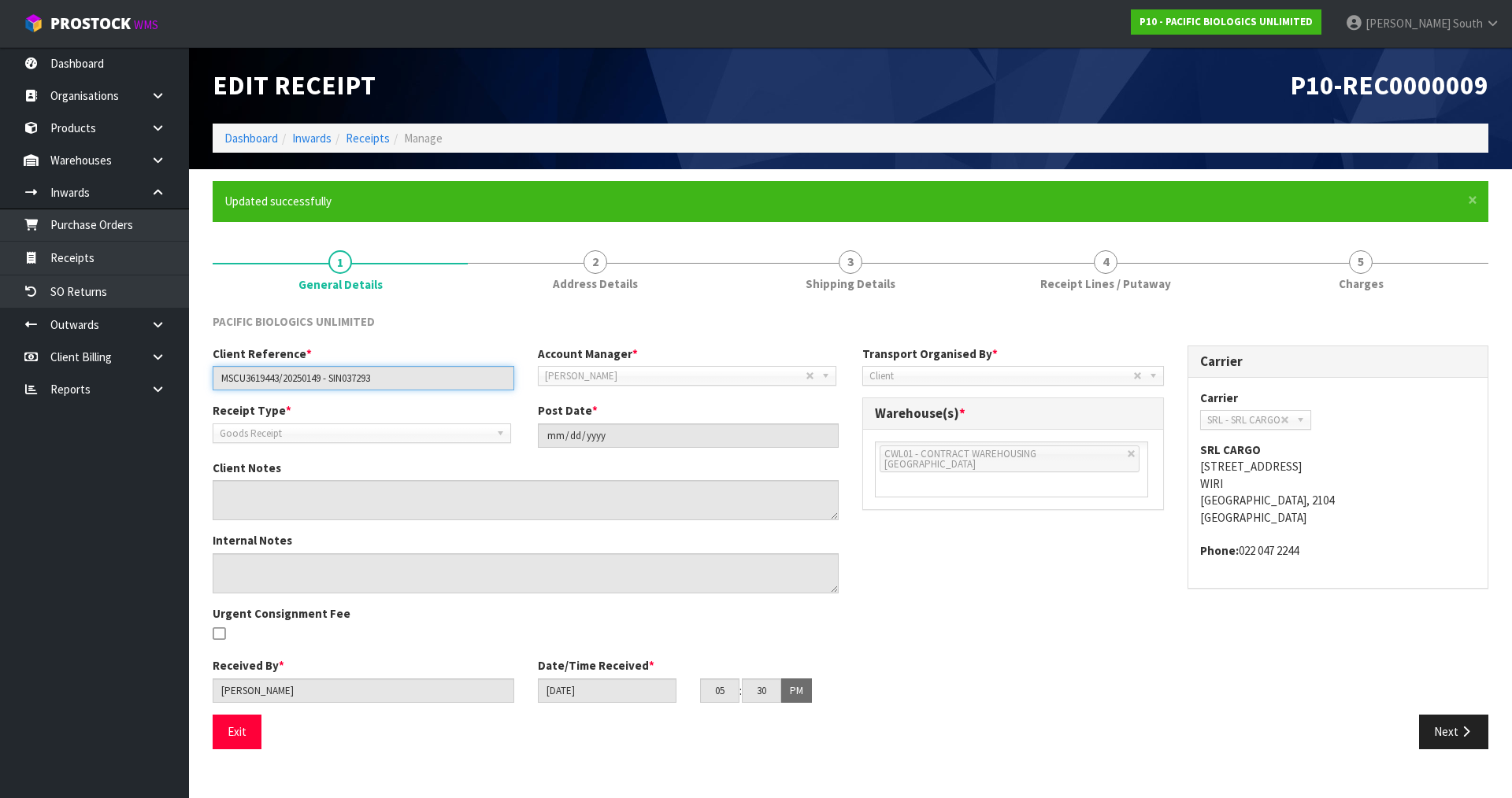
click at [430, 378] on input "MSCU3619443/20250149 - SIN037293" at bounding box center [363, 378] width 302 height 24
click at [903, 586] on div "Client Reference * MSCU3619443/20250149 - SIN037293 Account Manager * Zubair Mo…" at bounding box center [850, 530] width 1299 height 369
click at [997, 601] on div "Client Reference * MSCU3619443/20250149 - SIN037293 Account Manager * Zubair Mo…" at bounding box center [850, 530] width 1299 height 369
click at [281, 571] on textarea at bounding box center [526, 573] width 626 height 40
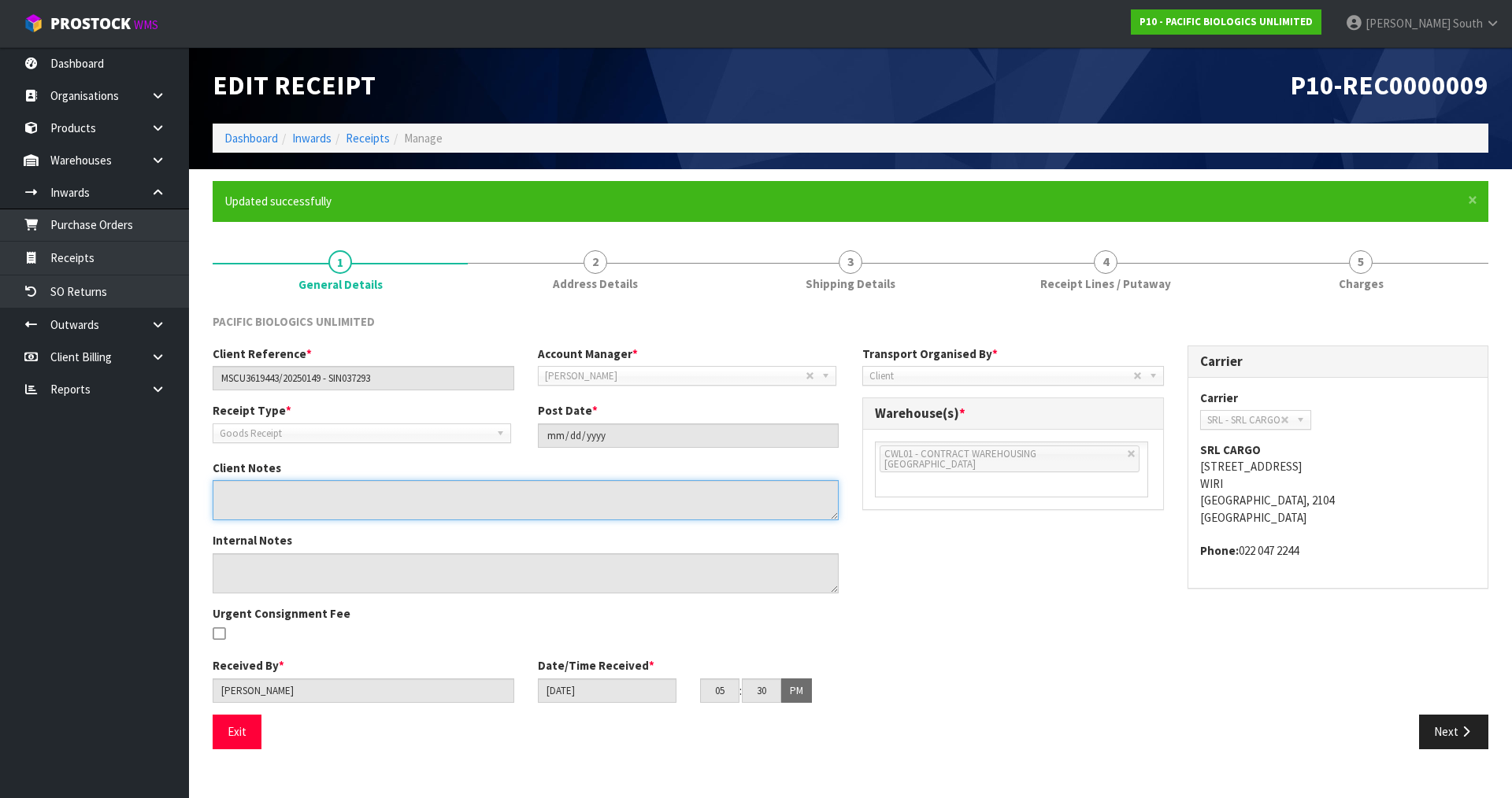
click at [316, 504] on textarea at bounding box center [526, 500] width 626 height 40
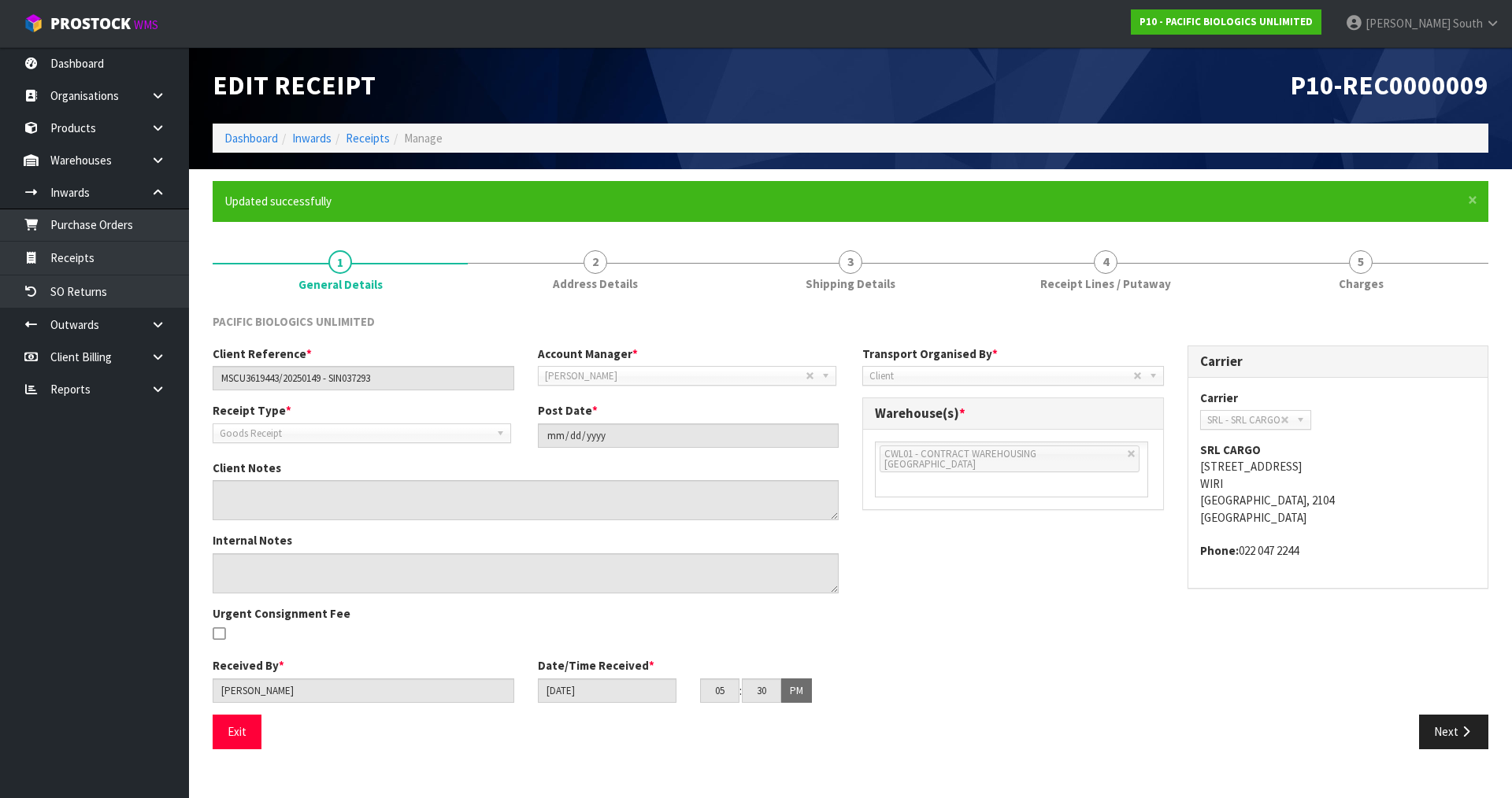
drag, startPoint x: 384, startPoint y: 656, endPoint x: 359, endPoint y: 581, distance: 79.1
click at [384, 655] on div "Internal Notes Urgent Consignment Fee" at bounding box center [525, 595] width 649 height 125
drag, startPoint x: 285, startPoint y: 377, endPoint x: 274, endPoint y: 375, distance: 11.2
click at [274, 375] on input "MSCU3619443/20250149 - SIN037293" at bounding box center [363, 378] width 302 height 24
click at [279, 379] on input "MSCU3619443/20250149 - SIN037293" at bounding box center [363, 378] width 302 height 24
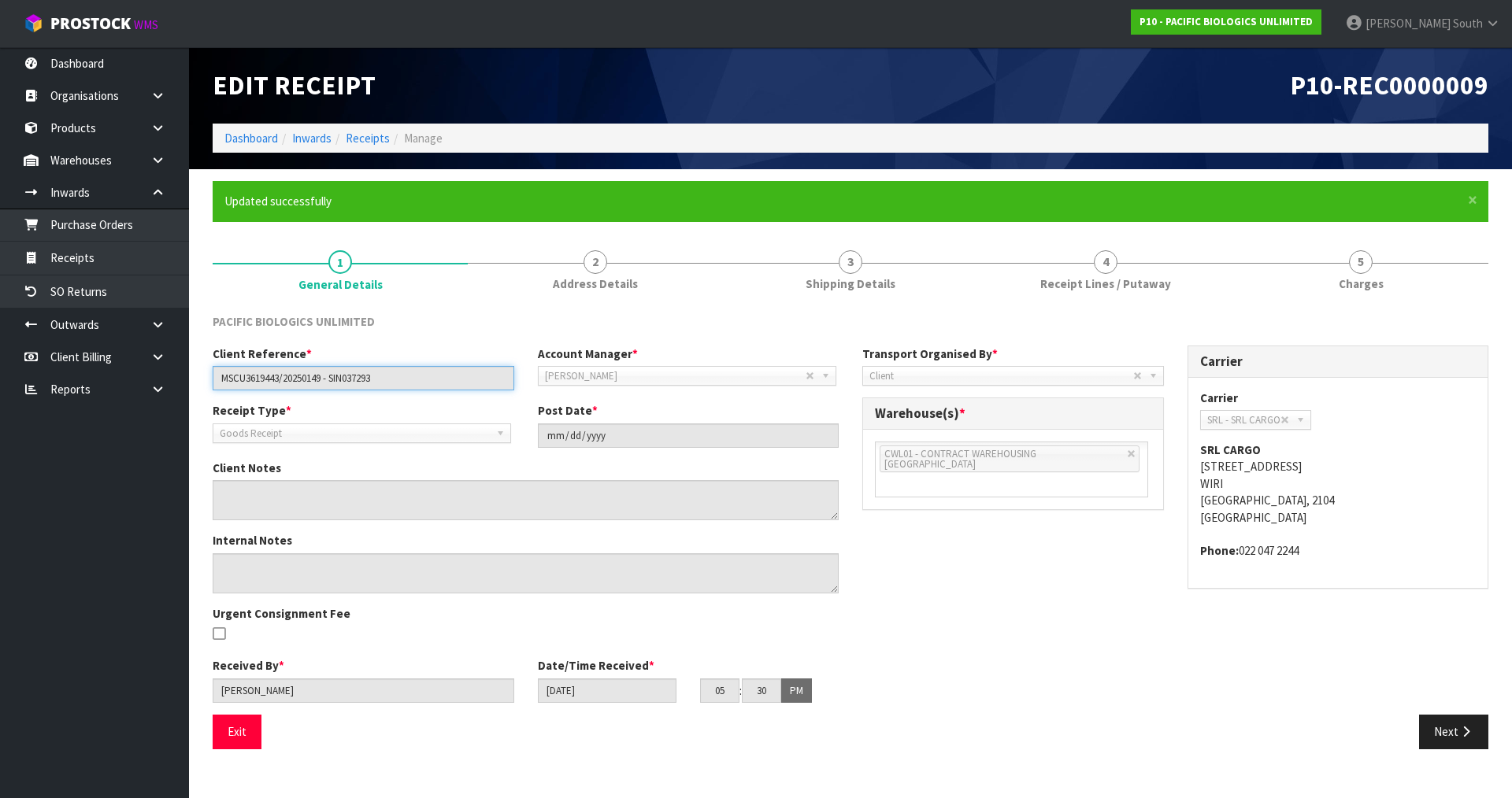
click at [279, 379] on input "MSCU3619443/20250149 - SIN037293" at bounding box center [363, 378] width 302 height 24
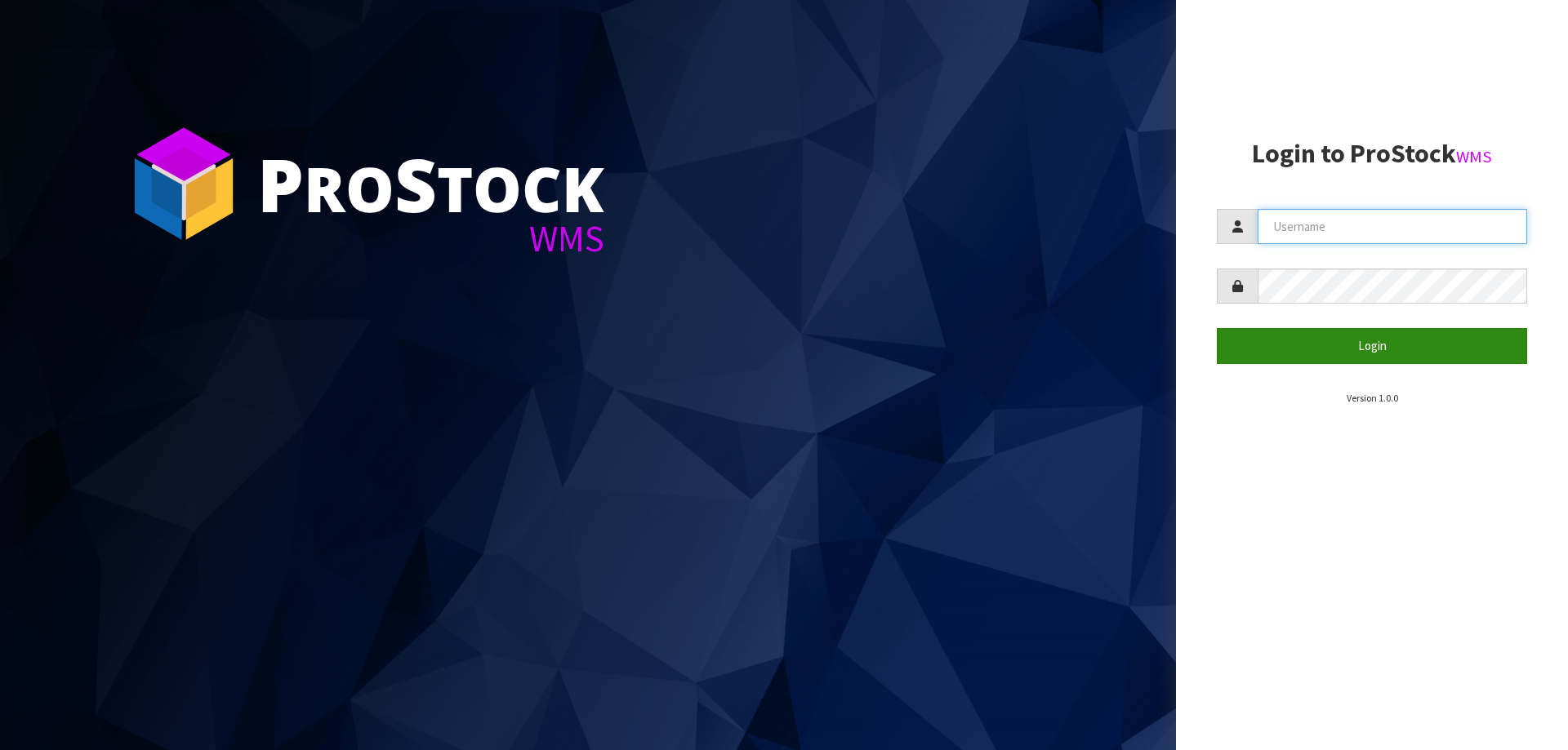
type input "[PERSON_NAME]"
click at [1380, 344] on button "Login" at bounding box center [1372, 345] width 310 height 35
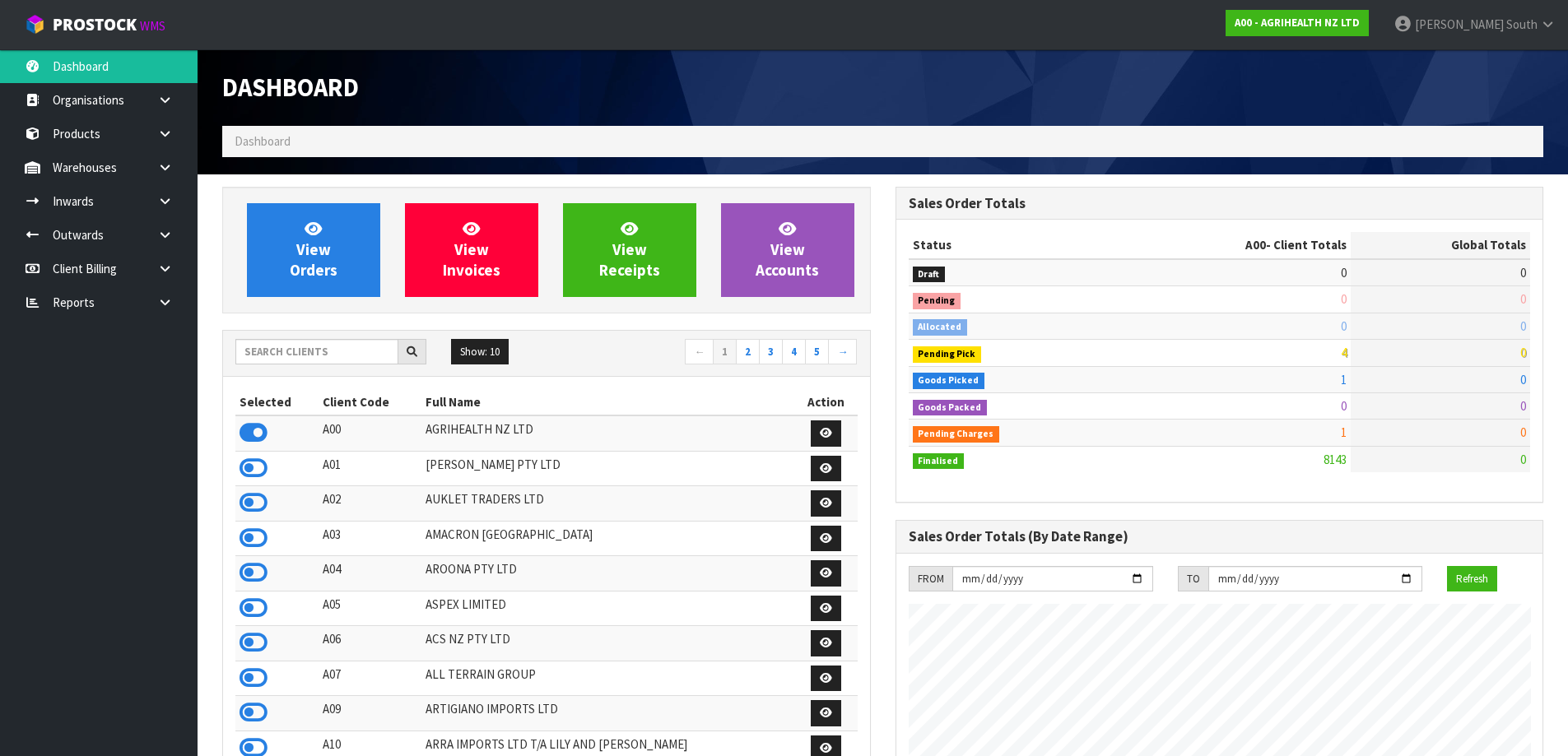
scroll to position [1246, 673]
click at [156, 207] on link at bounding box center [171, 201] width 53 height 33
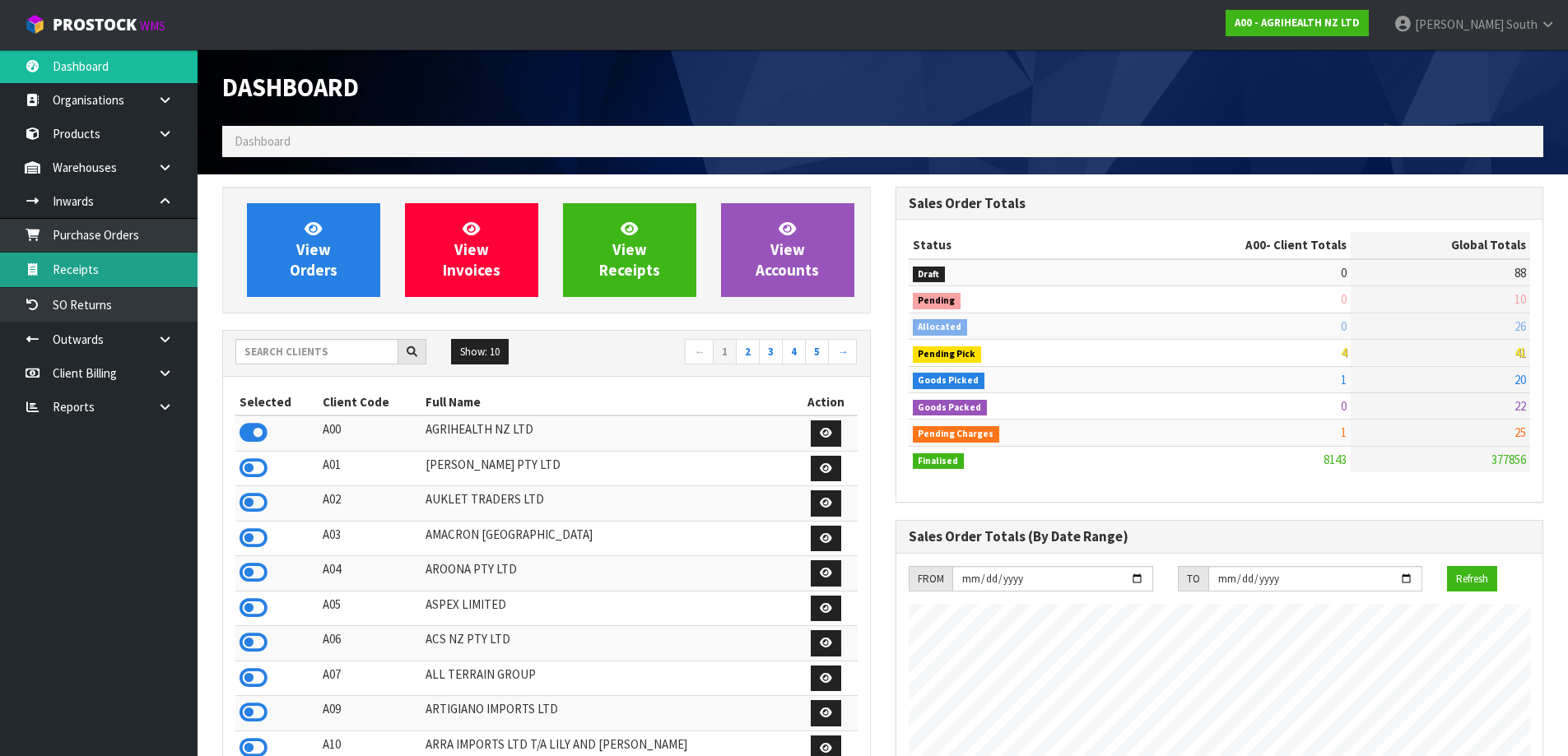
click at [110, 258] on link "Receipts" at bounding box center [99, 269] width 197 height 33
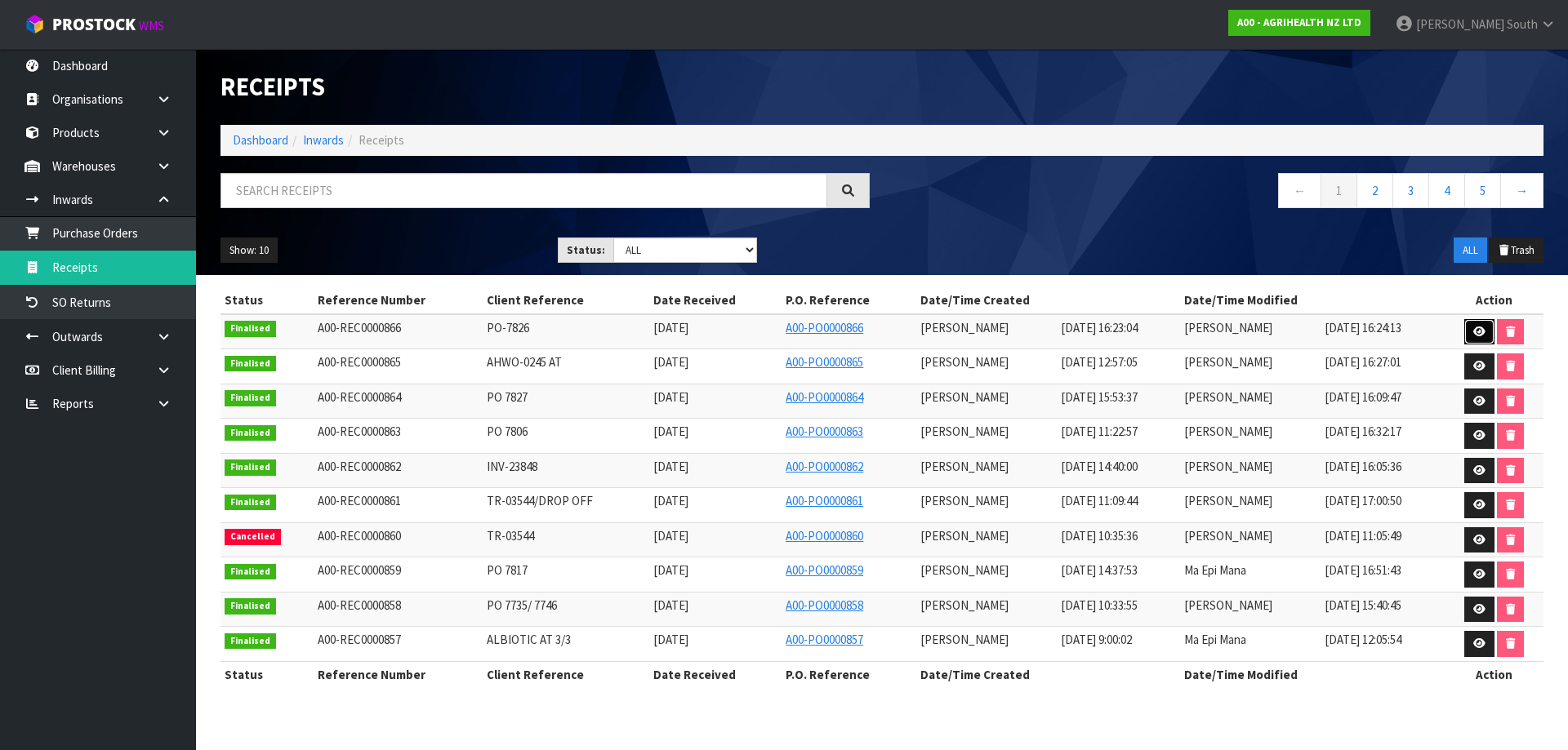
click at [1473, 323] on link at bounding box center [1479, 332] width 30 height 26
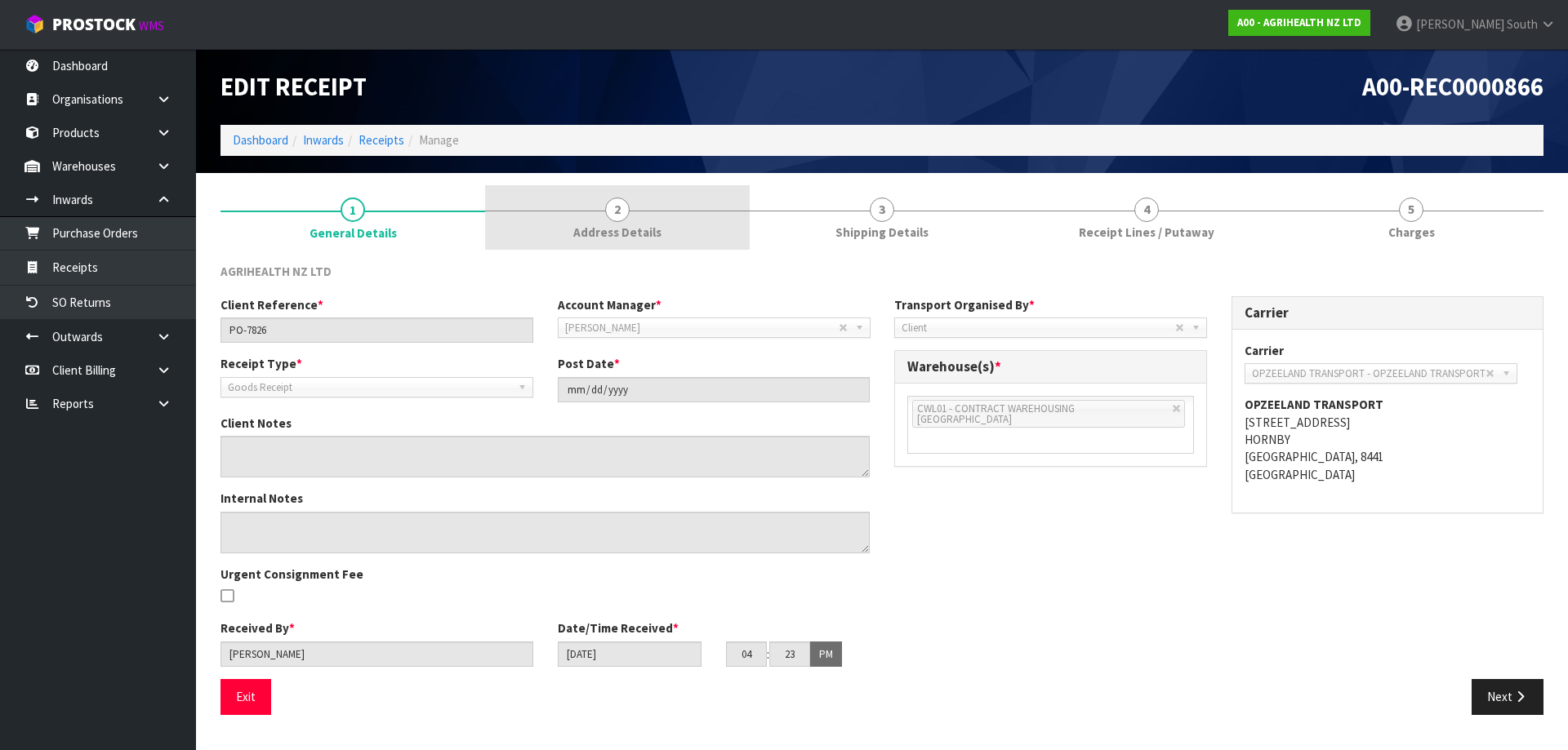
click at [614, 217] on span "2" at bounding box center [618, 210] width 25 height 25
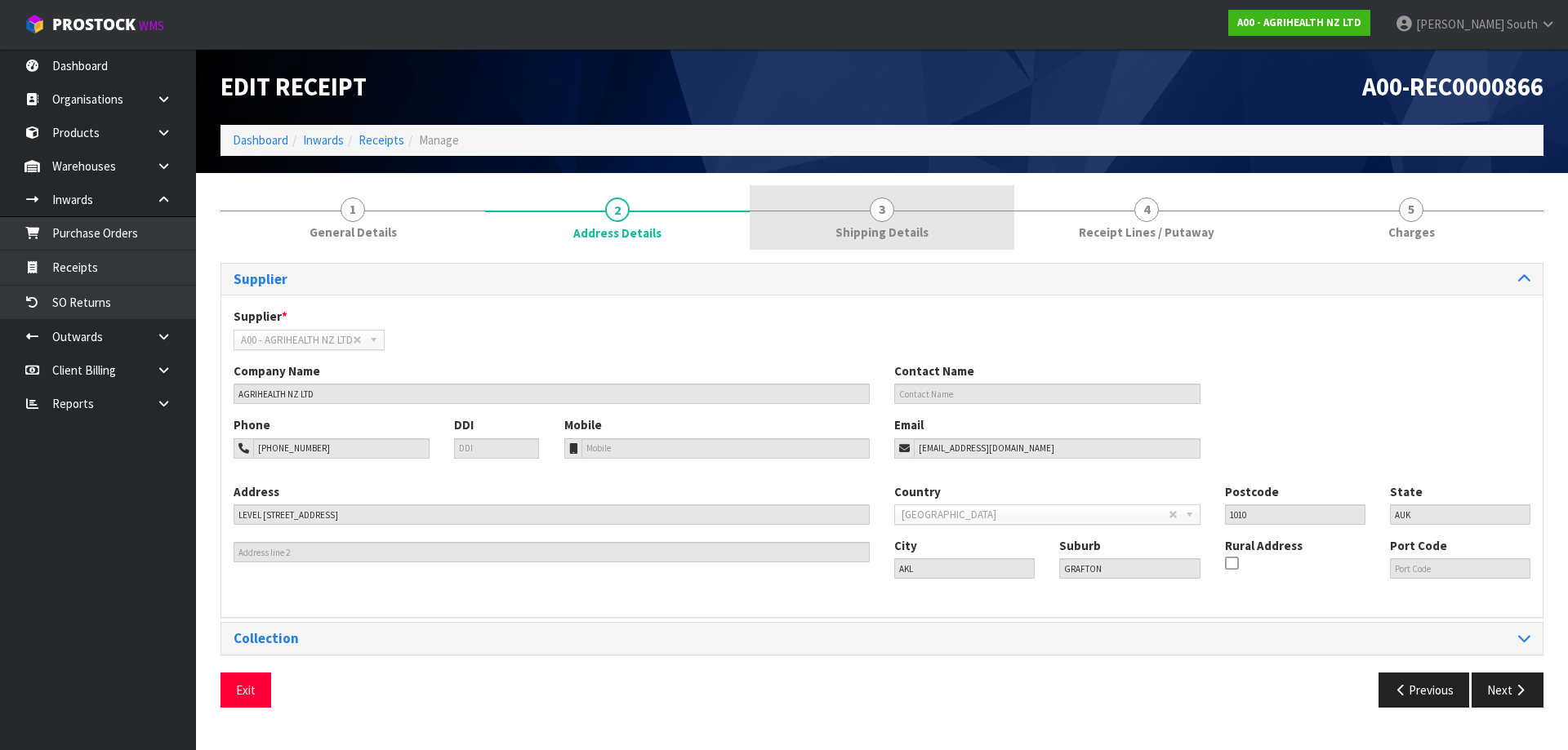
click at [828, 206] on link "3 Shipping Details" at bounding box center [882, 217] width 265 height 65
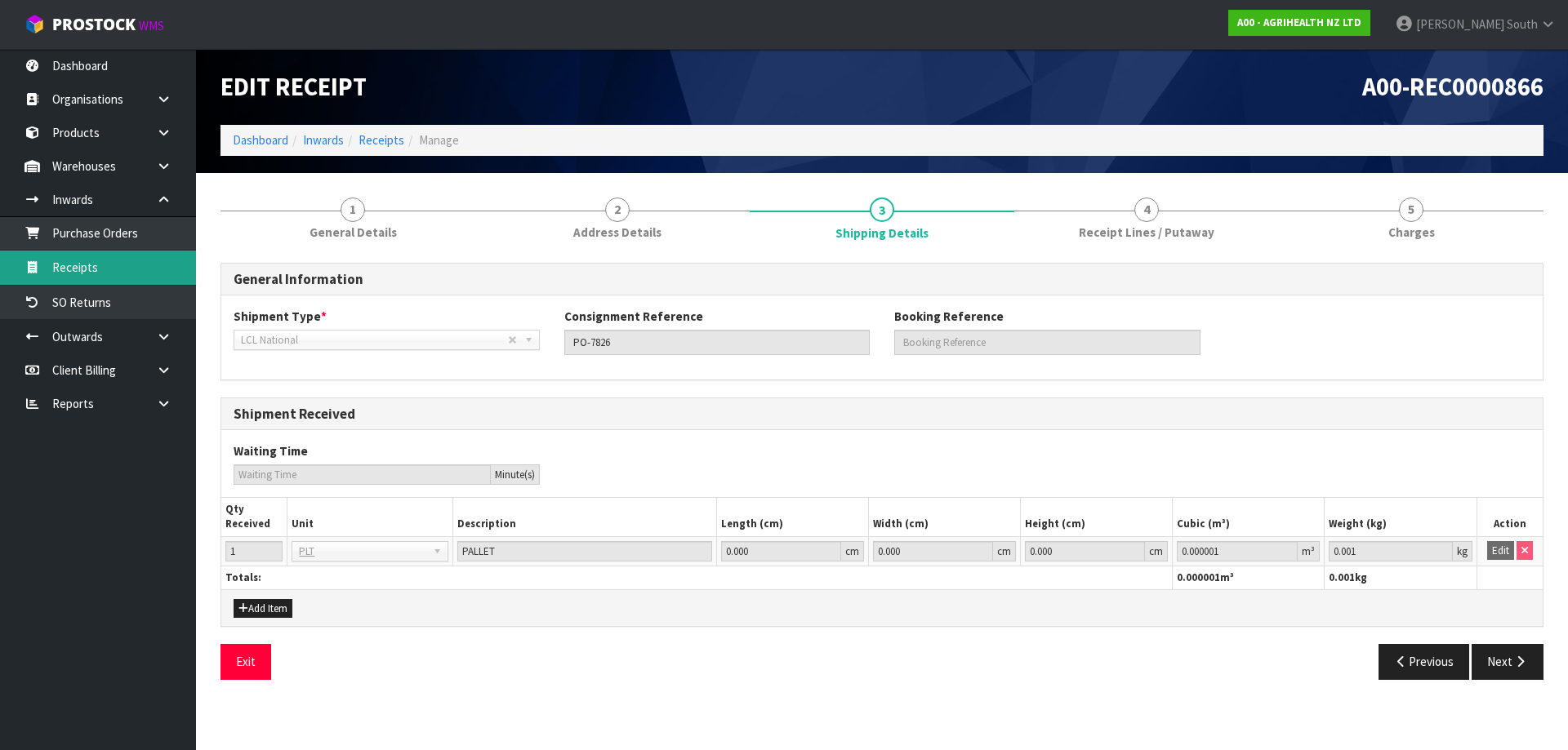
click at [110, 264] on link "Receipts" at bounding box center [98, 267] width 196 height 33
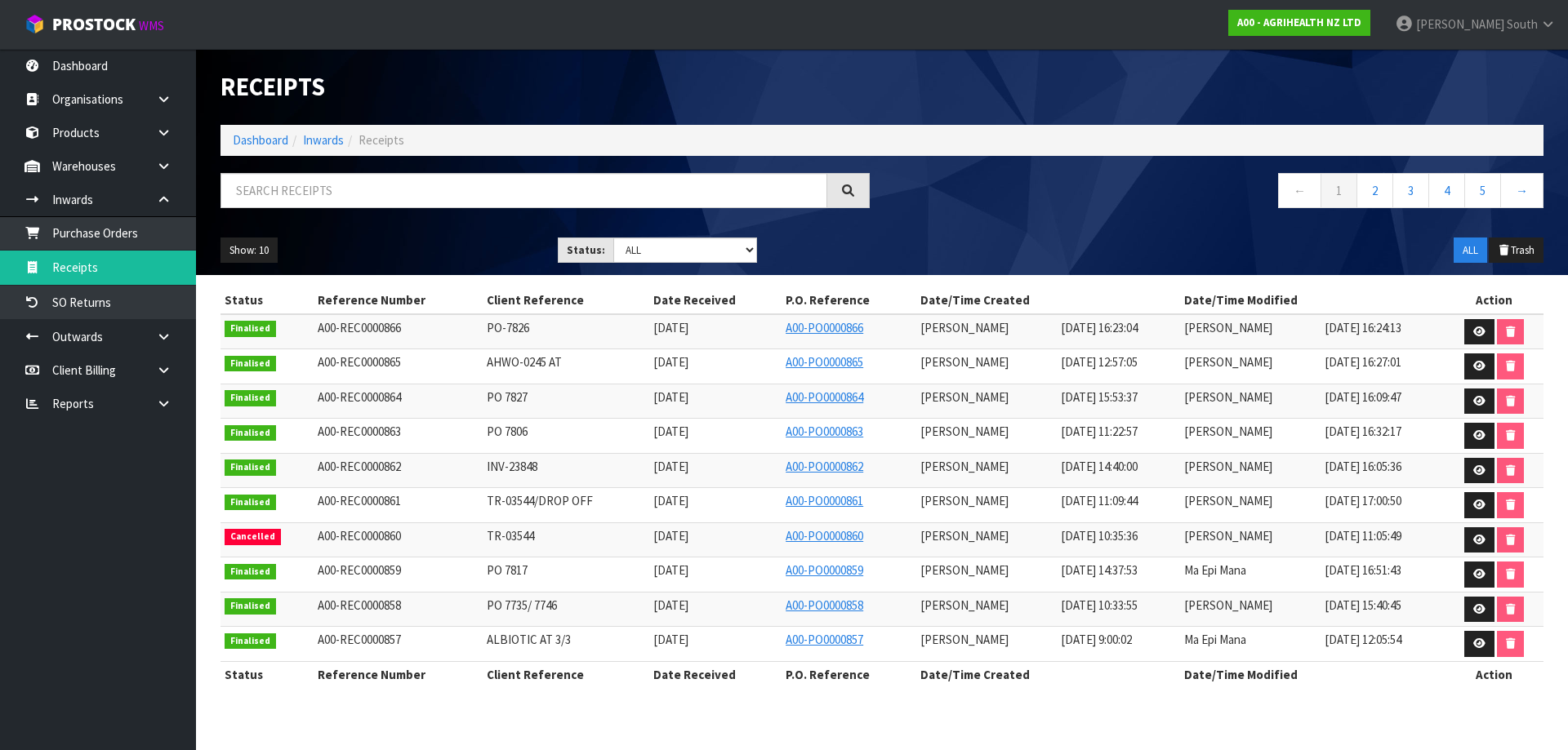
click at [1277, 33] on div "A00 - AGRIHEALTH NZ LTD" at bounding box center [1299, 22] width 167 height 46
click at [1292, 27] on strong "A00 - AGRIHEALTH NZ LTD" at bounding box center [1299, 22] width 125 height 14
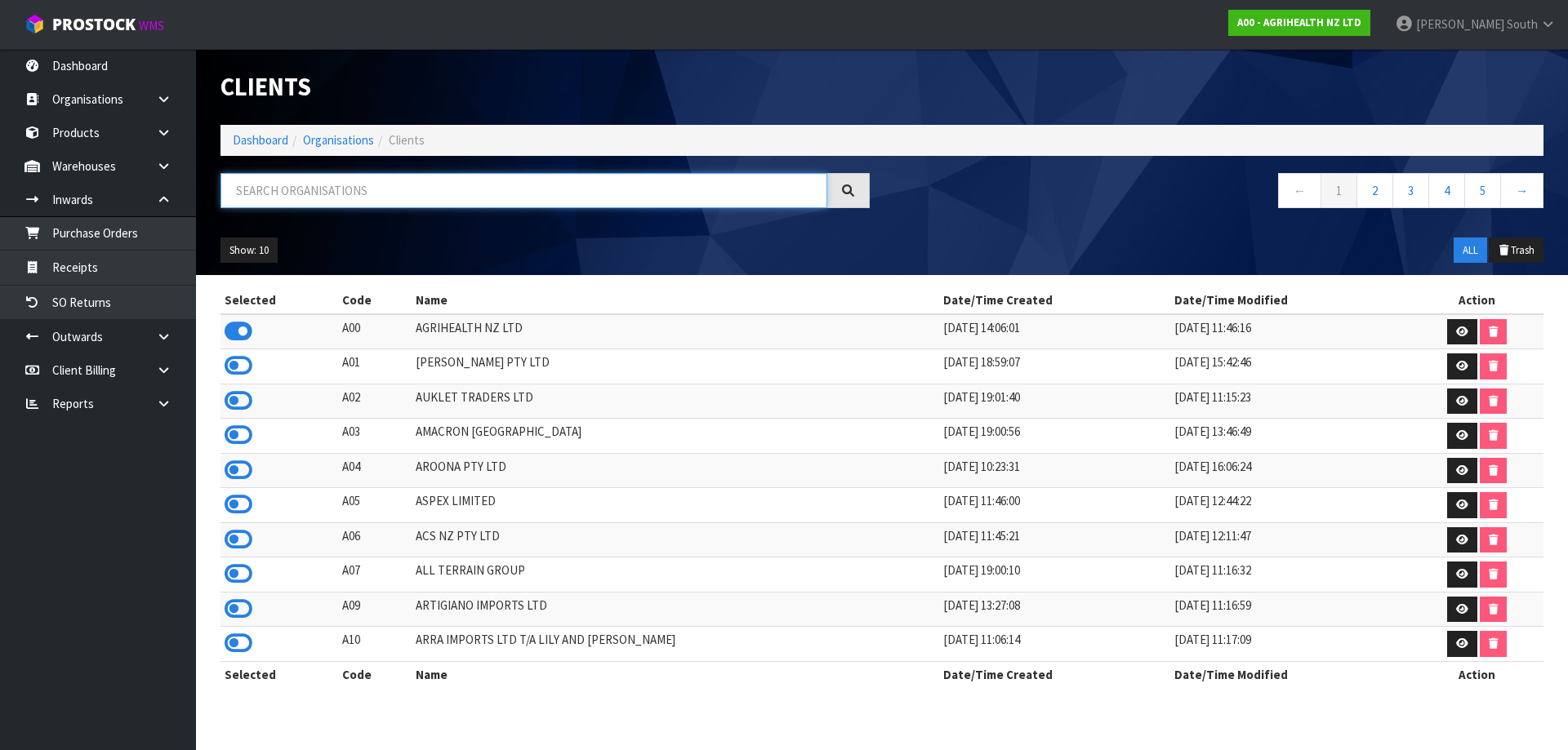
click at [419, 179] on input "text" at bounding box center [524, 191] width 607 height 35
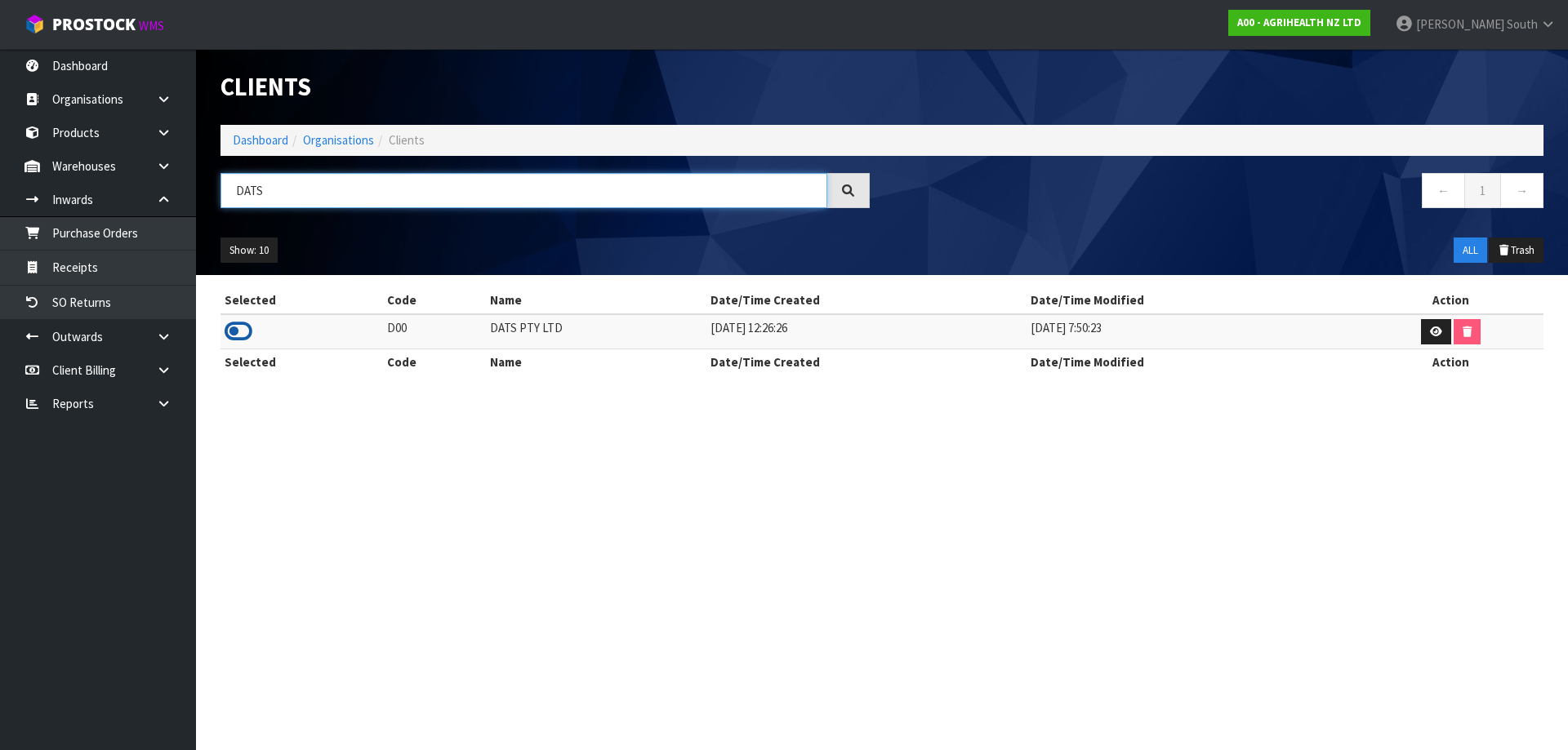
type input "DATS"
click at [240, 339] on icon at bounding box center [237, 332] width 27 height 25
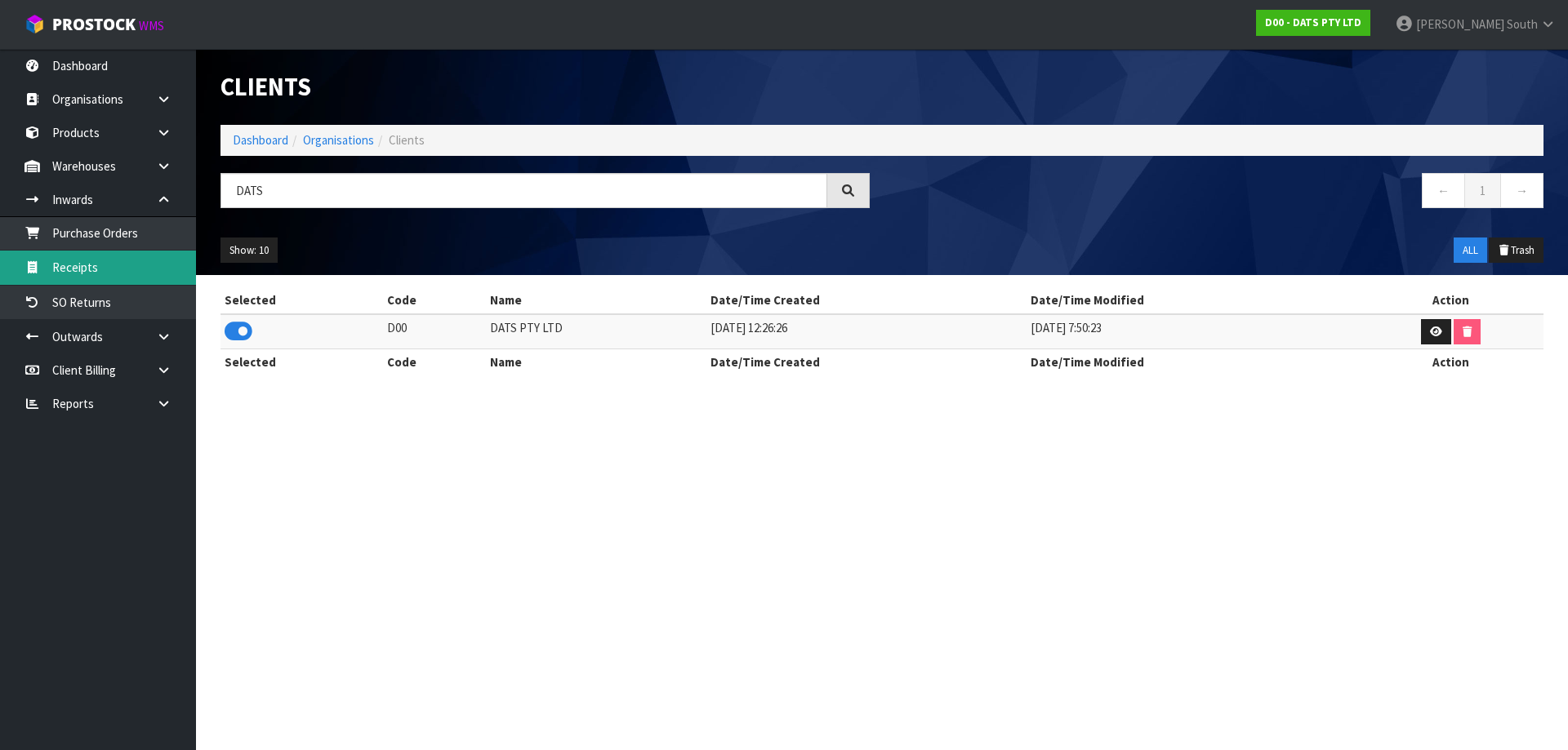
click at [108, 274] on link "Receipts" at bounding box center [98, 267] width 196 height 33
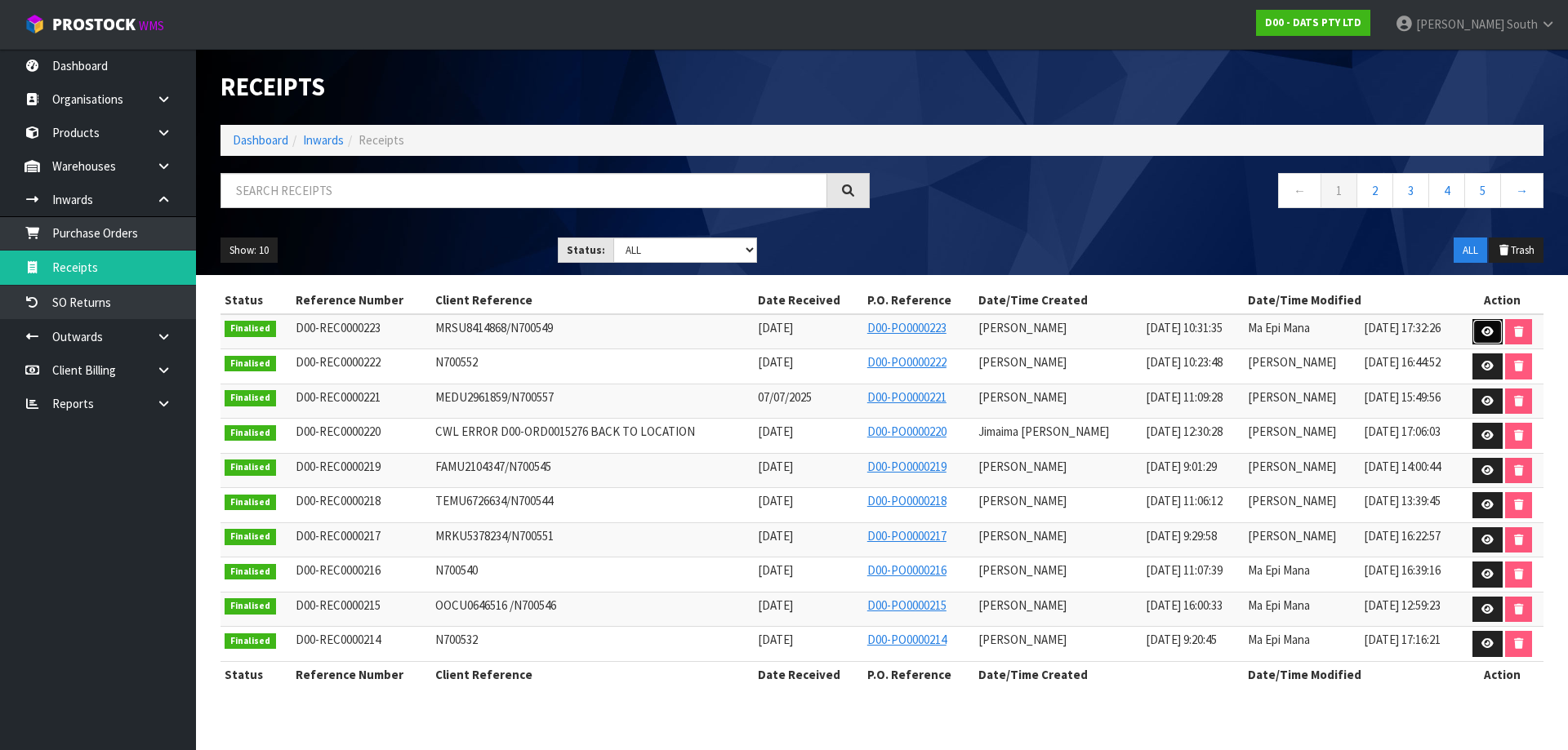
click at [1482, 338] on link at bounding box center [1487, 332] width 30 height 26
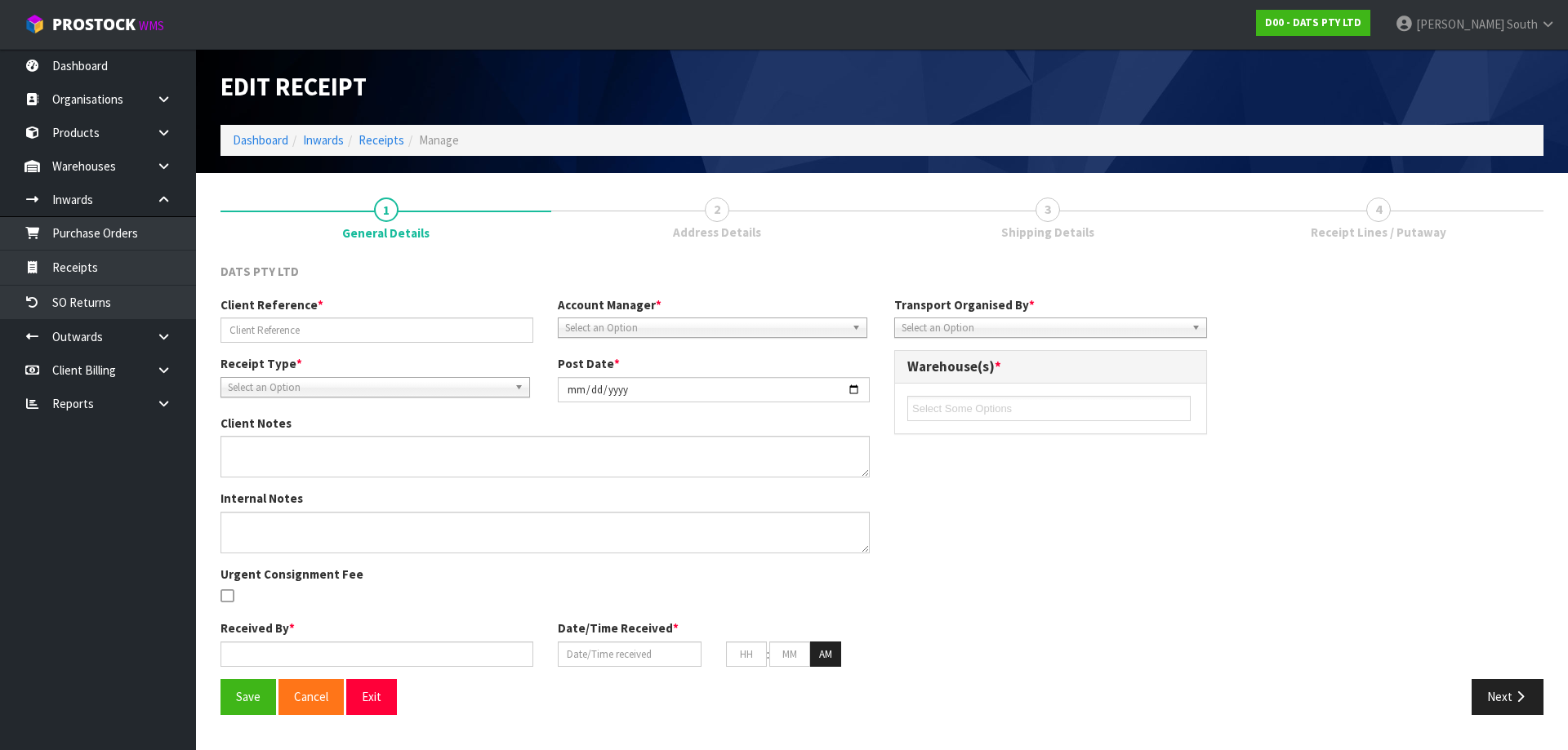
type input "MRSU8414868/N700549"
type input "[DATE]"
type input "[PERSON_NAME]"
type input "[DATE]"
type input "10"
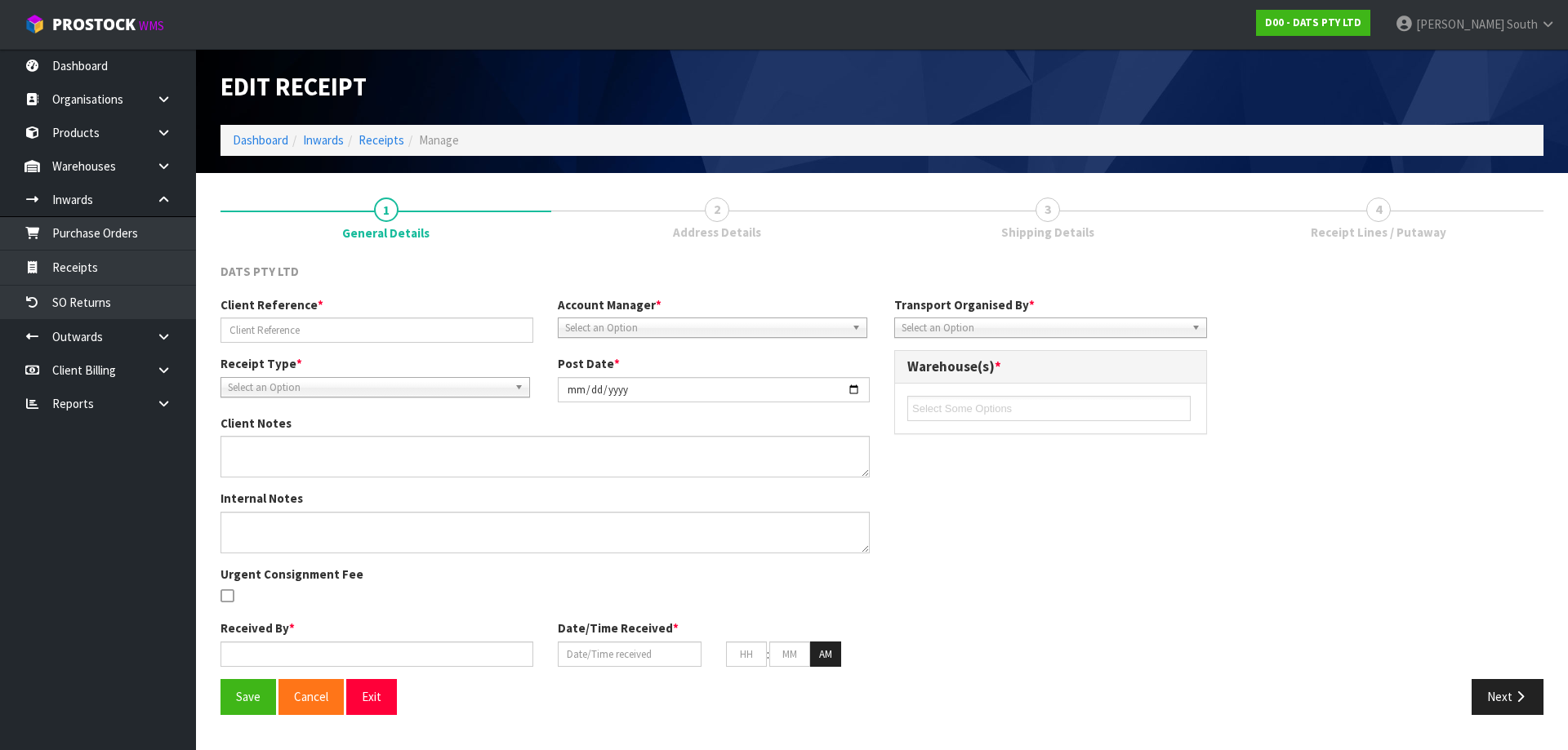
type input "31"
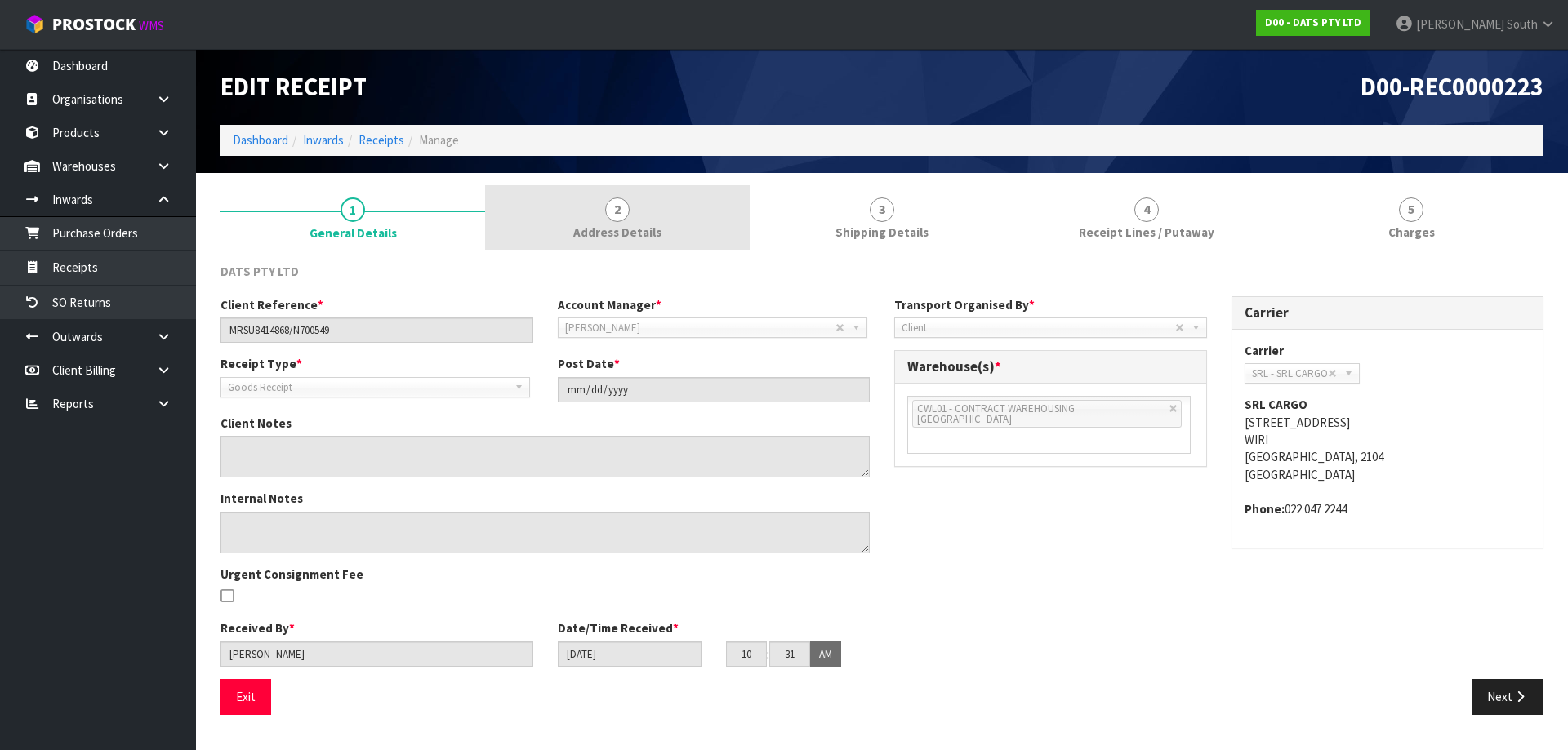
click at [620, 241] on span "Address Details" at bounding box center [618, 232] width 88 height 17
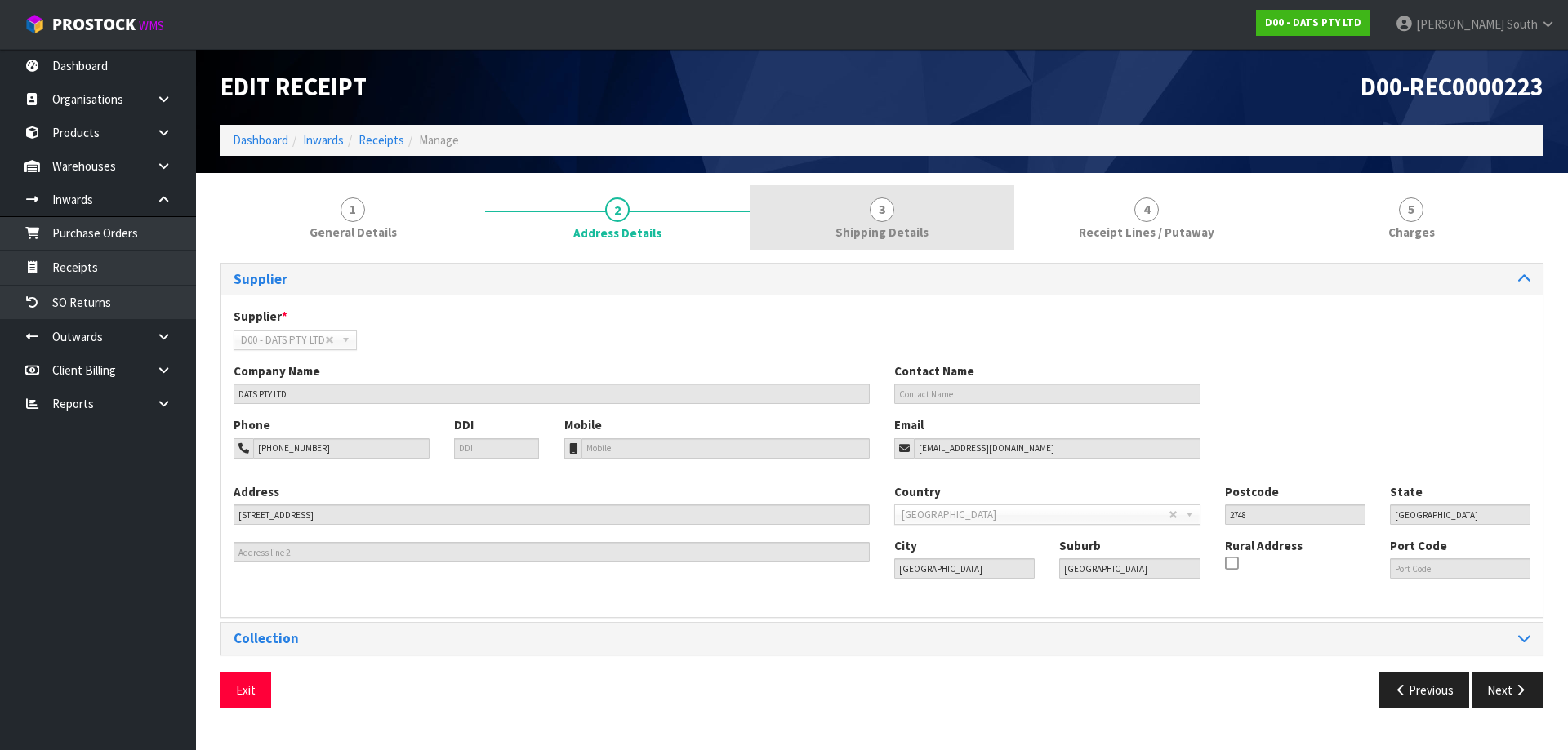
click at [867, 240] on span "Shipping Details" at bounding box center [882, 232] width 93 height 17
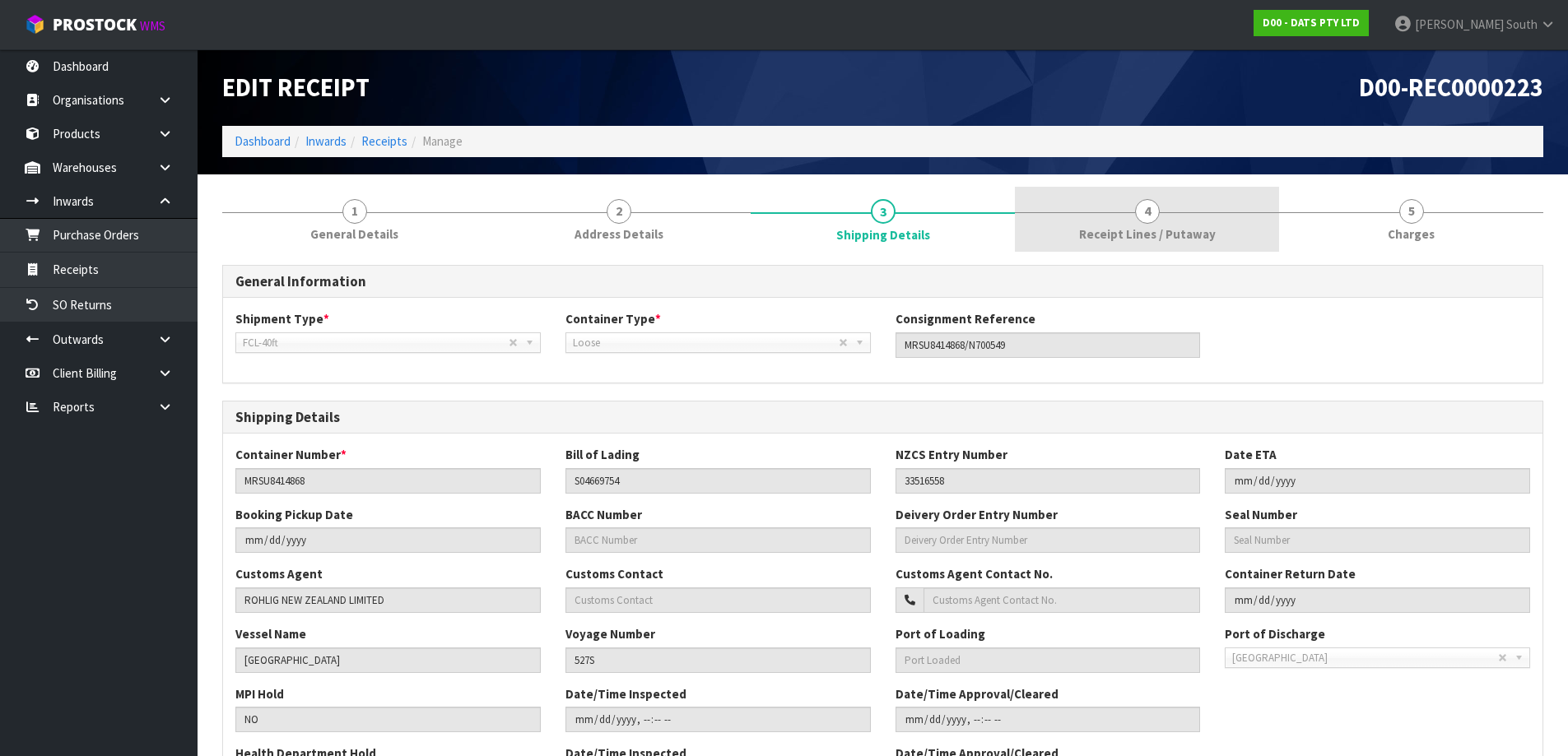
click at [1156, 217] on span "4" at bounding box center [1147, 212] width 25 height 25
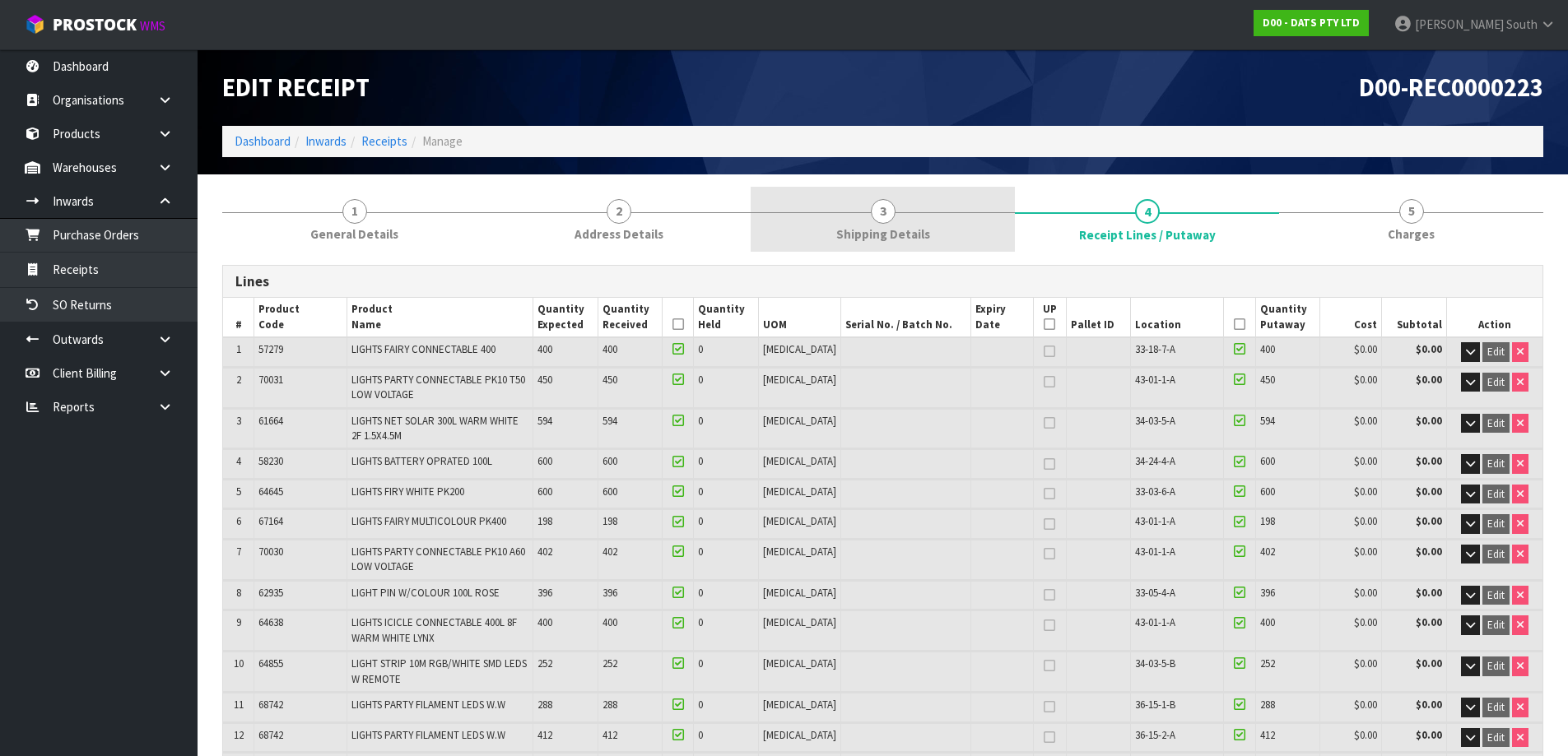
click at [934, 238] on link "3 Shipping Details" at bounding box center [883, 219] width 264 height 65
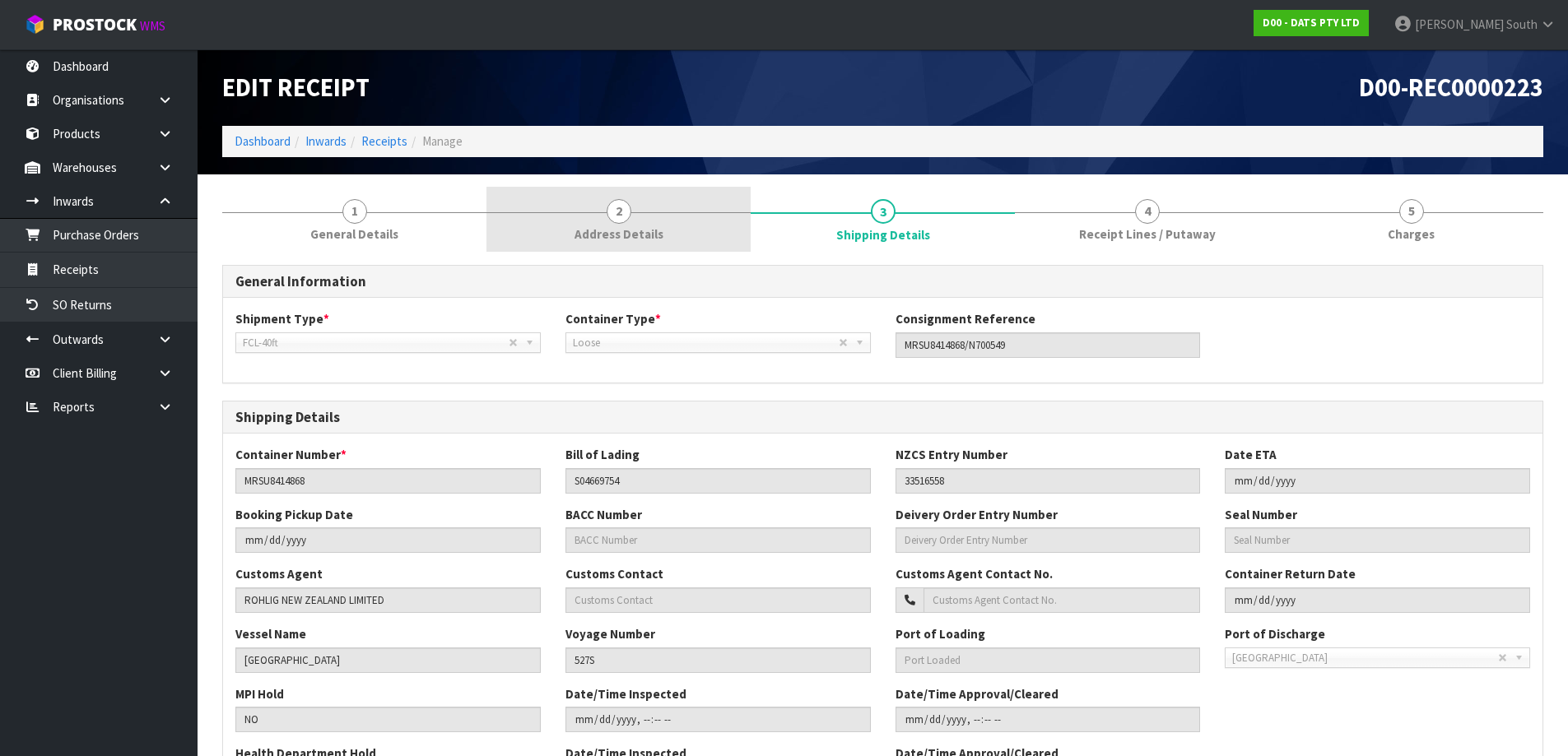
click at [716, 238] on link "2 Address Details" at bounding box center [618, 219] width 264 height 65
